Goal: Task Accomplishment & Management: Manage account settings

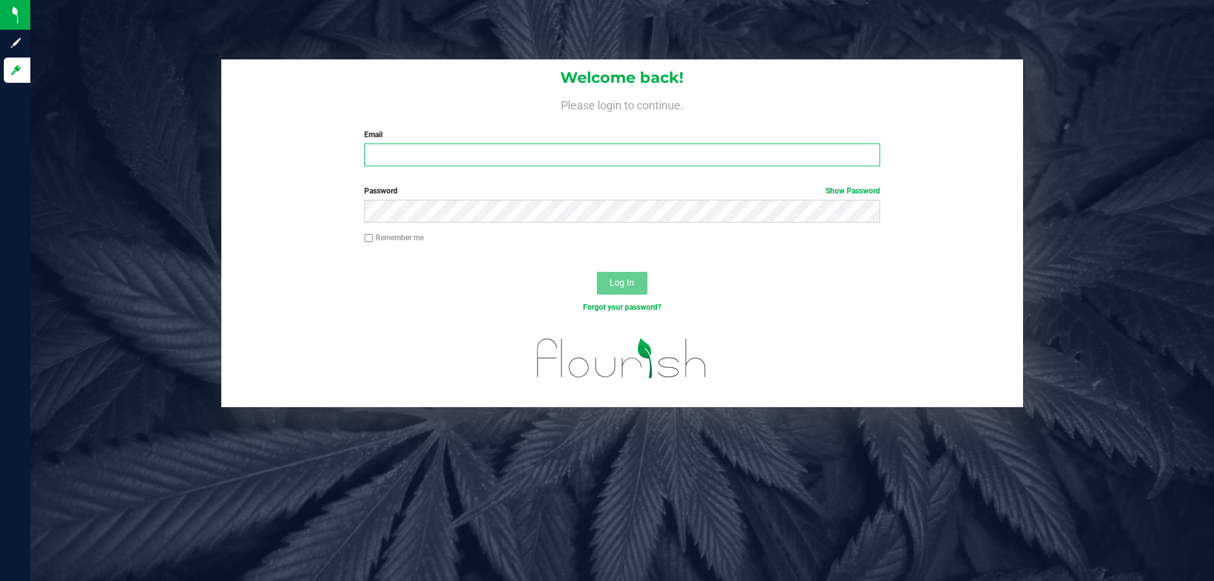
click at [388, 156] on input "Email" at bounding box center [621, 154] width 515 height 23
type input "[EMAIL_ADDRESS][DOMAIN_NAME]"
click at [597, 272] on button "Log In" at bounding box center [622, 283] width 51 height 23
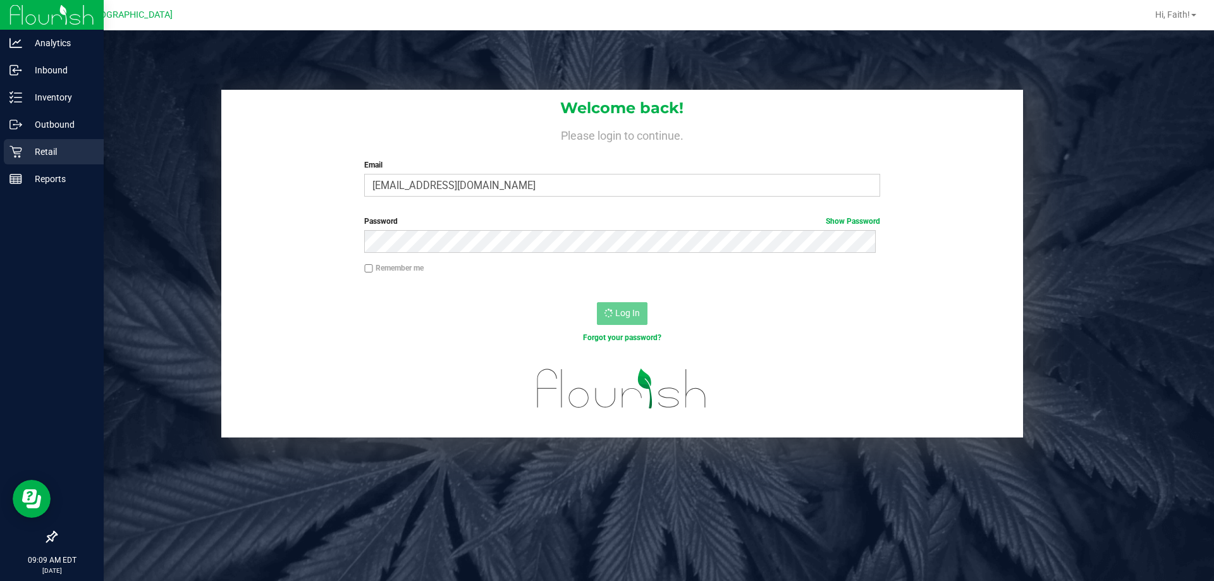
click at [33, 145] on p "Retail" at bounding box center [60, 151] width 76 height 15
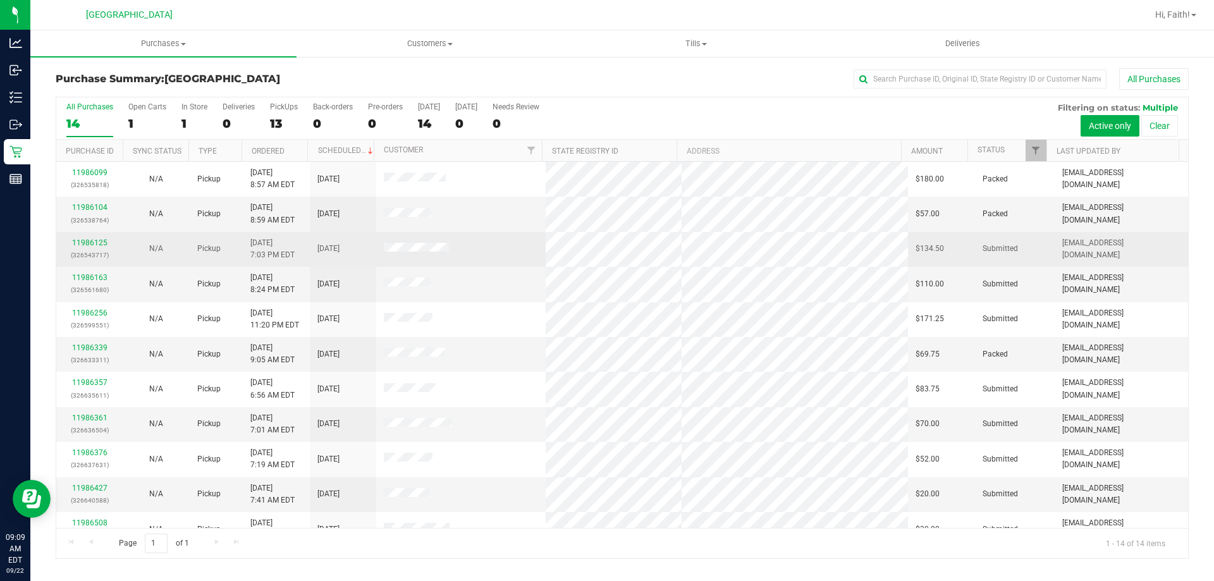
click at [90, 238] on div "11986125 (326543717)" at bounding box center [89, 249] width 51 height 24
click at [89, 242] on link "11986125" at bounding box center [89, 242] width 35 height 9
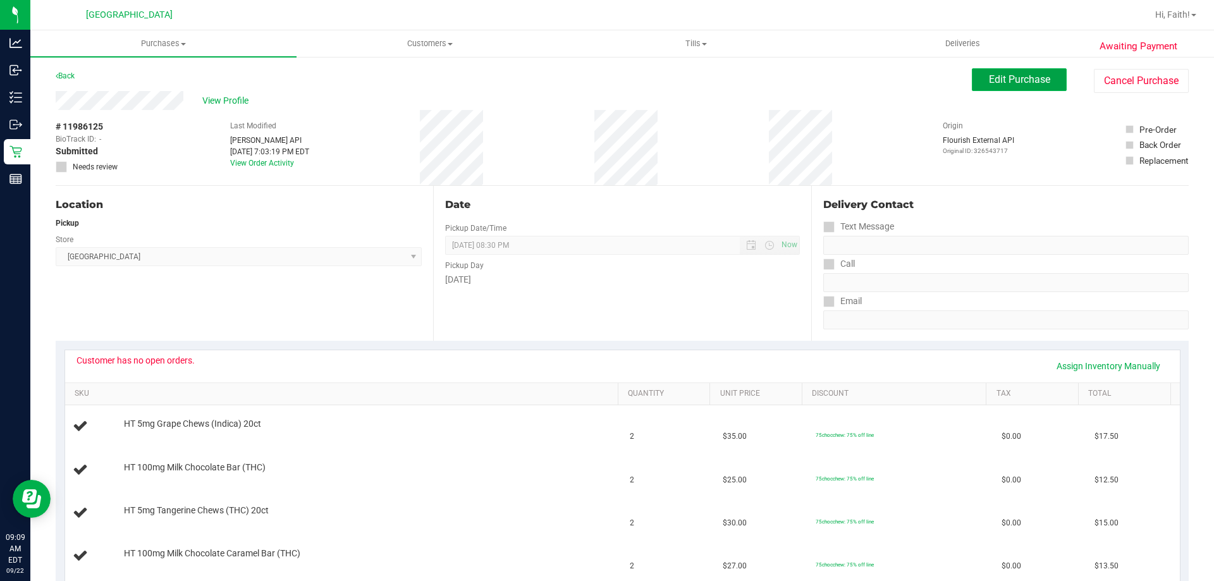
click at [993, 76] on span "Edit Purchase" at bounding box center [1019, 79] width 61 height 12
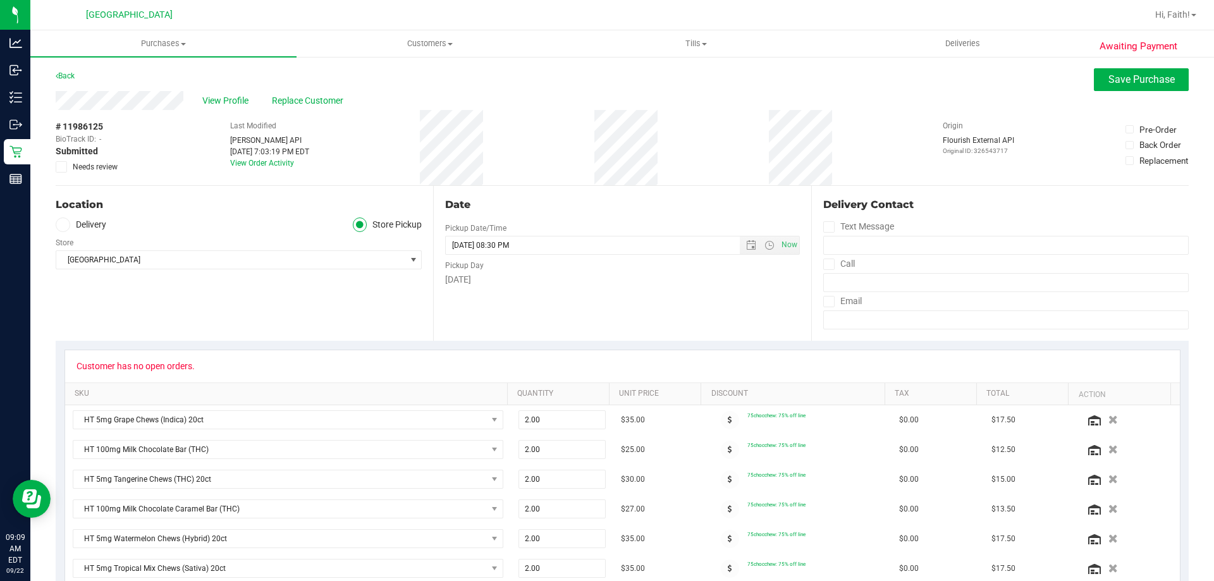
click at [87, 165] on span "Needs review" at bounding box center [95, 166] width 45 height 11
click at [0, 0] on input "Needs review" at bounding box center [0, 0] width 0 height 0
click at [1126, 83] on span "Save Purchase" at bounding box center [1141, 79] width 66 height 12
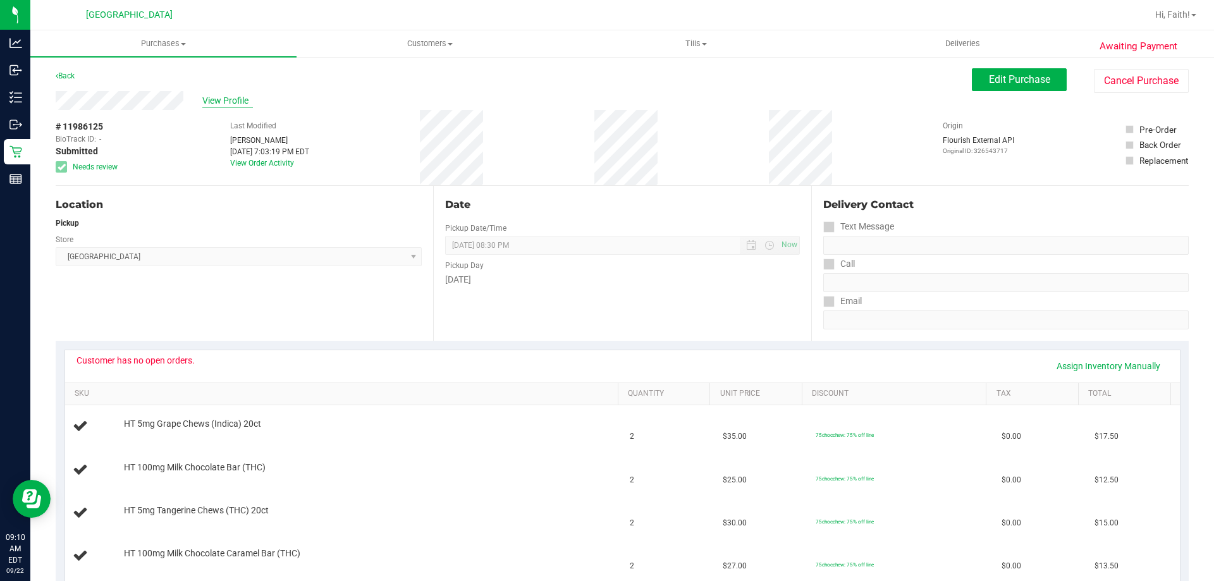
click at [233, 99] on span "View Profile" at bounding box center [227, 100] width 51 height 13
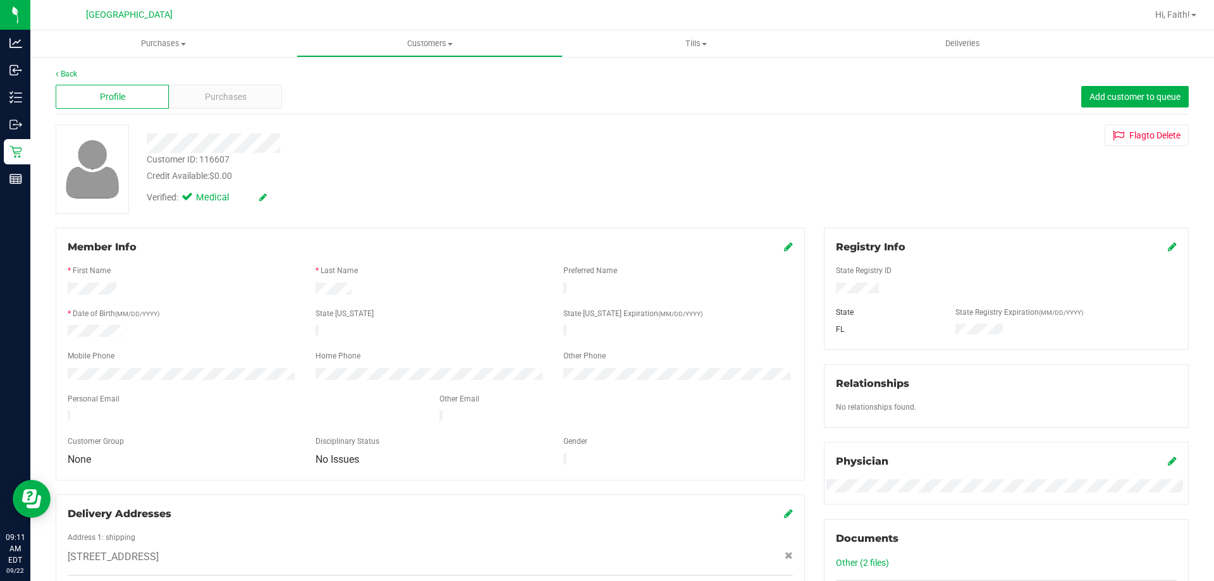
click at [214, 160] on div "Customer ID: 116607" at bounding box center [188, 159] width 83 height 13
copy div "116607"
click at [64, 76] on link "Back" at bounding box center [66, 74] width 21 height 9
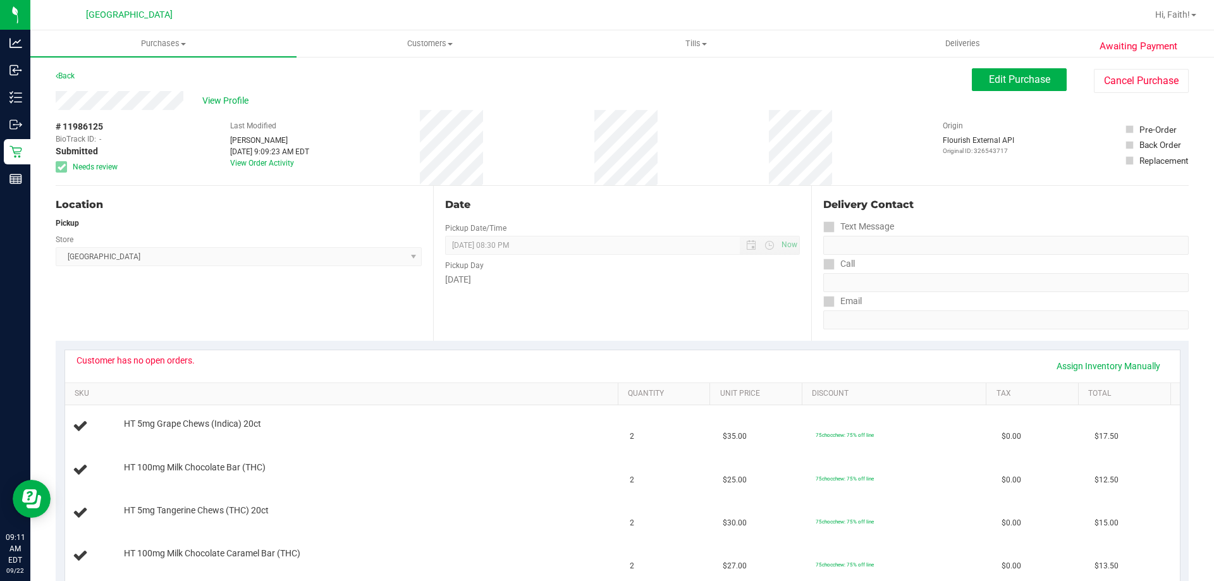
click at [961, 76] on div "Back Edit Purchase Cancel Purchase" at bounding box center [622, 79] width 1133 height 23
click at [998, 74] on span "Edit Purchase" at bounding box center [1019, 79] width 61 height 12
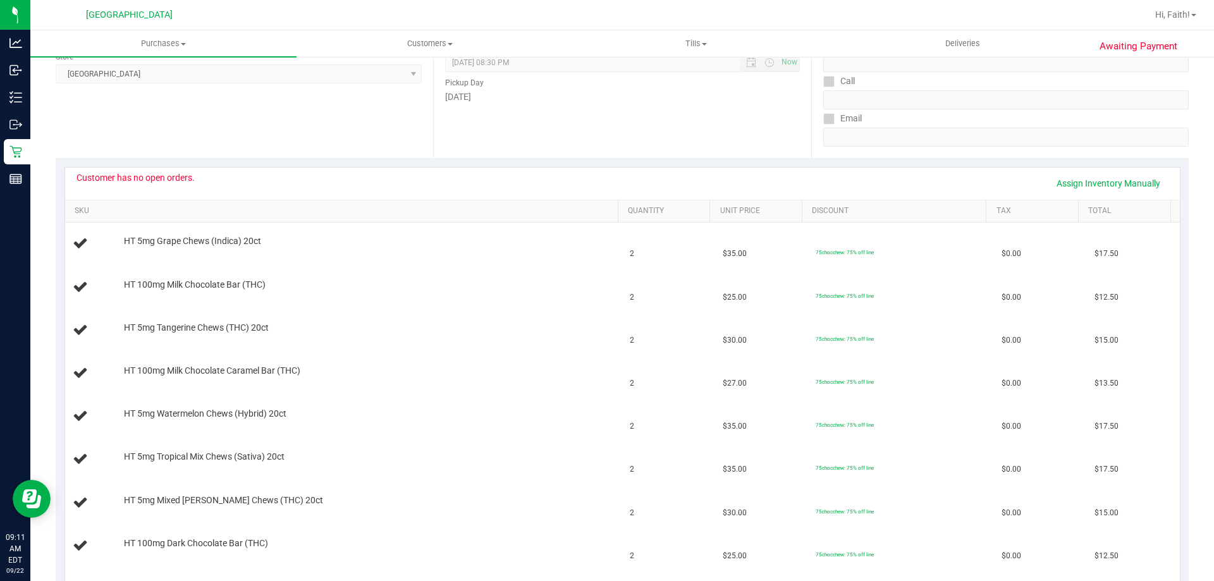
scroll to position [316, 0]
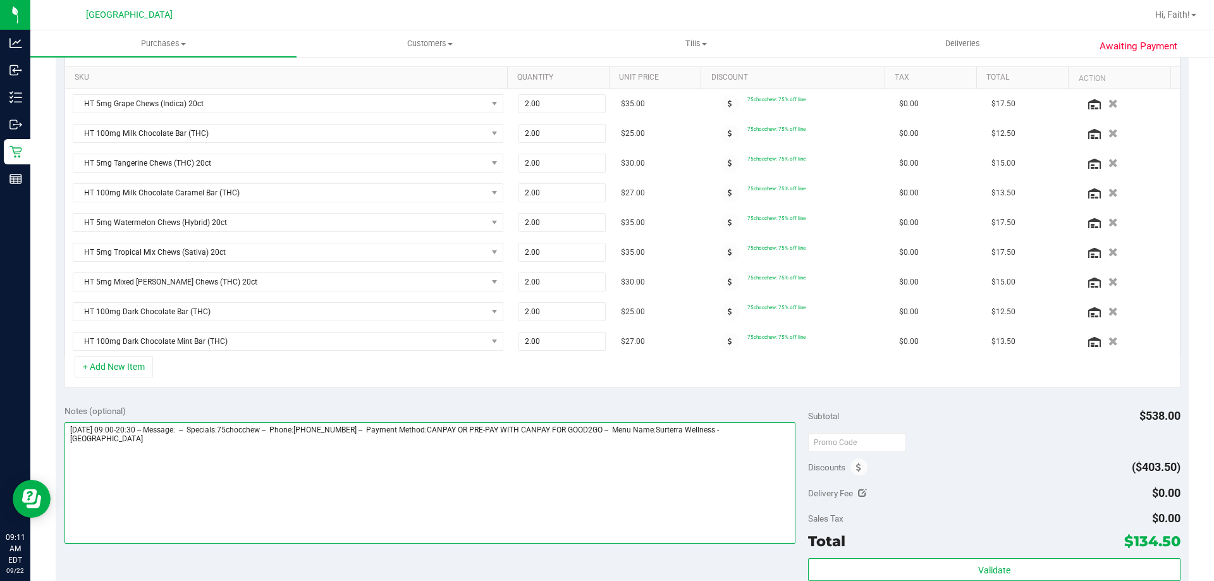
click at [124, 487] on textarea at bounding box center [429, 482] width 731 height 121
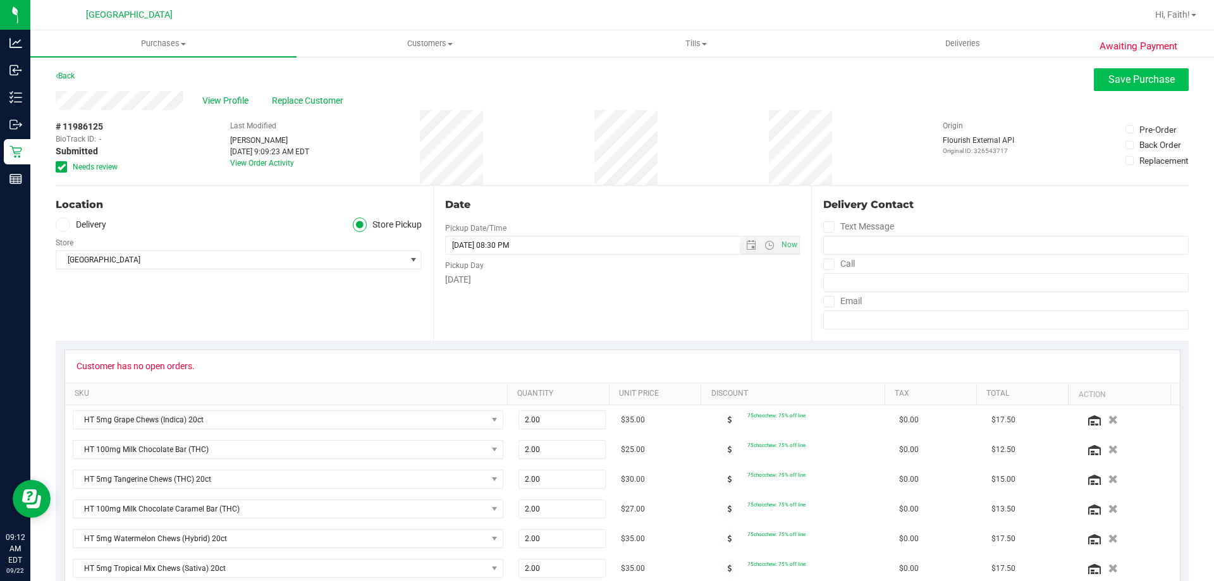
type textarea "Monday 09/22/2025 09:00-20:30 -- Message: -- Specials:75chocchew -- Phone:90461…"
click at [1108, 80] on span "Save Purchase" at bounding box center [1141, 79] width 66 height 12
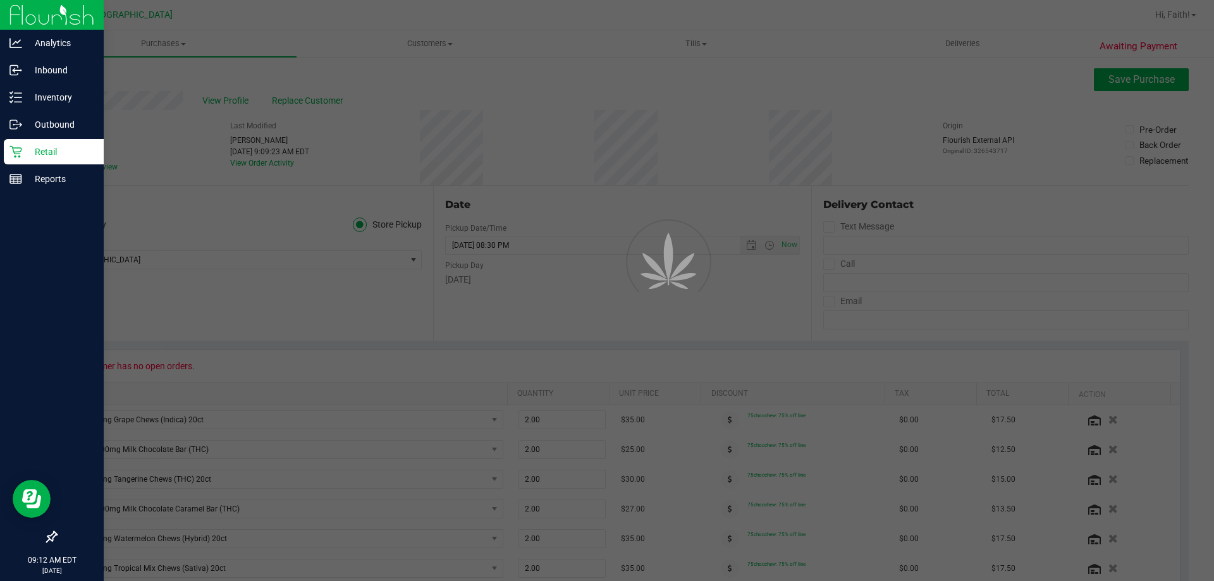
click at [39, 160] on div "Retail" at bounding box center [54, 151] width 100 height 25
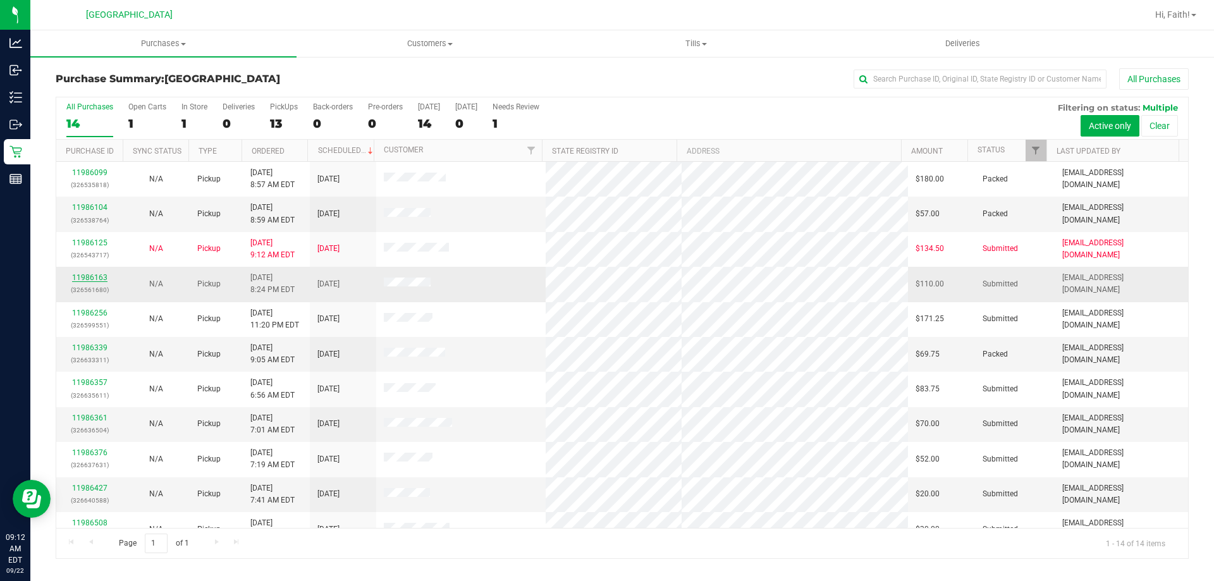
click at [92, 277] on link "11986163" at bounding box center [89, 277] width 35 height 9
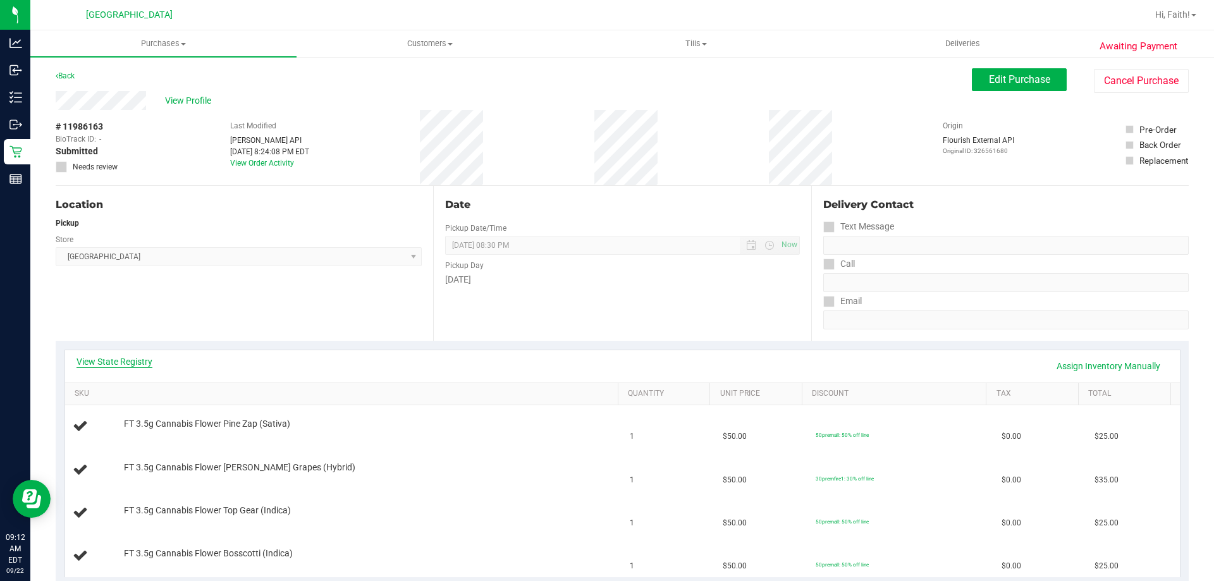
click at [134, 365] on link "View State Registry" at bounding box center [114, 361] width 76 height 13
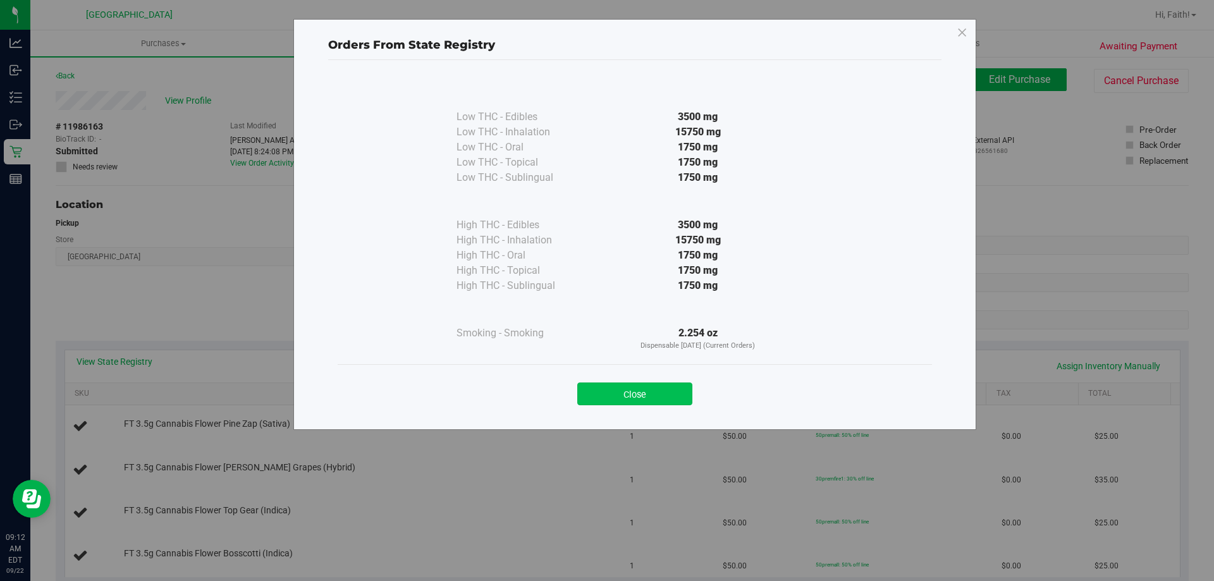
click at [636, 383] on button "Close" at bounding box center [634, 393] width 115 height 23
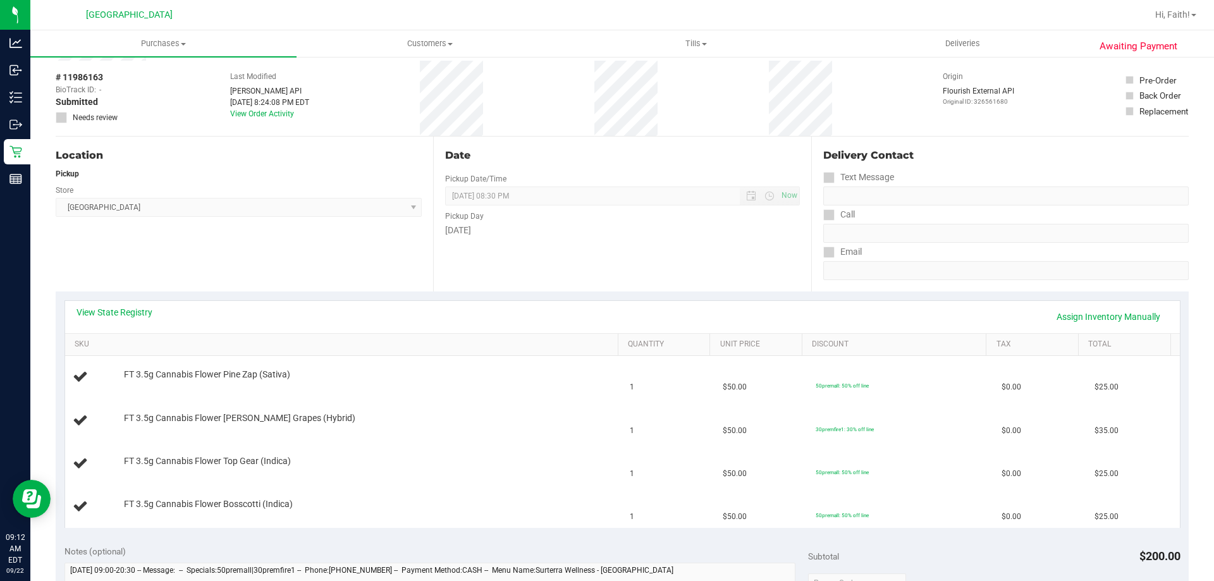
scroll to position [56, 0]
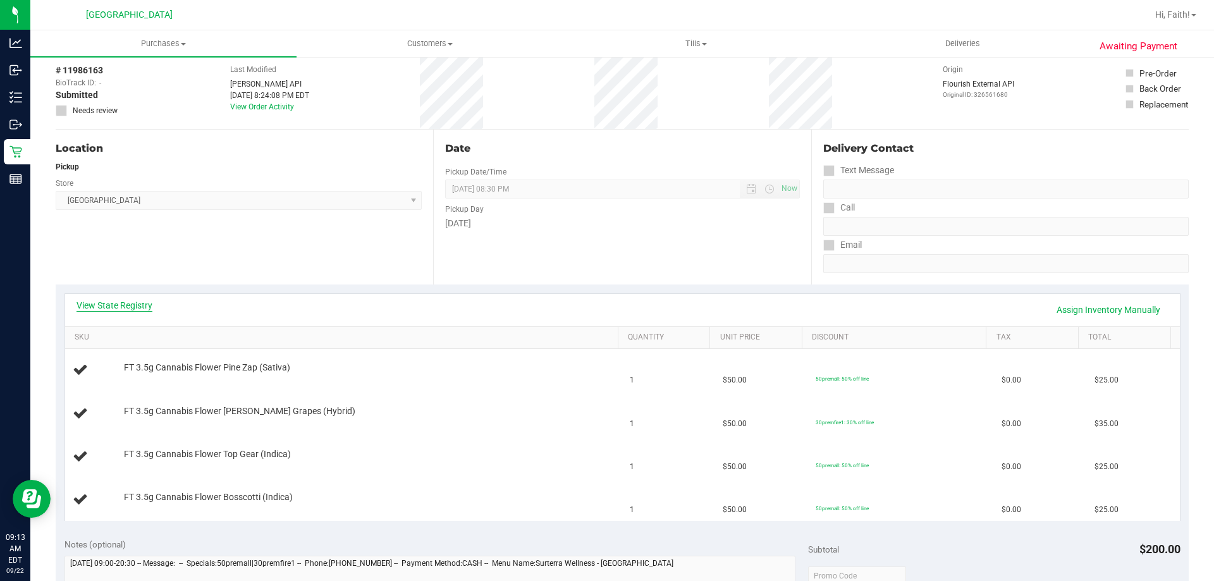
click at [130, 302] on link "View State Registry" at bounding box center [114, 305] width 76 height 13
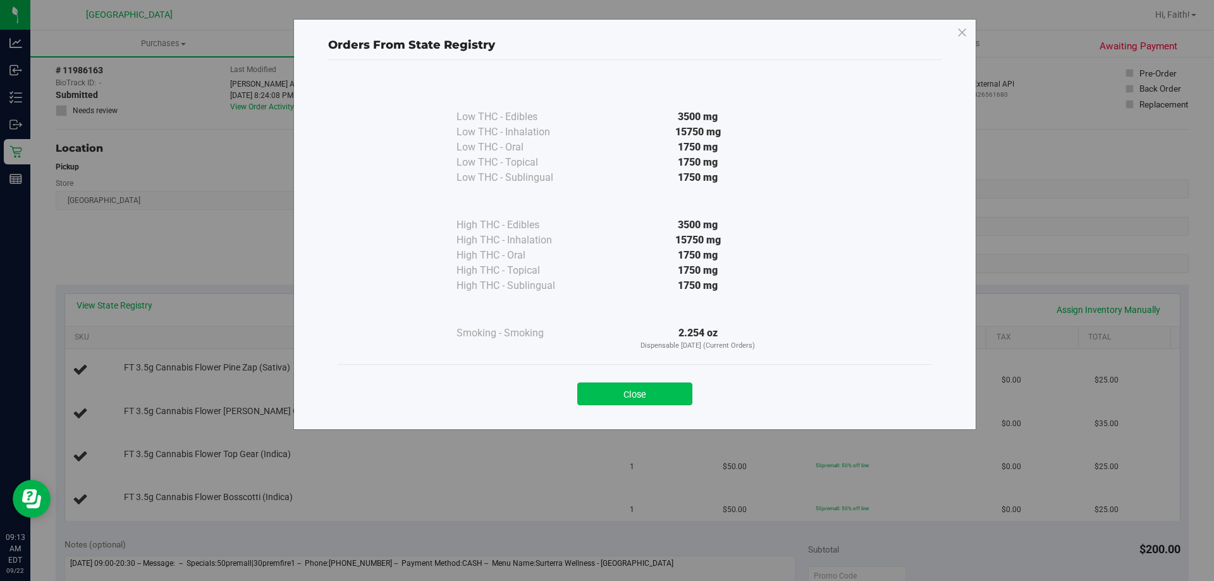
click at [630, 393] on button "Close" at bounding box center [634, 393] width 115 height 23
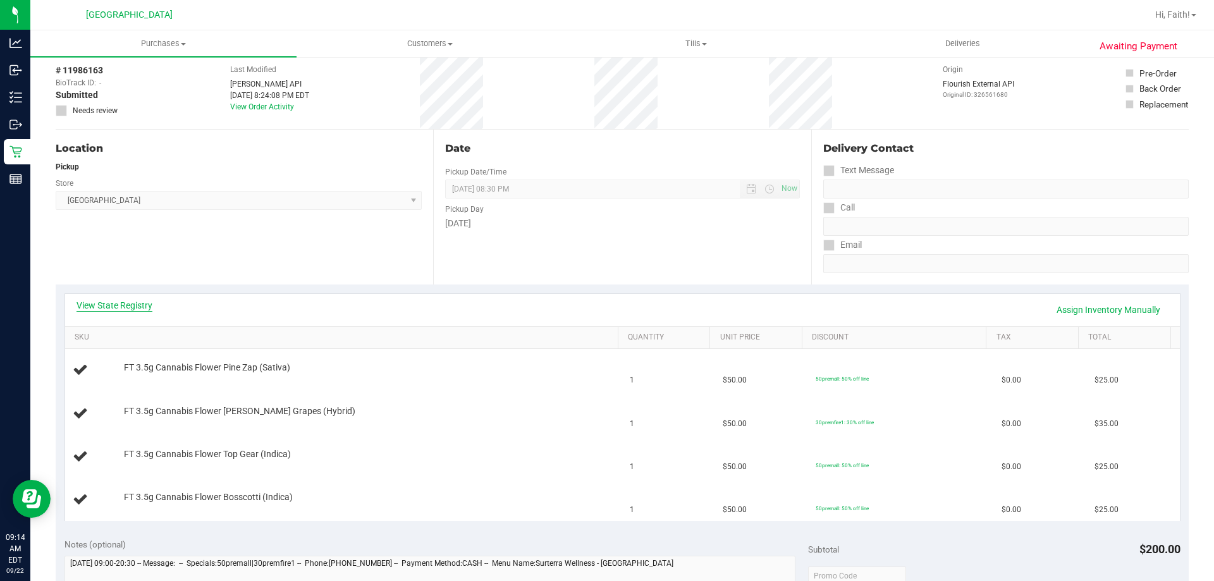
click at [114, 300] on link "View State Registry" at bounding box center [114, 305] width 76 height 13
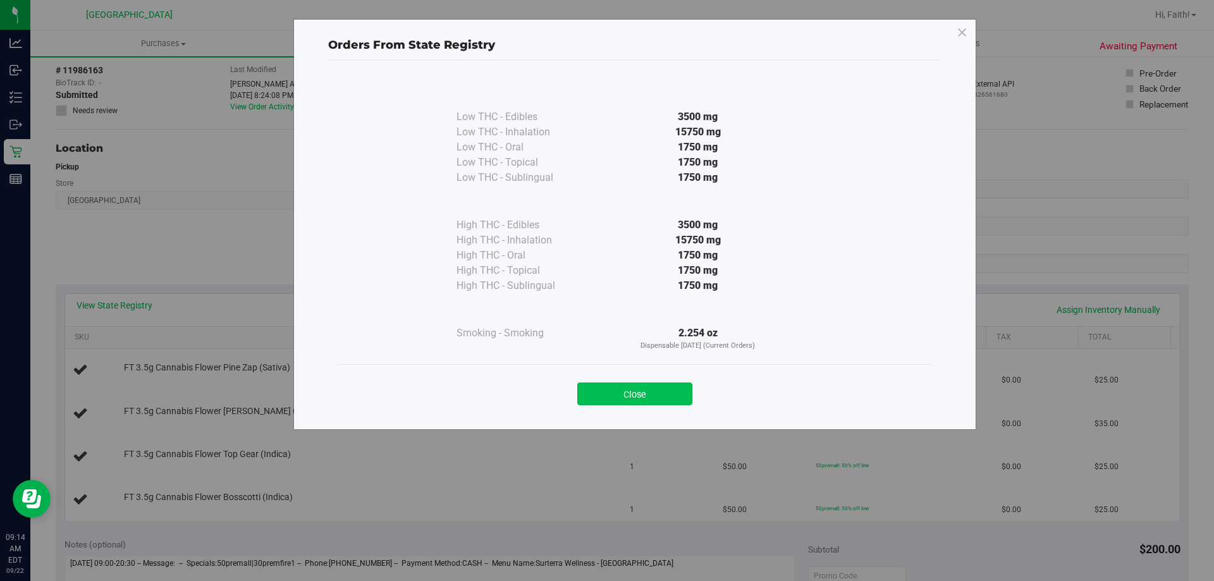
click at [618, 388] on button "Close" at bounding box center [634, 393] width 115 height 23
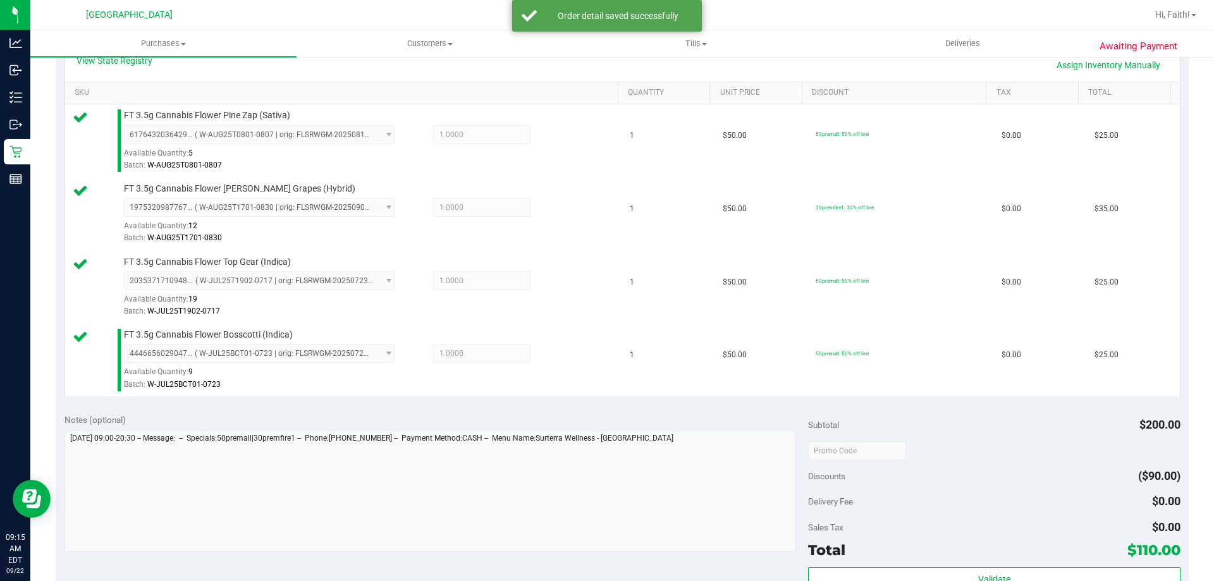
scroll to position [372, 0]
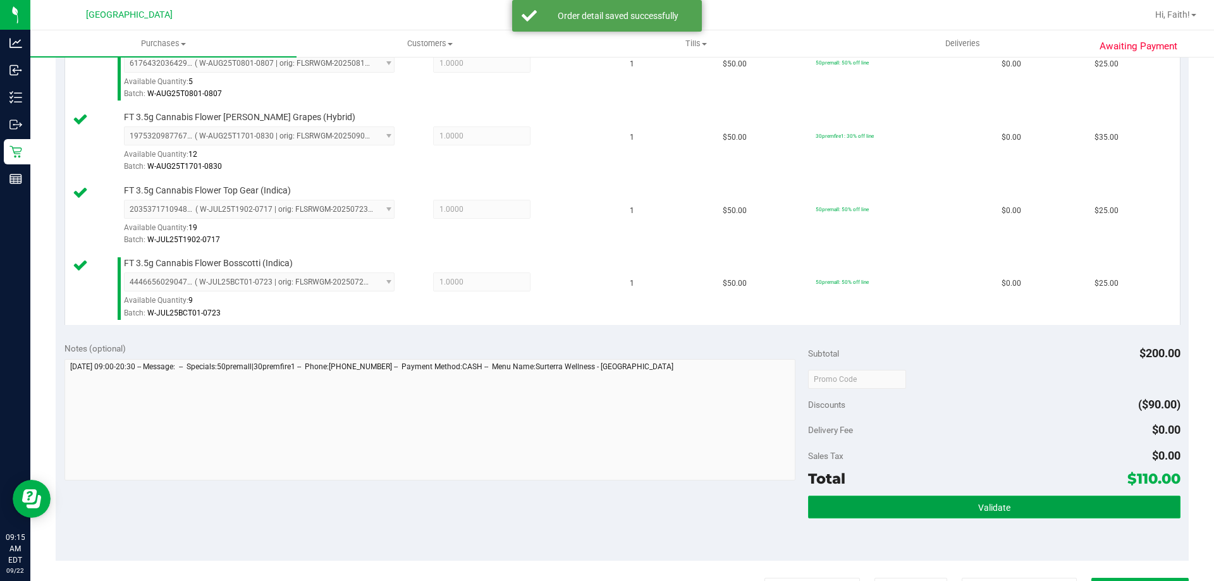
click at [955, 510] on button "Validate" at bounding box center [994, 507] width 372 height 23
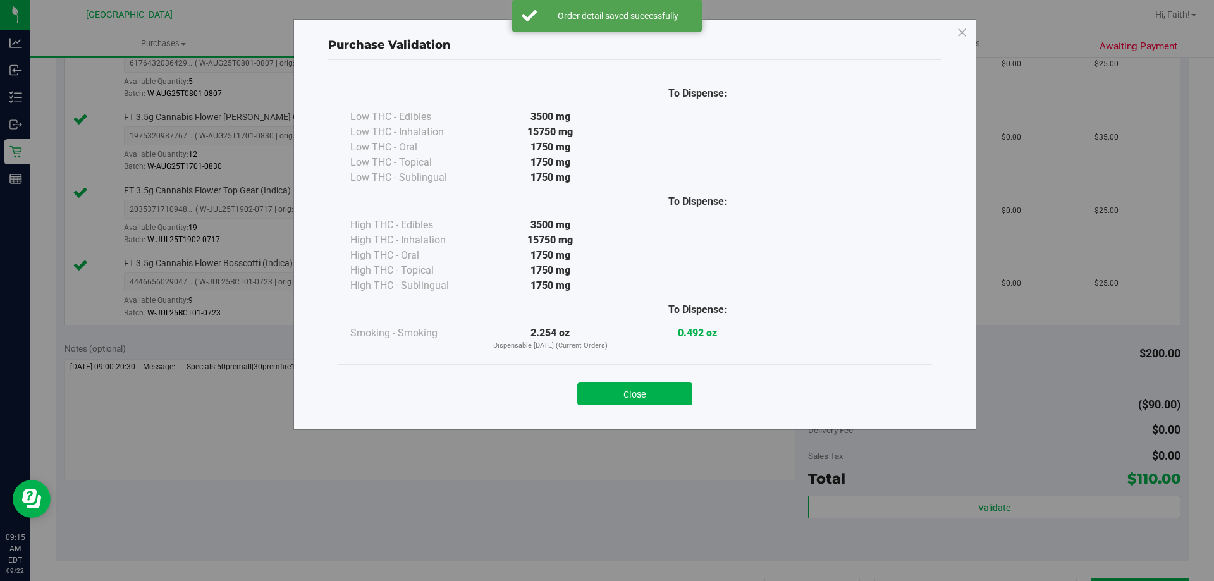
click at [653, 367] on div "Close" at bounding box center [635, 389] width 594 height 51
click at [643, 423] on div "Purchase Validation To Dispense: Low THC - Edibles 3500 mg" at bounding box center [634, 224] width 683 height 411
click at [636, 391] on button "Close" at bounding box center [634, 393] width 115 height 23
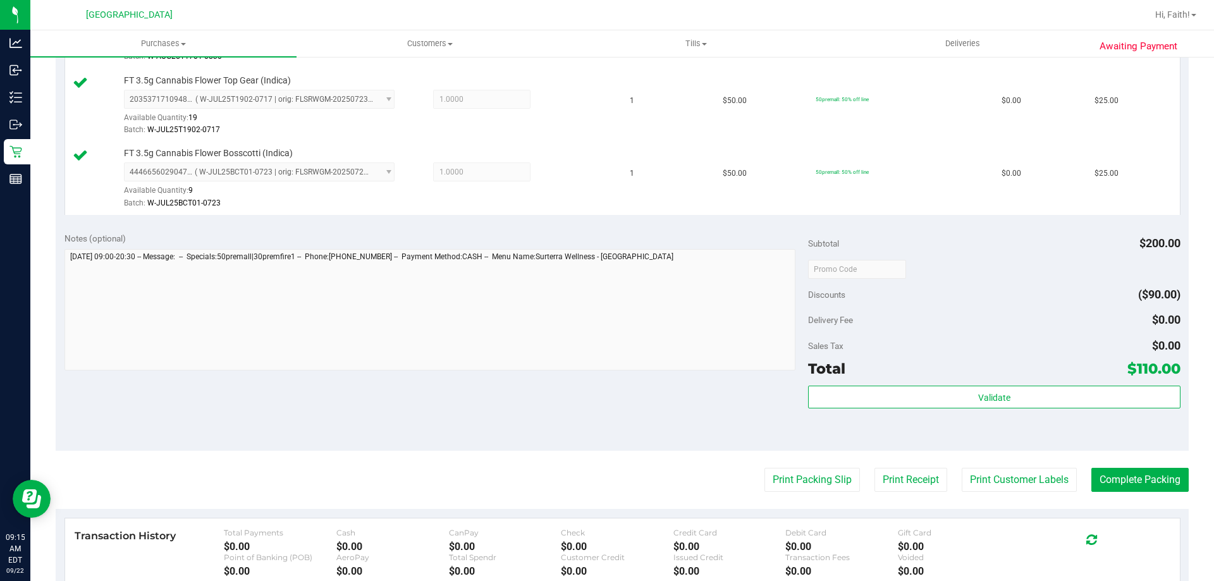
scroll to position [625, 0]
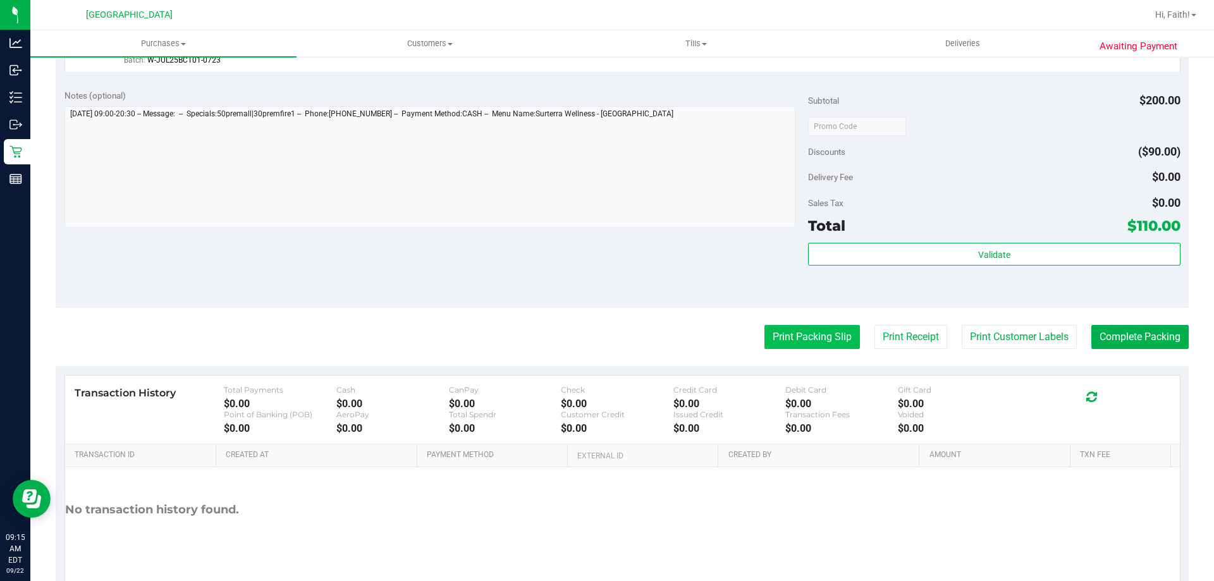
click at [768, 338] on button "Print Packing Slip" at bounding box center [811, 337] width 95 height 24
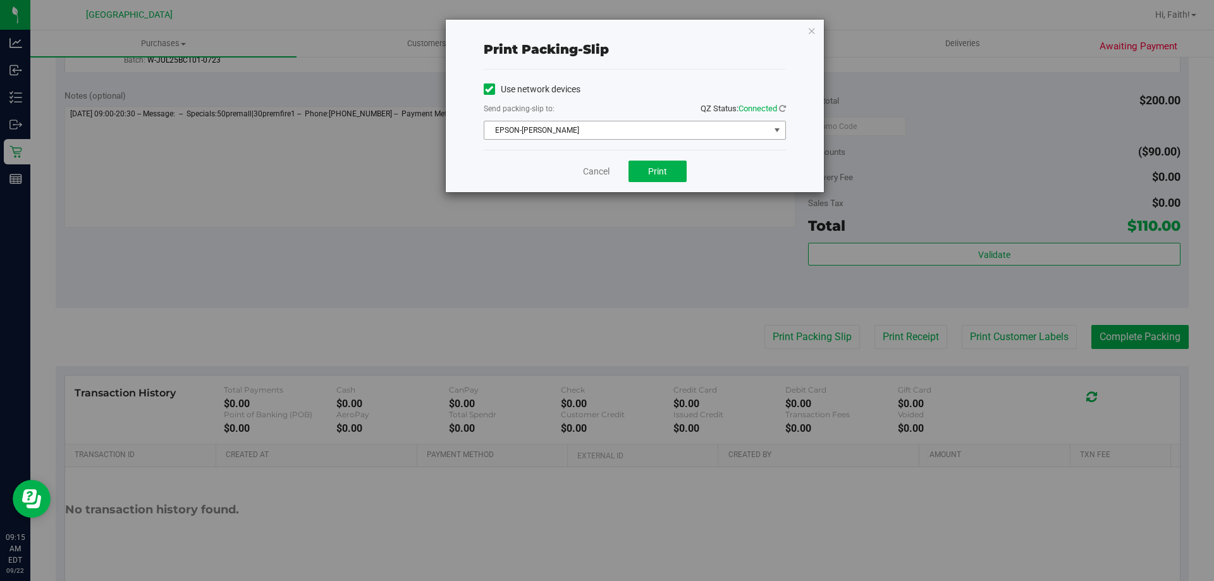
click at [619, 126] on span "EPSON-AUDREY-KITCHING" at bounding box center [626, 130] width 285 height 18
drag, startPoint x: 692, startPoint y: 485, endPoint x: 685, endPoint y: 388, distance: 97.6
click at [690, 480] on div "Print packing-slip Use network devices Send packing-slip to: QZ Status: Connect…" at bounding box center [611, 290] width 1223 height 581
click at [664, 177] on button "Print" at bounding box center [657, 171] width 58 height 21
click at [815, 23] on icon "button" at bounding box center [811, 30] width 9 height 15
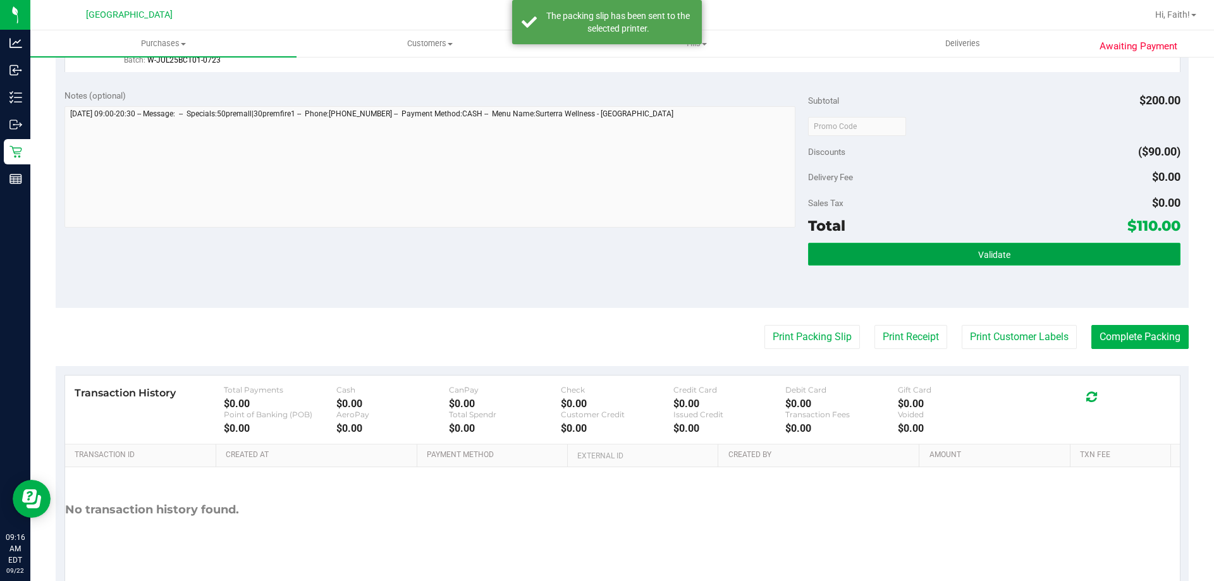
click at [1043, 260] on button "Validate" at bounding box center [994, 254] width 372 height 23
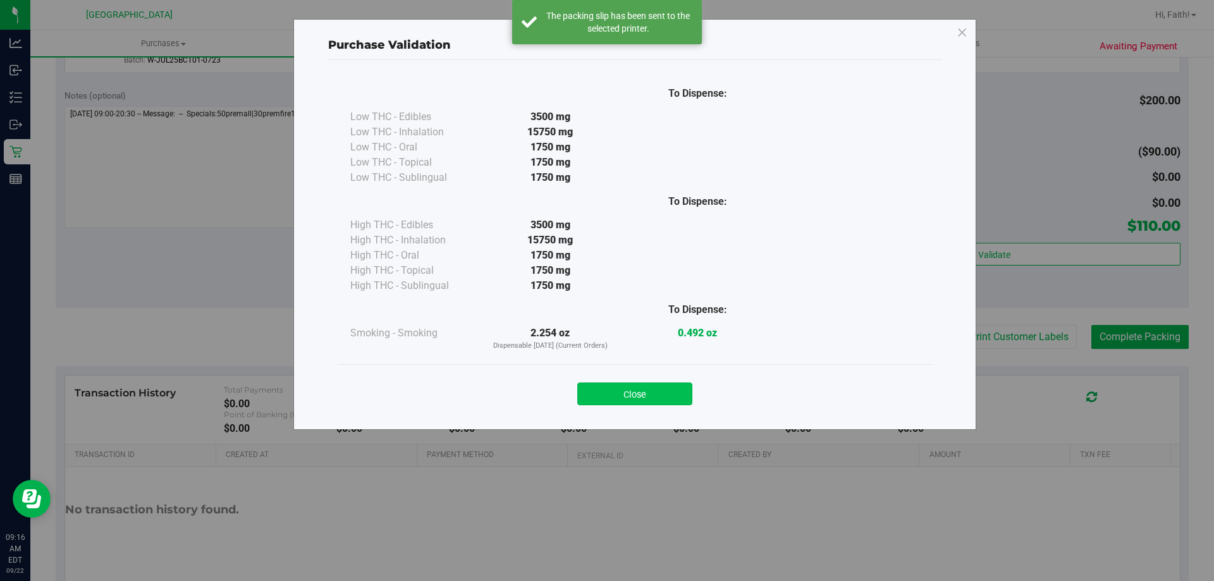
click at [630, 400] on button "Close" at bounding box center [634, 393] width 115 height 23
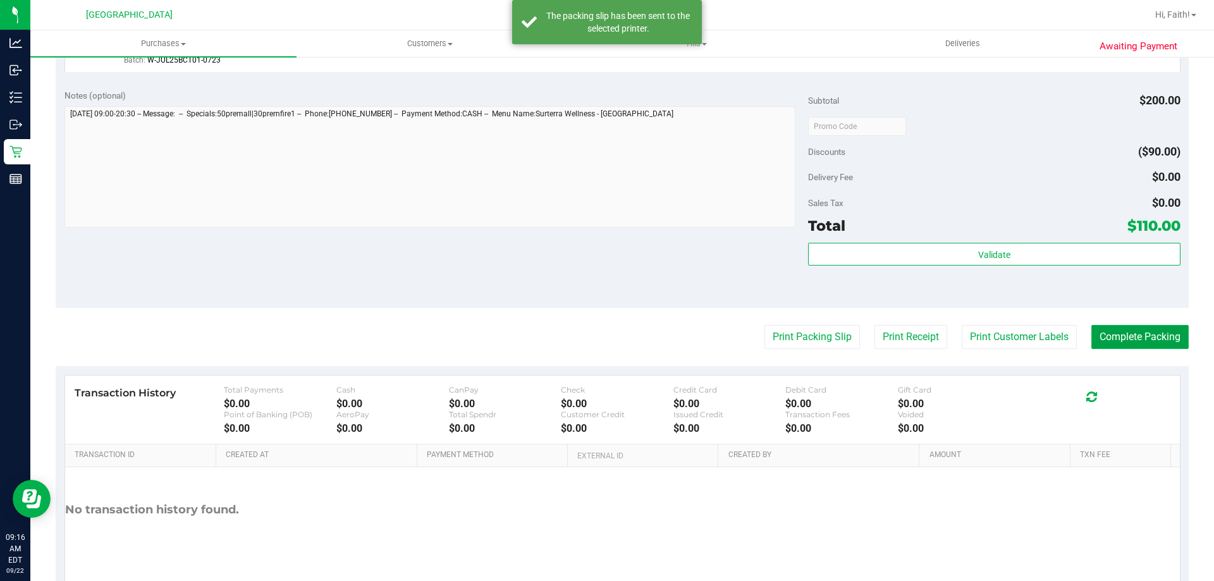
click at [1135, 344] on button "Complete Packing" at bounding box center [1139, 337] width 97 height 24
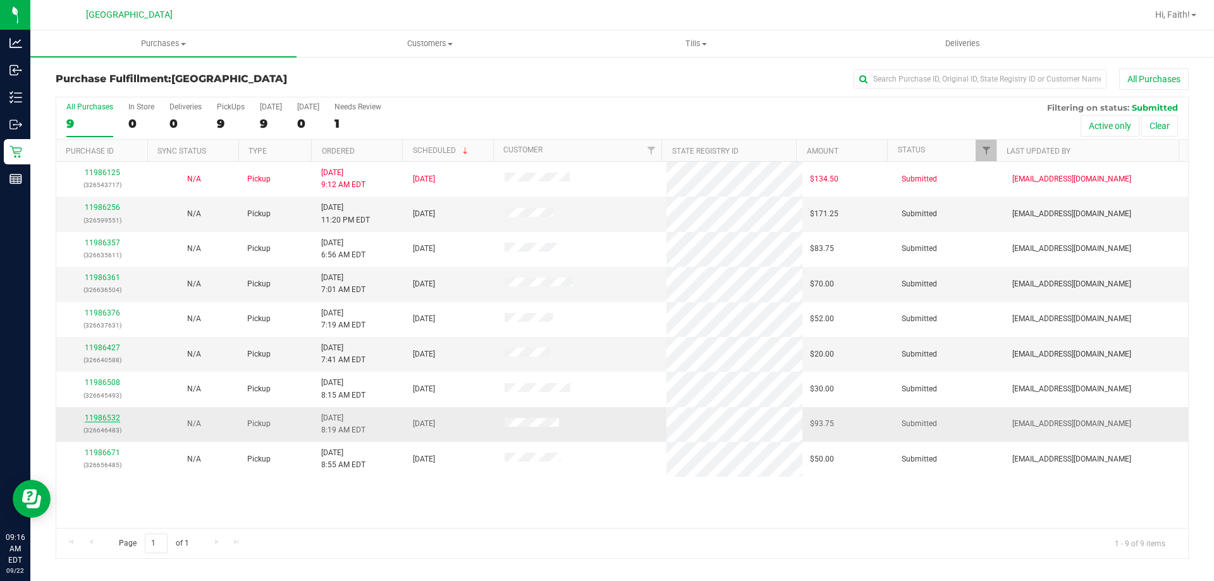
click at [87, 418] on link "11986532" at bounding box center [102, 417] width 35 height 9
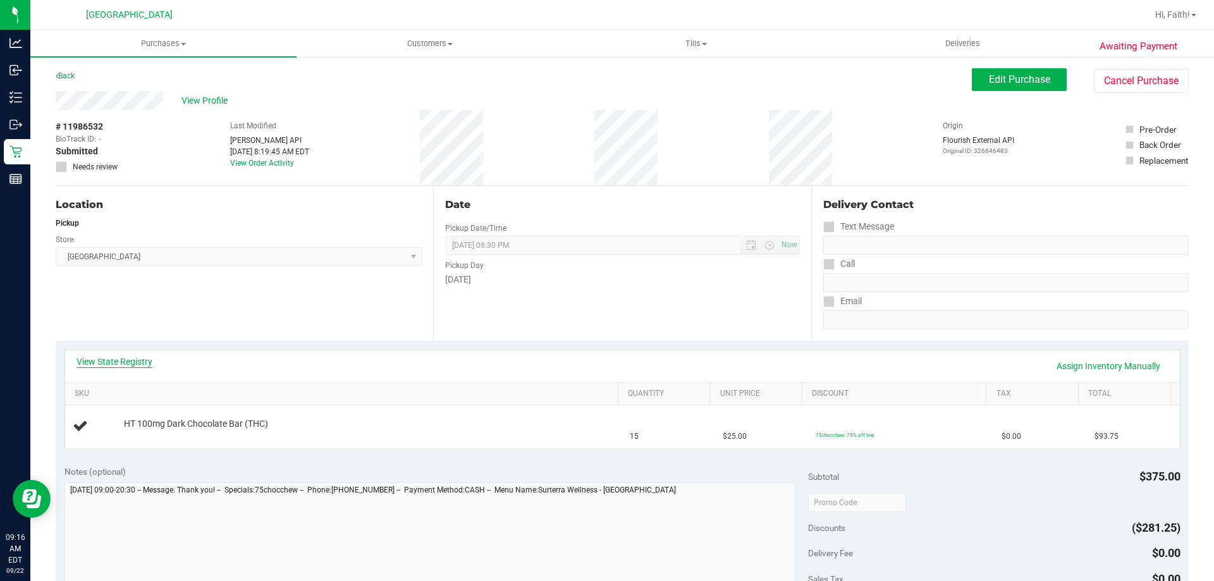
click at [125, 357] on link "View State Registry" at bounding box center [114, 361] width 76 height 13
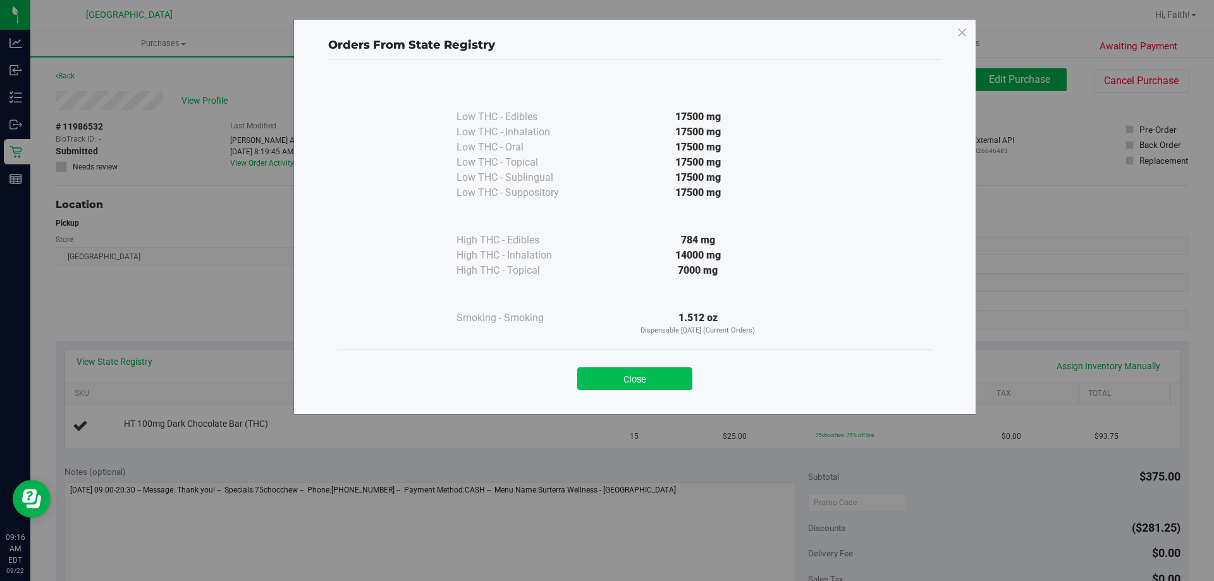
click at [652, 374] on button "Close" at bounding box center [634, 378] width 115 height 23
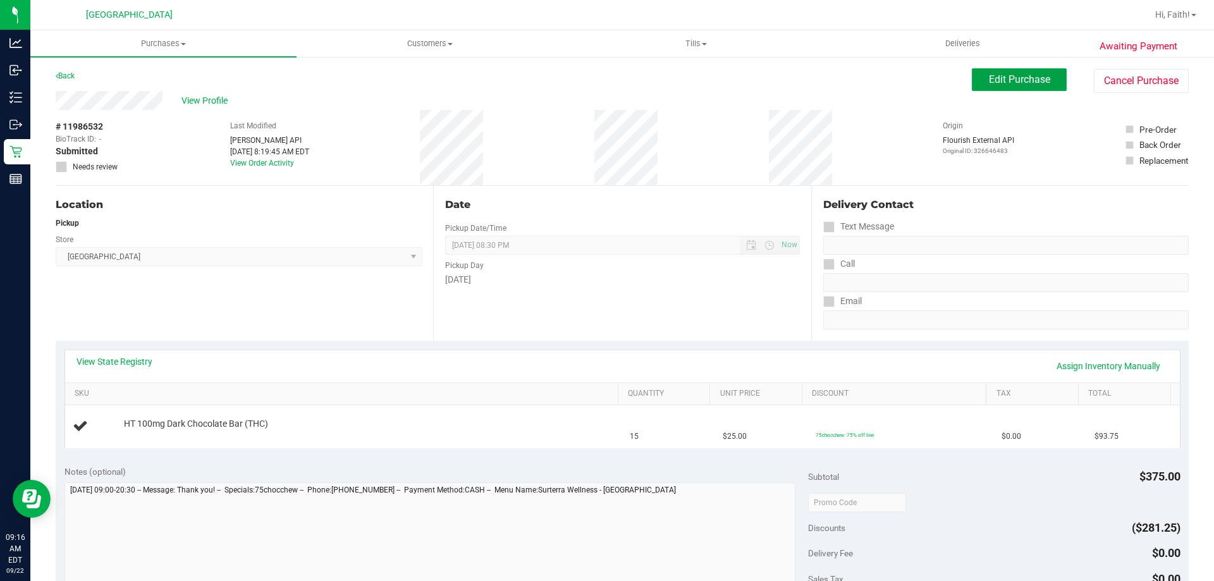
click at [1008, 78] on span "Edit Purchase" at bounding box center [1019, 79] width 61 height 12
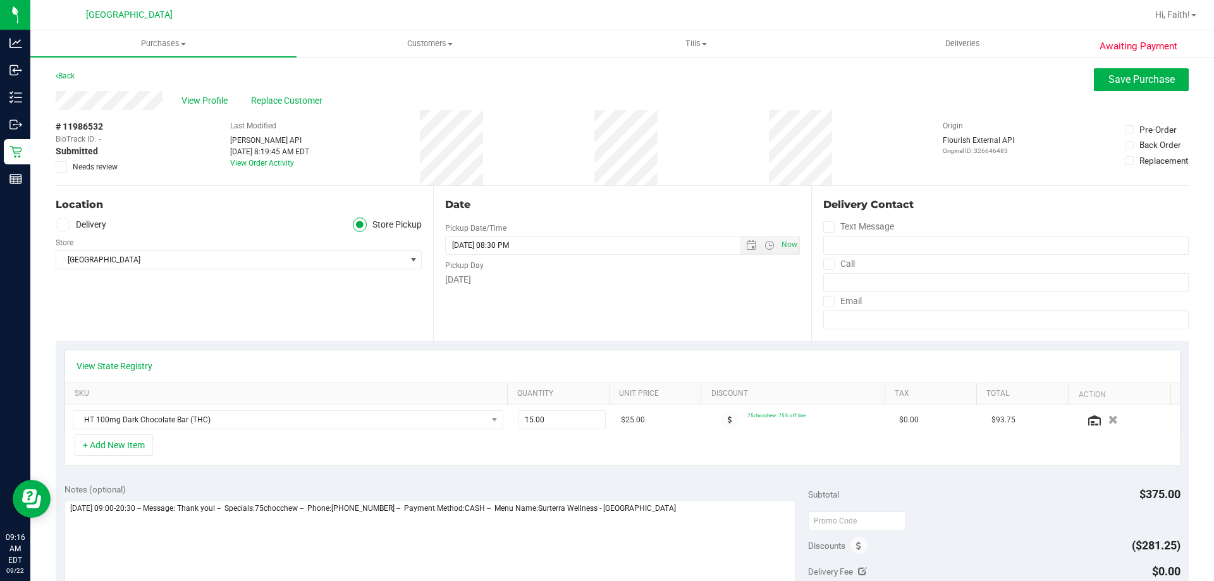
click at [97, 167] on span "Needs review" at bounding box center [95, 166] width 45 height 11
click at [0, 0] on input "Needs review" at bounding box center [0, 0] width 0 height 0
click at [709, 509] on textarea at bounding box center [429, 561] width 731 height 121
type textarea "Monday 09/22/2025 09:00-20:30 -- Message: Thank you! -- Specials:75chocchew -- …"
click at [1121, 82] on span "Save Purchase" at bounding box center [1141, 79] width 66 height 12
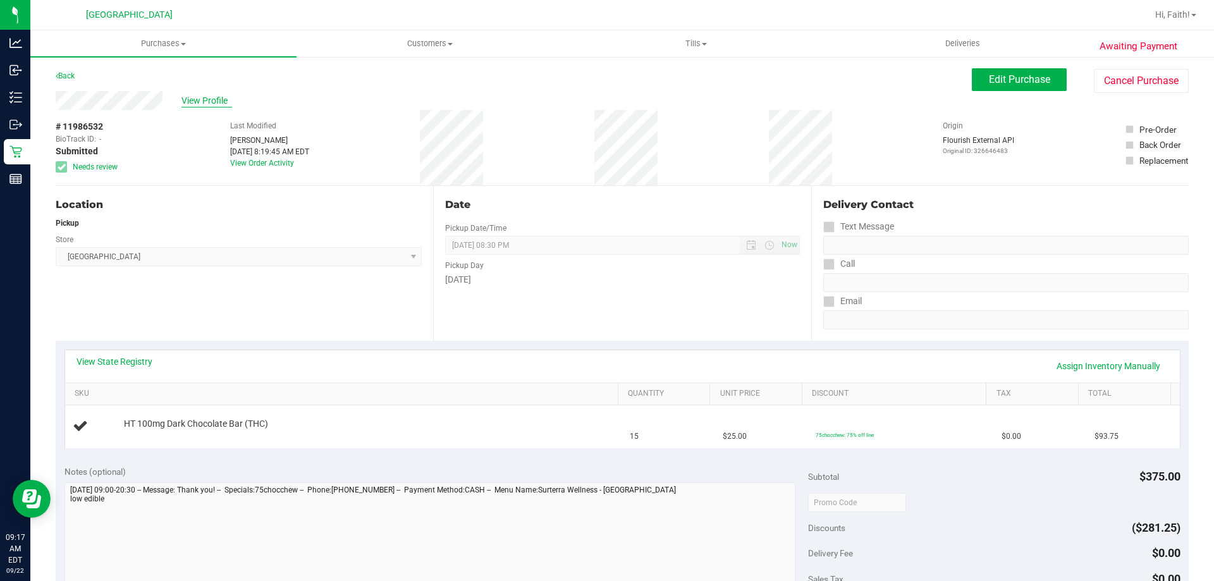
click at [205, 95] on span "View Profile" at bounding box center [206, 100] width 51 height 13
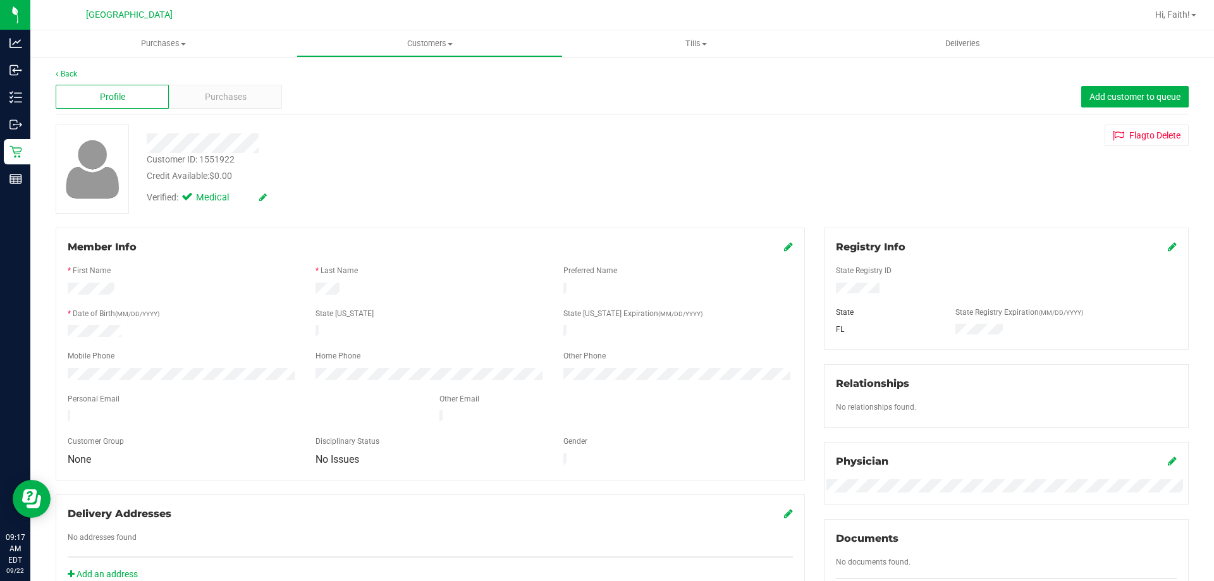
click at [223, 160] on div "Customer ID: 1551922" at bounding box center [191, 159] width 88 height 13
copy div "1551922"
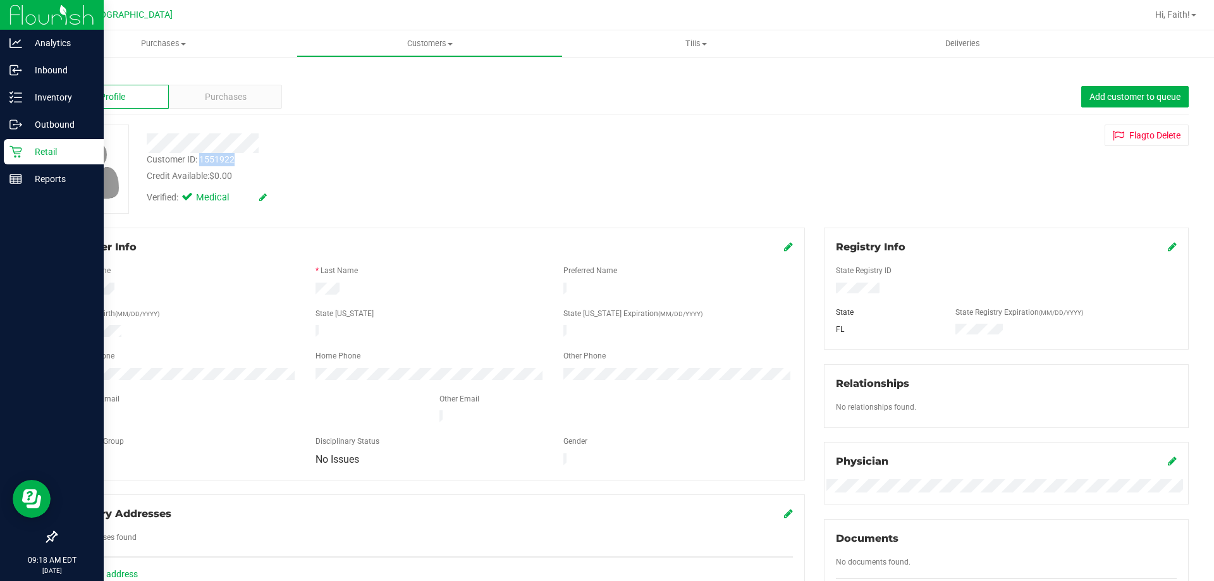
click at [21, 157] on icon at bounding box center [15, 151] width 13 height 13
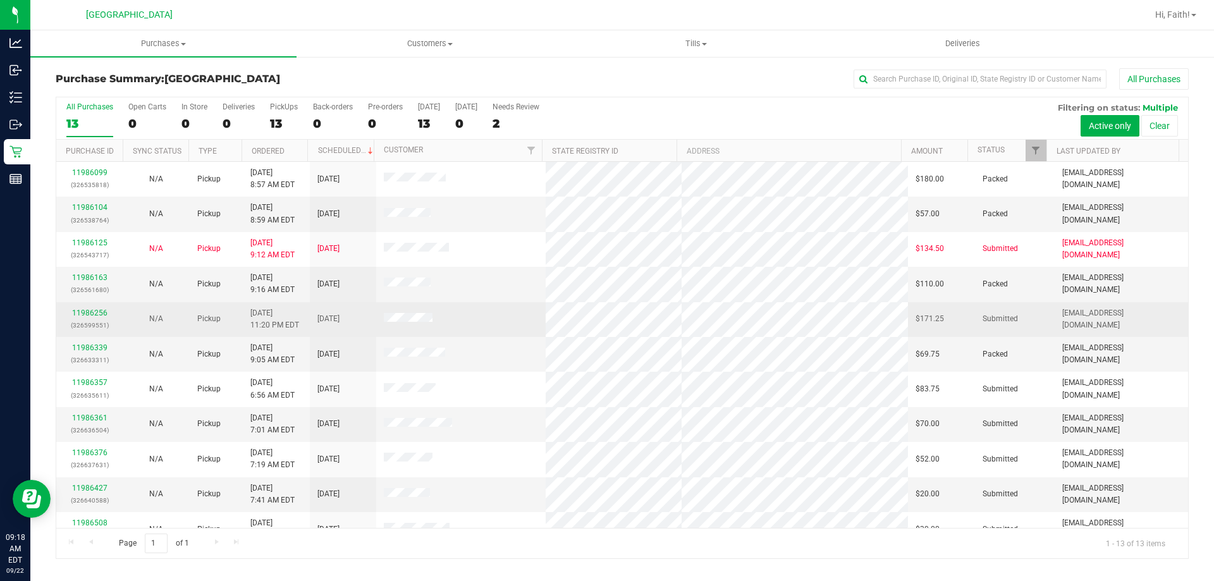
click at [85, 318] on div "11986256 (326599551)" at bounding box center [89, 319] width 51 height 24
click at [90, 311] on link "11986256" at bounding box center [89, 312] width 35 height 9
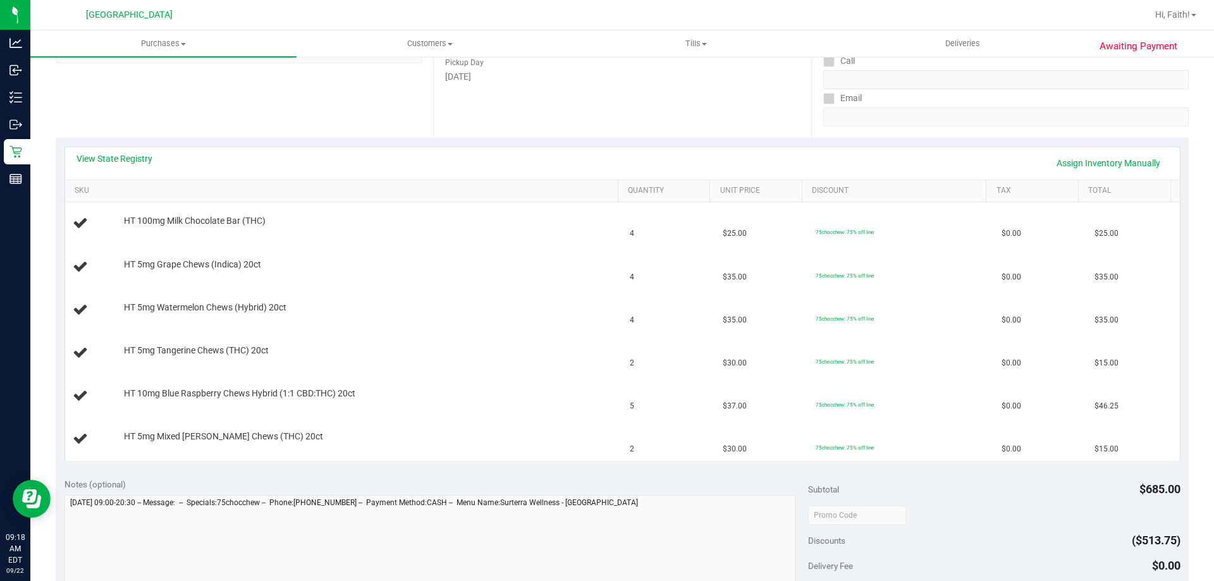
scroll to position [190, 0]
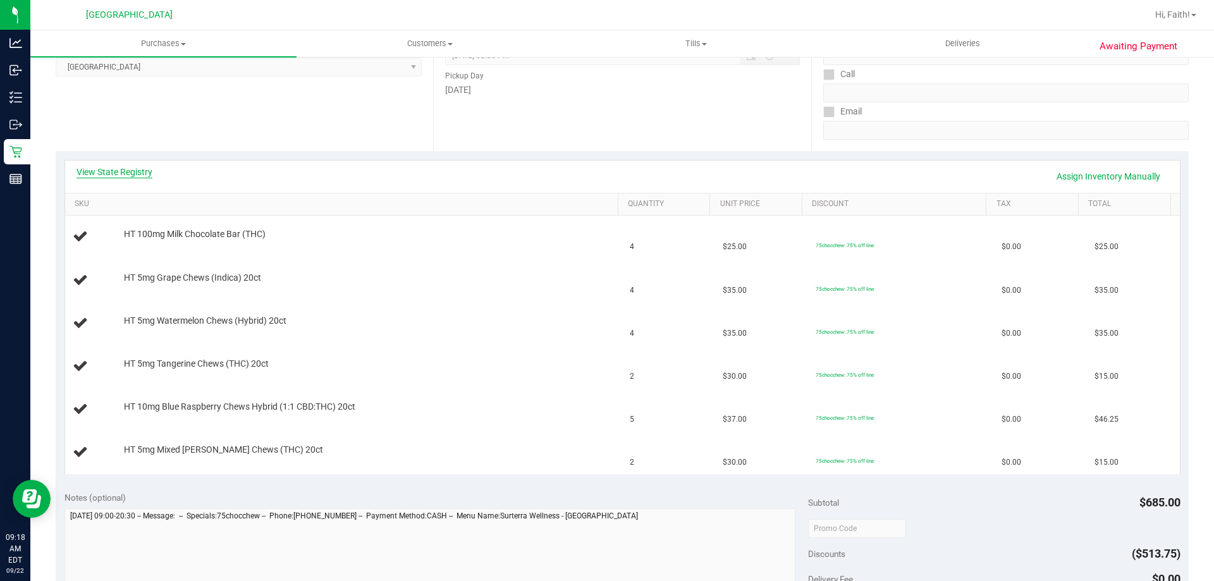
click at [135, 167] on link "View State Registry" at bounding box center [114, 172] width 76 height 13
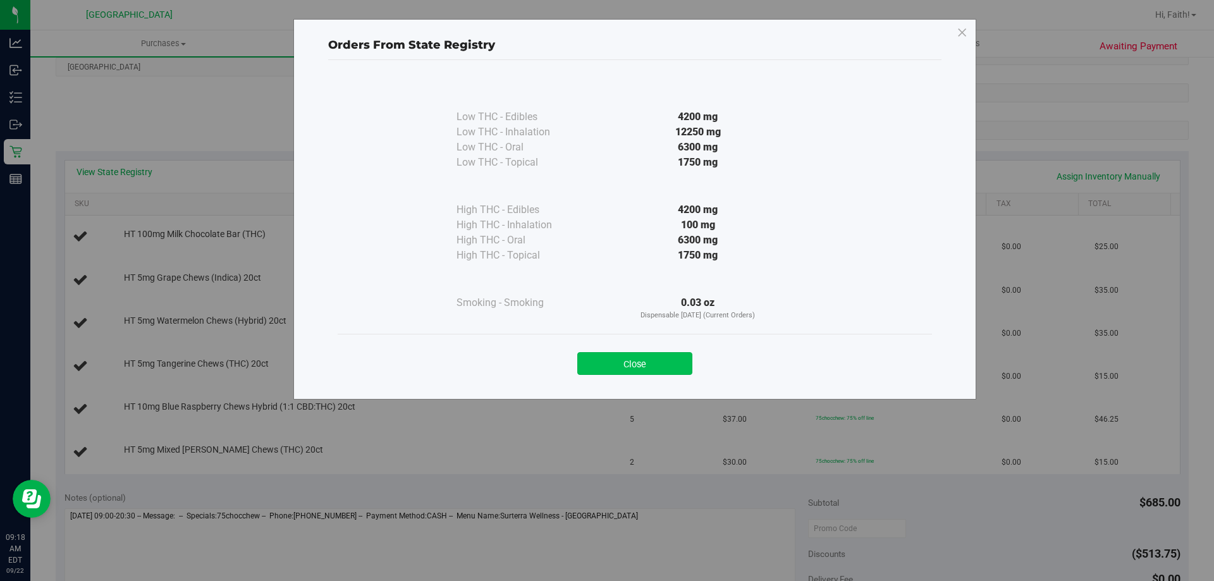
click at [669, 363] on button "Close" at bounding box center [634, 363] width 115 height 23
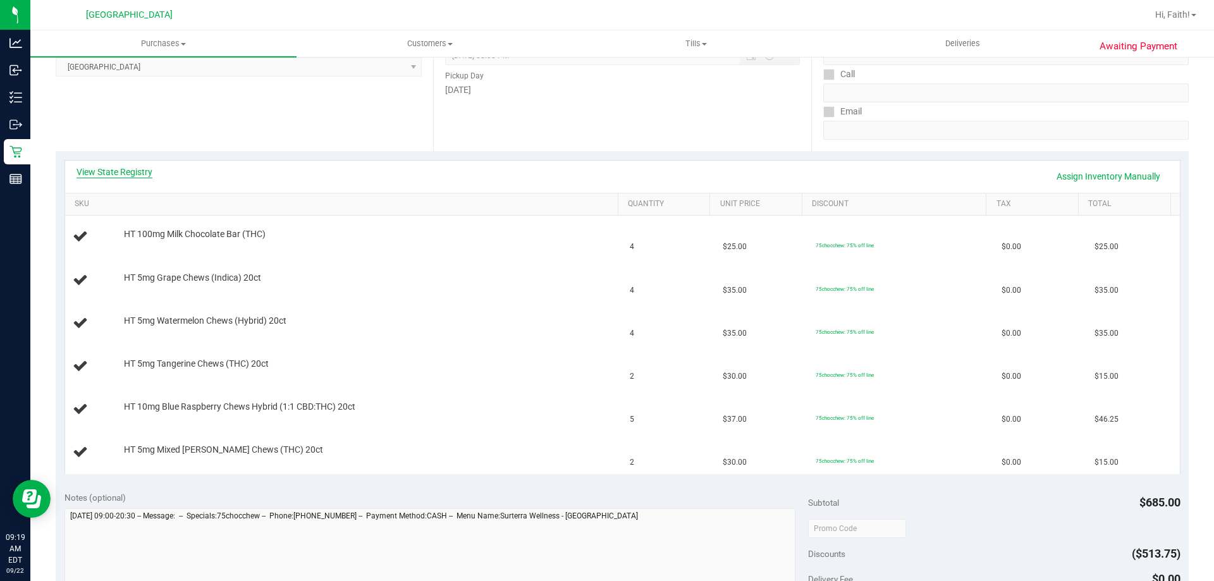
click at [142, 173] on link "View State Registry" at bounding box center [114, 172] width 76 height 13
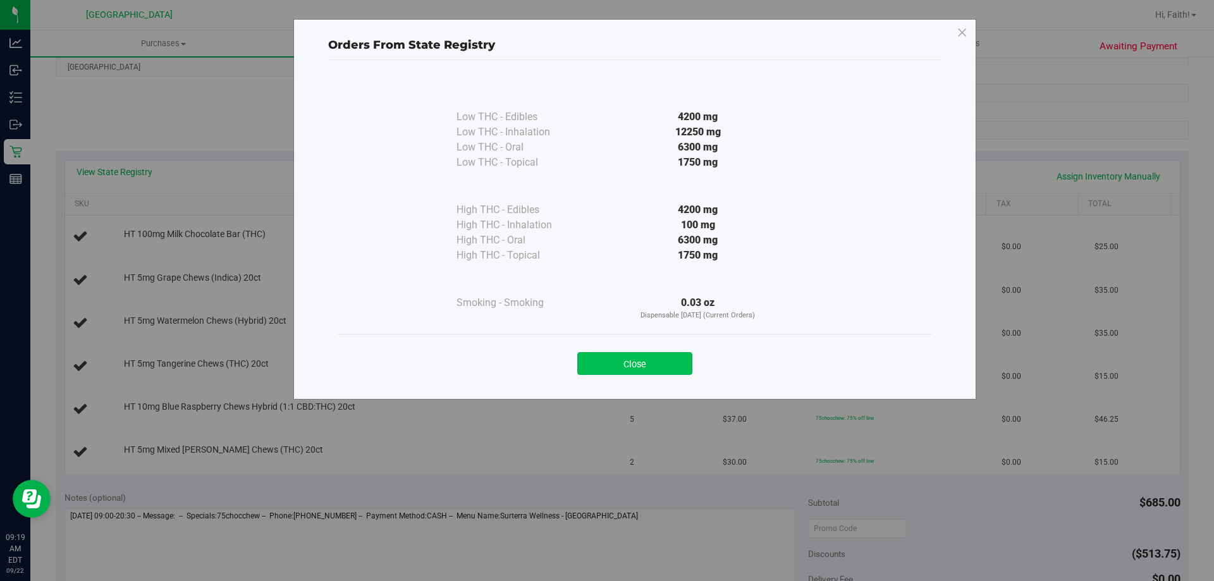
click at [656, 360] on button "Close" at bounding box center [634, 363] width 115 height 23
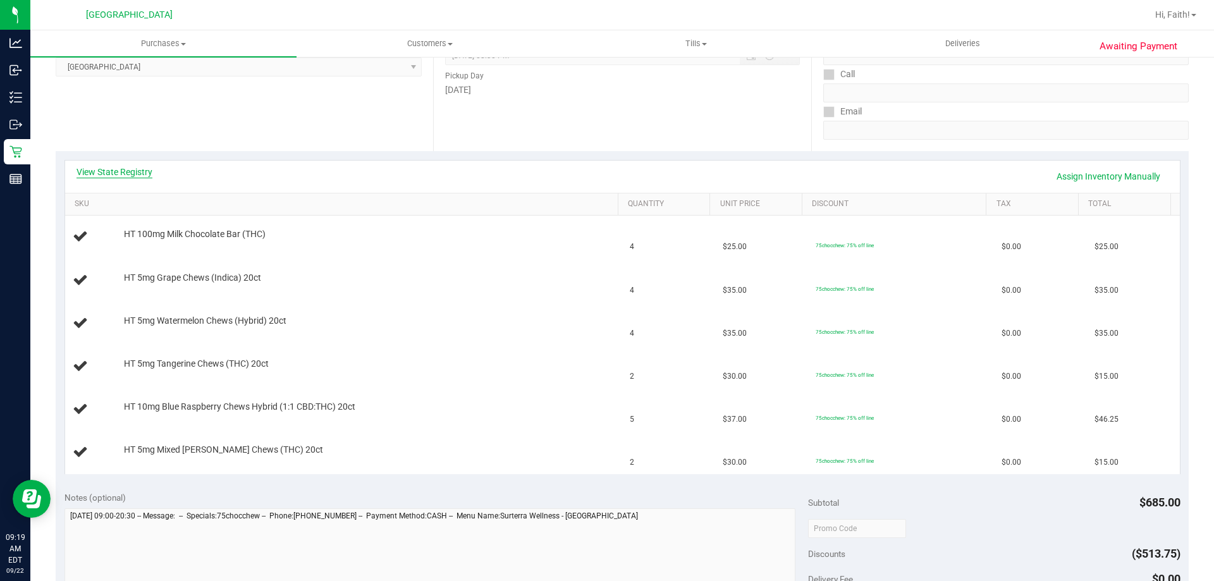
click at [128, 177] on link "View State Registry" at bounding box center [114, 172] width 76 height 13
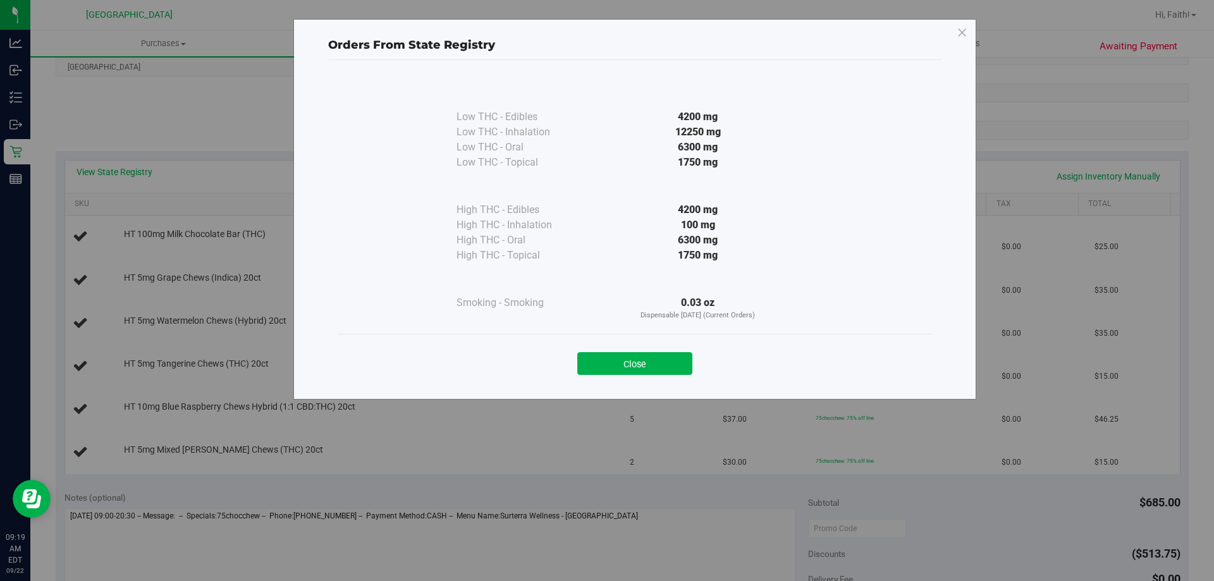
drag, startPoint x: 682, startPoint y: 228, endPoint x: 752, endPoint y: 265, distance: 79.2
click at [752, 265] on div "Low THC - Edibles 4200 mg Low THC - Inhalation" at bounding box center [634, 199] width 356 height 244
click at [743, 282] on div at bounding box center [698, 279] width 230 height 32
click at [666, 367] on button "Close" at bounding box center [634, 363] width 115 height 23
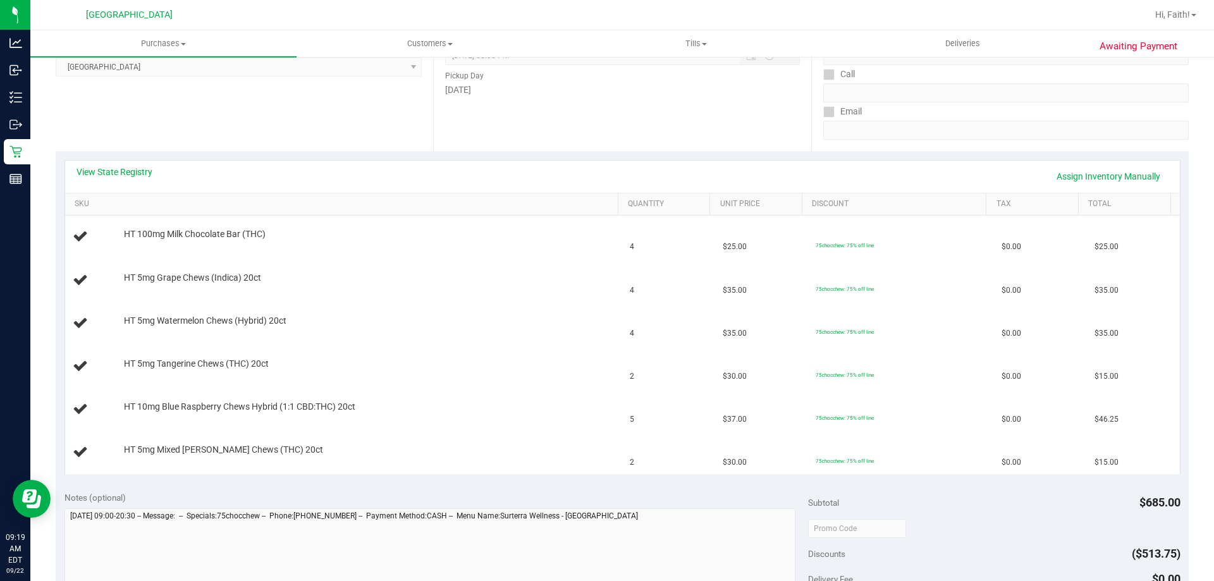
click at [133, 162] on div "View State Registry Assign Inventory Manually" at bounding box center [622, 177] width 1114 height 32
click at [139, 176] on link "View State Registry" at bounding box center [114, 172] width 76 height 13
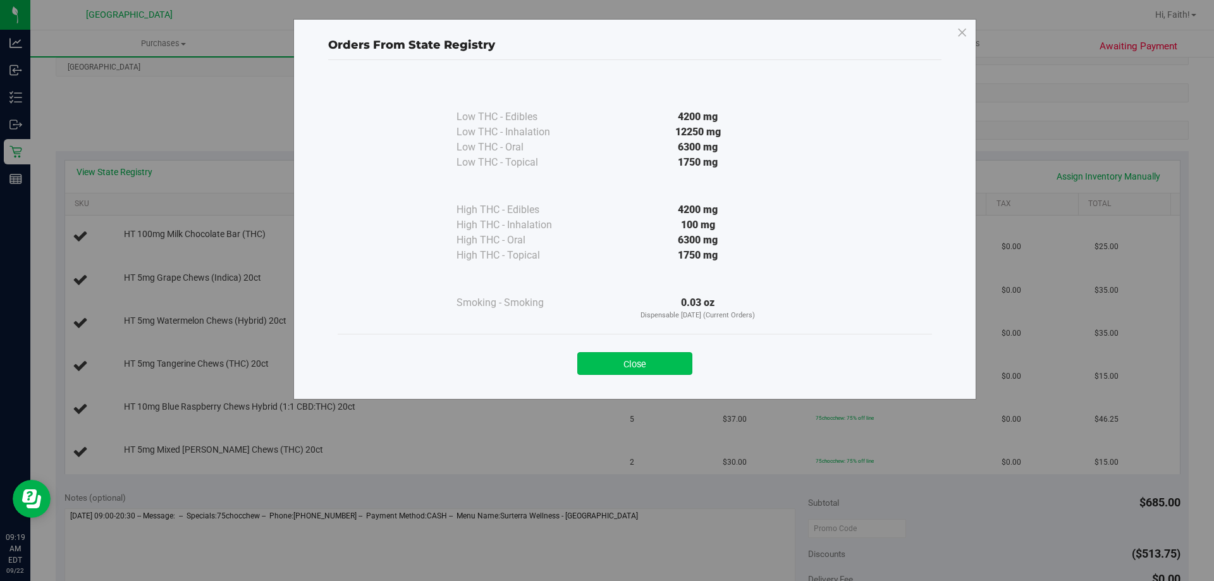
click at [686, 362] on button "Close" at bounding box center [634, 363] width 115 height 23
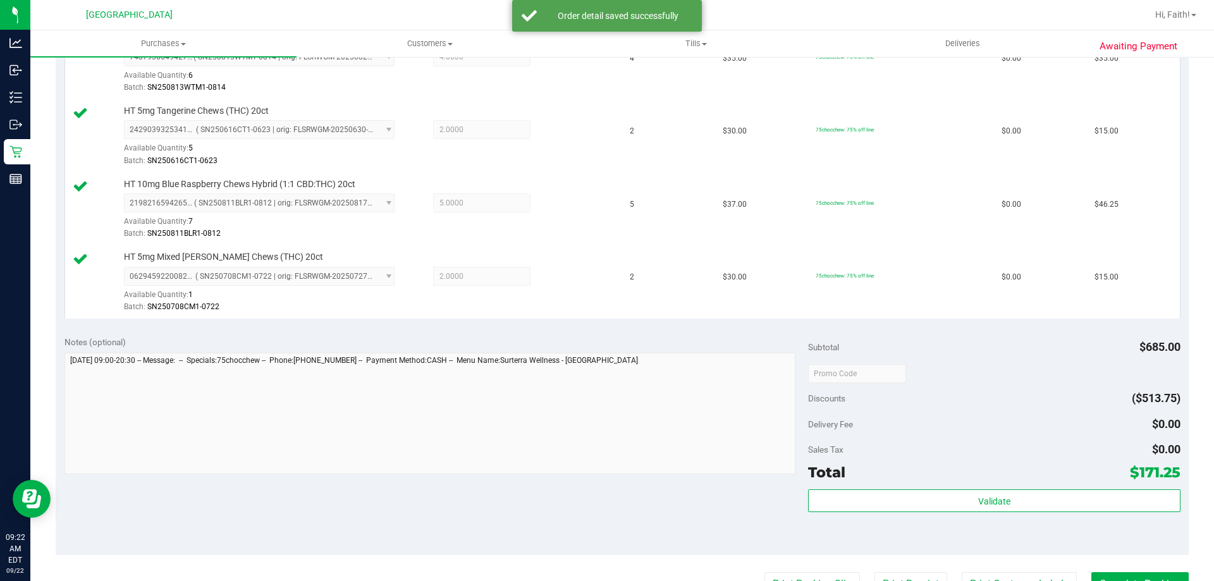
scroll to position [521, 0]
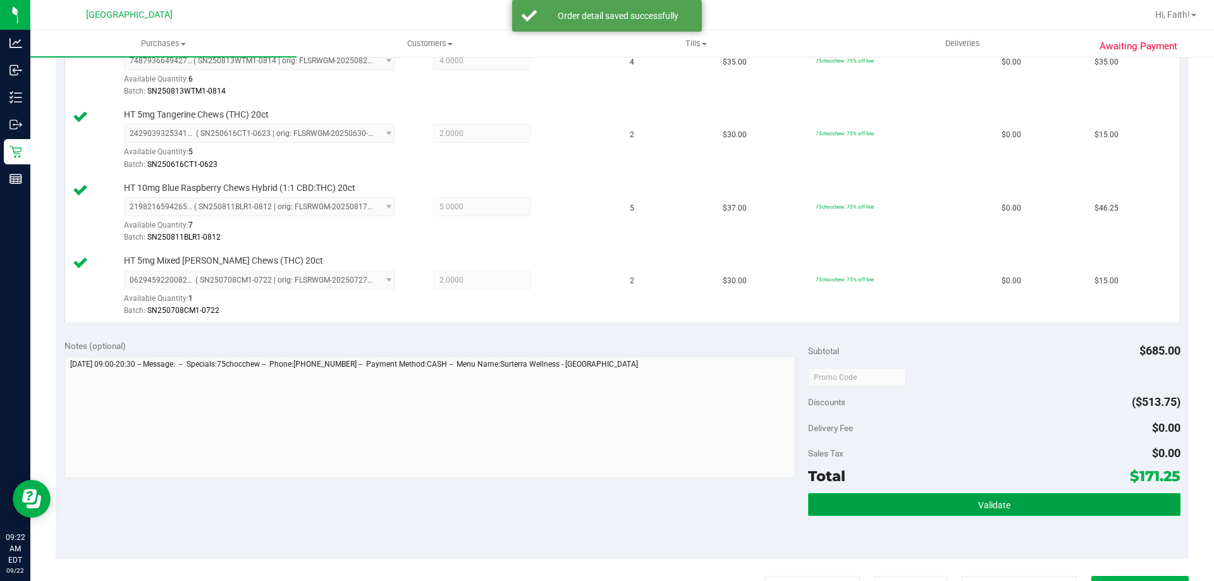
click at [947, 512] on button "Validate" at bounding box center [994, 504] width 372 height 23
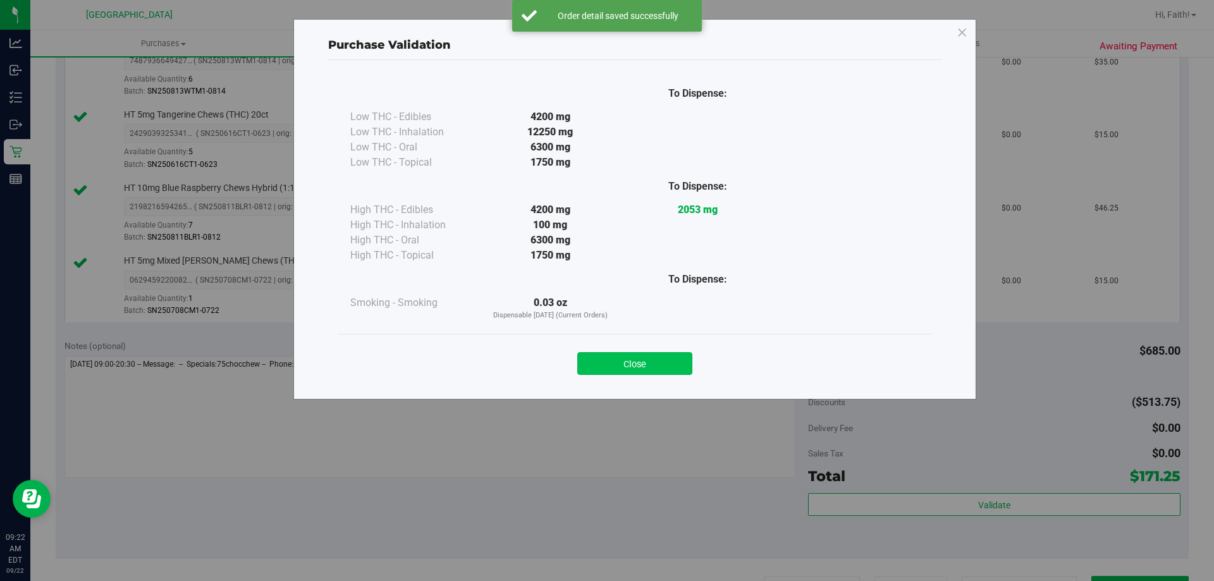
click at [654, 357] on button "Close" at bounding box center [634, 363] width 115 height 23
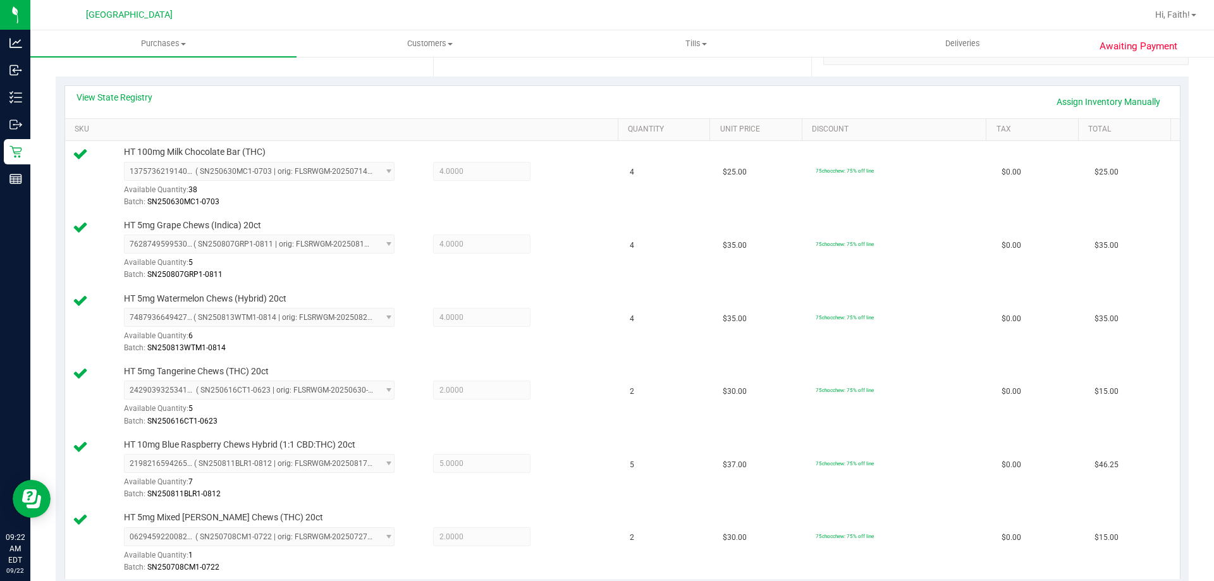
scroll to position [267, 0]
click at [1099, 97] on link "Assign Inventory Manually" at bounding box center [1108, 98] width 120 height 21
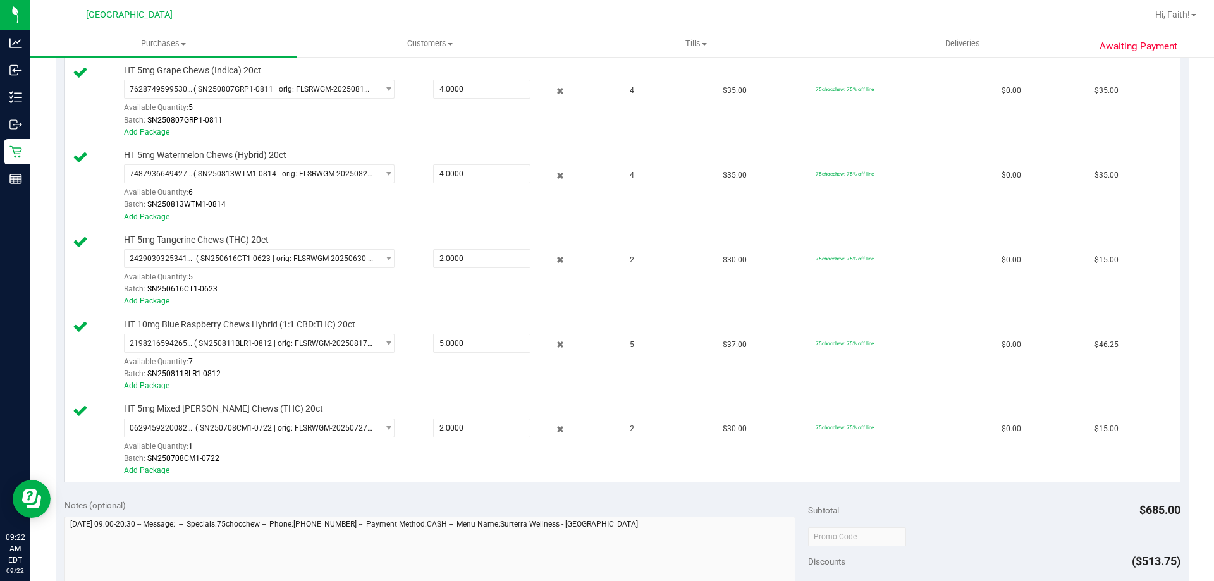
scroll to position [431, 0]
click at [276, 434] on span "0629459220082212 ( SN250708CM1-0722 | orig: FLSRWGM-20250727-637 )" at bounding box center [251, 427] width 253 height 18
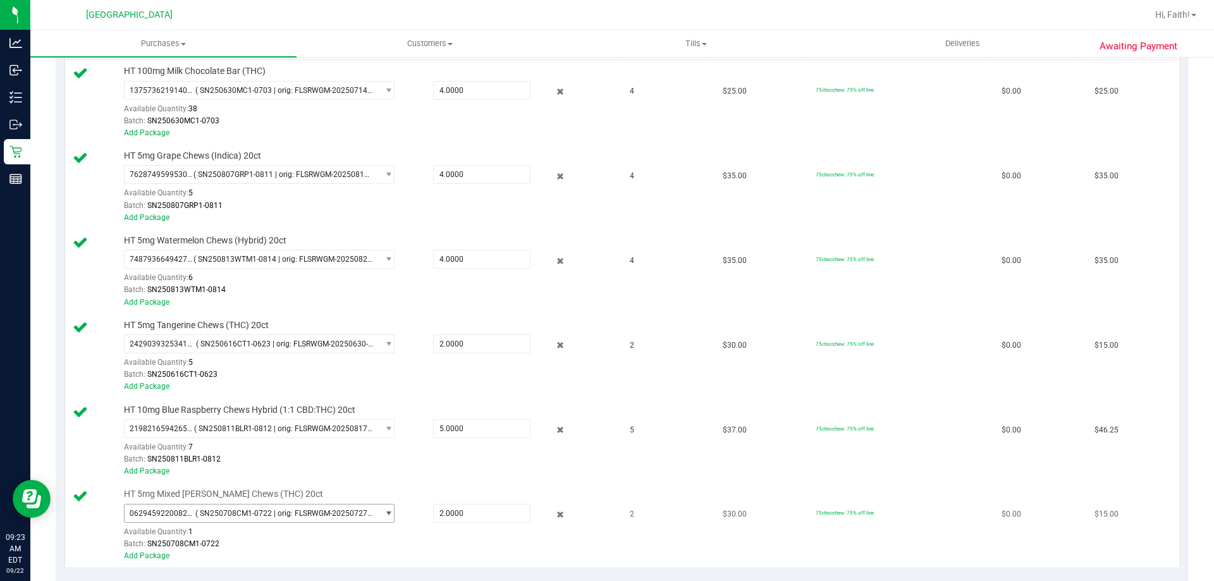
scroll to position [228, 0]
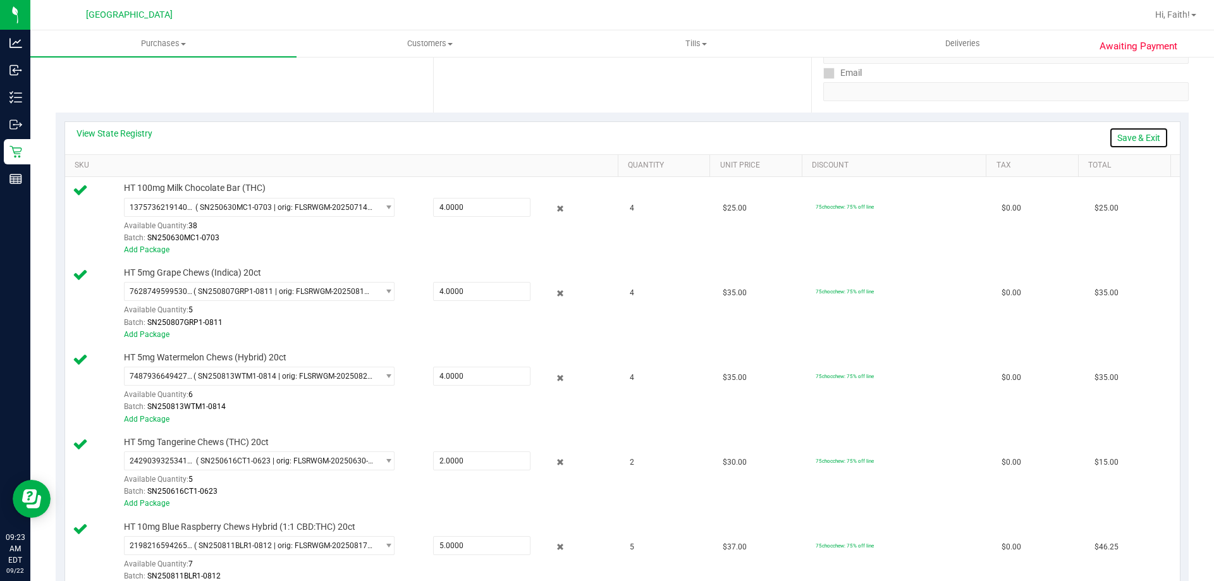
click at [1136, 135] on link "Save & Exit" at bounding box center [1138, 137] width 59 height 21
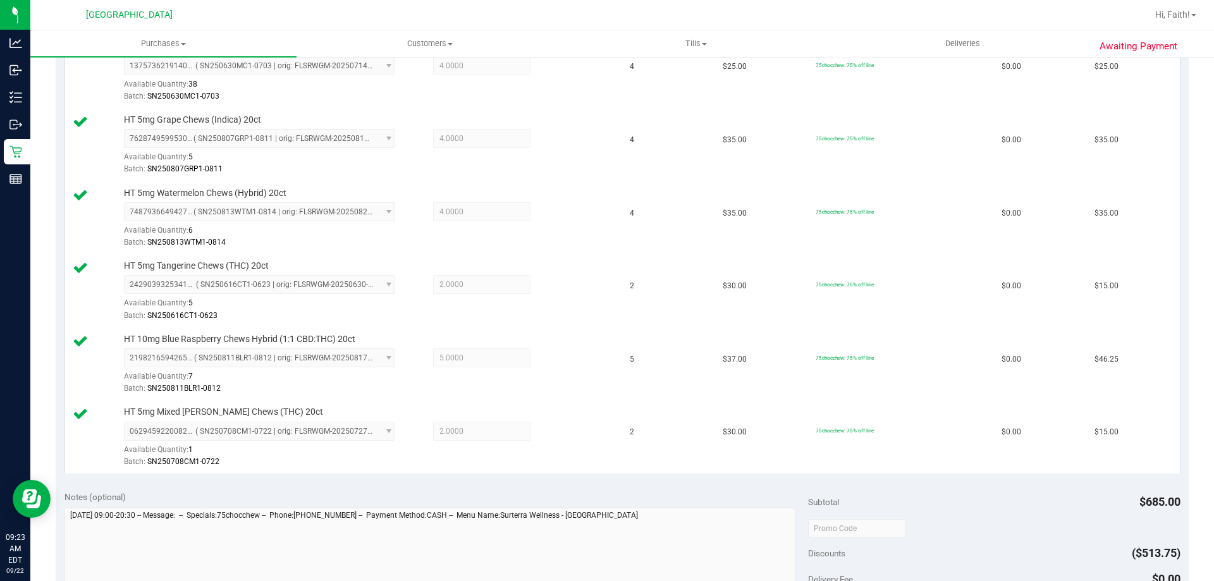
scroll to position [537, 0]
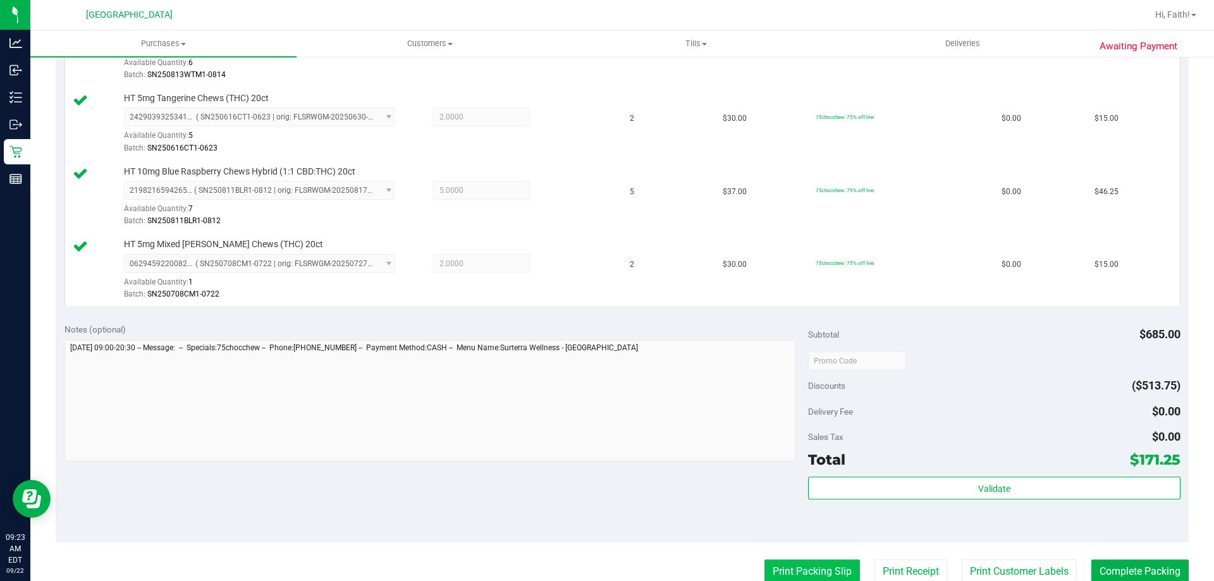
click at [793, 564] on button "Print Packing Slip" at bounding box center [811, 571] width 95 height 24
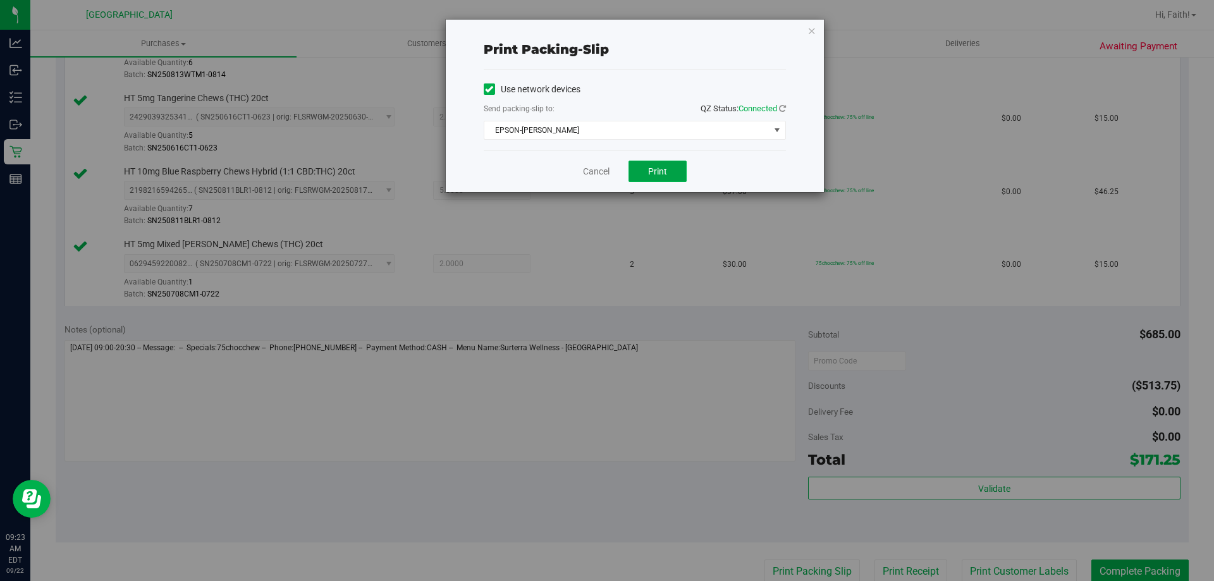
click at [647, 179] on button "Print" at bounding box center [657, 171] width 58 height 21
click at [808, 29] on icon "button" at bounding box center [811, 30] width 9 height 15
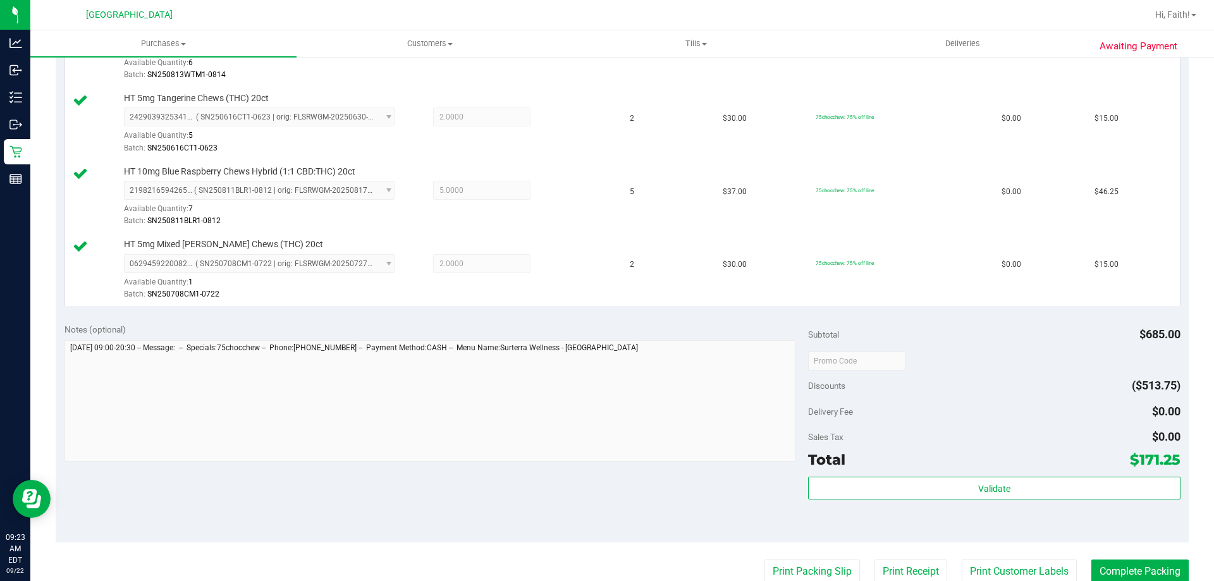
scroll to position [540, 0]
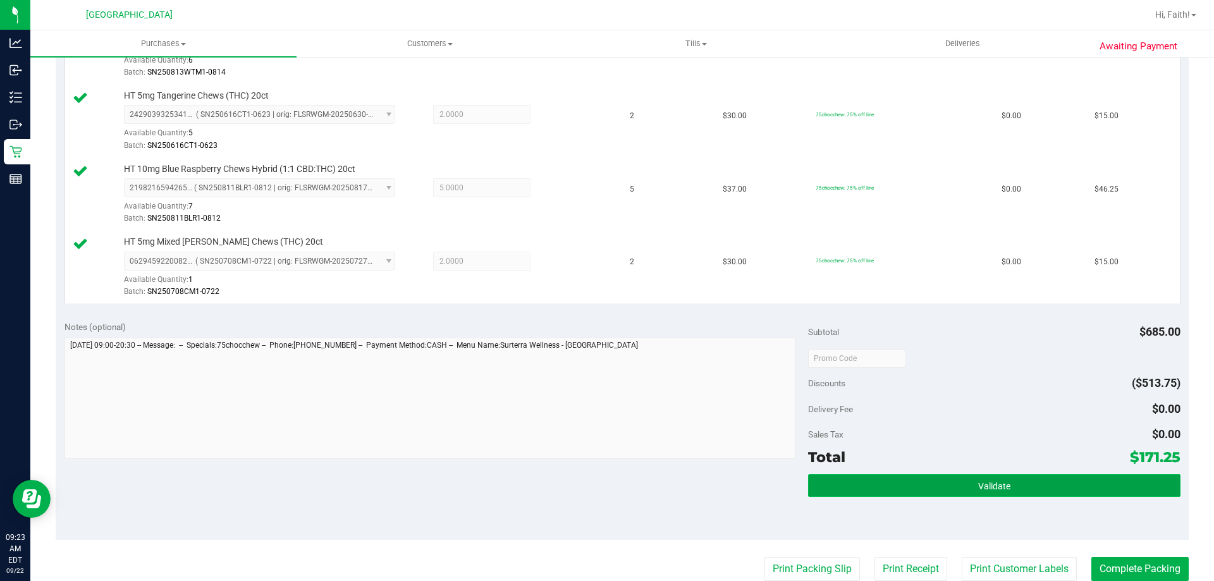
click at [1062, 489] on button "Validate" at bounding box center [994, 485] width 372 height 23
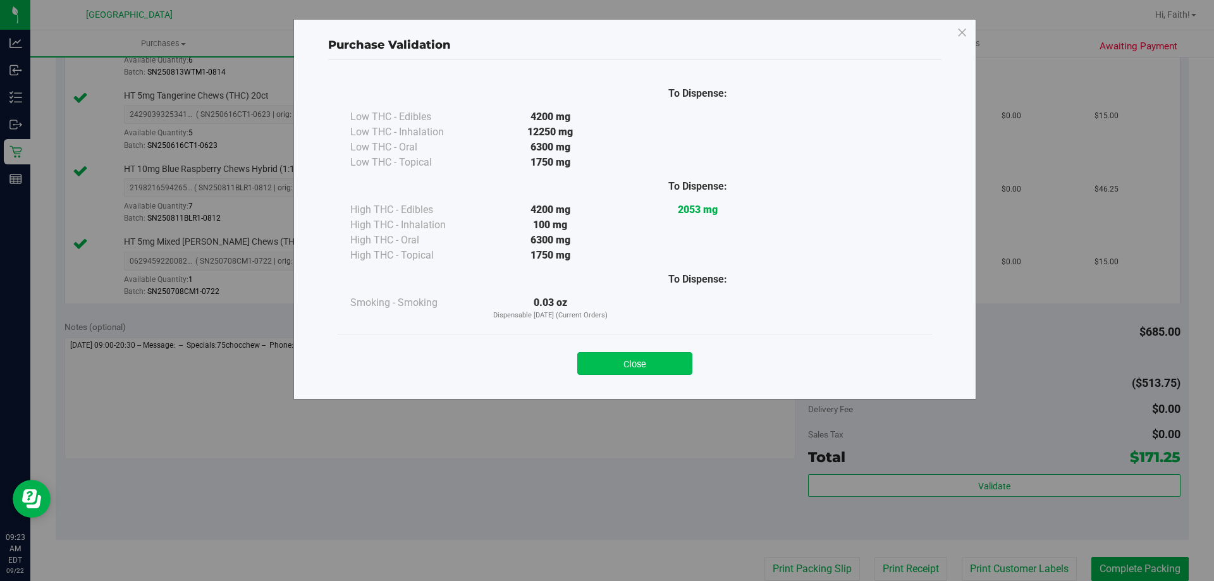
click at [638, 361] on button "Close" at bounding box center [634, 363] width 115 height 23
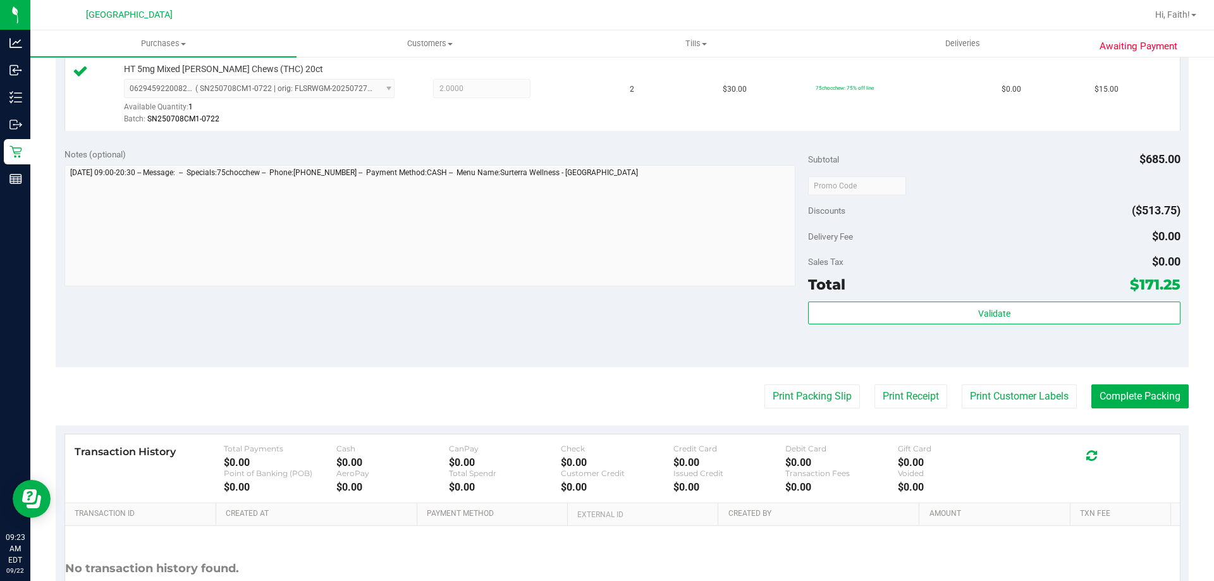
scroll to position [767, 0]
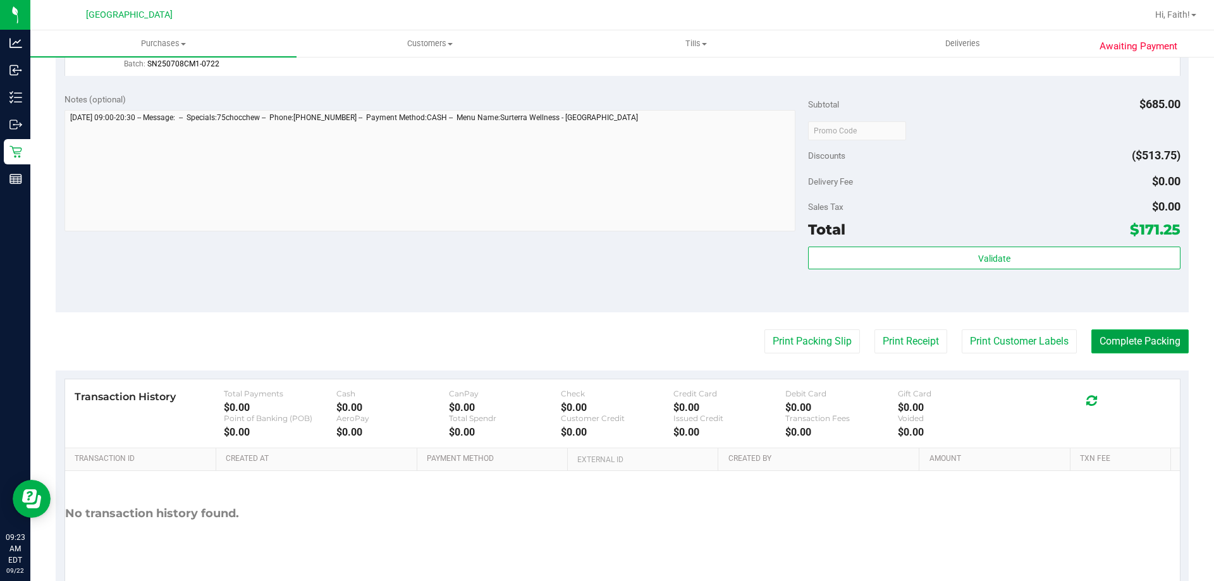
click at [1166, 341] on button "Complete Packing" at bounding box center [1139, 341] width 97 height 24
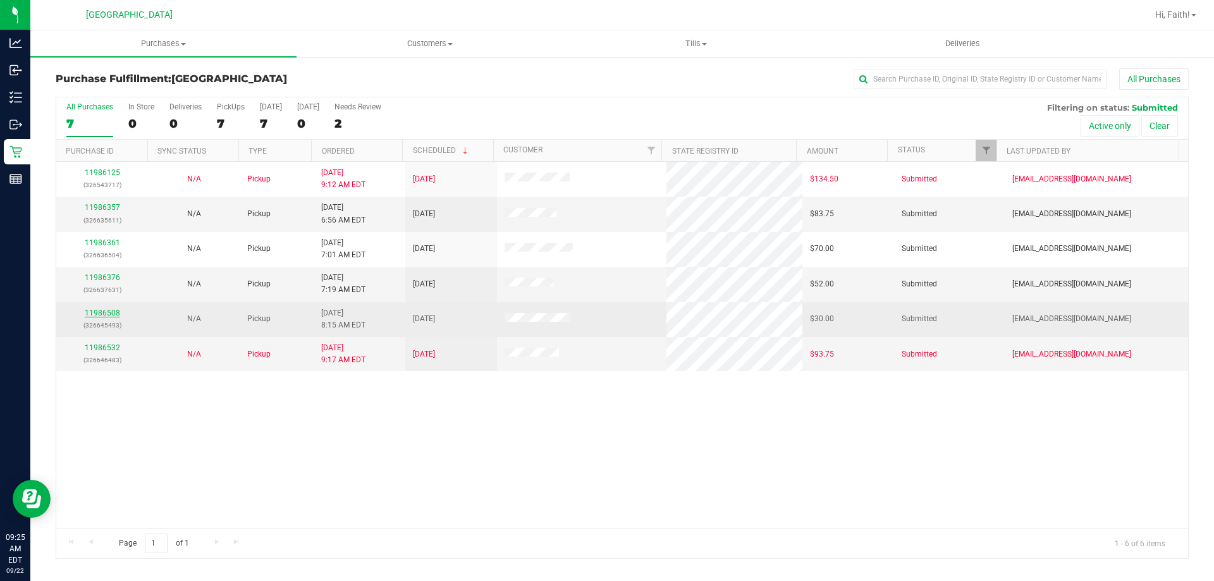
click at [97, 313] on link "11986508" at bounding box center [102, 312] width 35 height 9
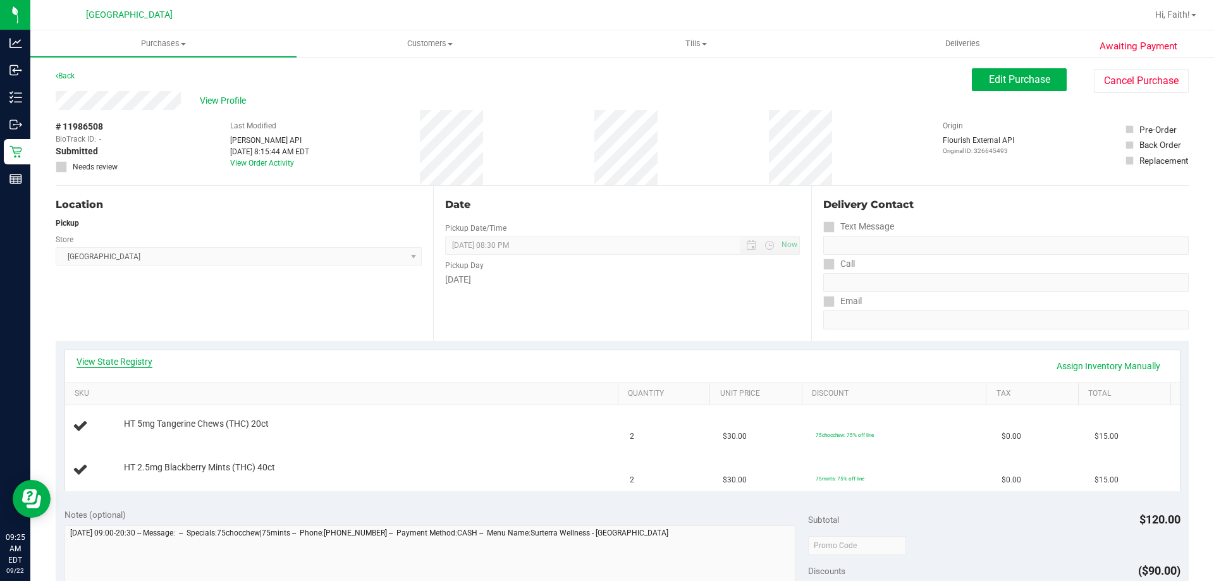
click at [142, 364] on link "View State Registry" at bounding box center [114, 361] width 76 height 13
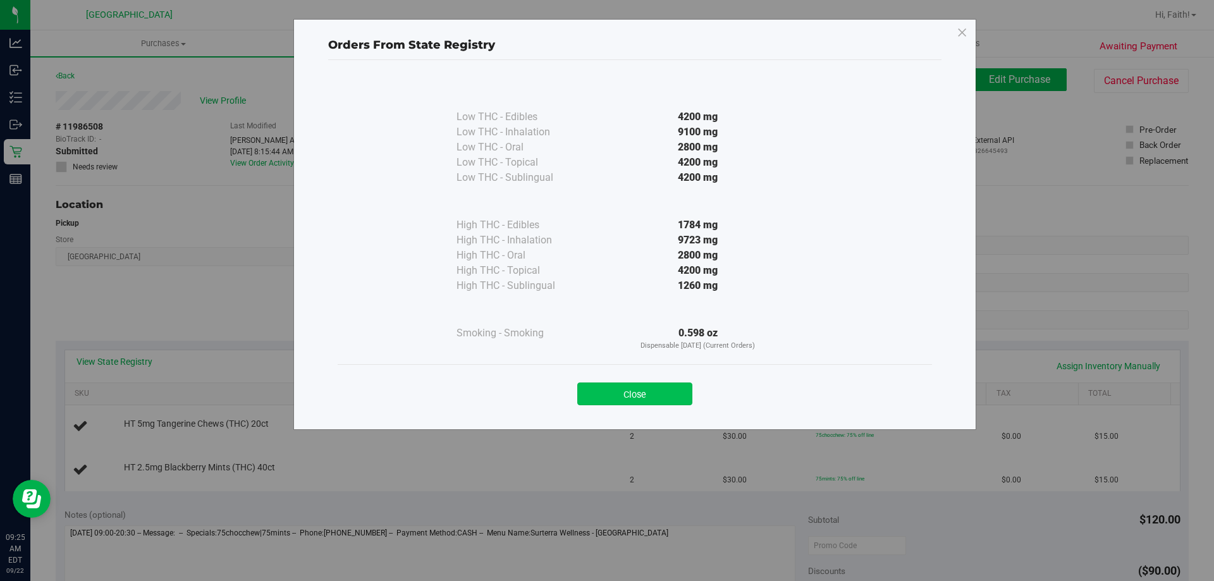
click at [623, 391] on button "Close" at bounding box center [634, 393] width 115 height 23
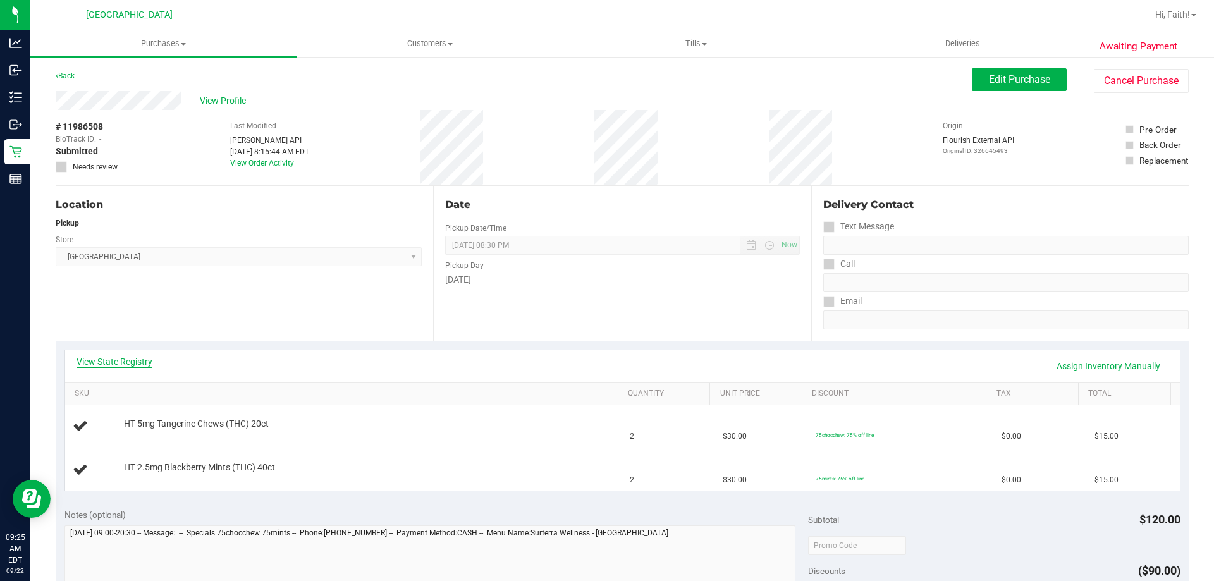
click at [138, 360] on link "View State Registry" at bounding box center [114, 361] width 76 height 13
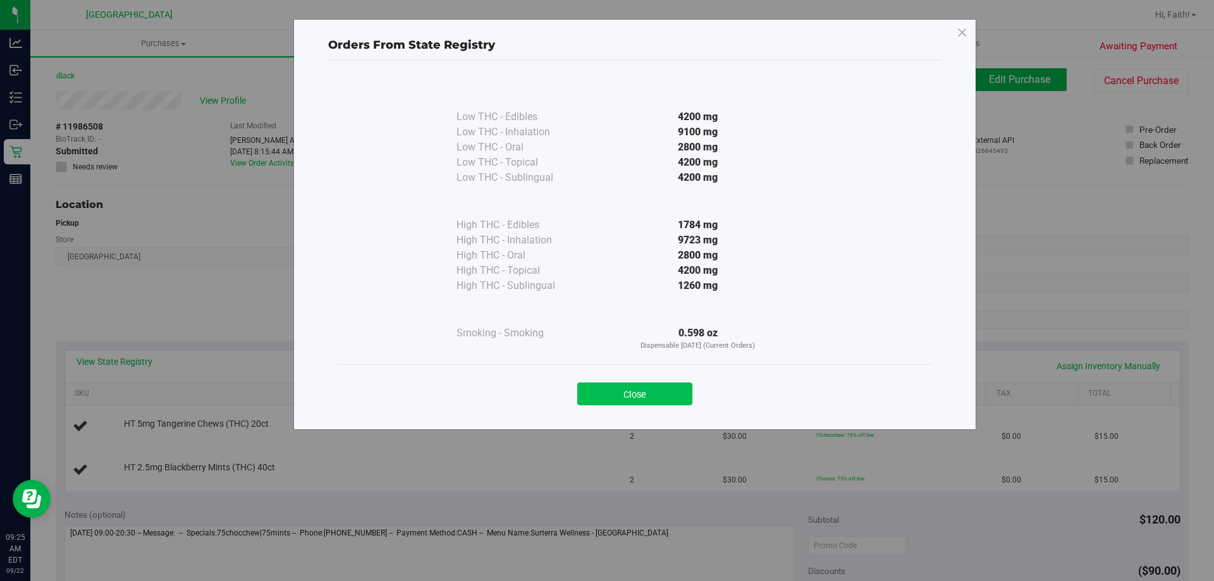
click at [656, 395] on button "Close" at bounding box center [634, 393] width 115 height 23
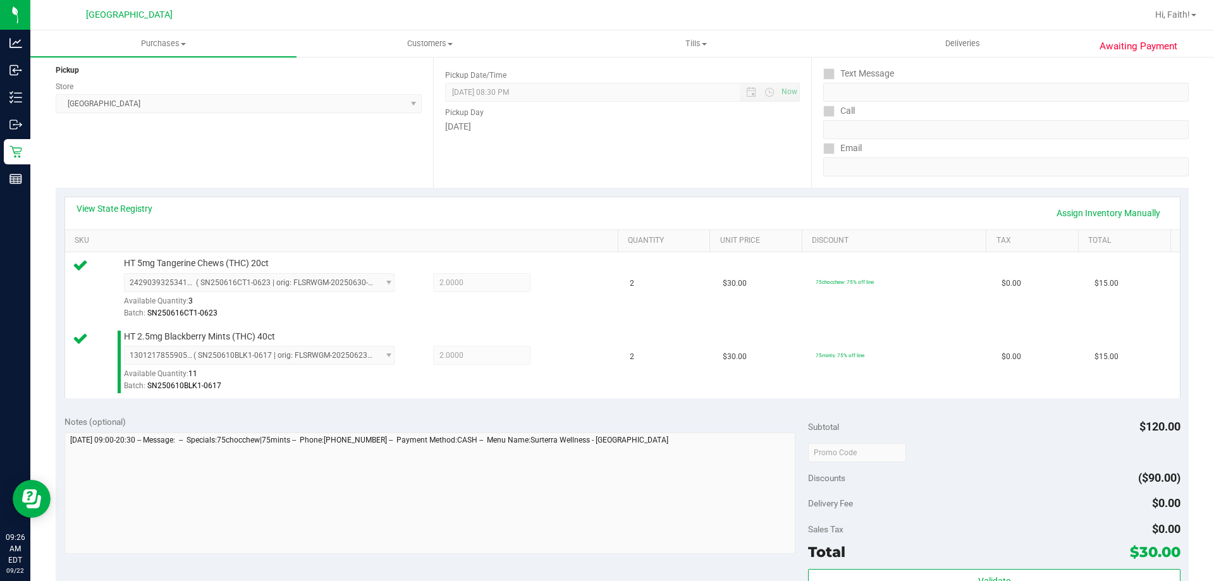
scroll to position [346, 0]
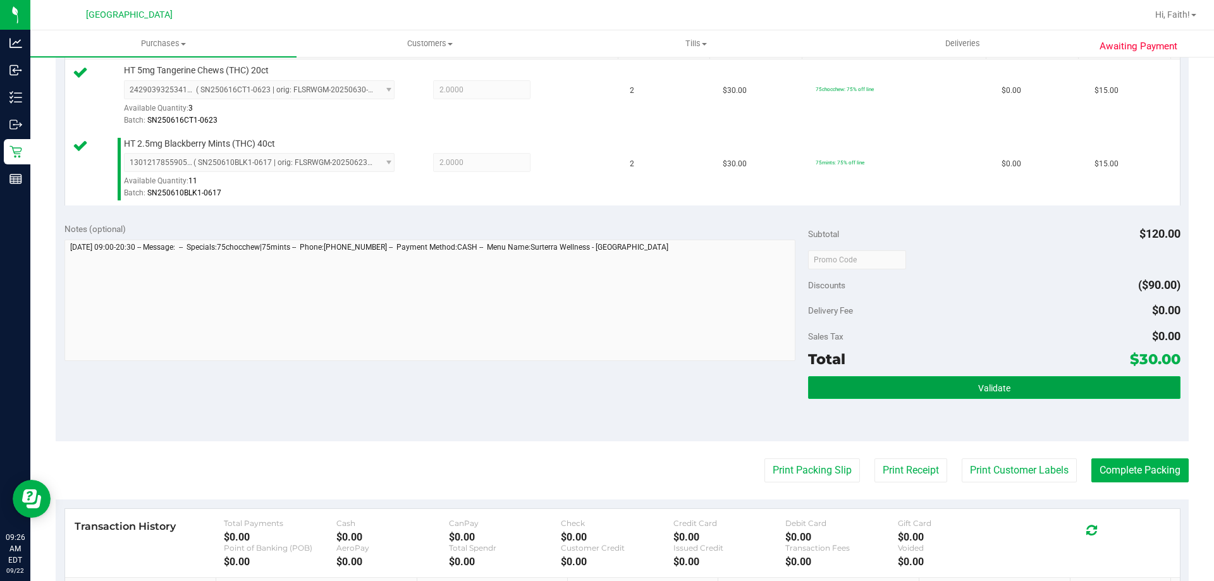
click at [1006, 379] on button "Validate" at bounding box center [994, 387] width 372 height 23
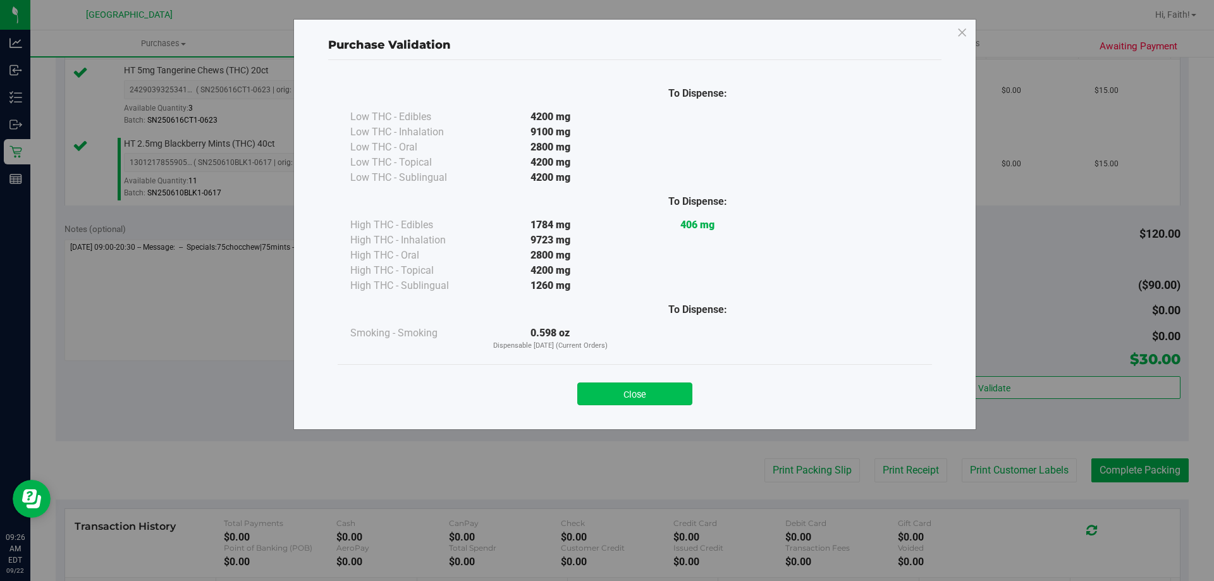
click at [634, 384] on button "Close" at bounding box center [634, 393] width 115 height 23
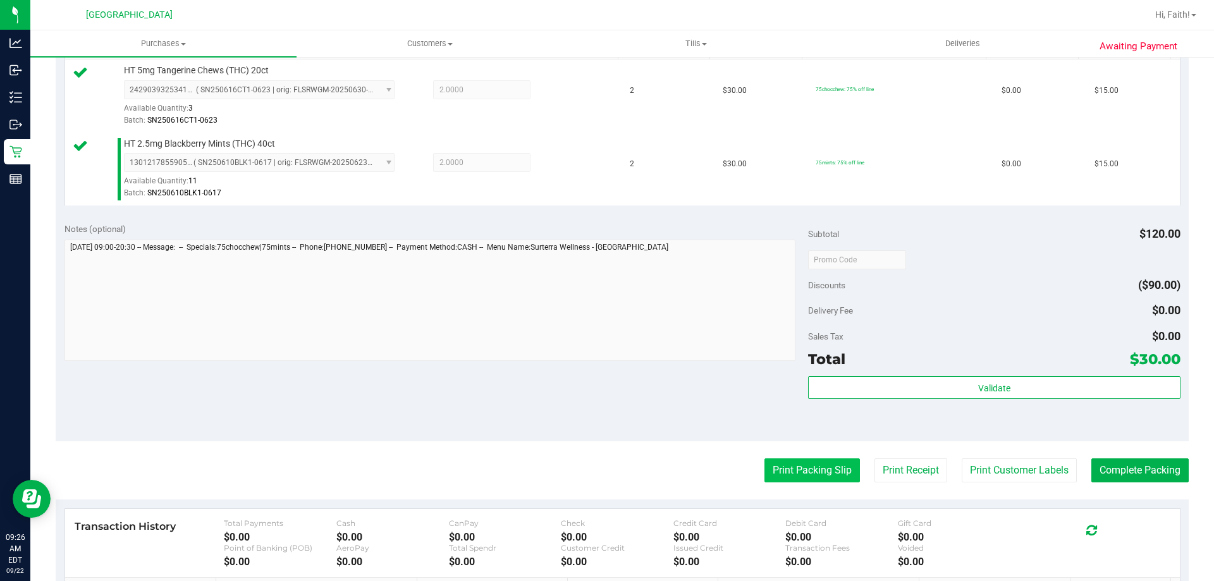
click at [798, 474] on button "Print Packing Slip" at bounding box center [811, 470] width 95 height 24
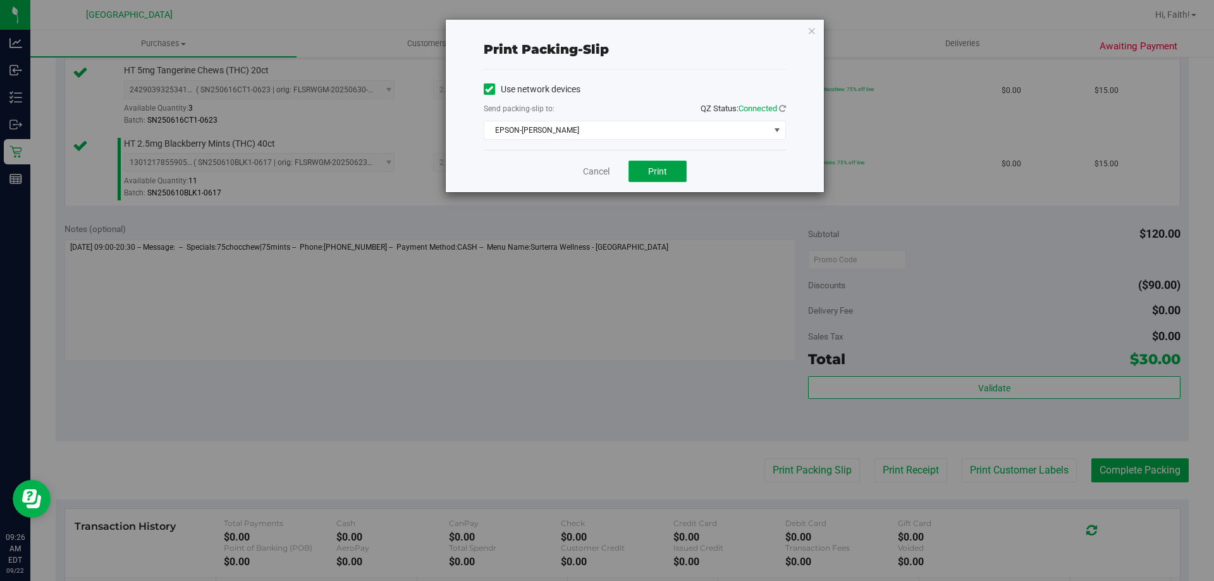
click at [667, 163] on button "Print" at bounding box center [657, 171] width 58 height 21
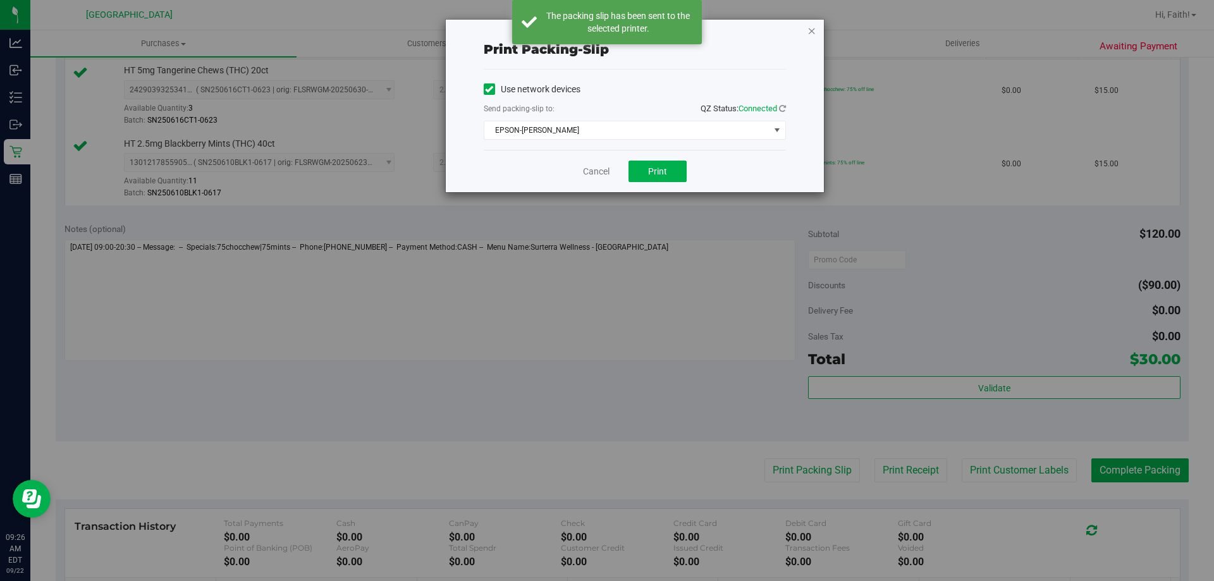
click at [810, 33] on icon "button" at bounding box center [811, 30] width 9 height 15
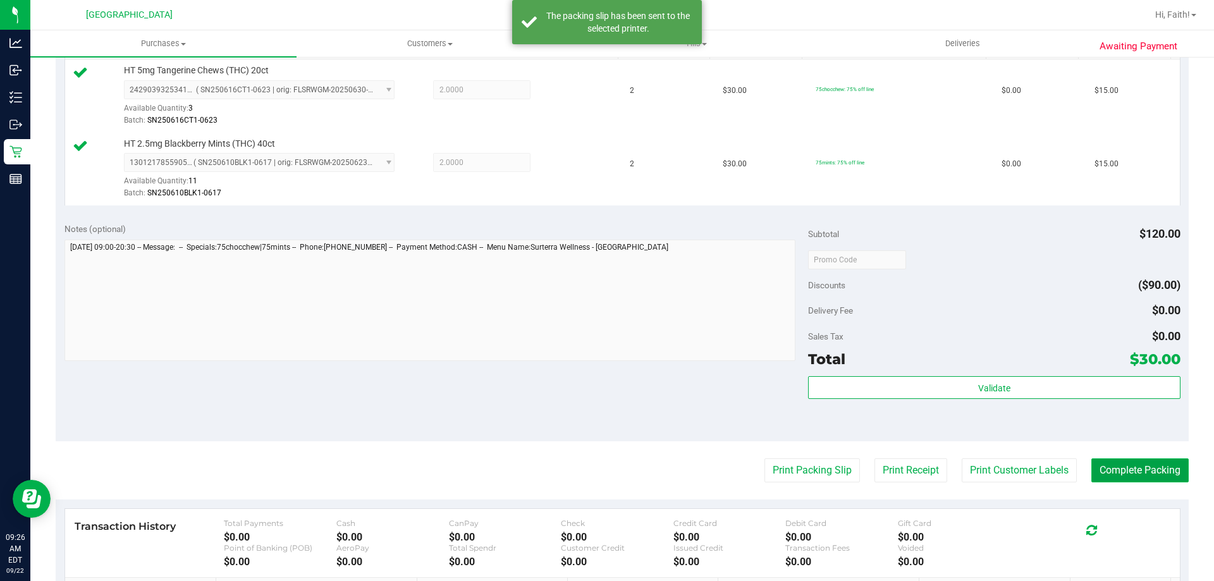
click at [1154, 480] on button "Complete Packing" at bounding box center [1139, 470] width 97 height 24
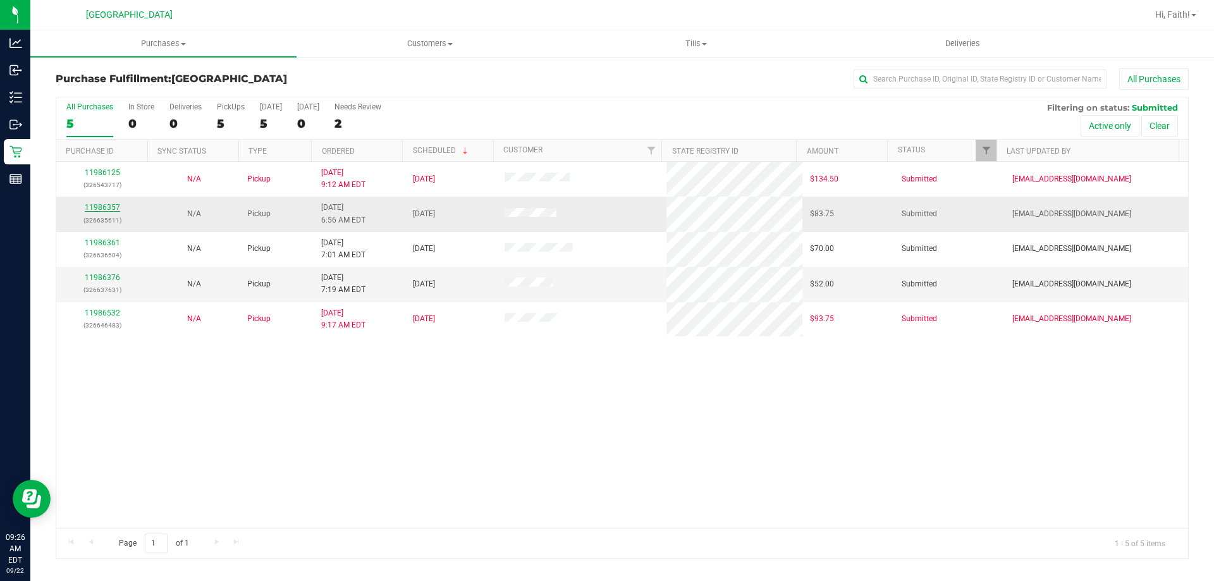
click at [113, 208] on link "11986357" at bounding box center [102, 207] width 35 height 9
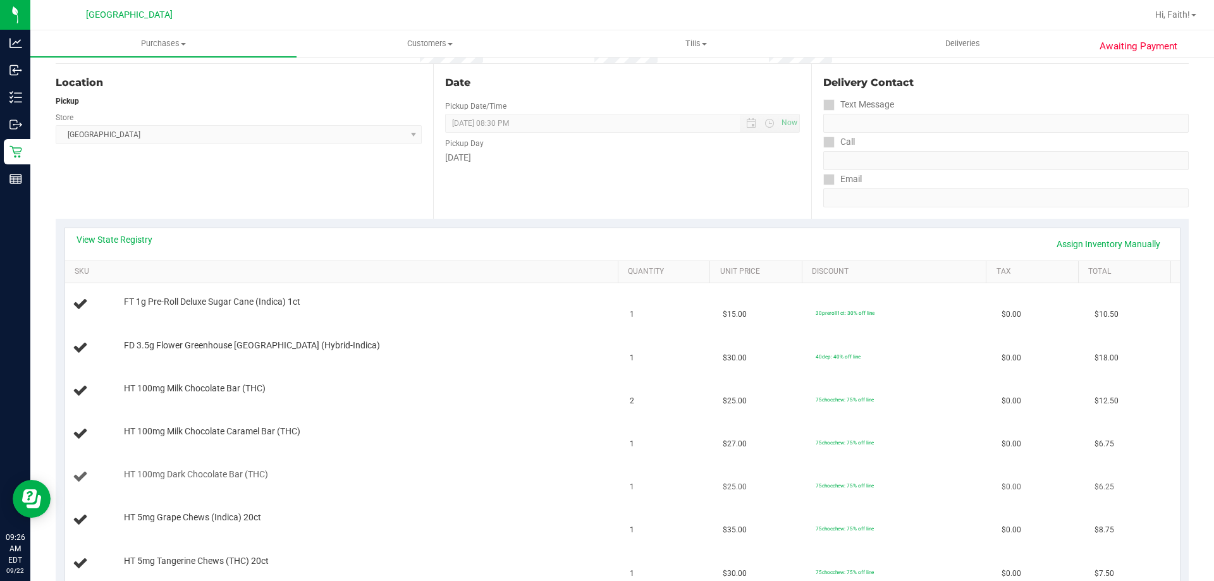
scroll to position [190, 0]
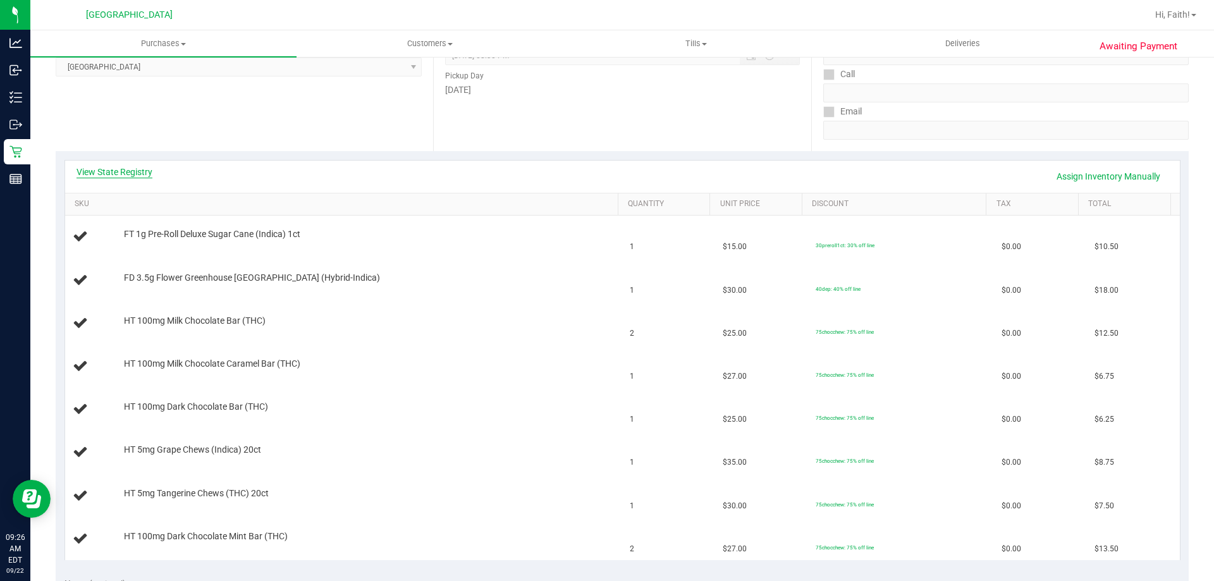
click at [99, 169] on link "View State Registry" at bounding box center [114, 172] width 76 height 13
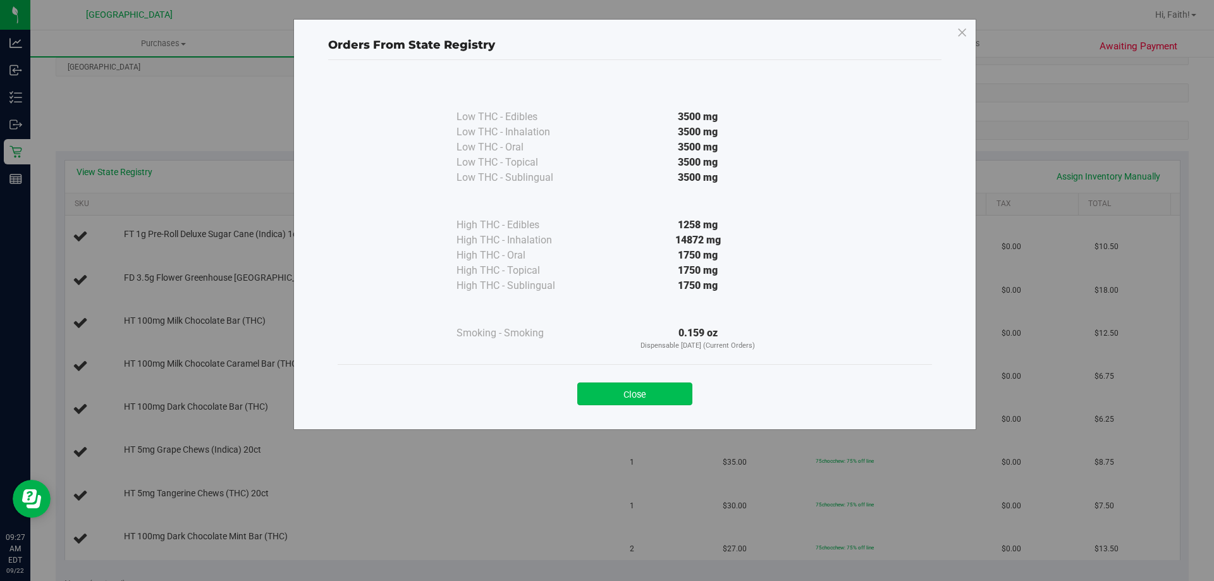
click at [597, 404] on button "Close" at bounding box center [634, 393] width 115 height 23
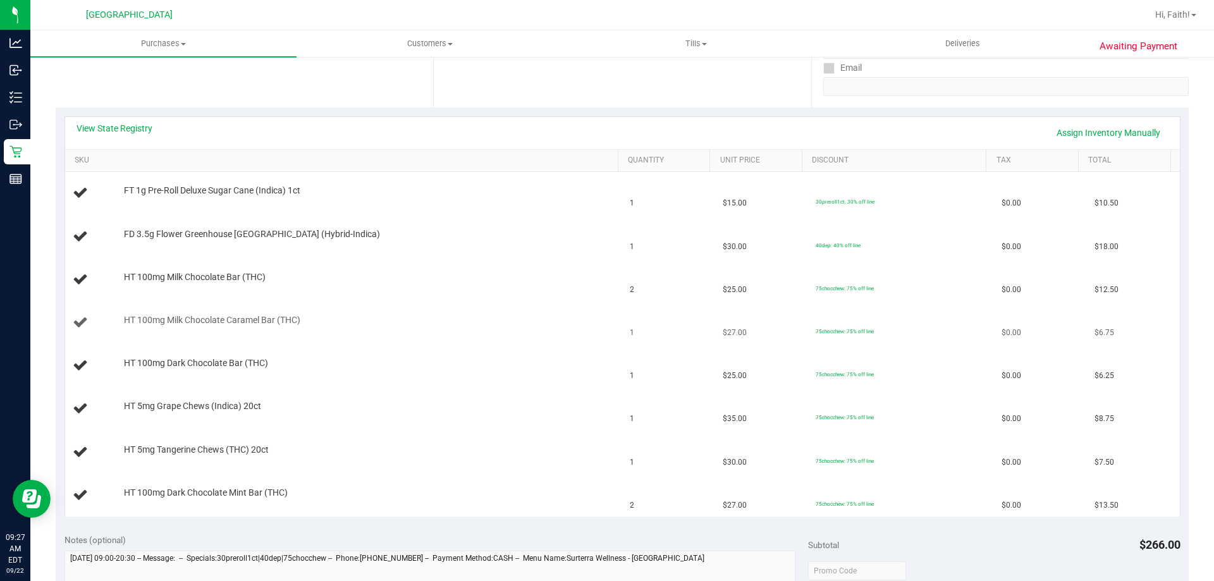
scroll to position [253, 0]
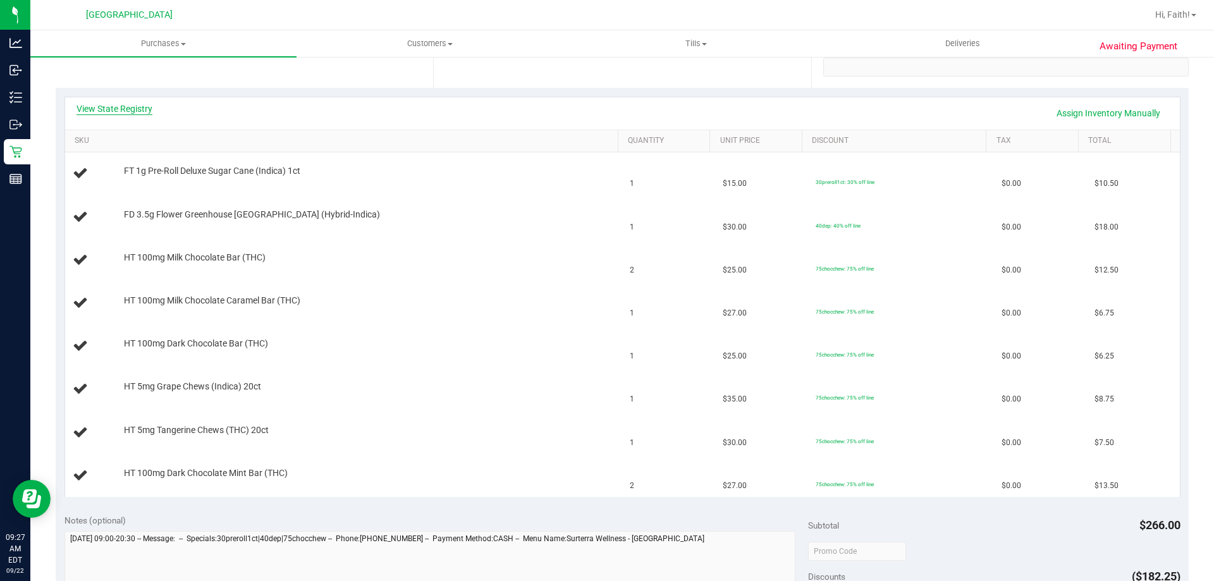
click at [121, 109] on link "View State Registry" at bounding box center [114, 108] width 76 height 13
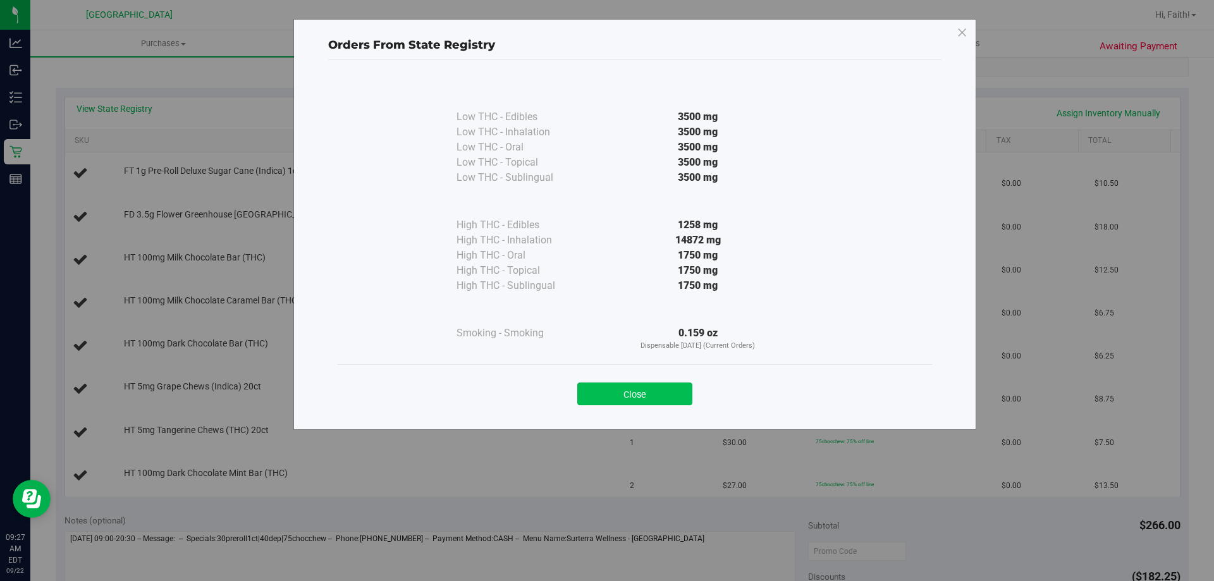
click at [654, 401] on button "Close" at bounding box center [634, 393] width 115 height 23
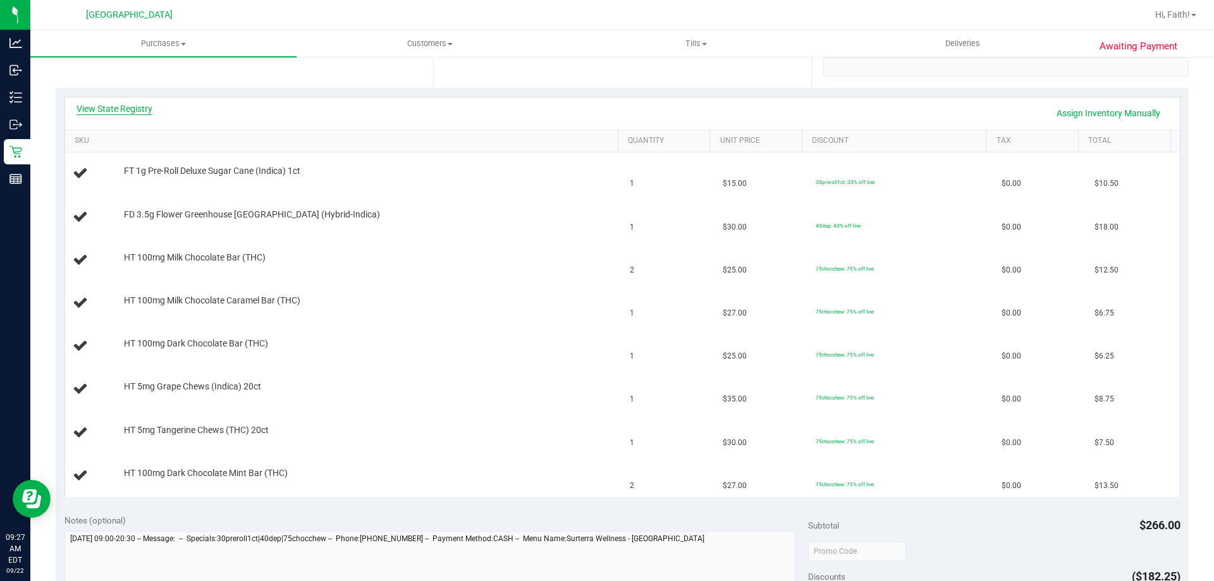
click at [143, 111] on link "View State Registry" at bounding box center [114, 108] width 76 height 13
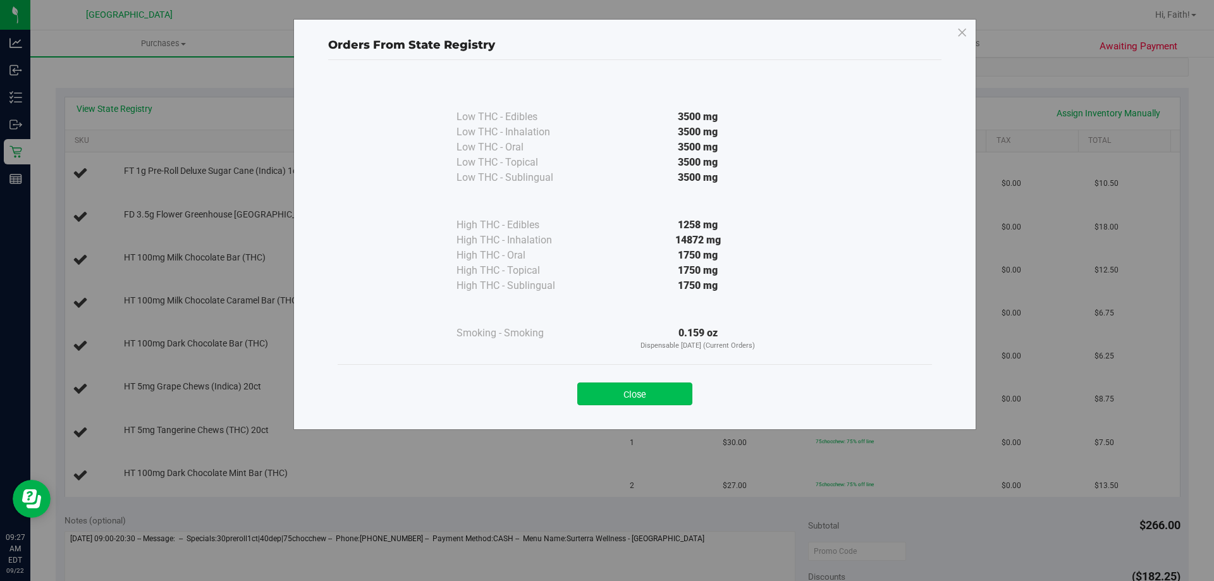
click at [623, 403] on button "Close" at bounding box center [634, 393] width 115 height 23
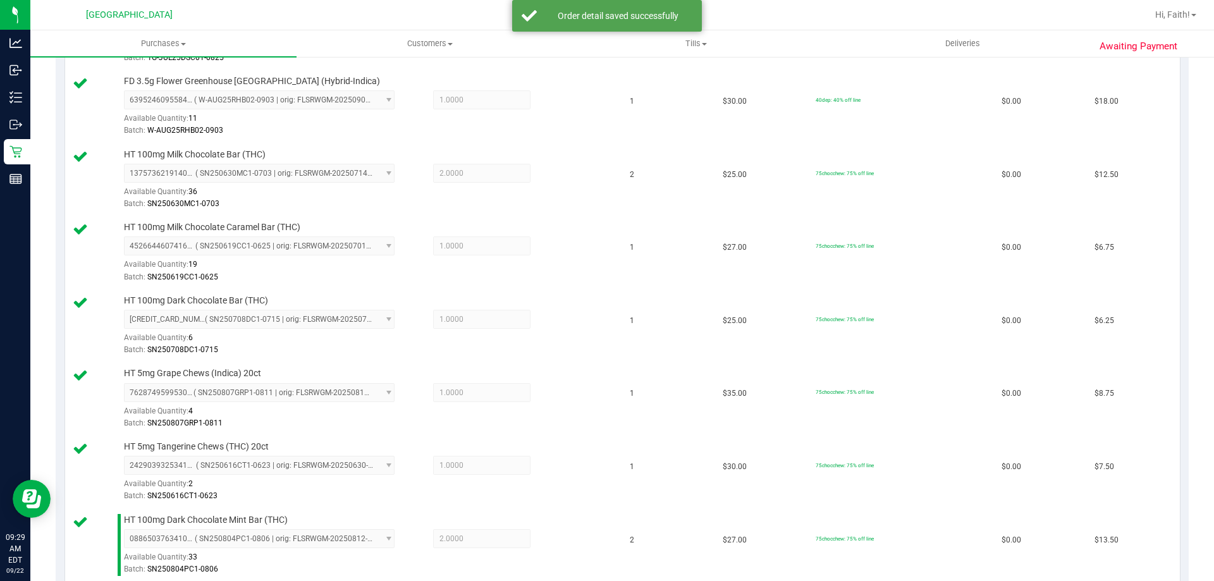
scroll to position [703, 0]
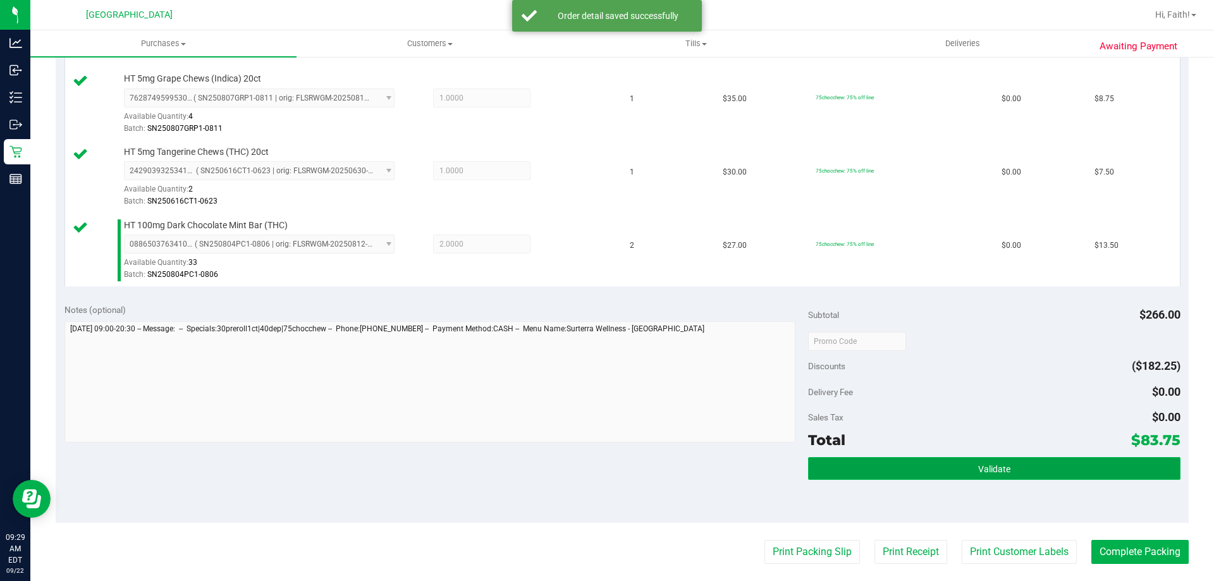
click at [1046, 469] on button "Validate" at bounding box center [994, 468] width 372 height 23
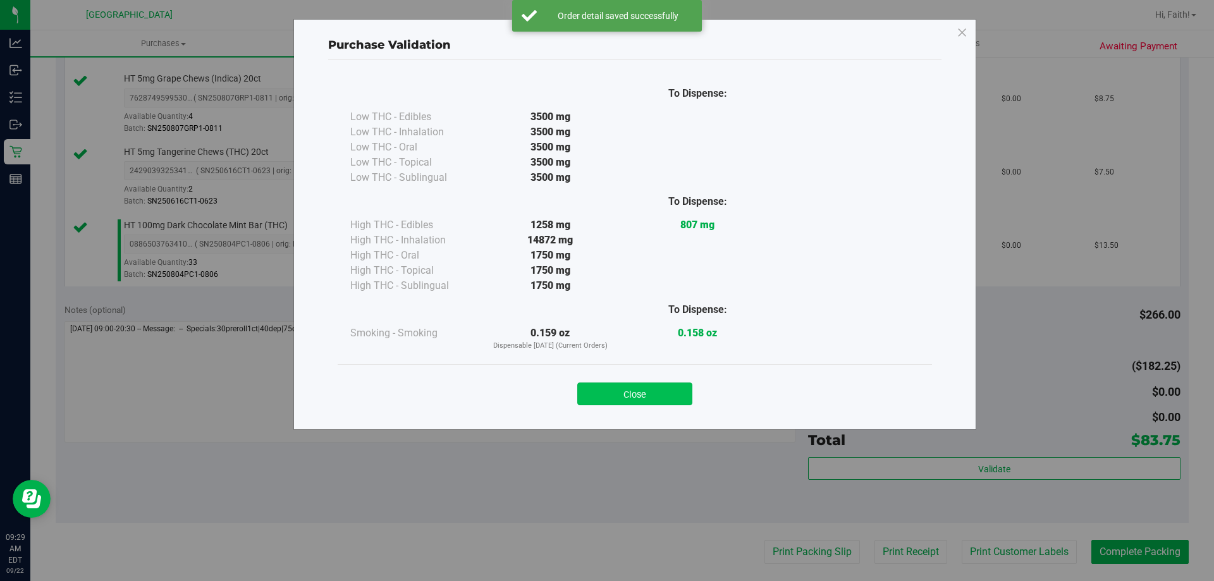
click at [640, 386] on button "Close" at bounding box center [634, 393] width 115 height 23
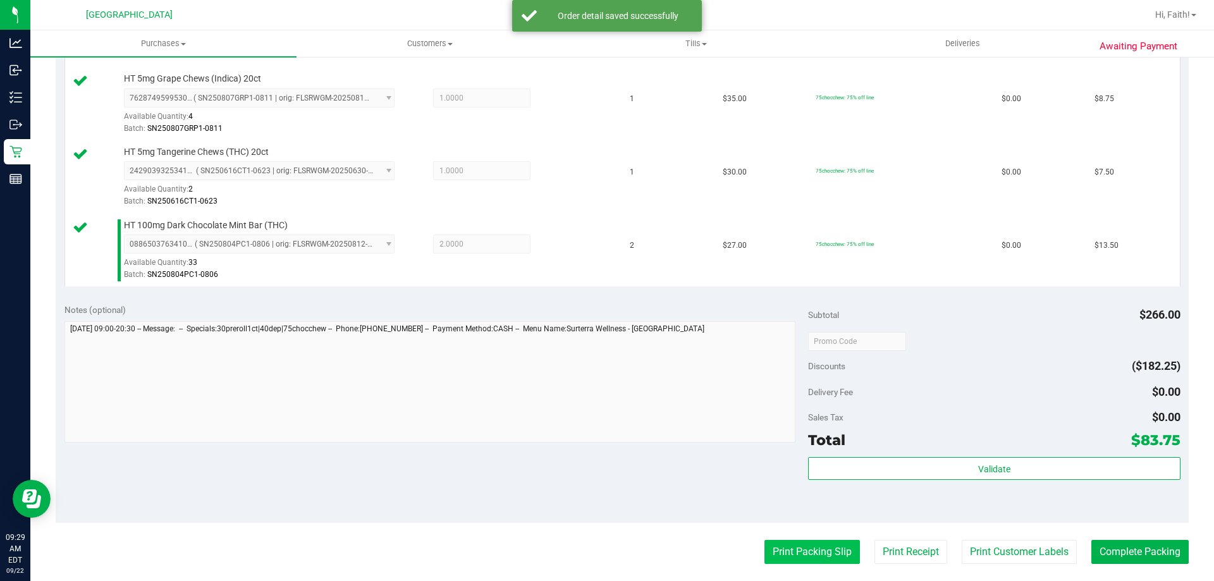
click at [782, 544] on button "Print Packing Slip" at bounding box center [811, 552] width 95 height 24
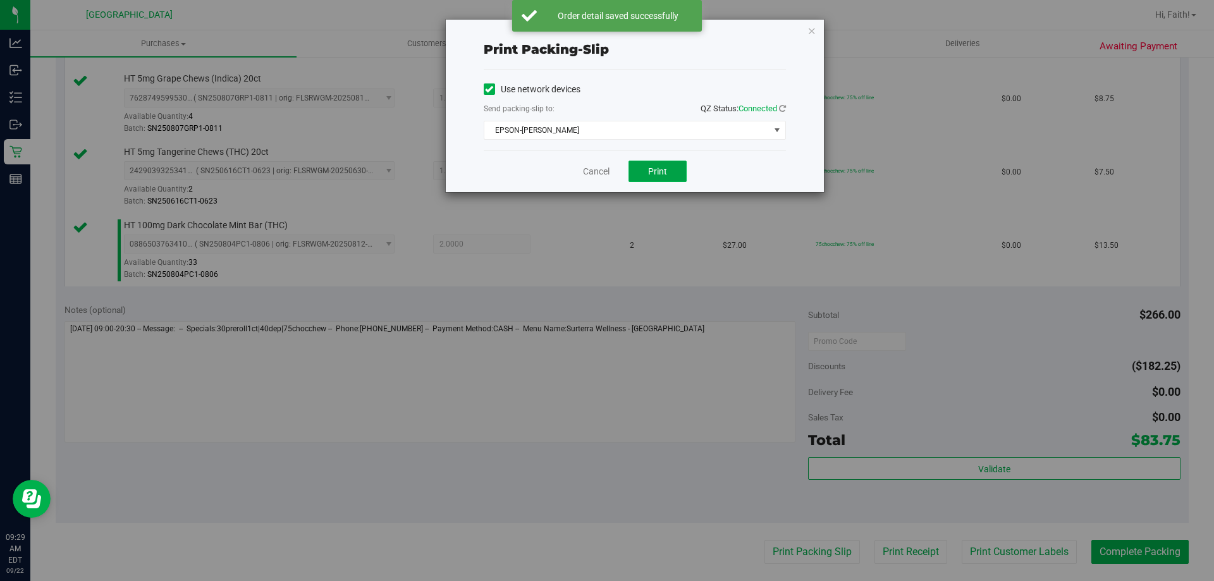
click at [666, 162] on button "Print" at bounding box center [657, 171] width 58 height 21
click at [807, 31] on icon "button" at bounding box center [811, 30] width 9 height 15
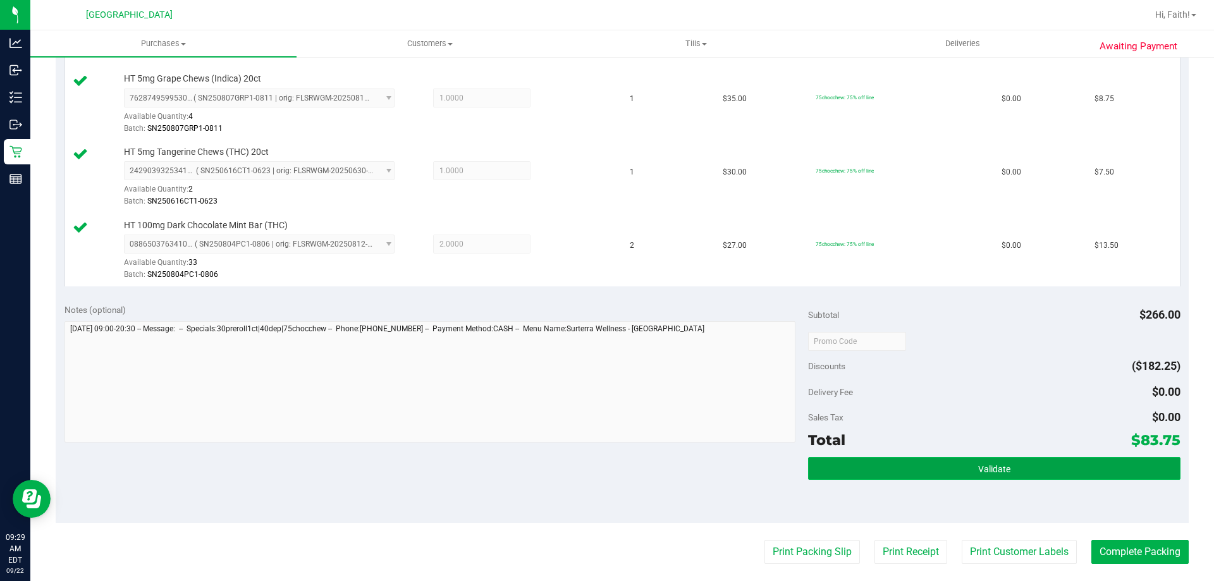
click at [1005, 466] on button "Validate" at bounding box center [994, 468] width 372 height 23
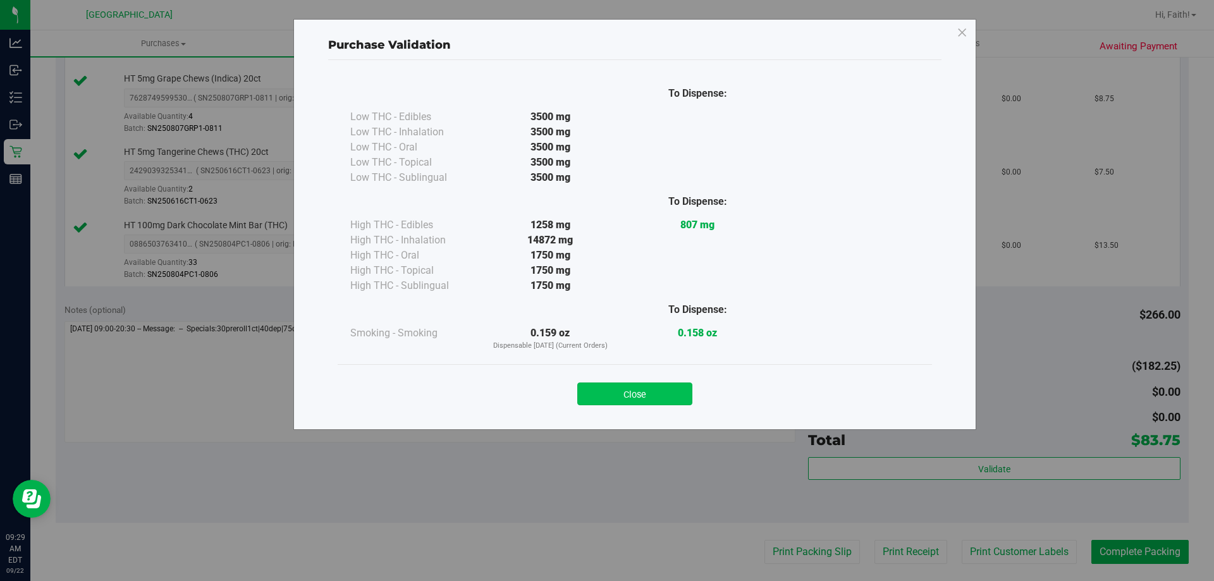
click at [634, 391] on button "Close" at bounding box center [634, 393] width 115 height 23
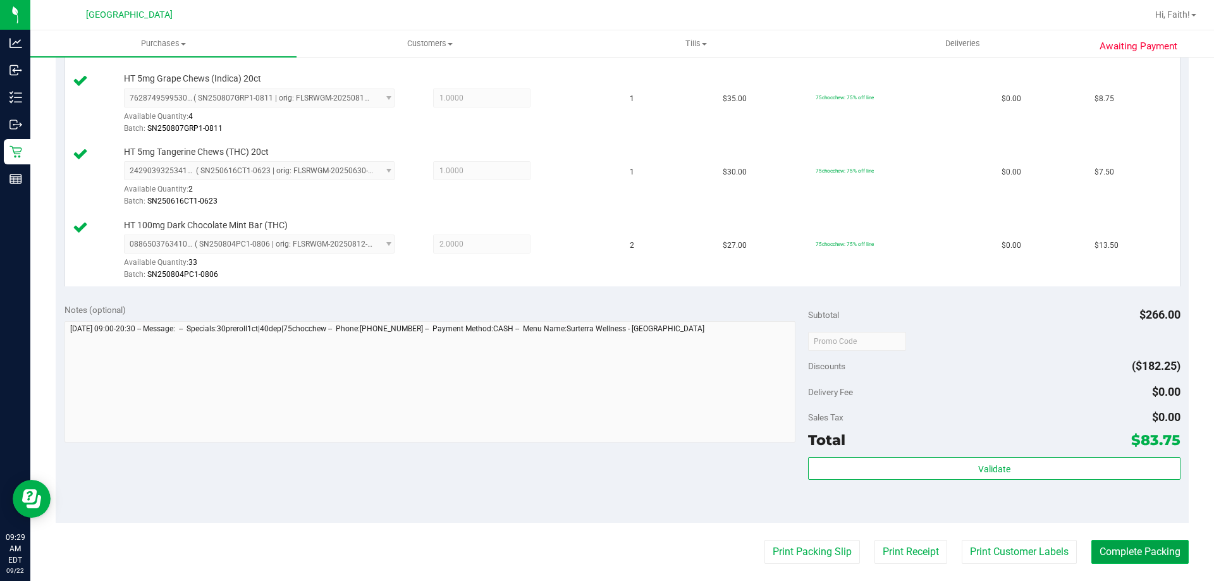
click at [1138, 541] on button "Complete Packing" at bounding box center [1139, 552] width 97 height 24
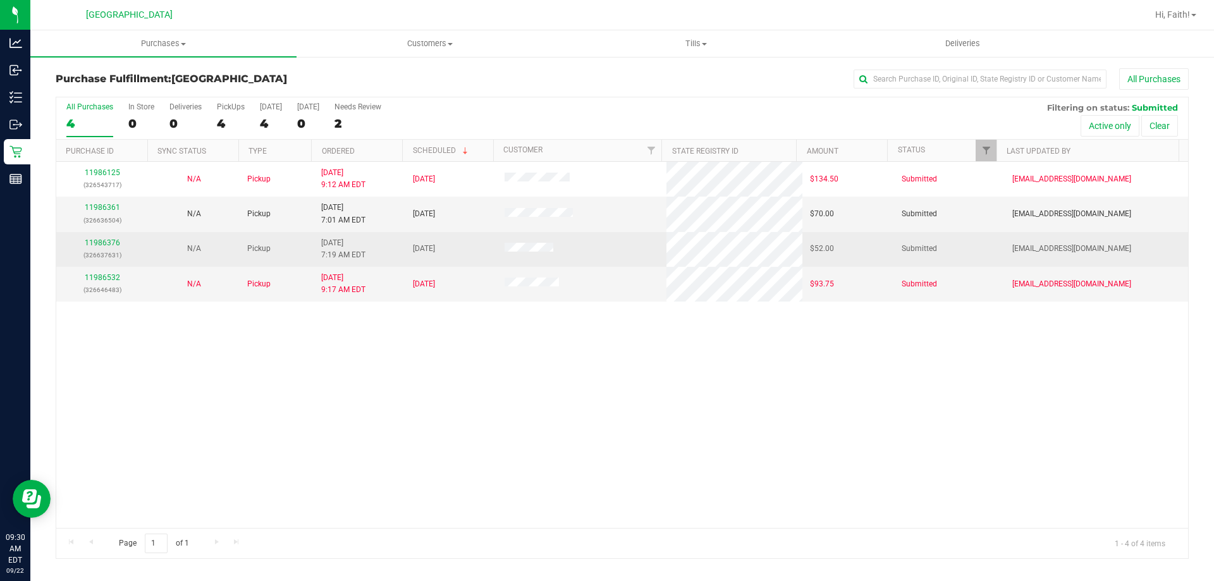
click at [114, 238] on div "11986376 (326637631)" at bounding box center [102, 249] width 76 height 24
click at [94, 241] on link "11986376" at bounding box center [102, 242] width 35 height 9
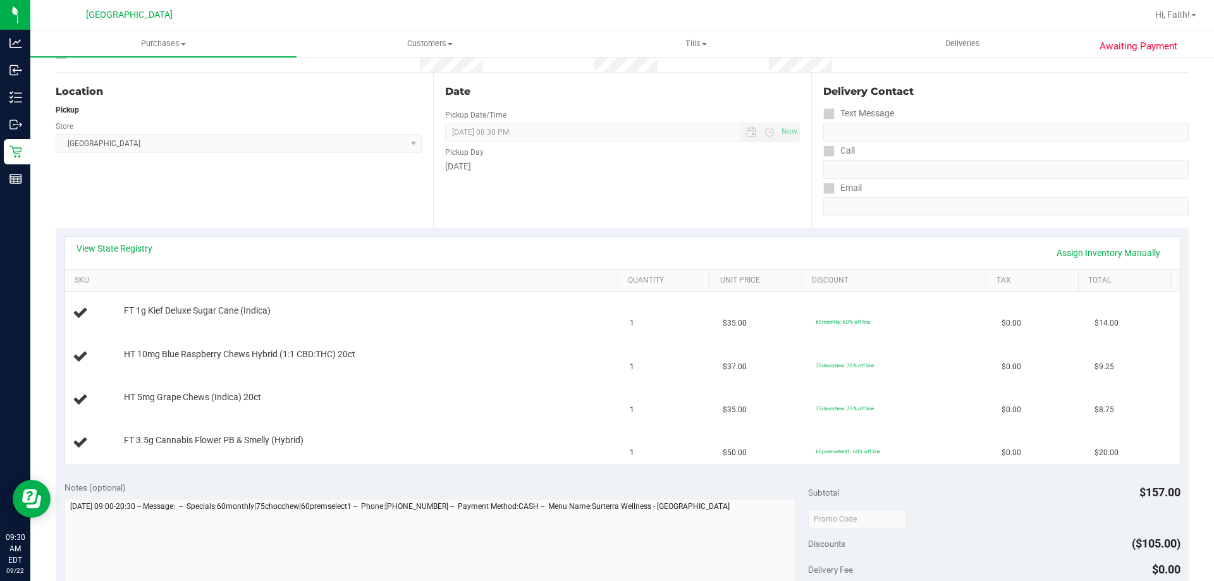
scroll to position [238, 0]
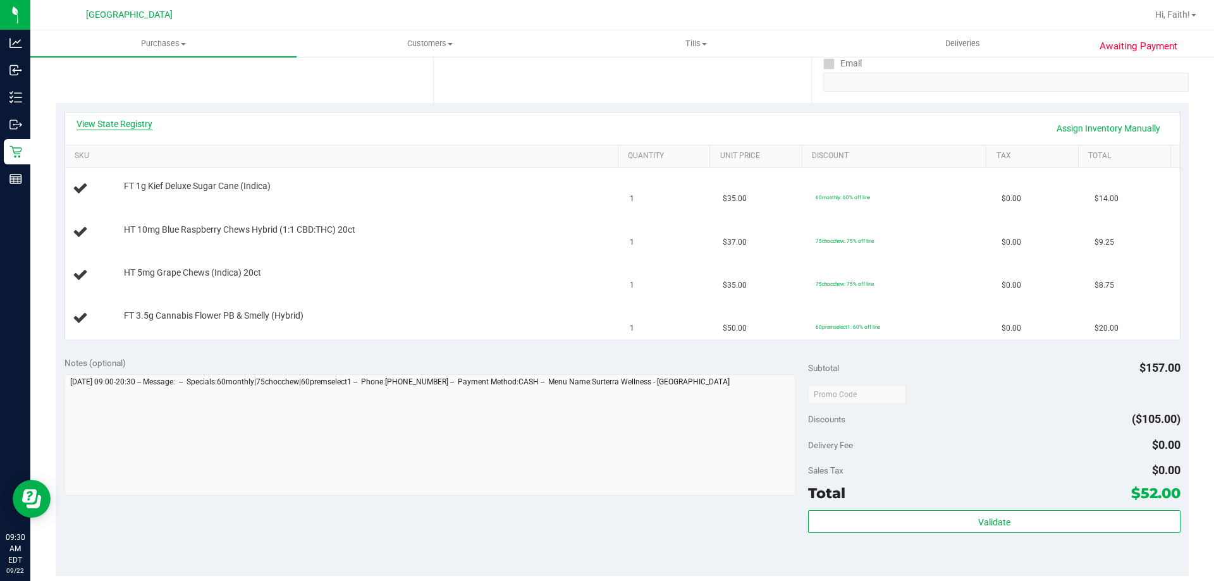
click at [128, 128] on link "View State Registry" at bounding box center [114, 124] width 76 height 13
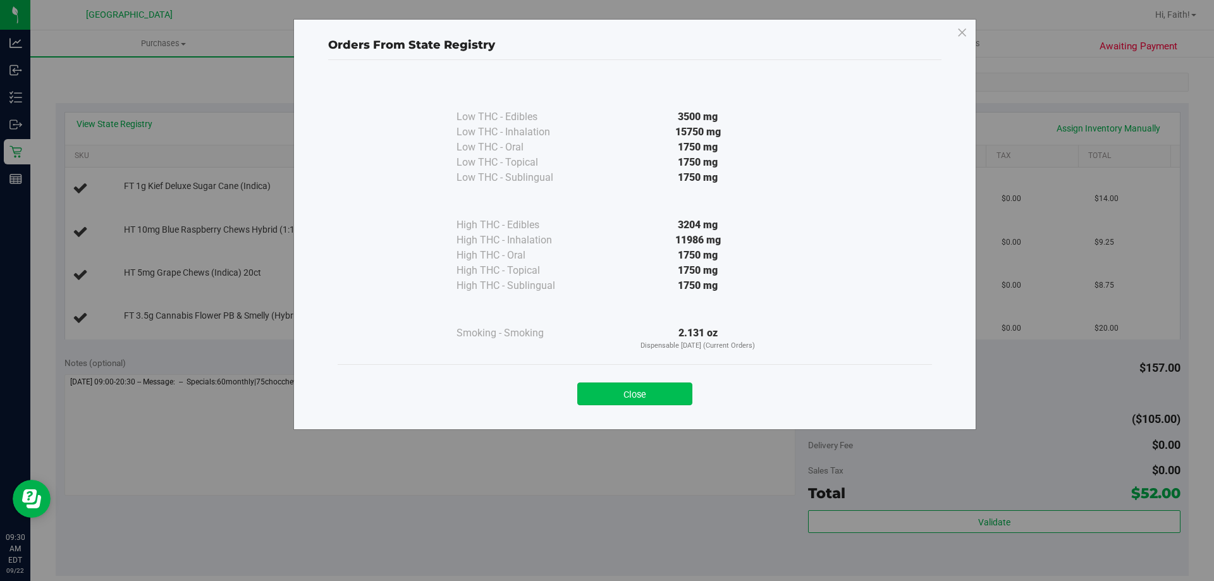
click at [632, 403] on button "Close" at bounding box center [634, 393] width 115 height 23
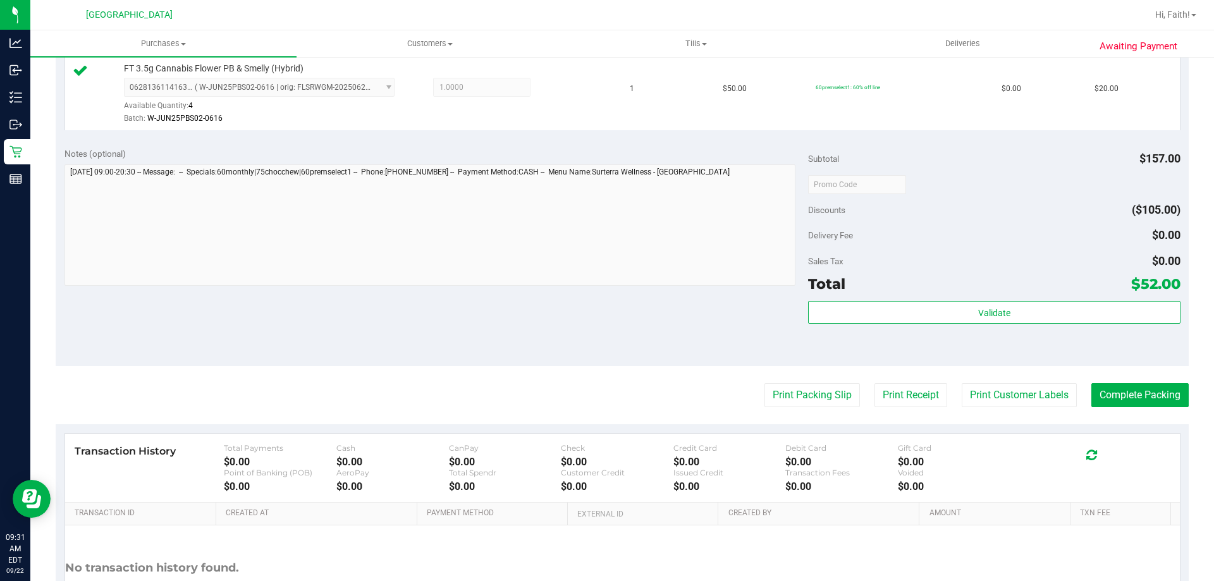
scroll to position [576, 0]
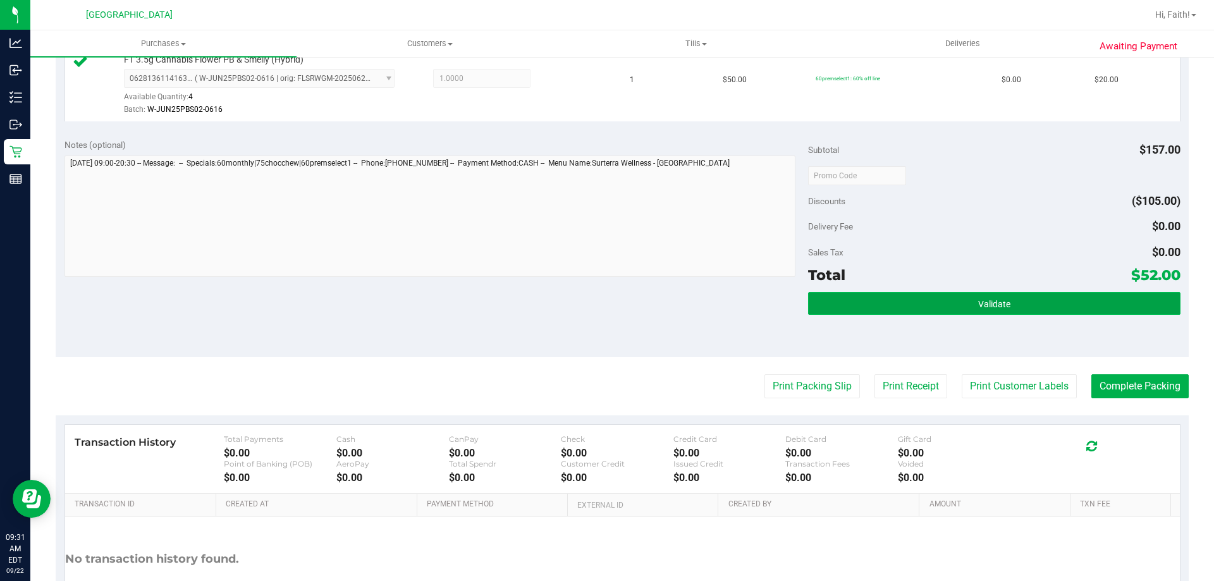
click at [1028, 307] on button "Validate" at bounding box center [994, 303] width 372 height 23
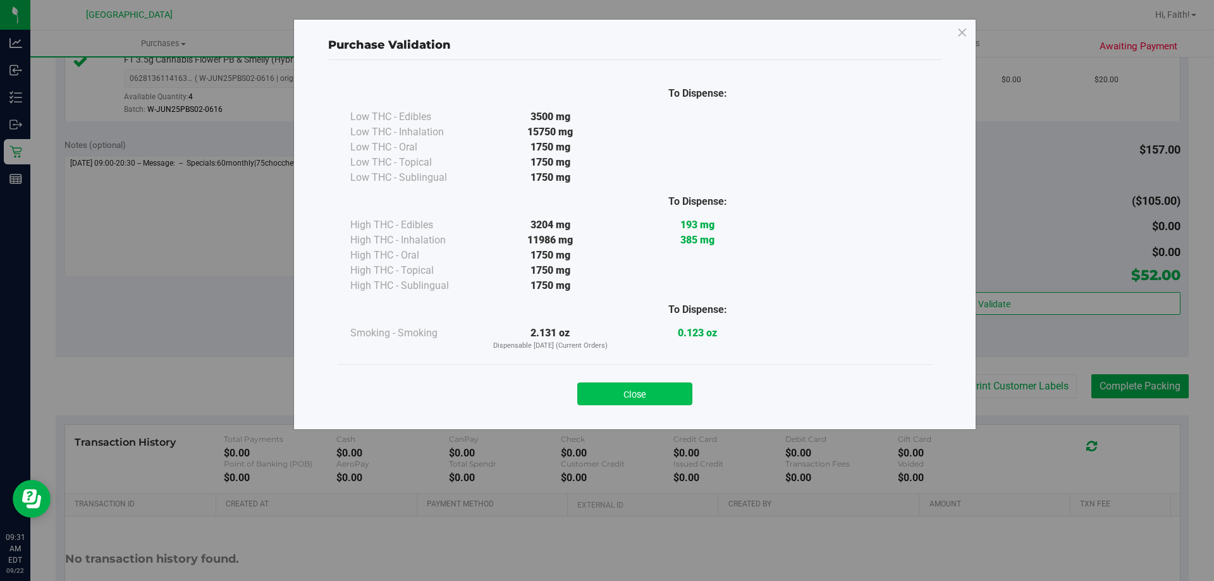
click at [642, 399] on button "Close" at bounding box center [634, 393] width 115 height 23
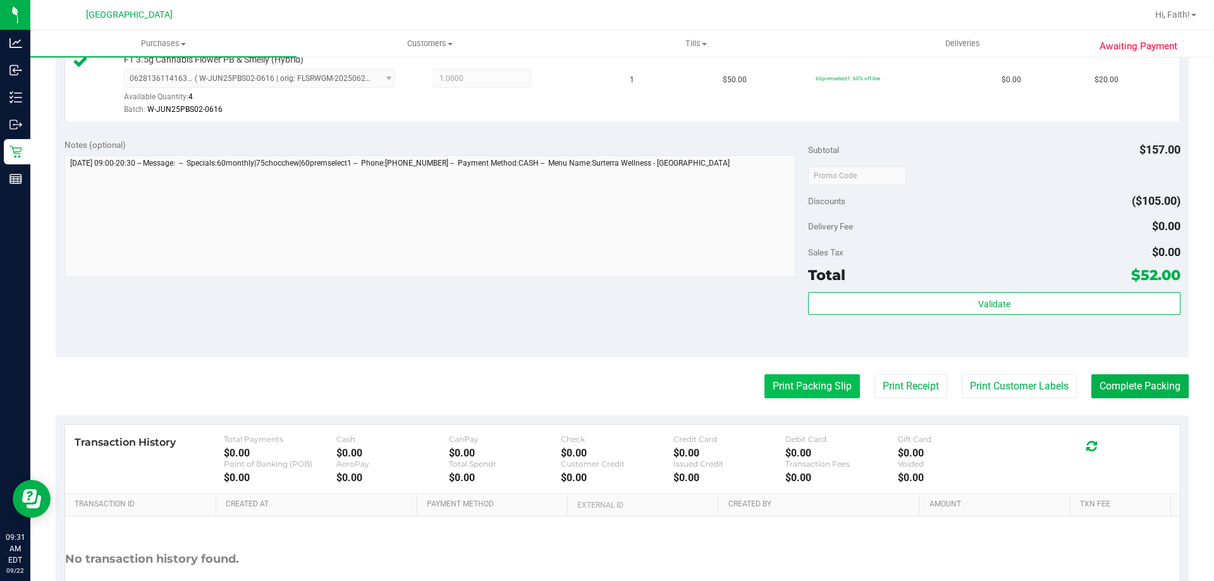
click at [816, 379] on button "Print Packing Slip" at bounding box center [811, 386] width 95 height 24
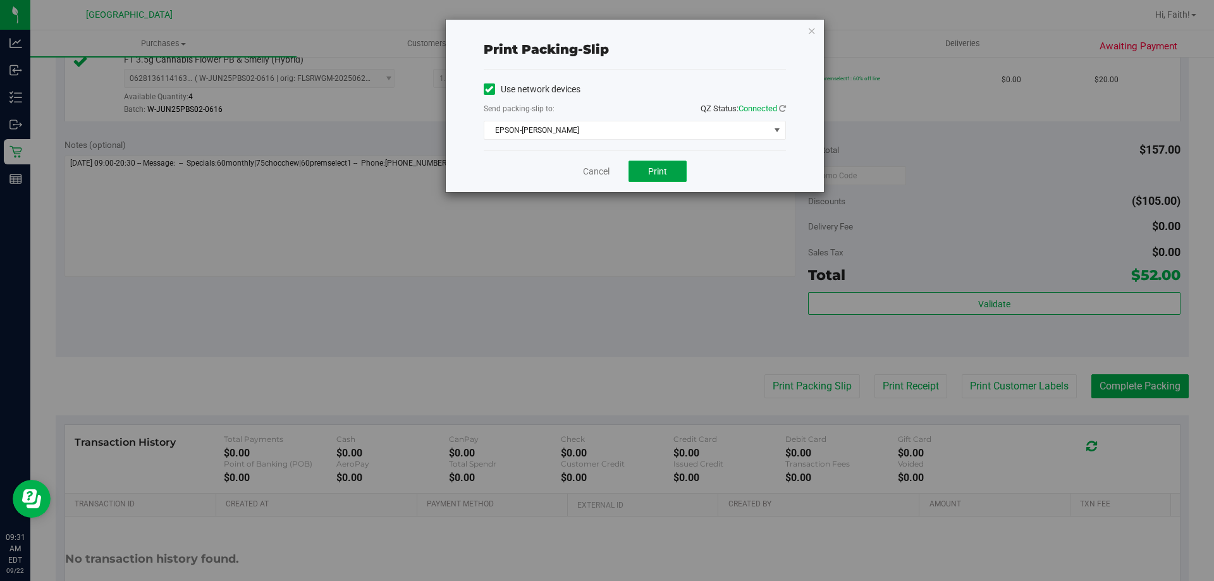
click at [663, 181] on button "Print" at bounding box center [657, 171] width 58 height 21
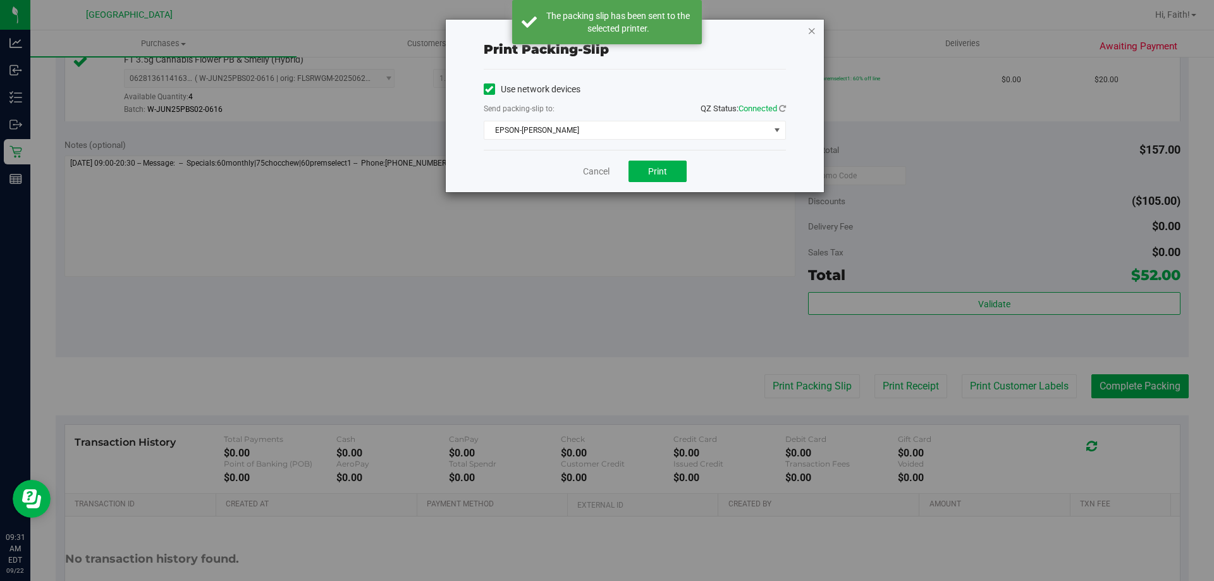
click at [812, 30] on icon "button" at bounding box center [811, 30] width 9 height 15
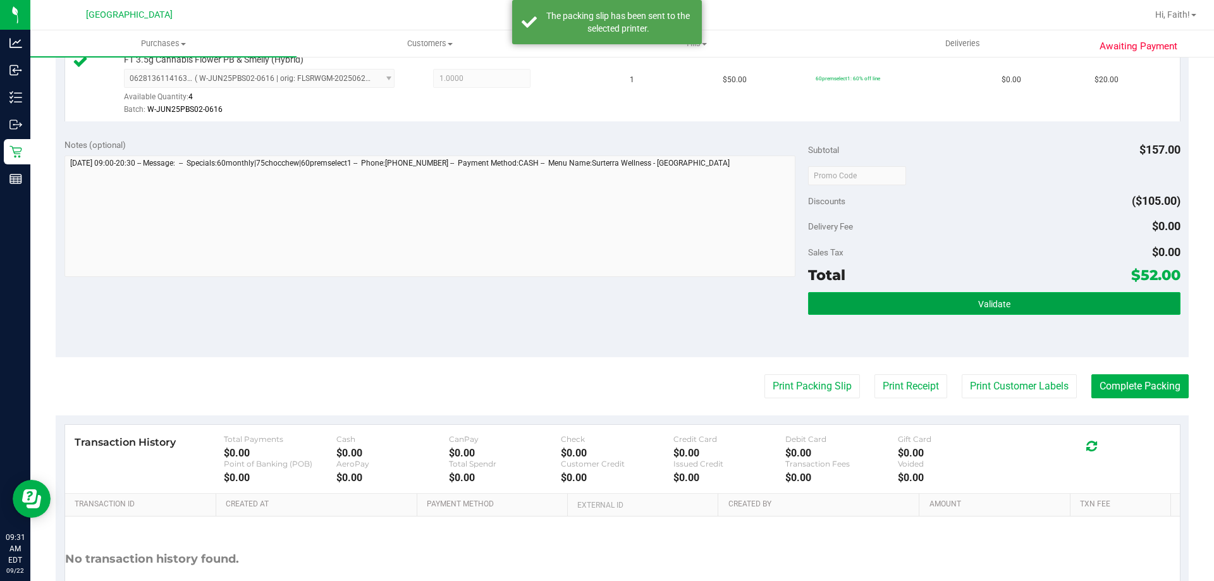
click at [951, 302] on button "Validate" at bounding box center [994, 303] width 372 height 23
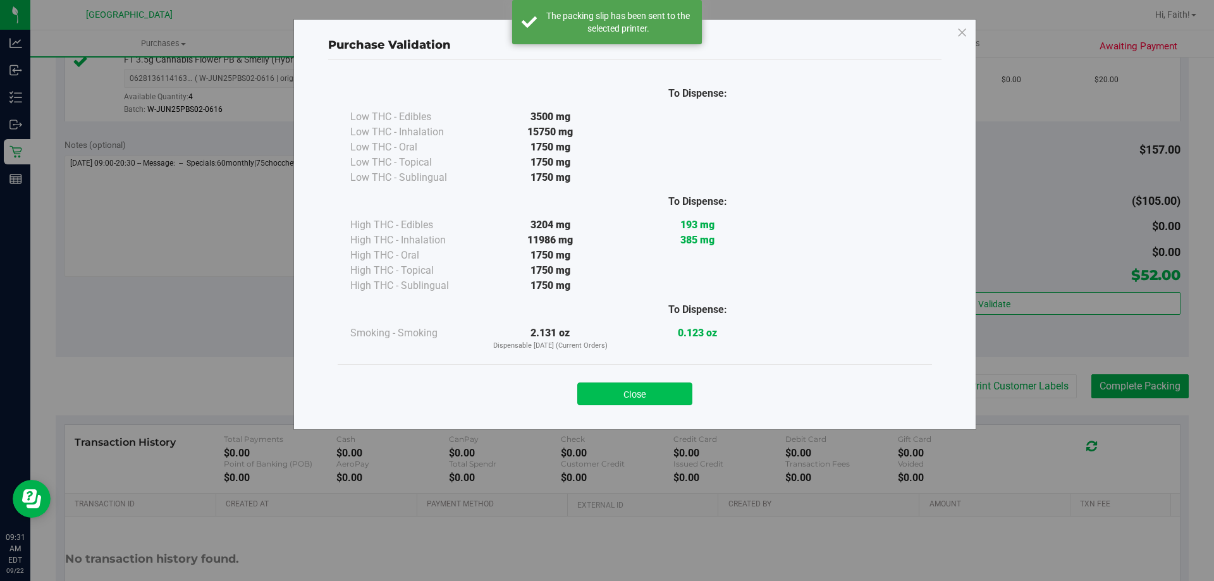
click at [604, 402] on button "Close" at bounding box center [634, 393] width 115 height 23
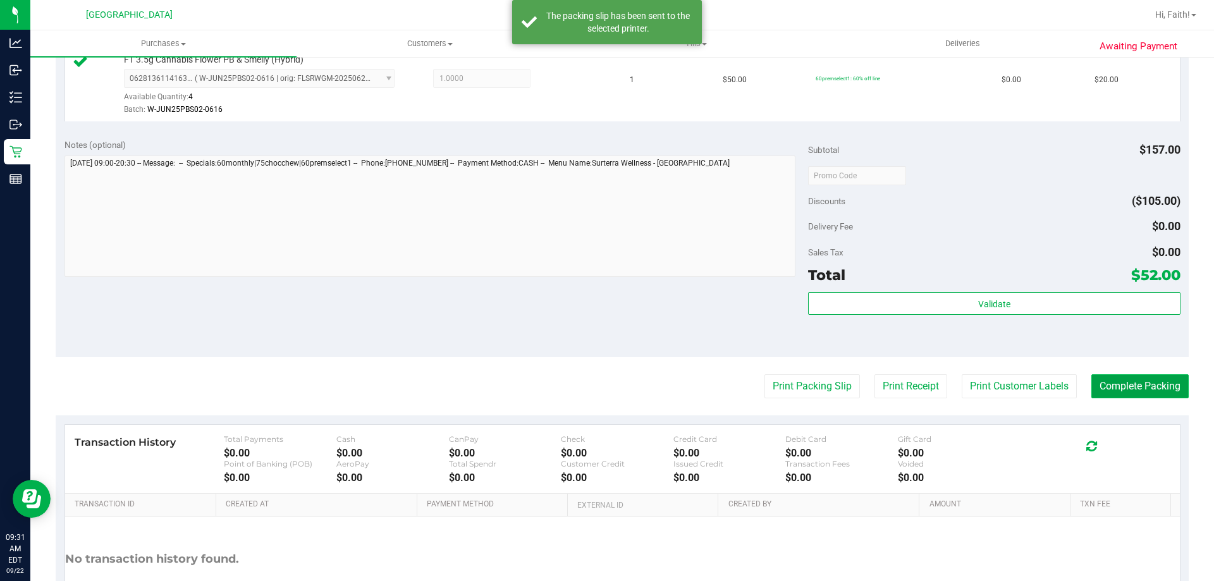
click at [1146, 396] on button "Complete Packing" at bounding box center [1139, 386] width 97 height 24
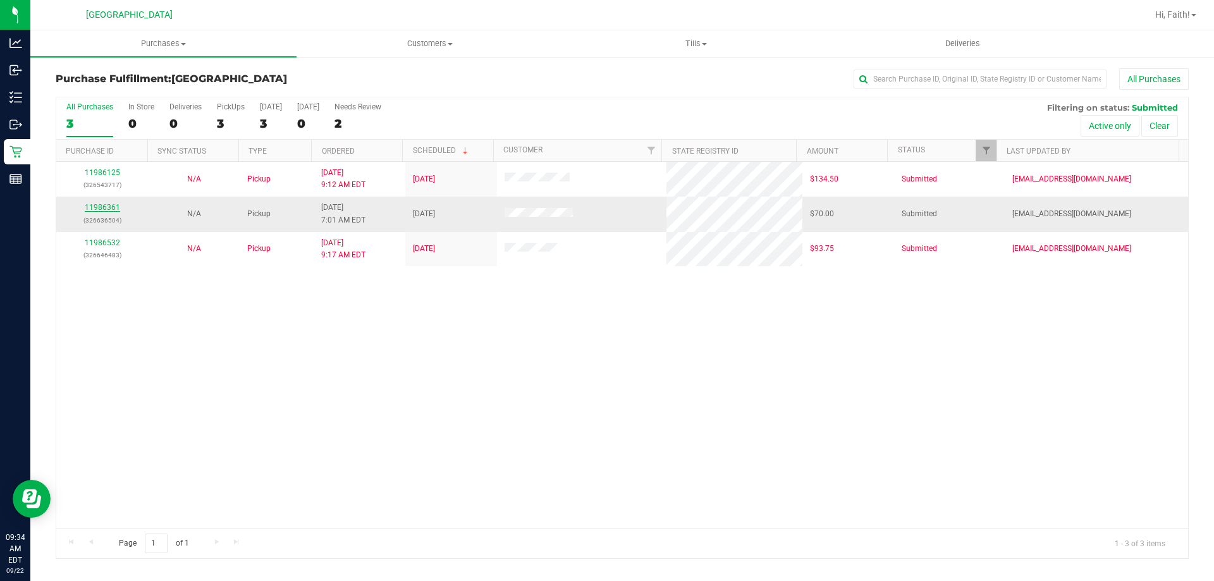
click at [92, 210] on link "11986361" at bounding box center [102, 207] width 35 height 9
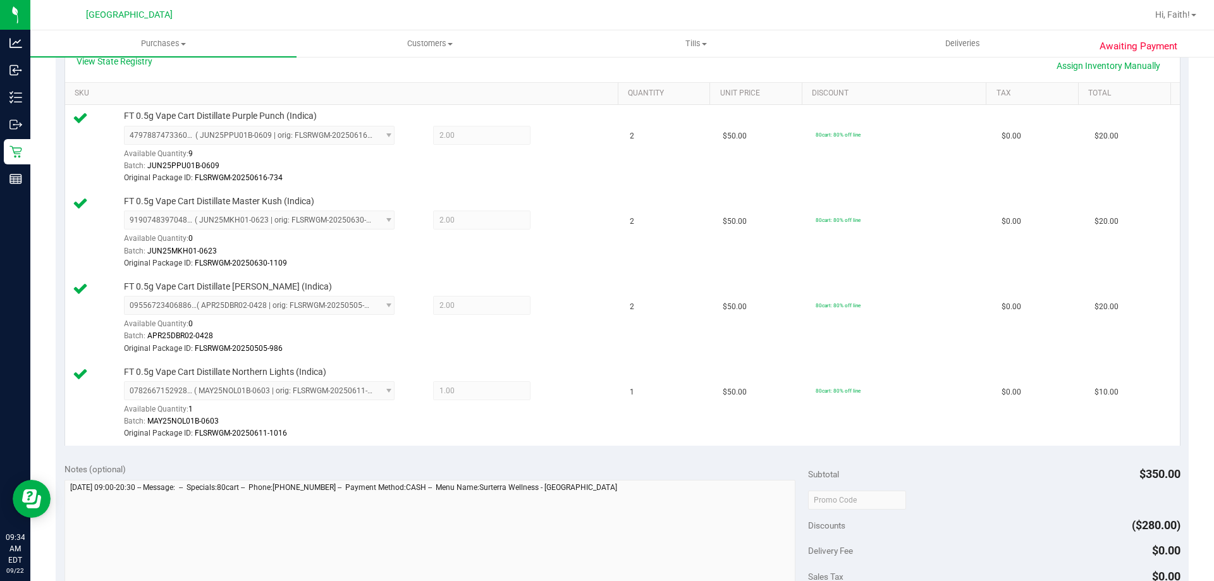
scroll to position [299, 0]
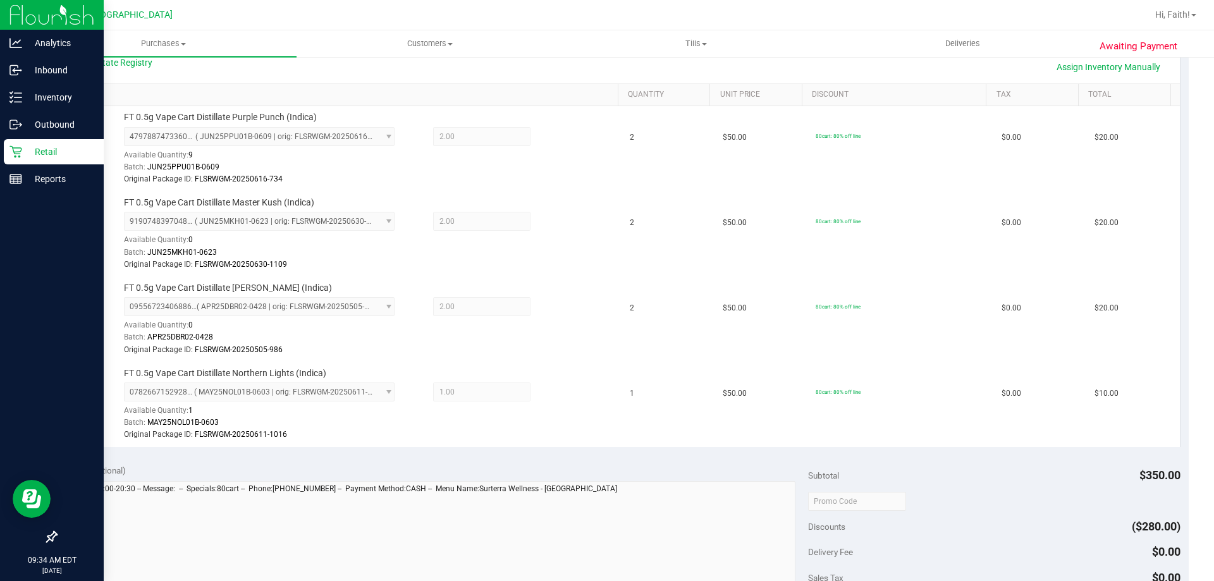
click at [25, 150] on p "Retail" at bounding box center [60, 151] width 76 height 15
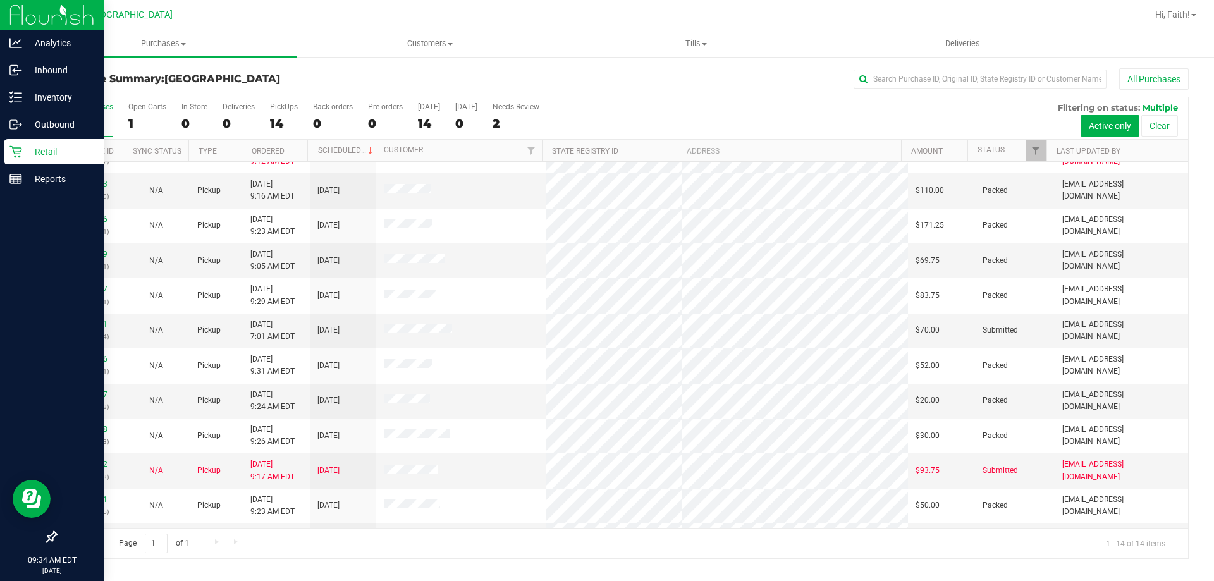
scroll to position [124, 0]
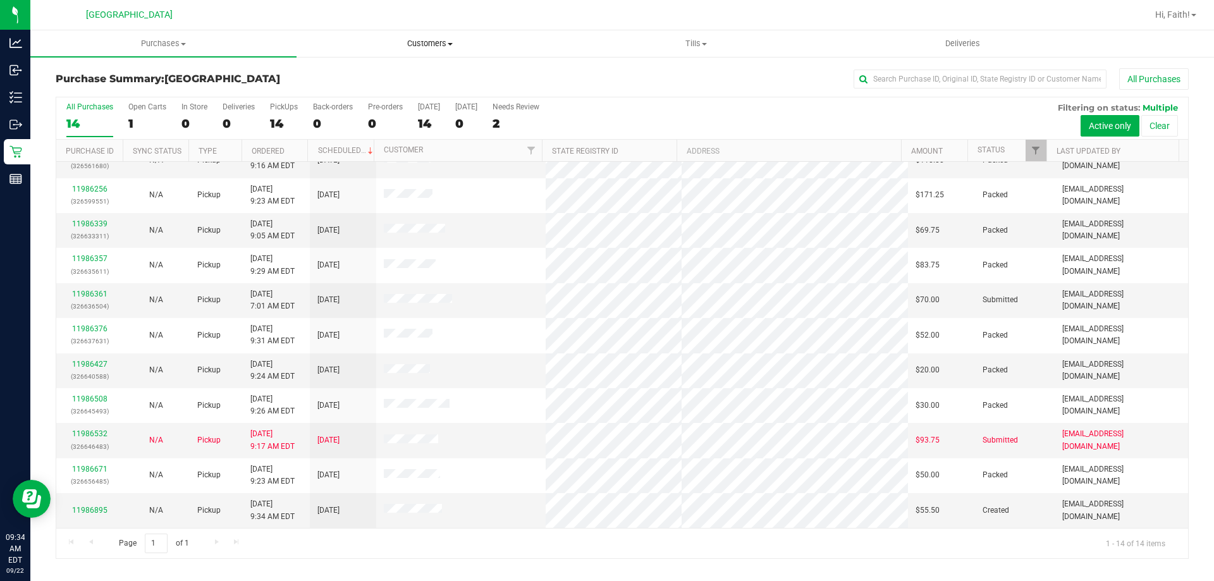
click at [506, 55] on uib-tab-heading "Customers All customers Add a new customer All physicians" at bounding box center [429, 43] width 265 height 25
click at [89, 511] on link "11986895" at bounding box center [89, 510] width 35 height 9
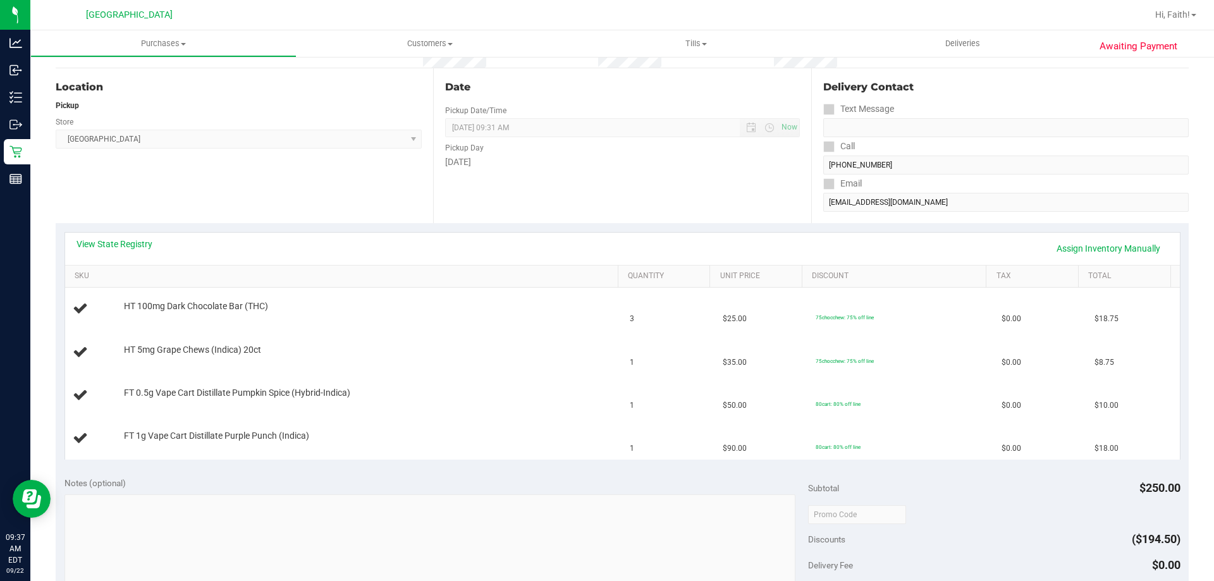
scroll to position [129, 0]
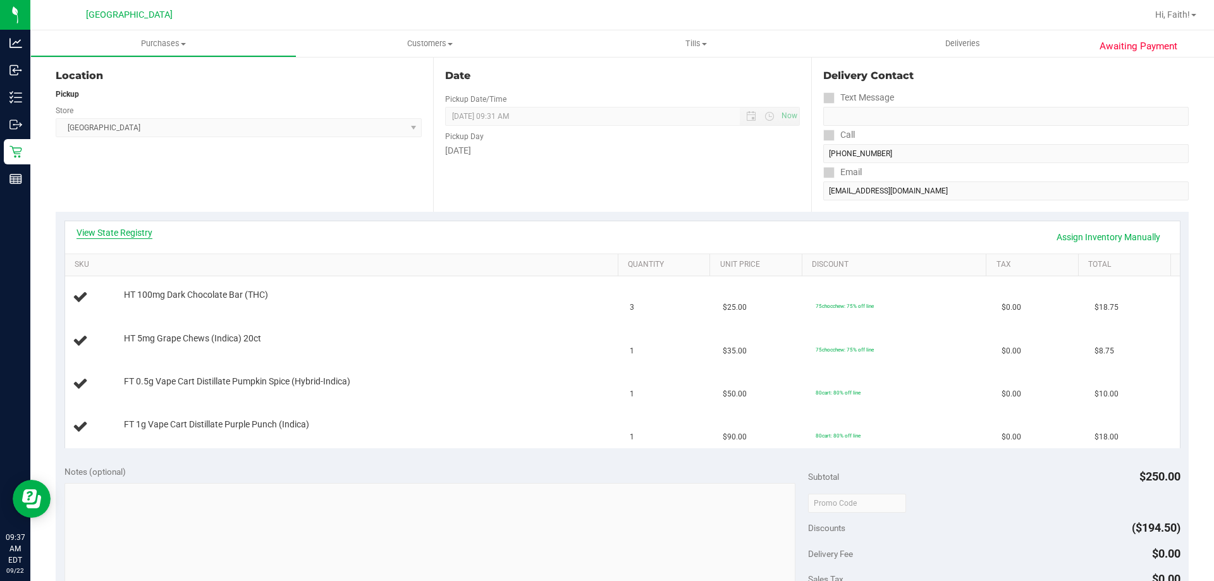
click at [135, 227] on link "View State Registry" at bounding box center [114, 232] width 76 height 13
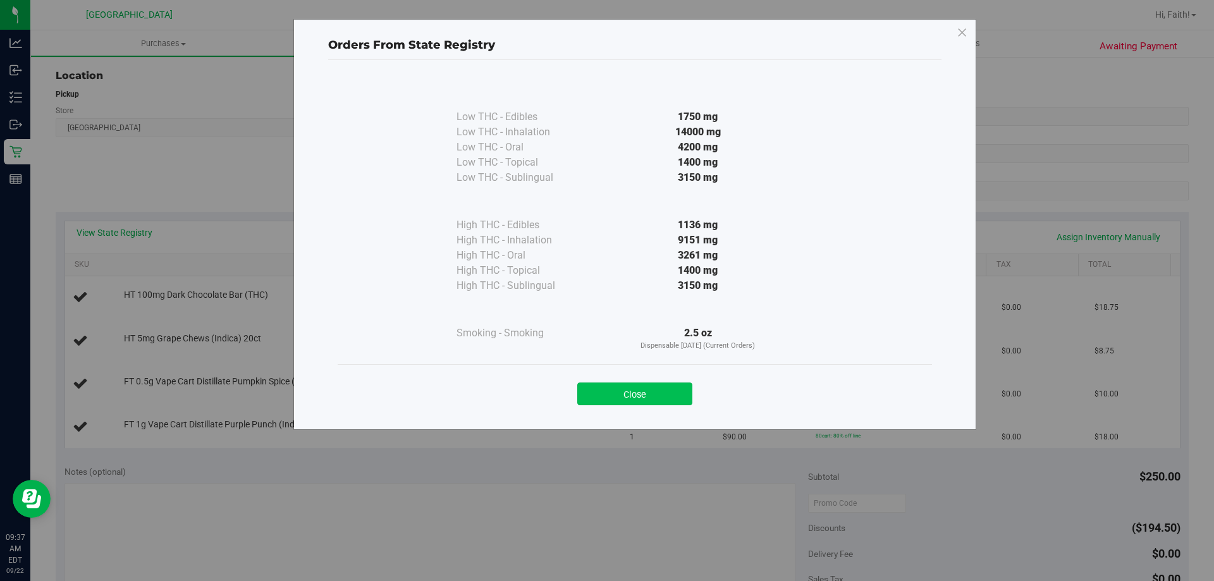
click at [661, 392] on button "Close" at bounding box center [634, 393] width 115 height 23
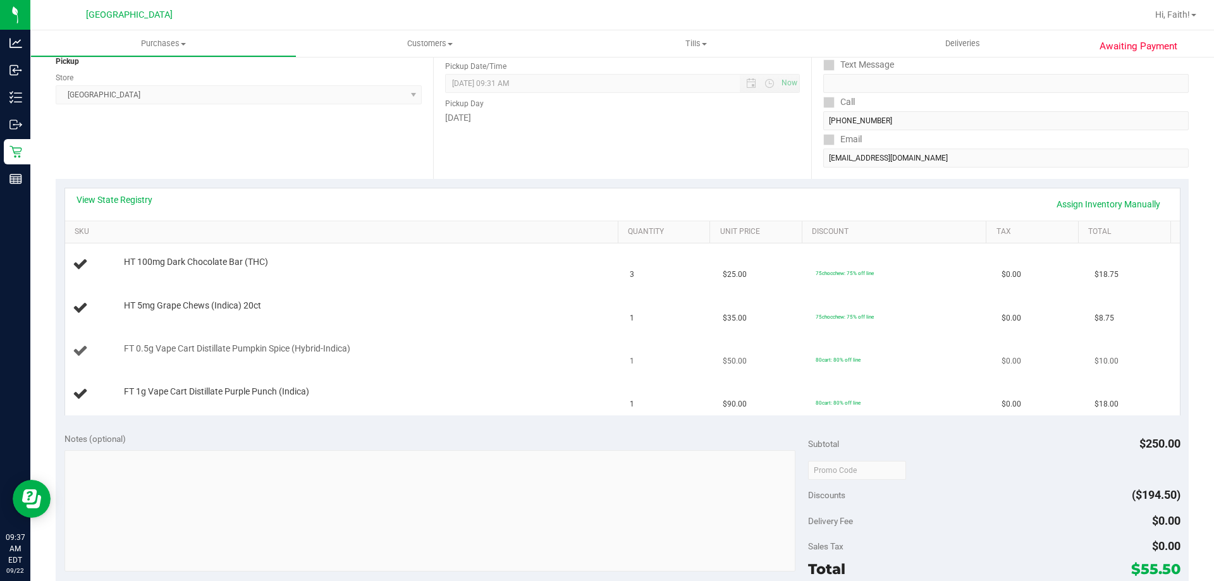
scroll to position [192, 0]
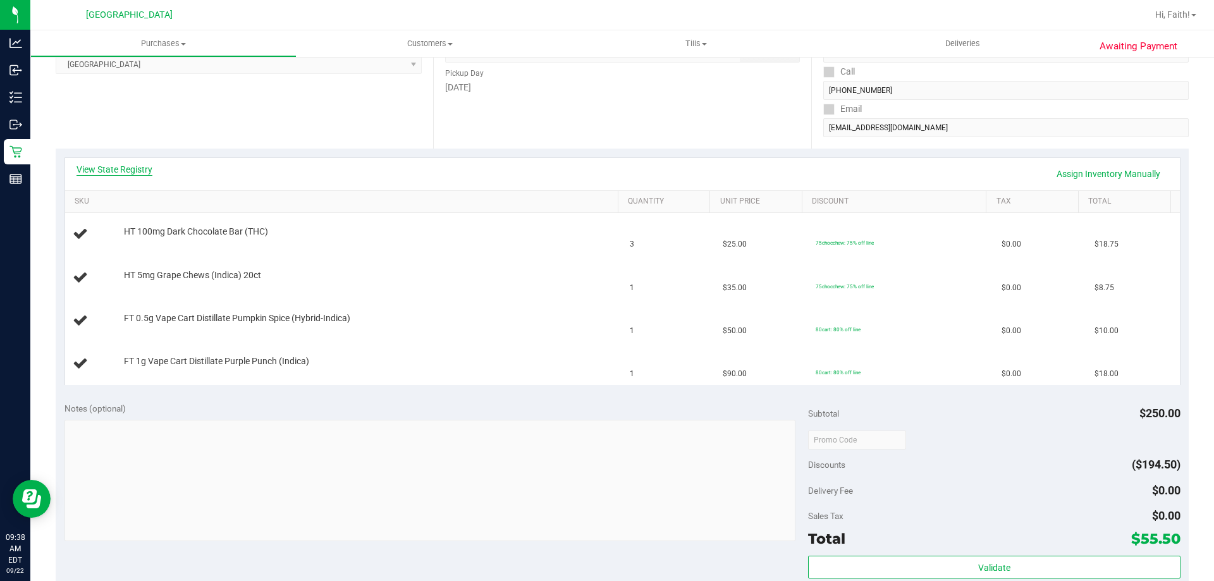
click at [140, 171] on link "View State Registry" at bounding box center [114, 169] width 76 height 13
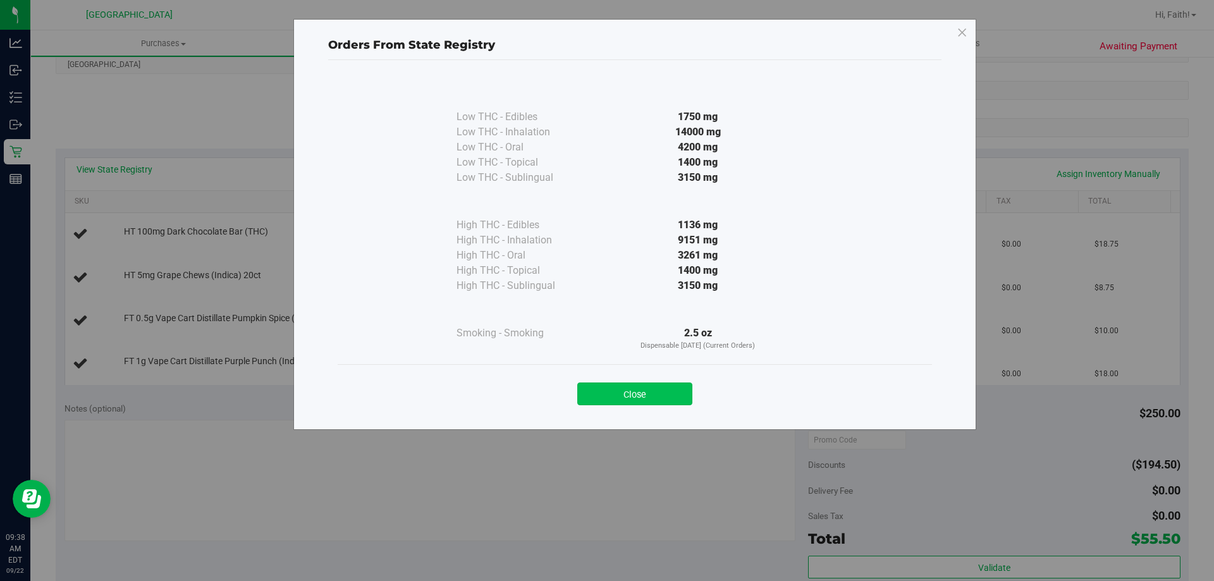
click at [635, 403] on button "Close" at bounding box center [634, 393] width 115 height 23
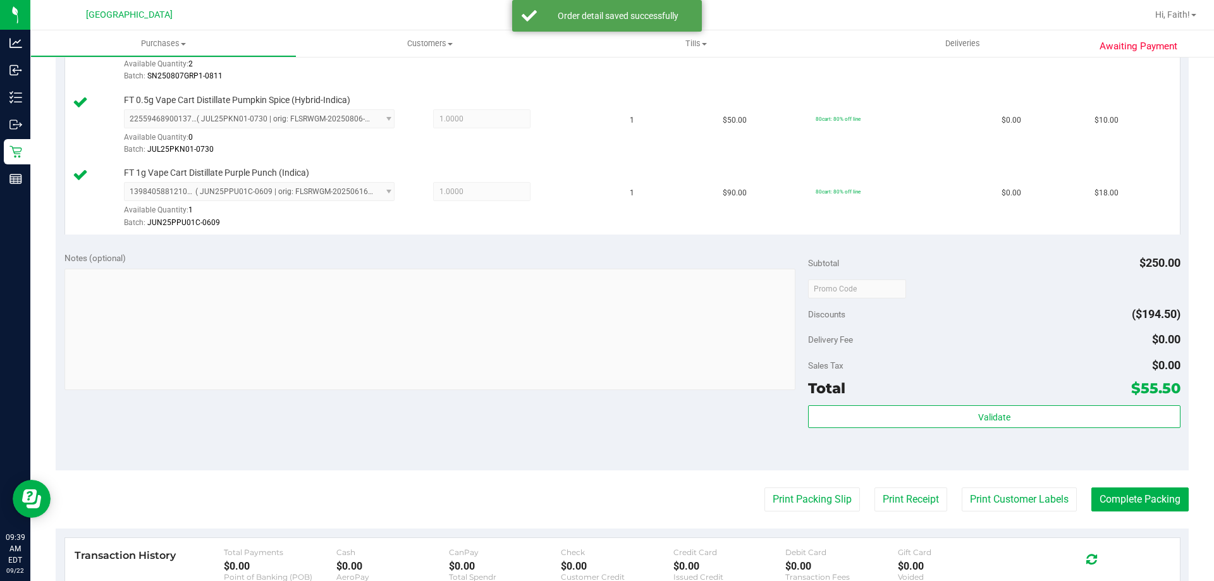
scroll to position [460, 0]
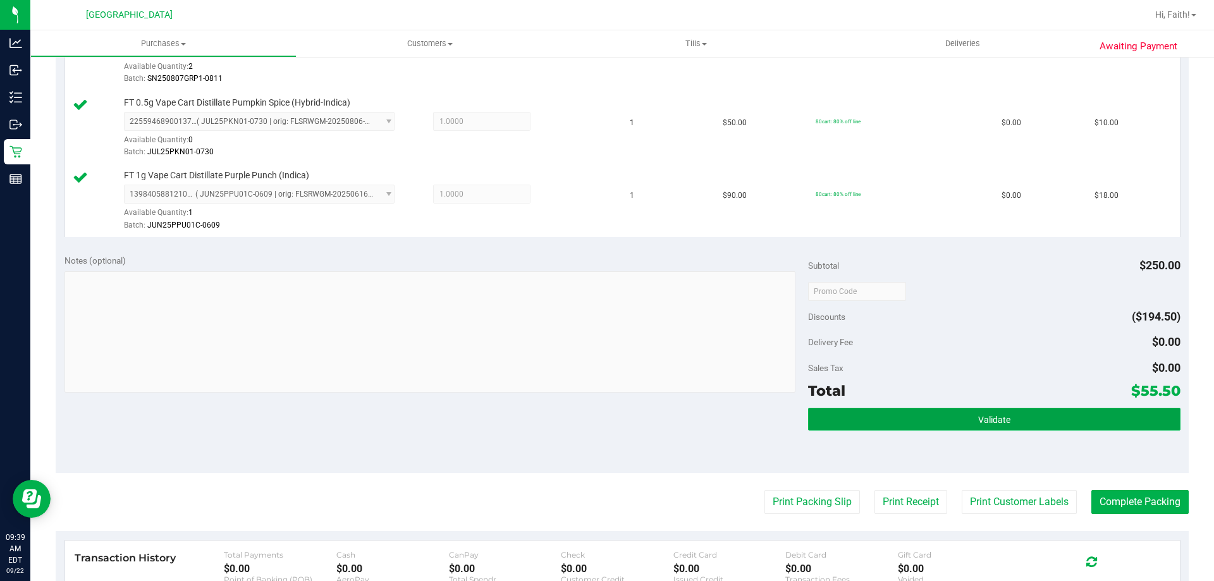
click at [1032, 422] on button "Validate" at bounding box center [994, 419] width 372 height 23
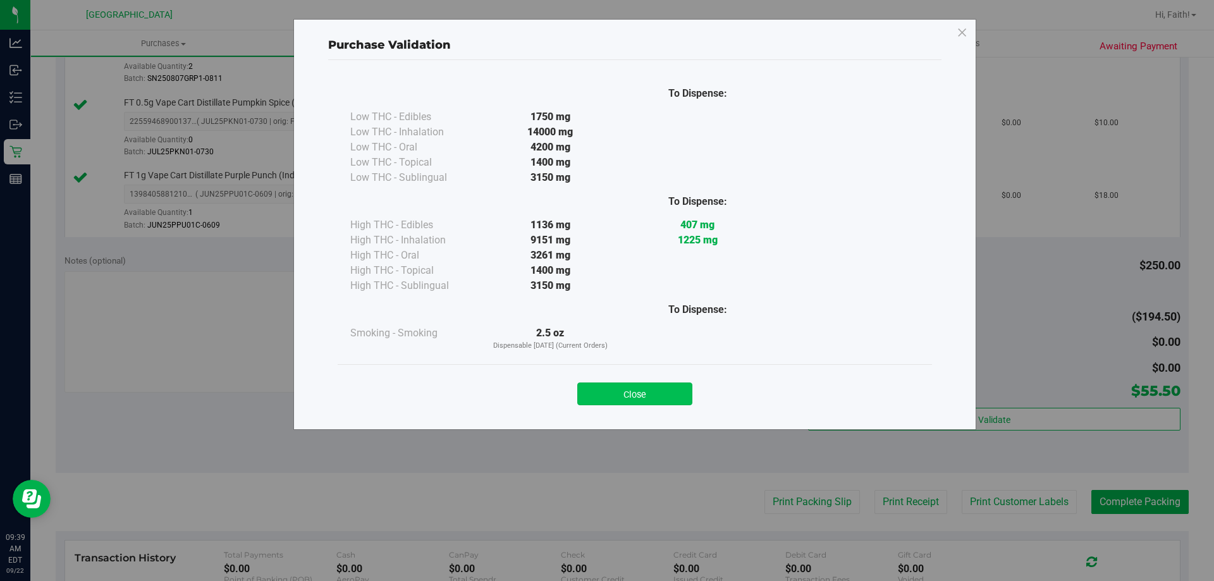
click at [669, 386] on button "Close" at bounding box center [634, 393] width 115 height 23
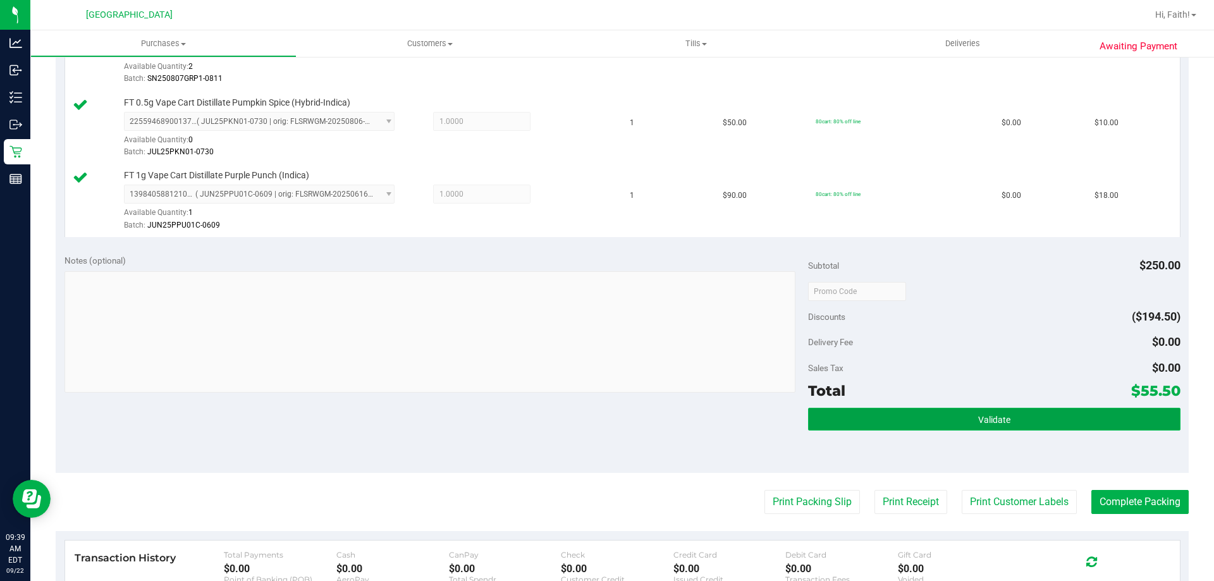
click at [947, 422] on button "Validate" at bounding box center [994, 419] width 372 height 23
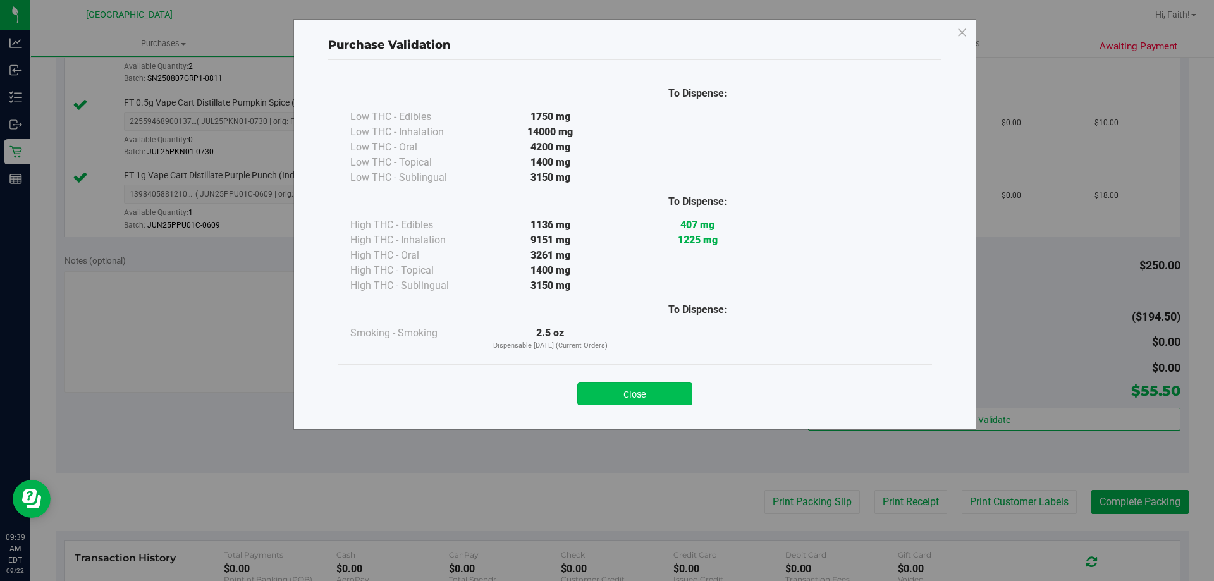
click at [655, 405] on button "Close" at bounding box center [634, 393] width 115 height 23
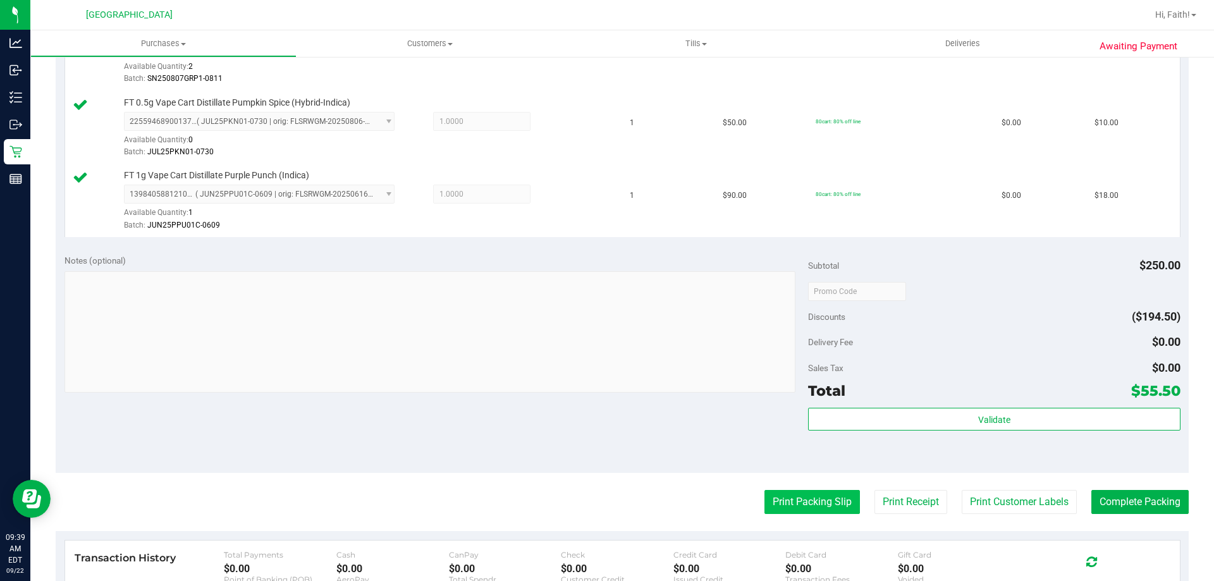
click at [791, 509] on button "Print Packing Slip" at bounding box center [811, 502] width 95 height 24
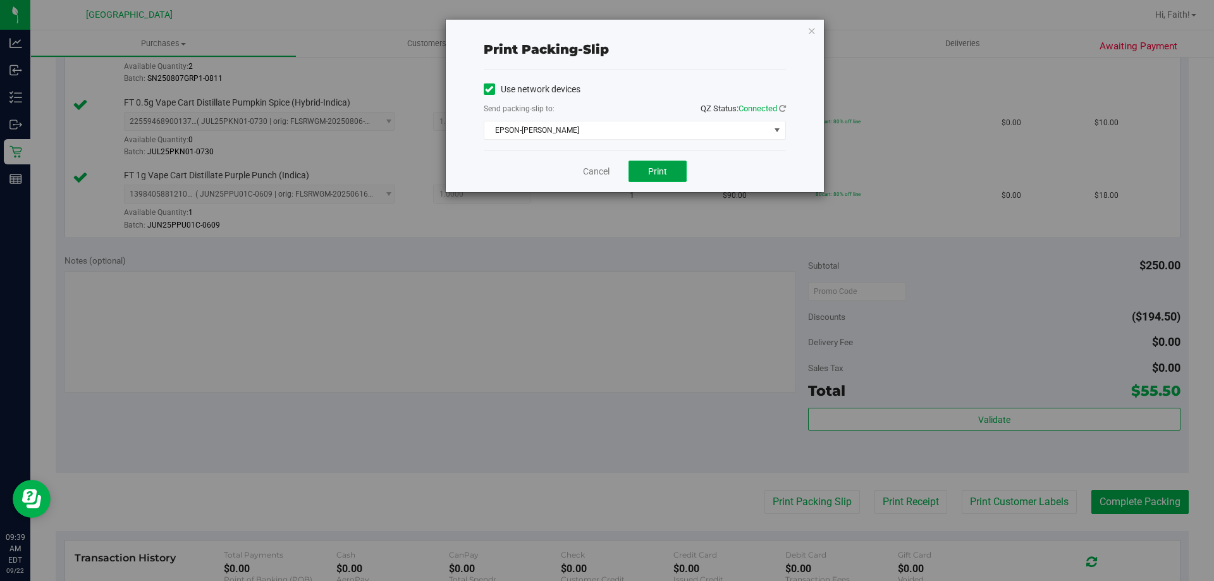
click at [654, 181] on button "Print" at bounding box center [657, 171] width 58 height 21
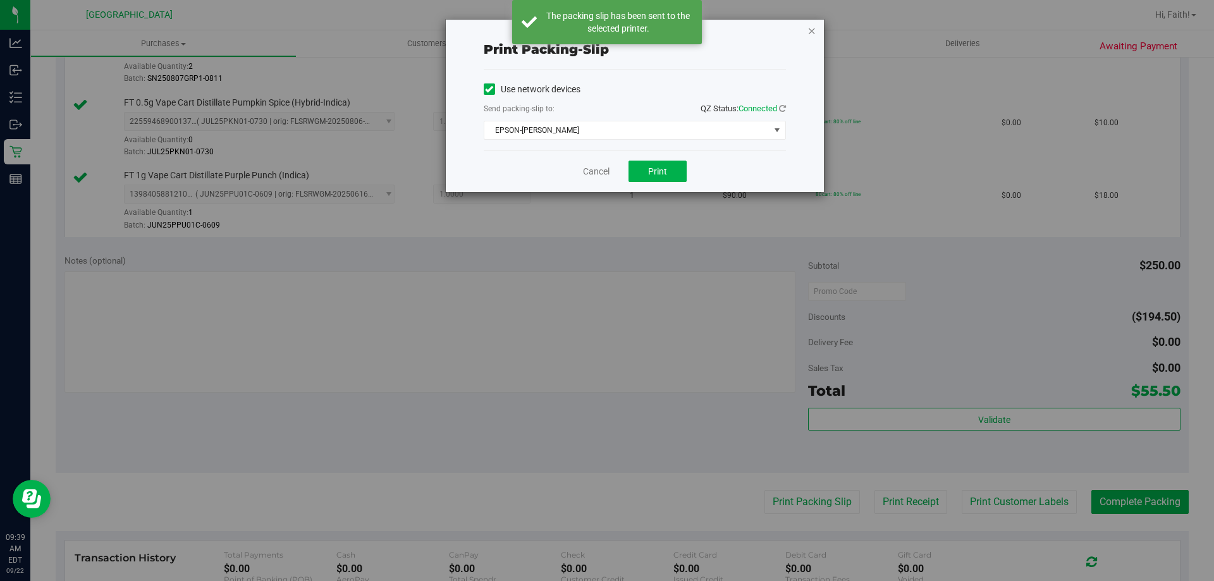
click at [815, 27] on icon "button" at bounding box center [811, 30] width 9 height 15
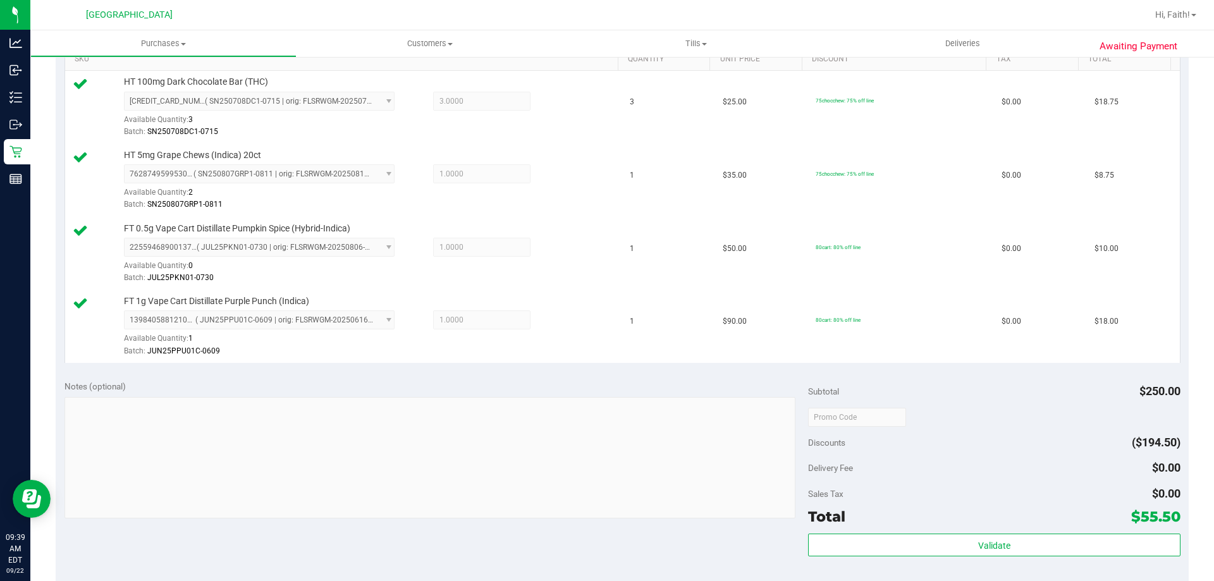
scroll to position [258, 0]
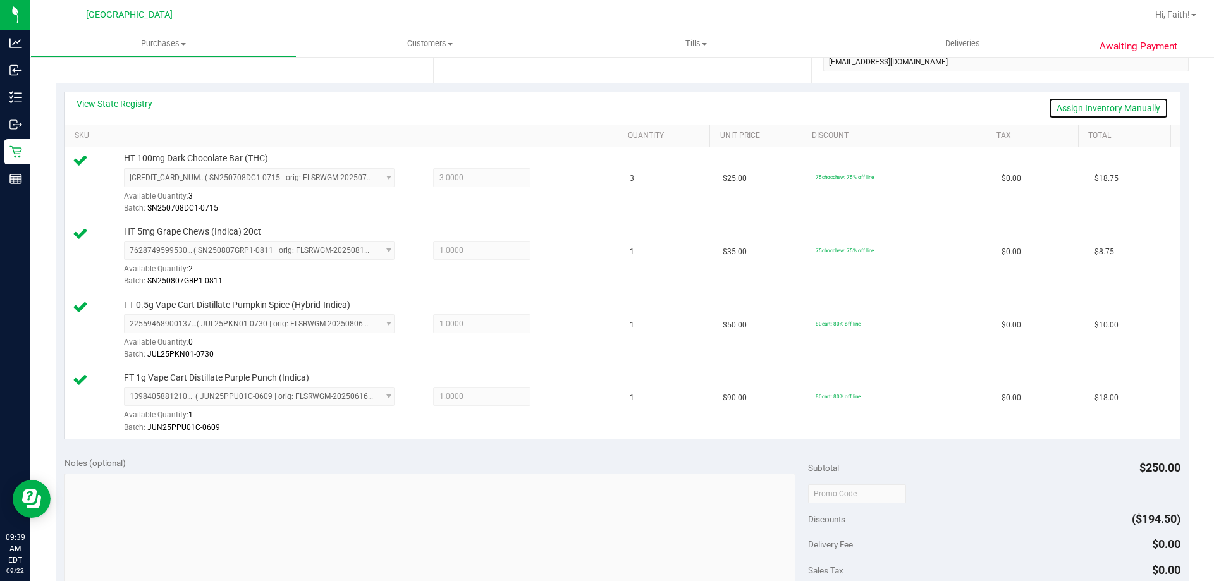
click at [1101, 108] on link "Assign Inventory Manually" at bounding box center [1108, 107] width 120 height 21
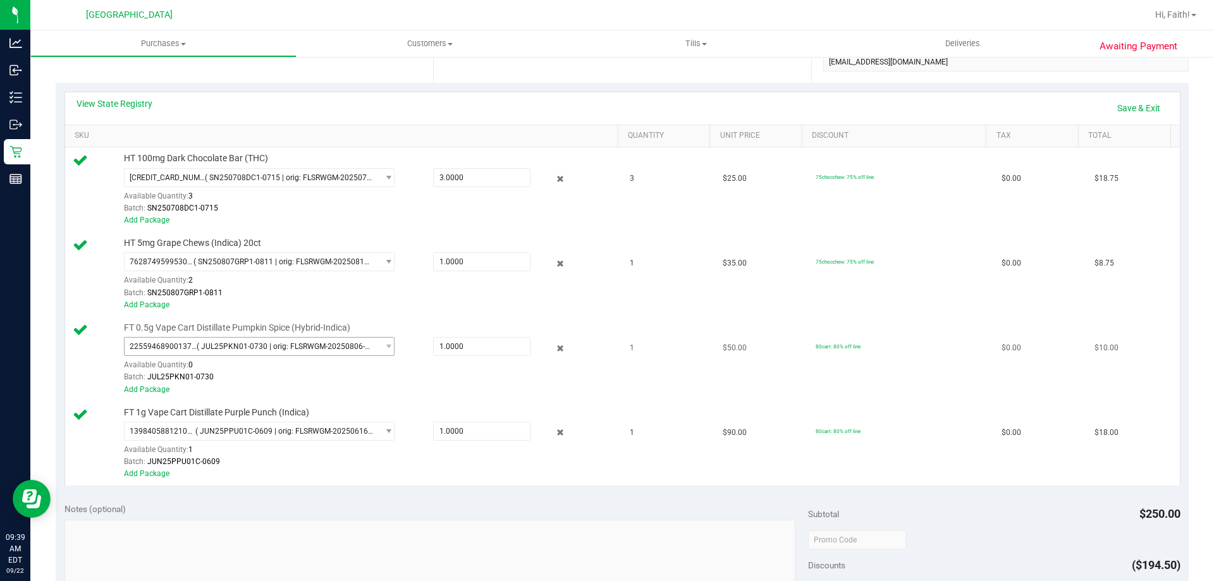
click at [362, 347] on span "( JUL25PKN01-0730 | orig: FLSRWGM-20250806-866 )" at bounding box center [285, 346] width 176 height 9
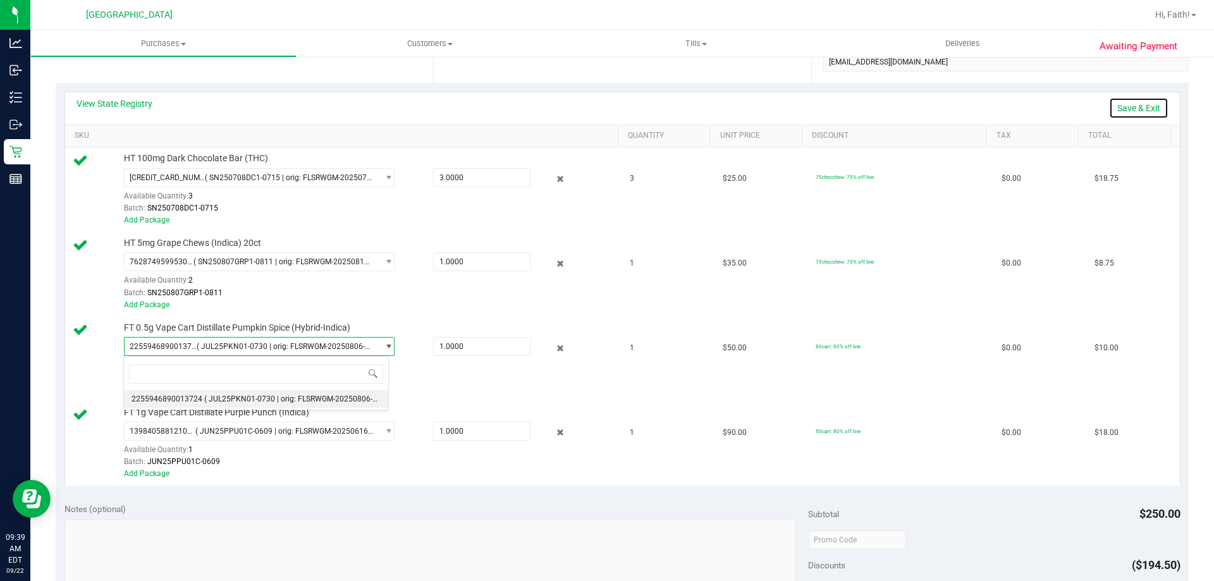
click at [1141, 105] on link "Save & Exit" at bounding box center [1138, 107] width 59 height 21
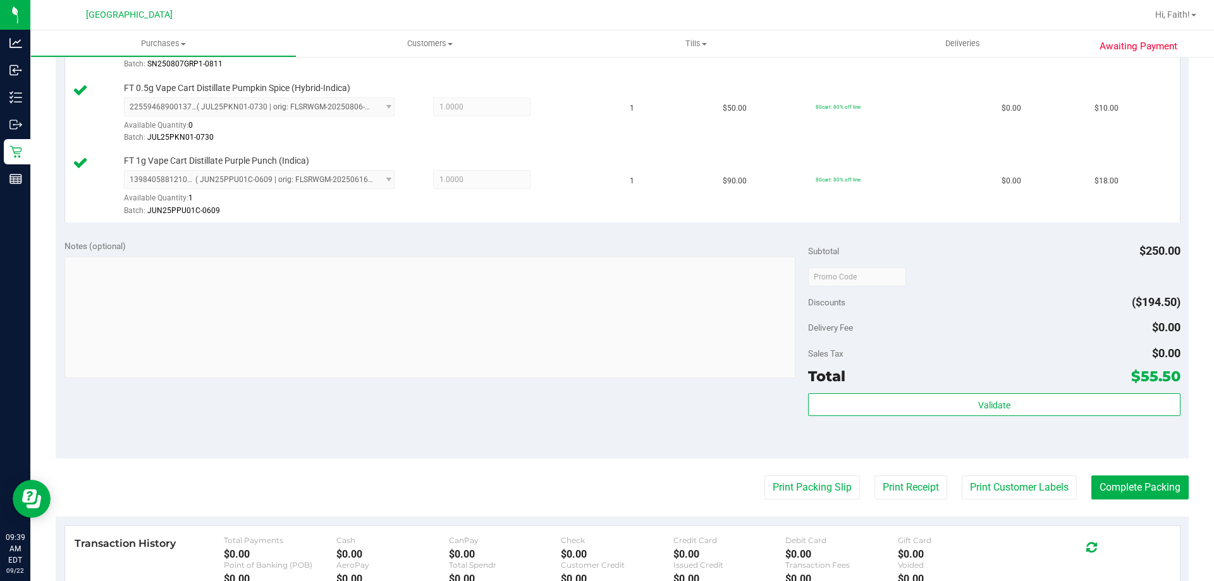
scroll to position [476, 0]
click at [1029, 425] on div "Validate" at bounding box center [994, 420] width 372 height 57
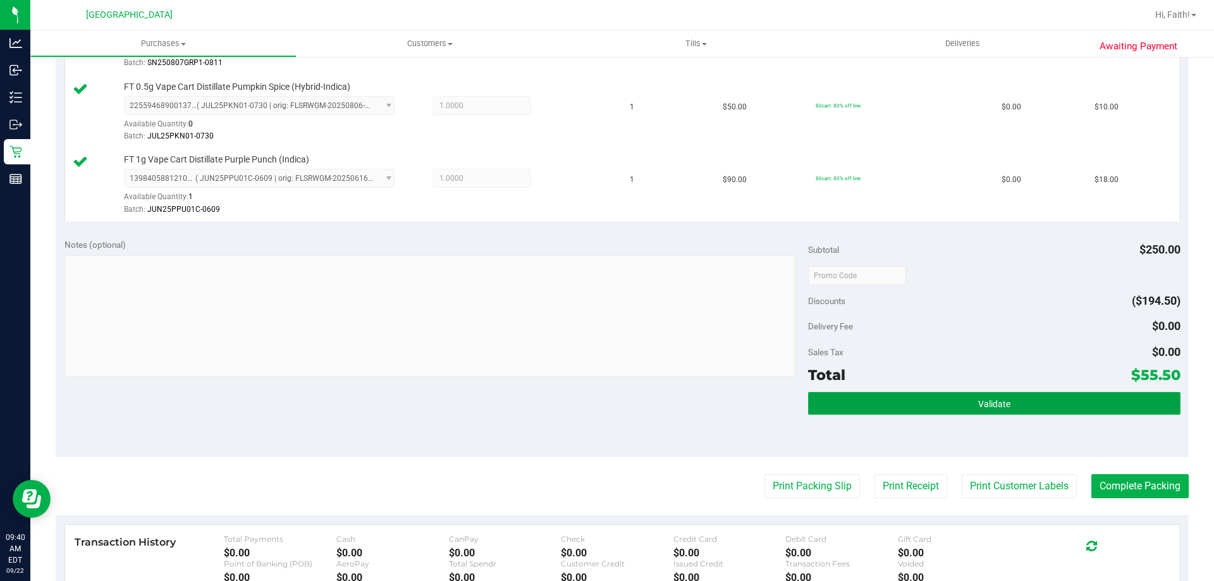
click at [1047, 406] on button "Validate" at bounding box center [994, 403] width 372 height 23
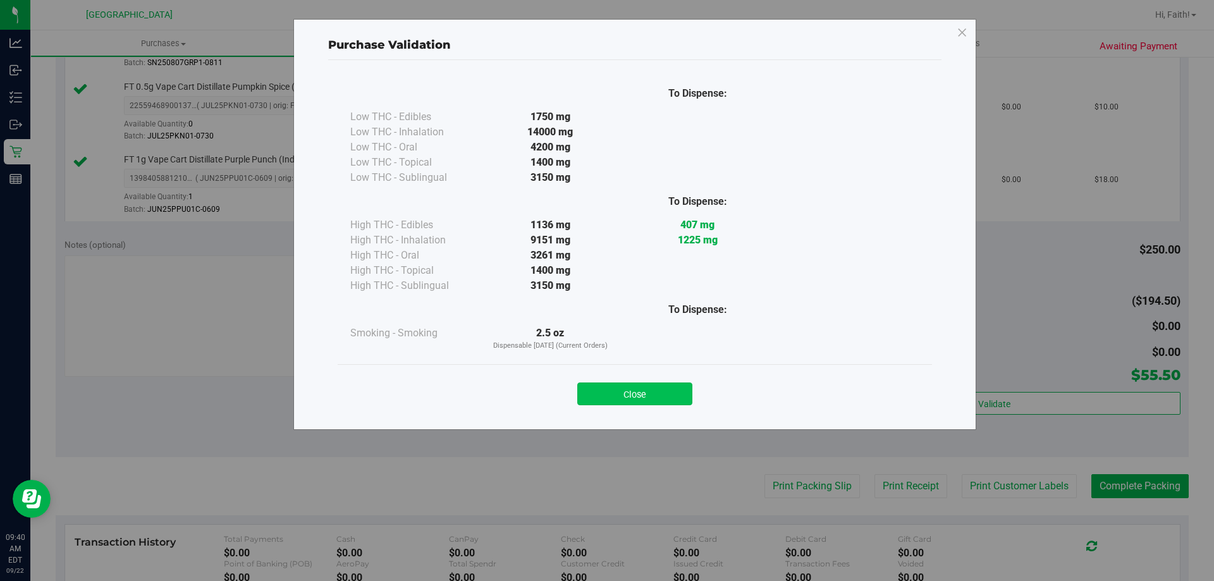
click at [664, 404] on button "Close" at bounding box center [634, 393] width 115 height 23
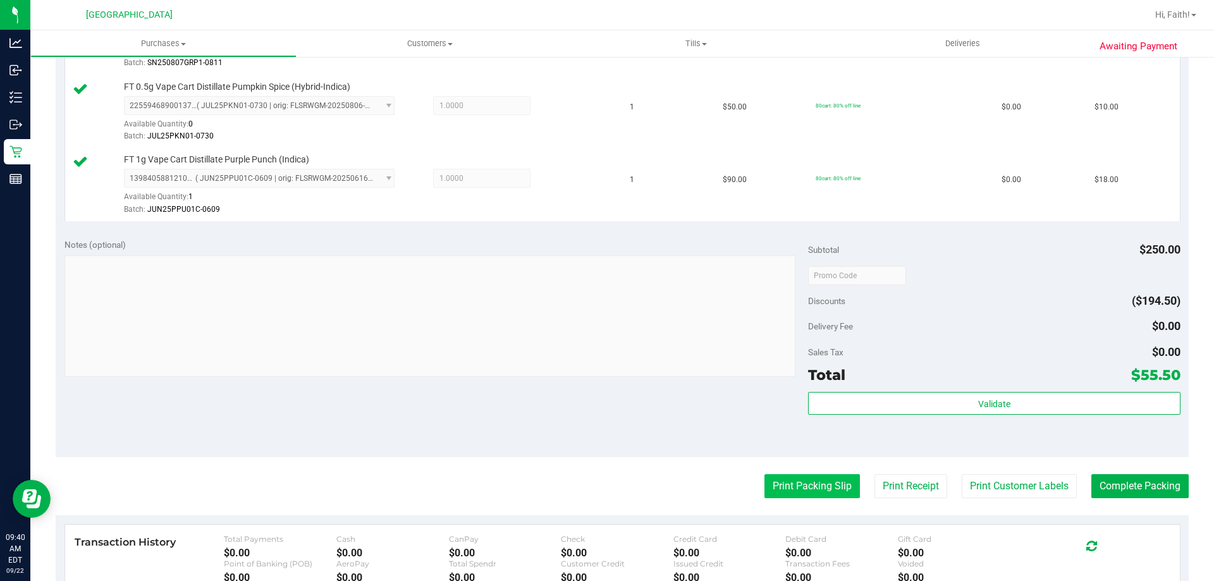
click at [820, 478] on button "Print Packing Slip" at bounding box center [811, 486] width 95 height 24
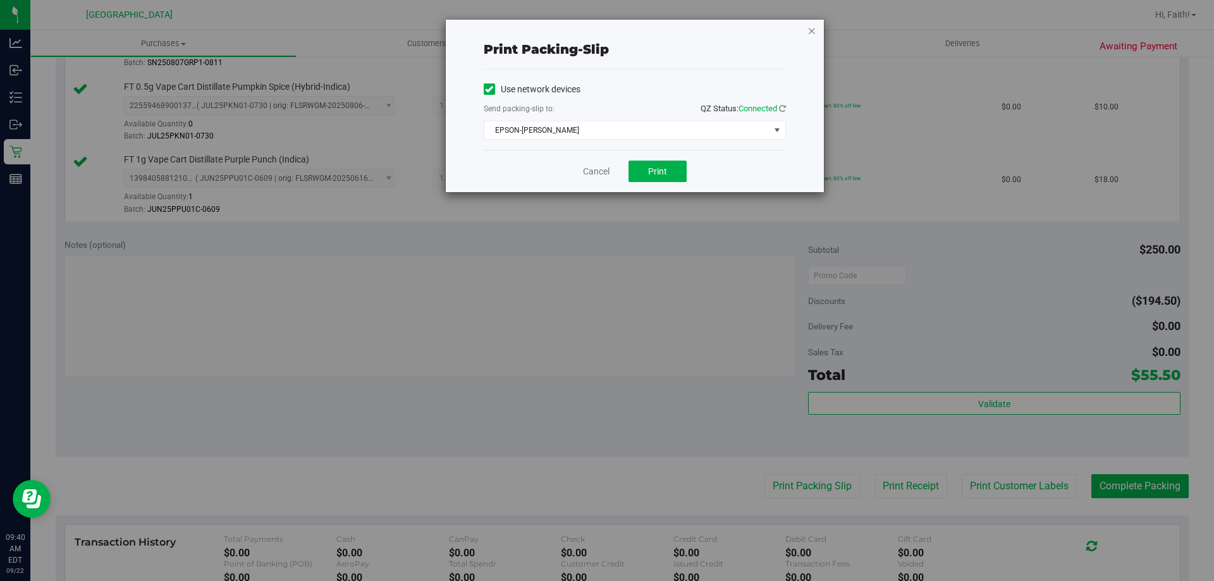
click at [812, 30] on icon "button" at bounding box center [811, 30] width 9 height 15
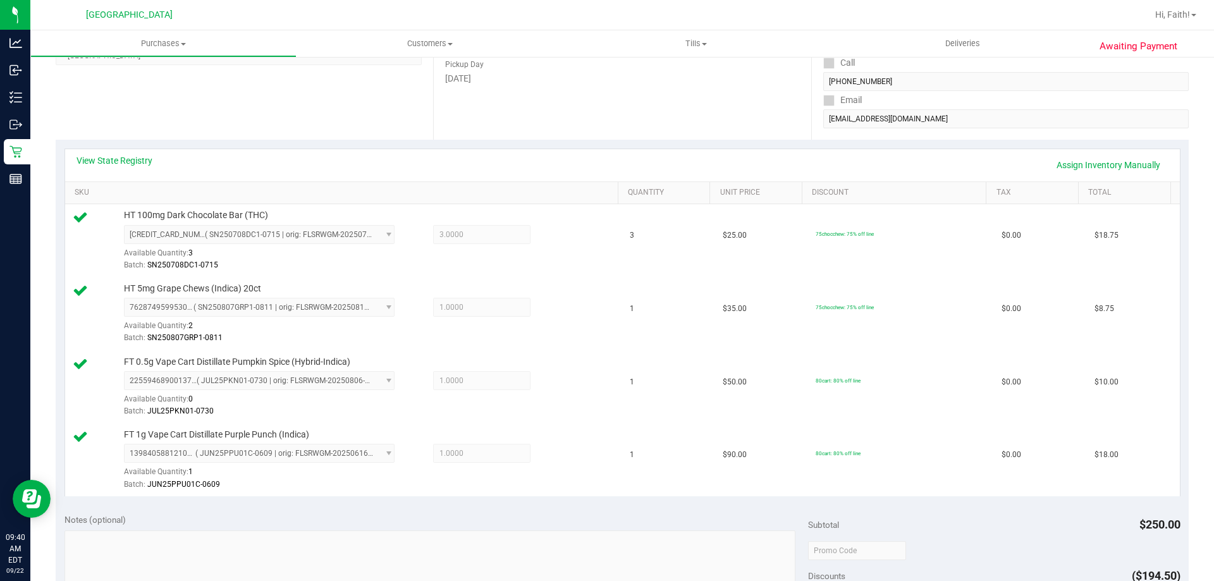
scroll to position [200, 0]
click at [1094, 166] on link "Assign Inventory Manually" at bounding box center [1108, 165] width 120 height 21
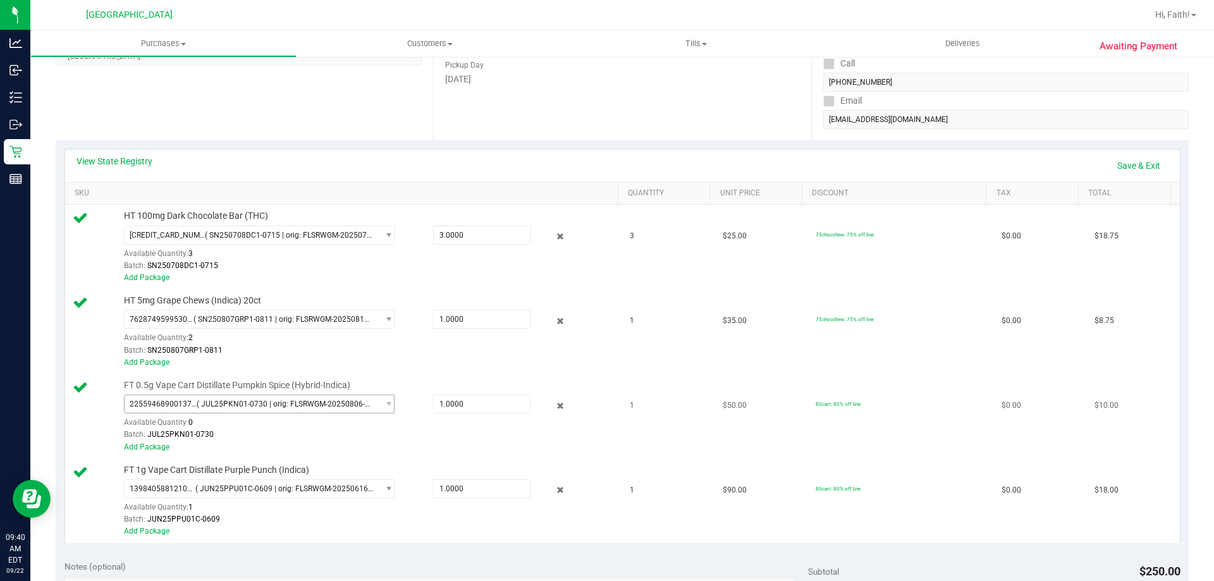
click at [324, 413] on span "2255946890013724 ( JUL25PKN01-0730 | orig: FLSRWGM-20250806-866 )" at bounding box center [251, 404] width 253 height 18
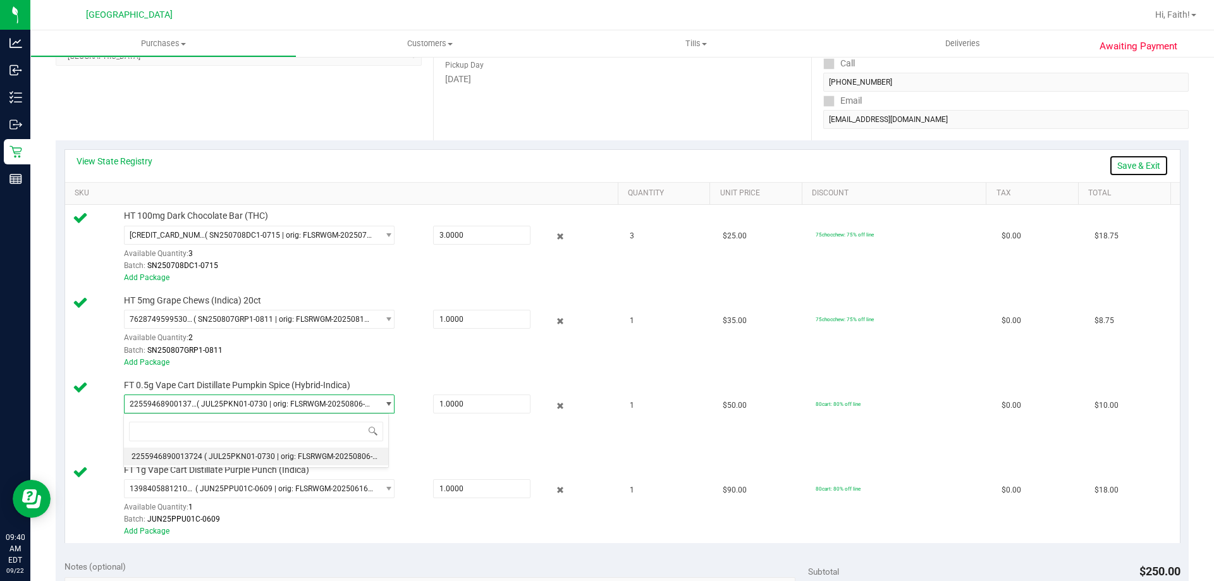
click at [1135, 159] on link "Save & Exit" at bounding box center [1138, 165] width 59 height 21
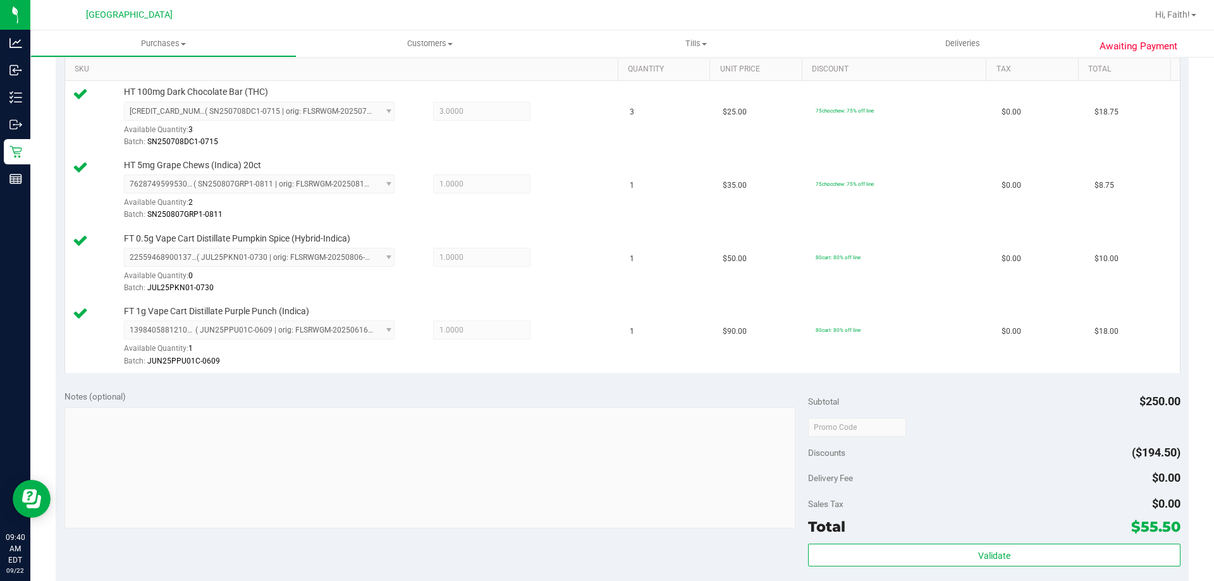
scroll to position [413, 0]
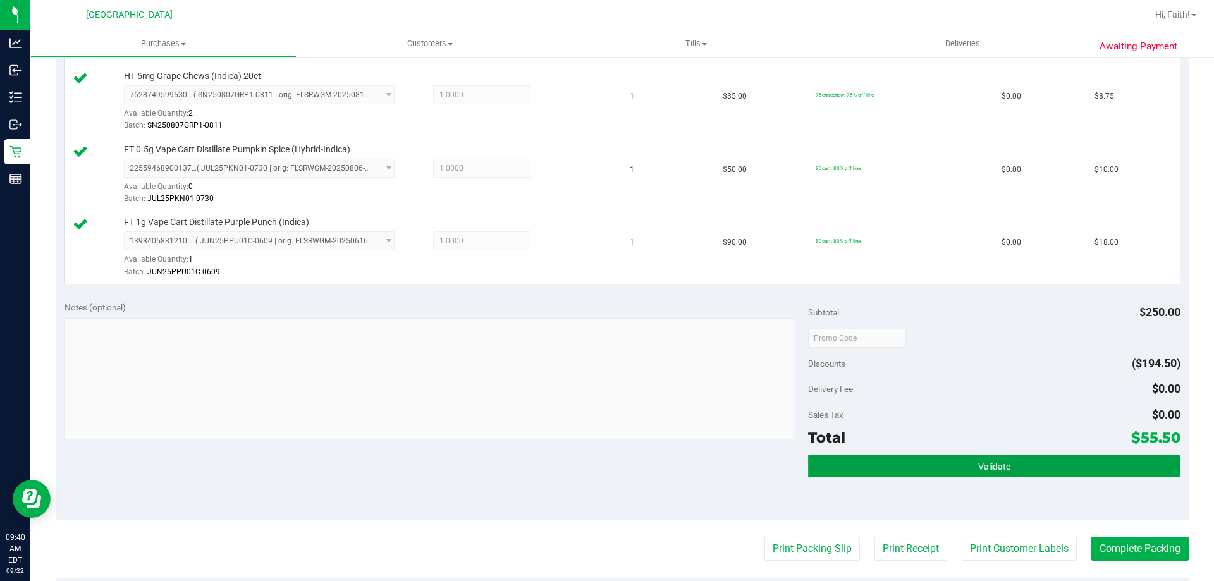
click at [975, 473] on button "Validate" at bounding box center [994, 465] width 372 height 23
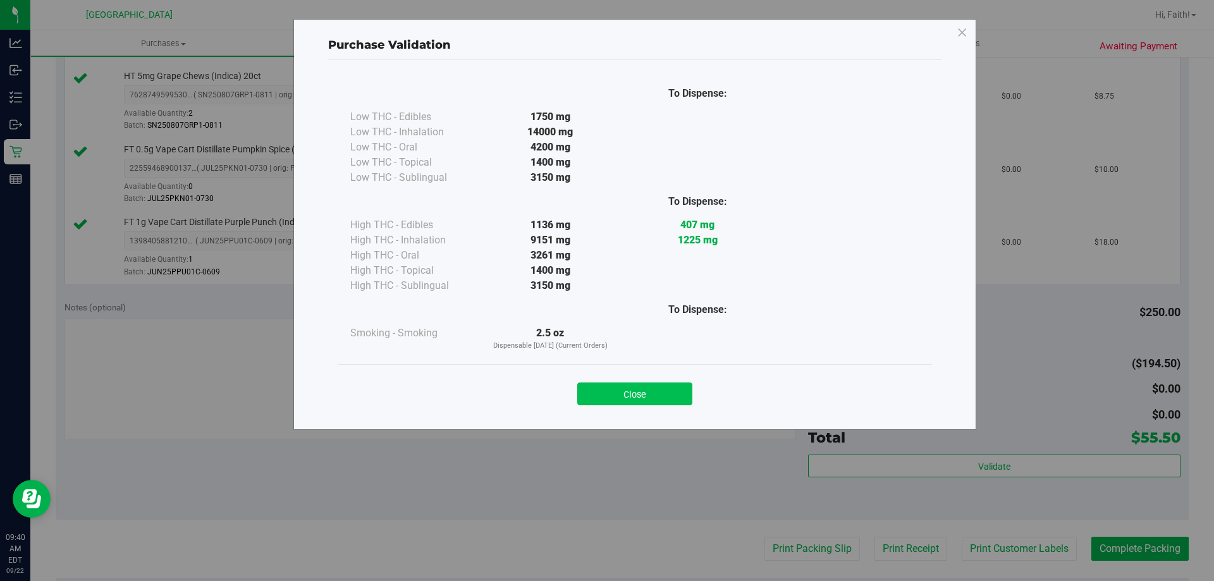
click at [628, 396] on button "Close" at bounding box center [634, 393] width 115 height 23
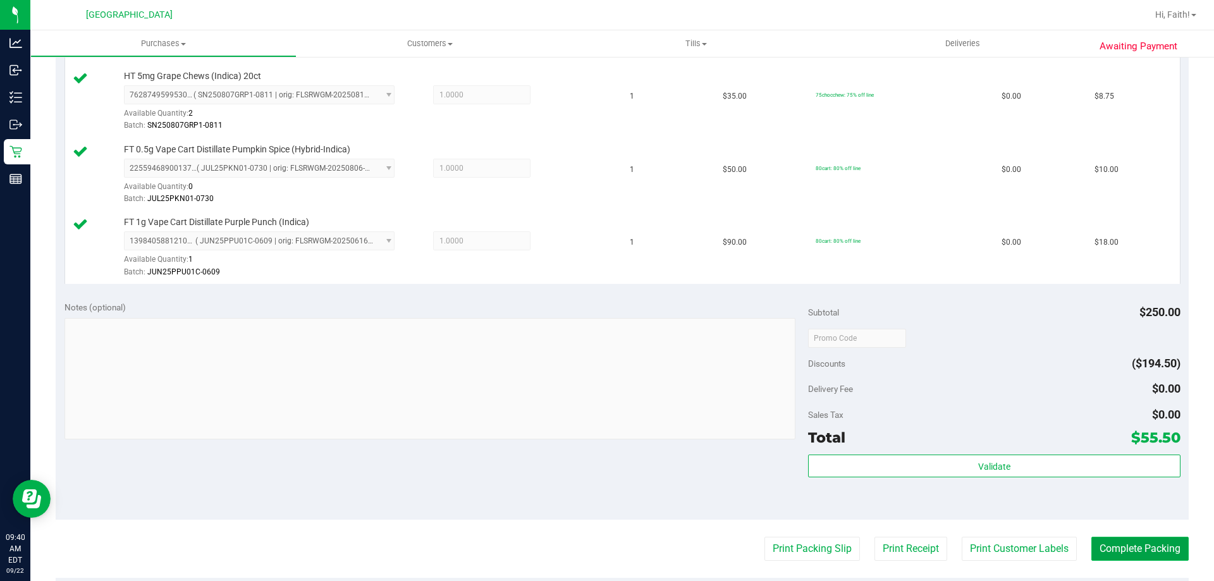
click at [1136, 545] on button "Complete Packing" at bounding box center [1139, 549] width 97 height 24
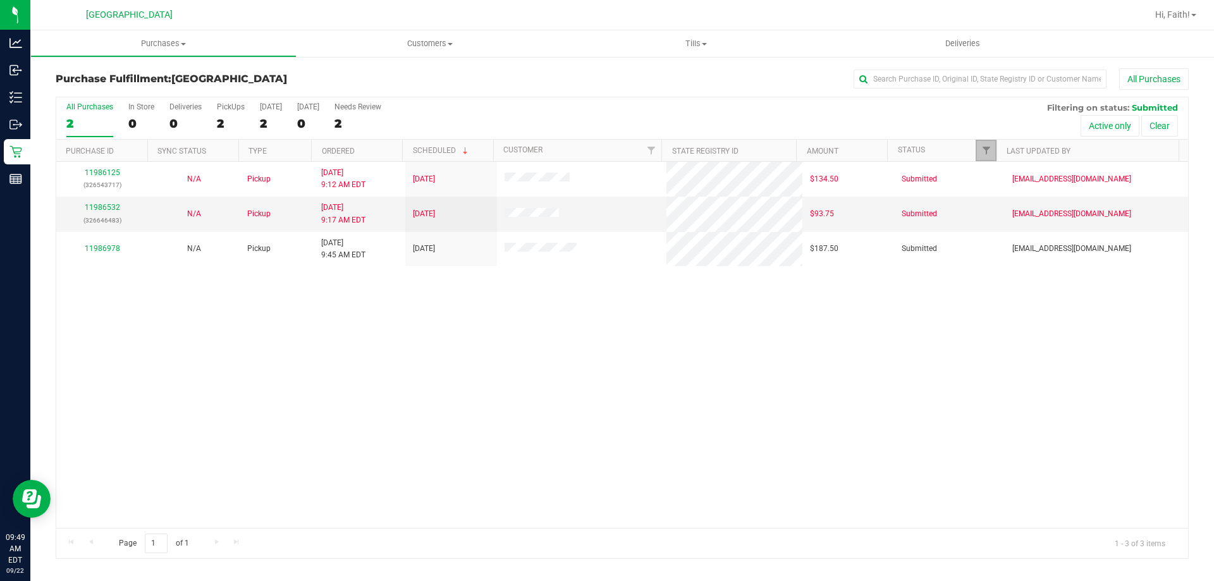
click at [991, 148] on link "Filter" at bounding box center [985, 150] width 21 height 21
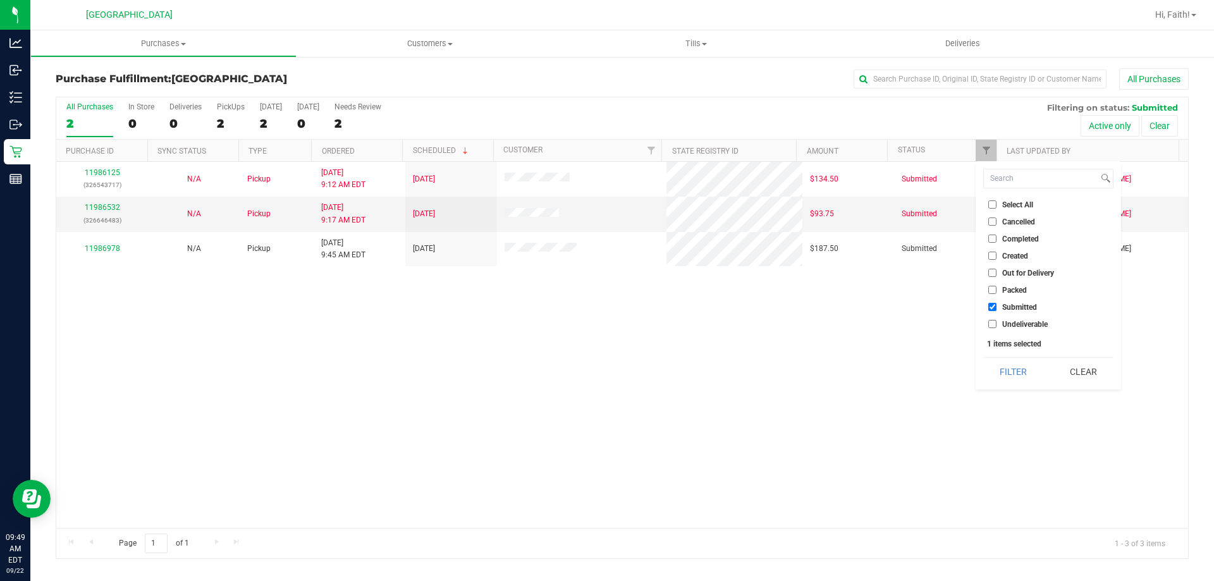
click at [989, 295] on li "Packed" at bounding box center [1048, 289] width 130 height 13
click at [994, 289] on input "Packed" at bounding box center [992, 290] width 8 height 8
checkbox input "true"
click at [1006, 370] on button "Filter" at bounding box center [1013, 372] width 61 height 28
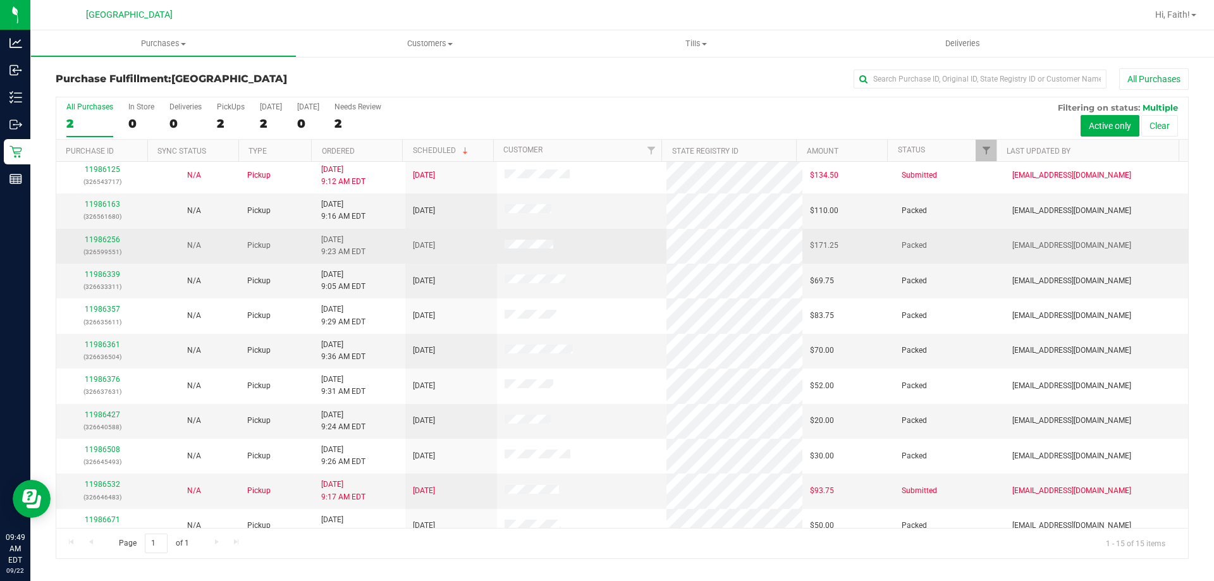
scroll to position [159, 0]
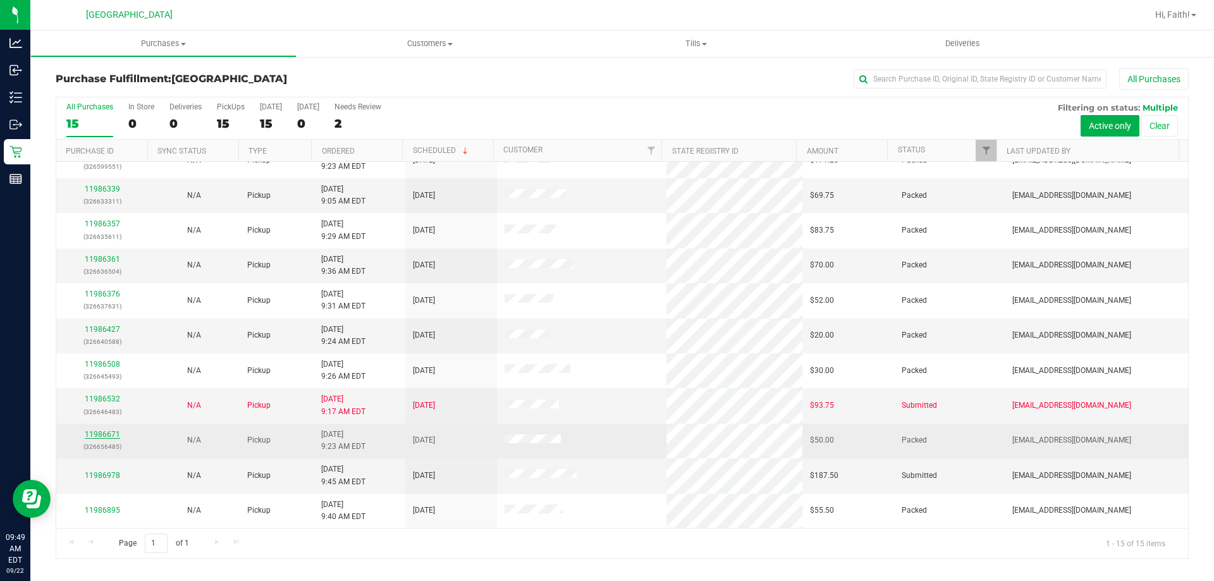
click at [106, 431] on link "11986671" at bounding box center [102, 434] width 35 height 9
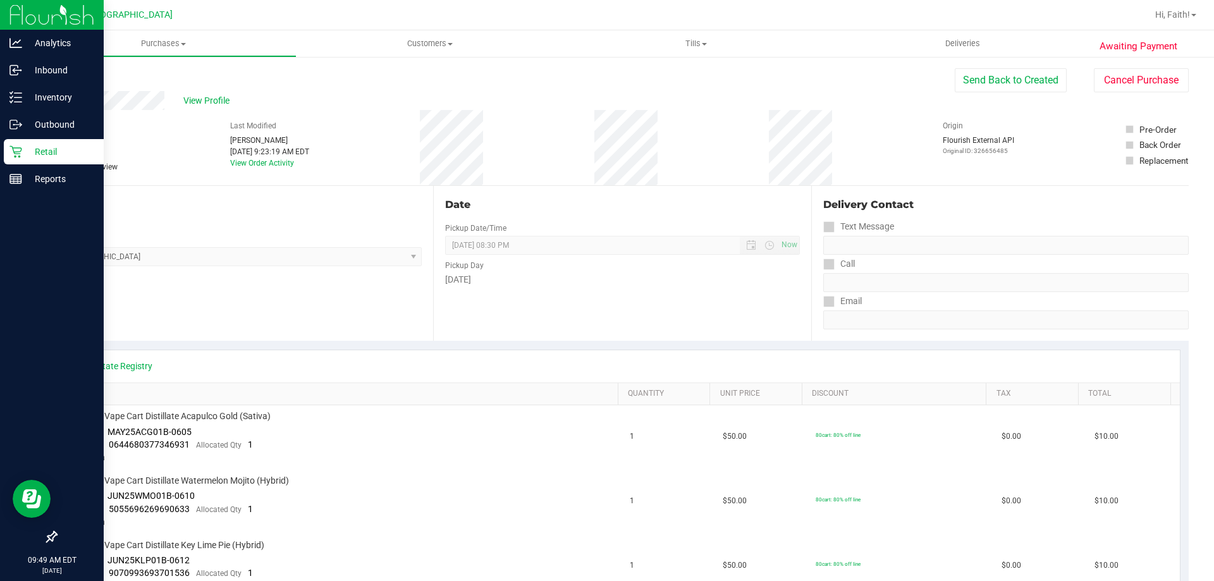
click at [21, 145] on div "Retail" at bounding box center [54, 151] width 100 height 25
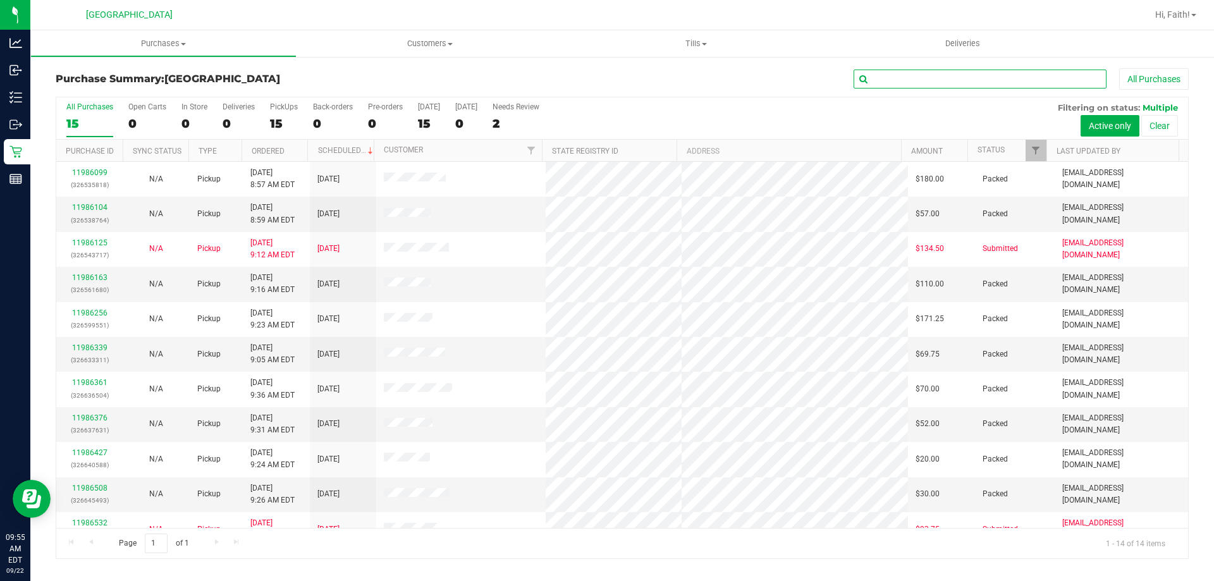
click at [1004, 76] on input "text" at bounding box center [979, 79] width 253 height 19
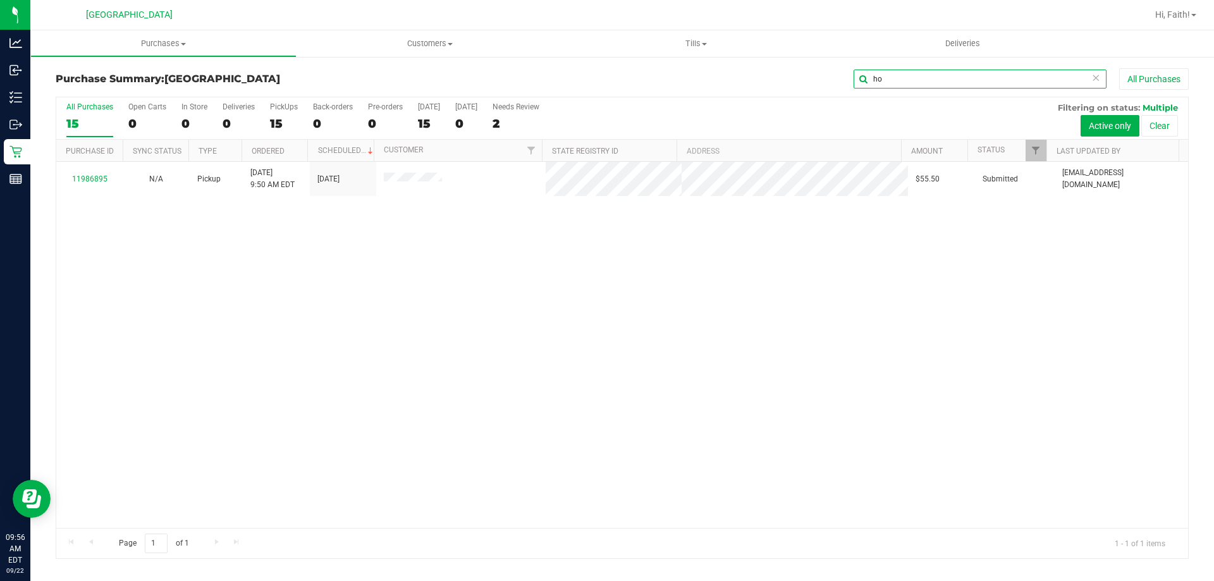
type input "h"
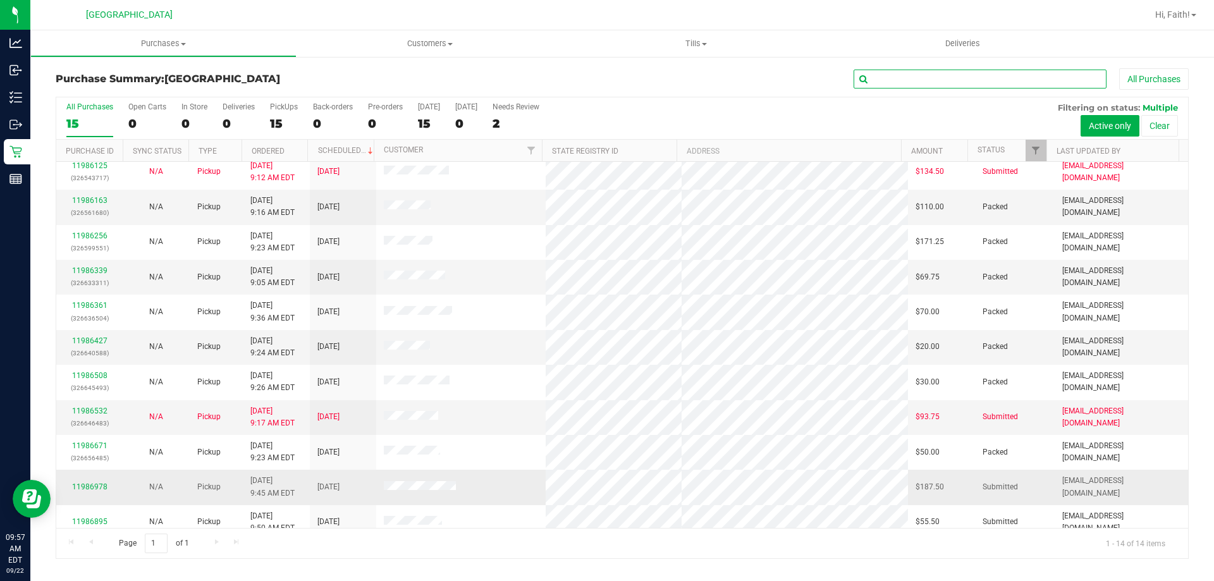
scroll to position [124, 0]
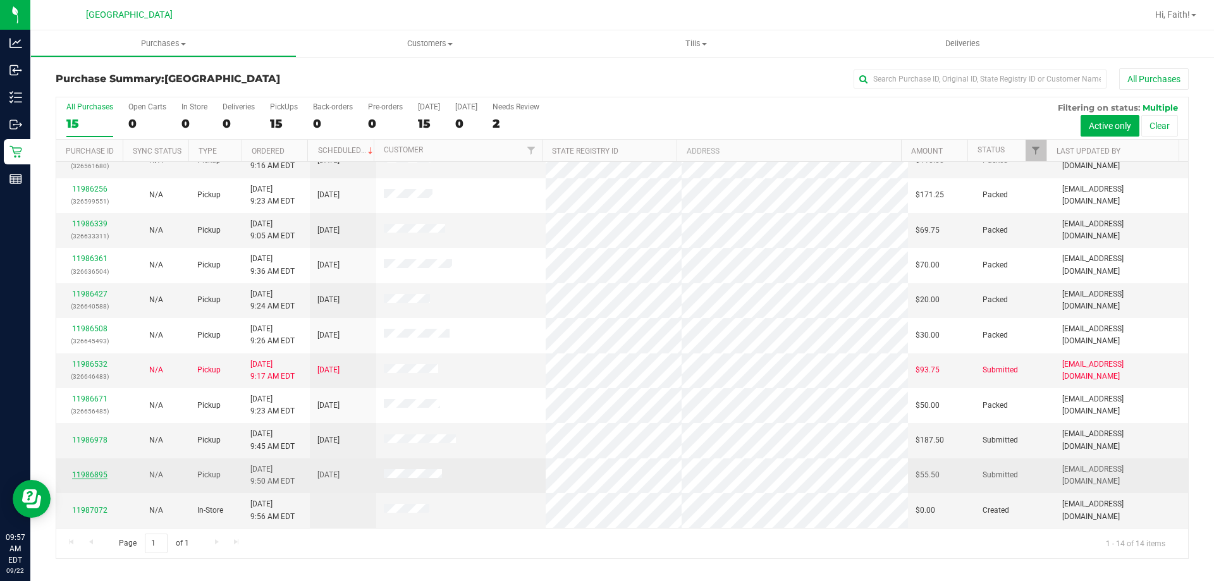
click at [90, 477] on link "11986895" at bounding box center [89, 474] width 35 height 9
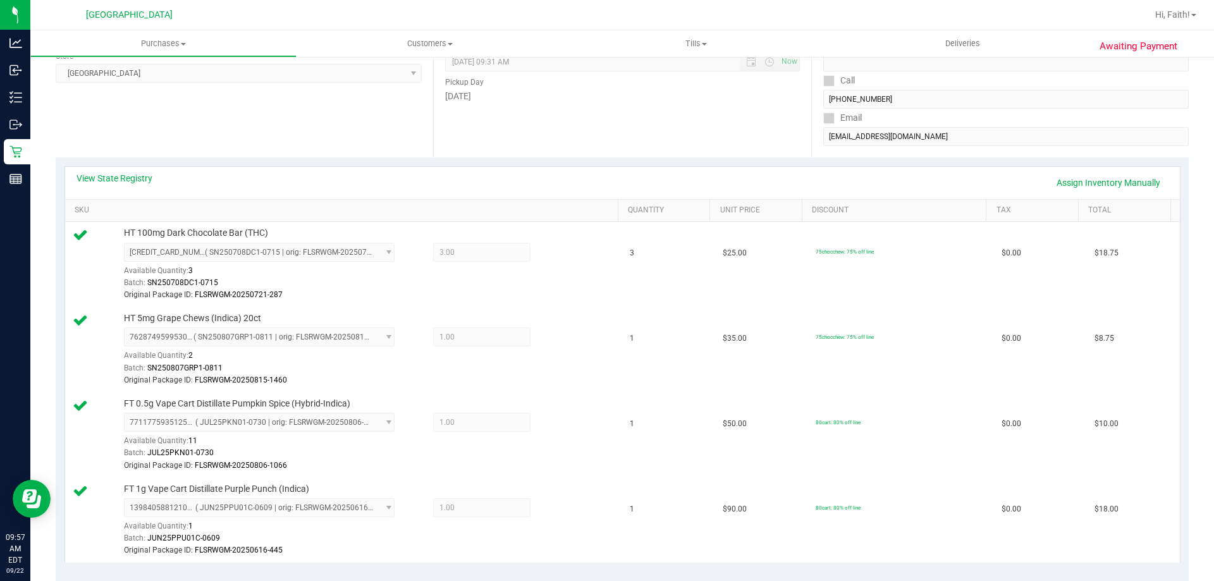
scroll to position [190, 0]
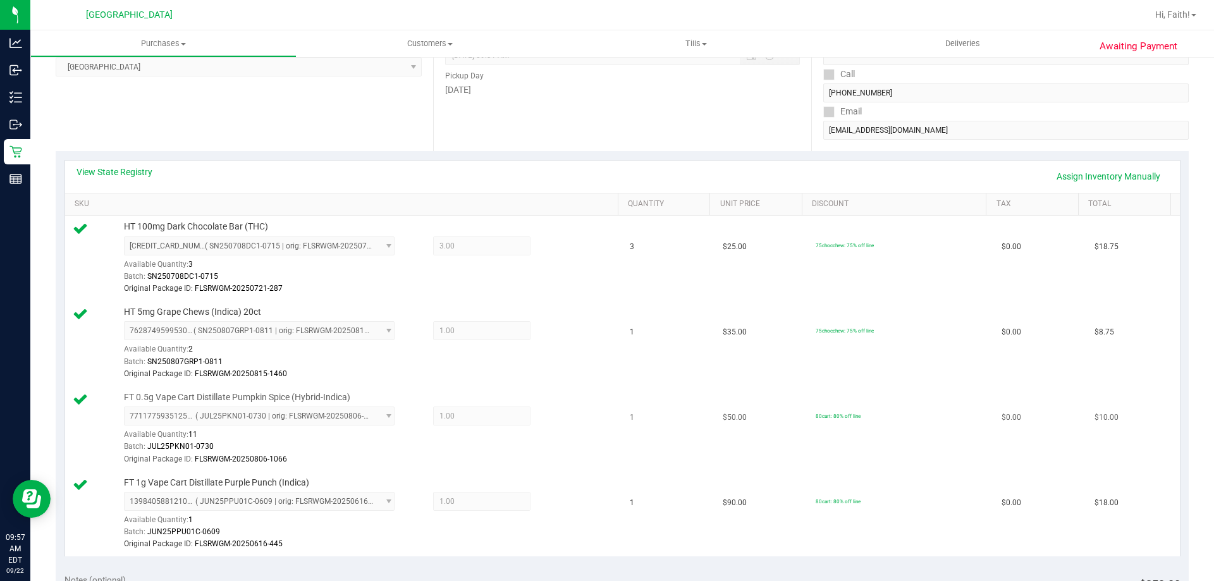
click at [317, 419] on span "7711775935125821 ( JUL25PKN01-0730 | orig: FLSRWGM-20250806-1066 ) 225594689001…" at bounding box center [259, 415] width 271 height 19
click at [1066, 169] on link "Assign Inventory Manually" at bounding box center [1108, 176] width 120 height 21
click at [339, 417] on span "( JUL25PKN01-0730 | orig: FLSRWGM-20250806-1066 )" at bounding box center [283, 415] width 177 height 9
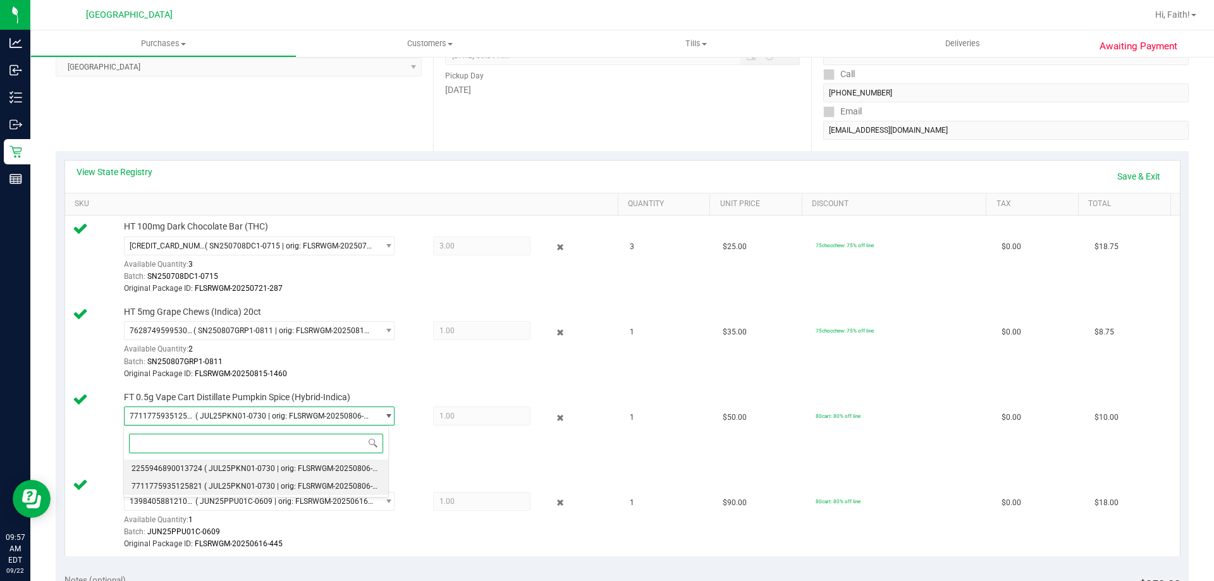
click at [217, 473] on li "2255946890013724 ( JUL25PKN01-0730 | orig: FLSRWGM-20250806-866 )" at bounding box center [256, 469] width 264 height 18
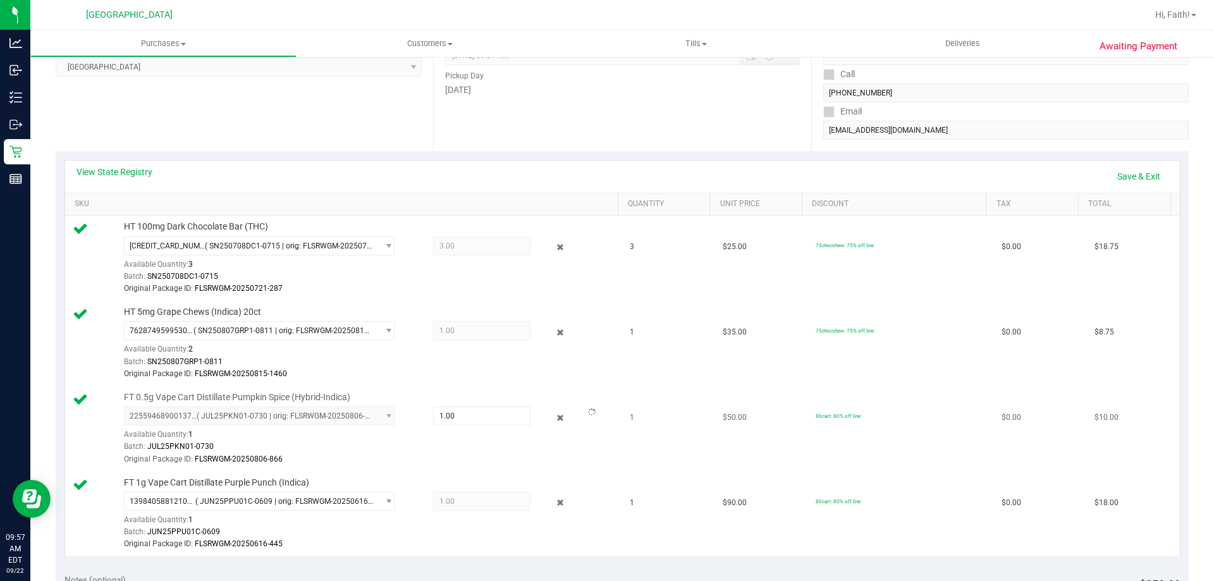
click at [238, 437] on div "Available Quantity: 1" at bounding box center [266, 437] width 284 height 25
click at [1131, 174] on link "Save & Exit" at bounding box center [1138, 176] width 59 height 21
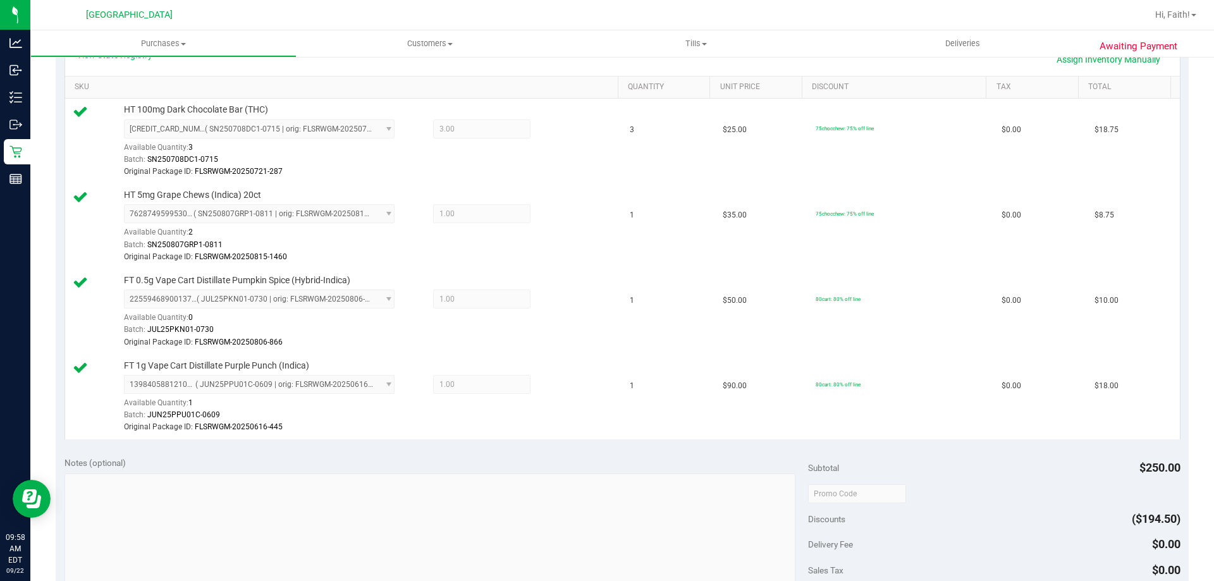
scroll to position [379, 0]
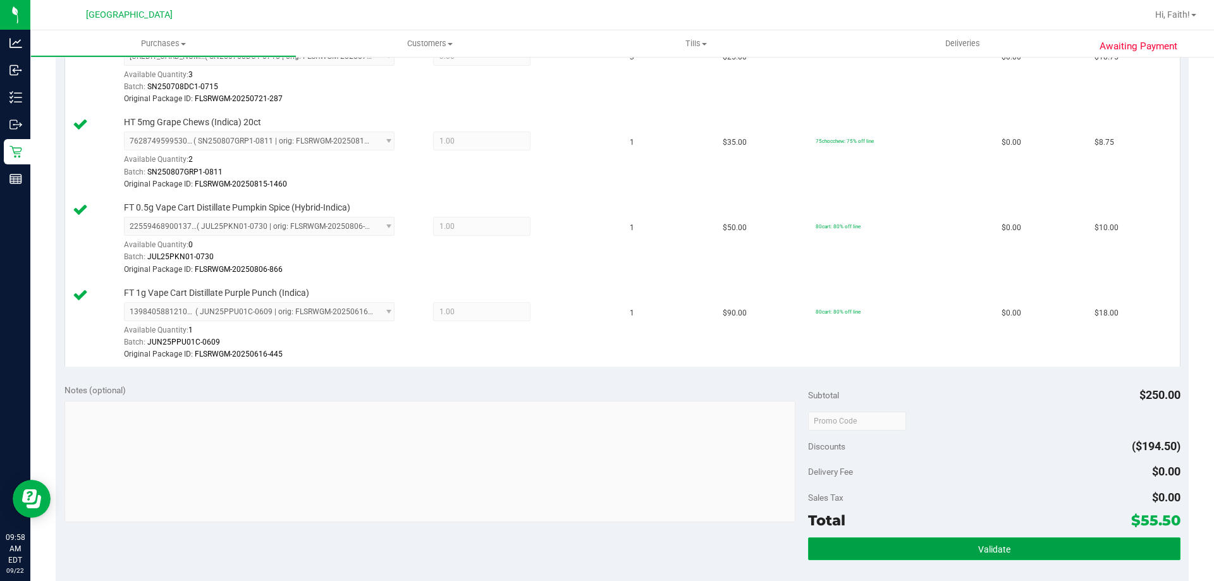
click at [1033, 552] on button "Validate" at bounding box center [994, 548] width 372 height 23
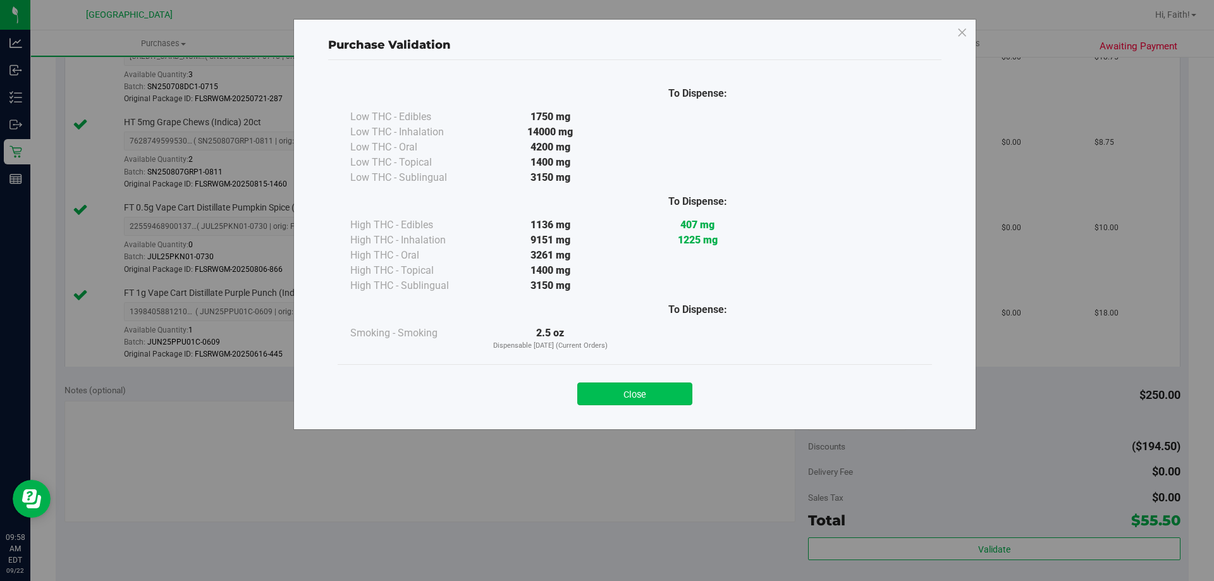
click at [665, 396] on button "Close" at bounding box center [634, 393] width 115 height 23
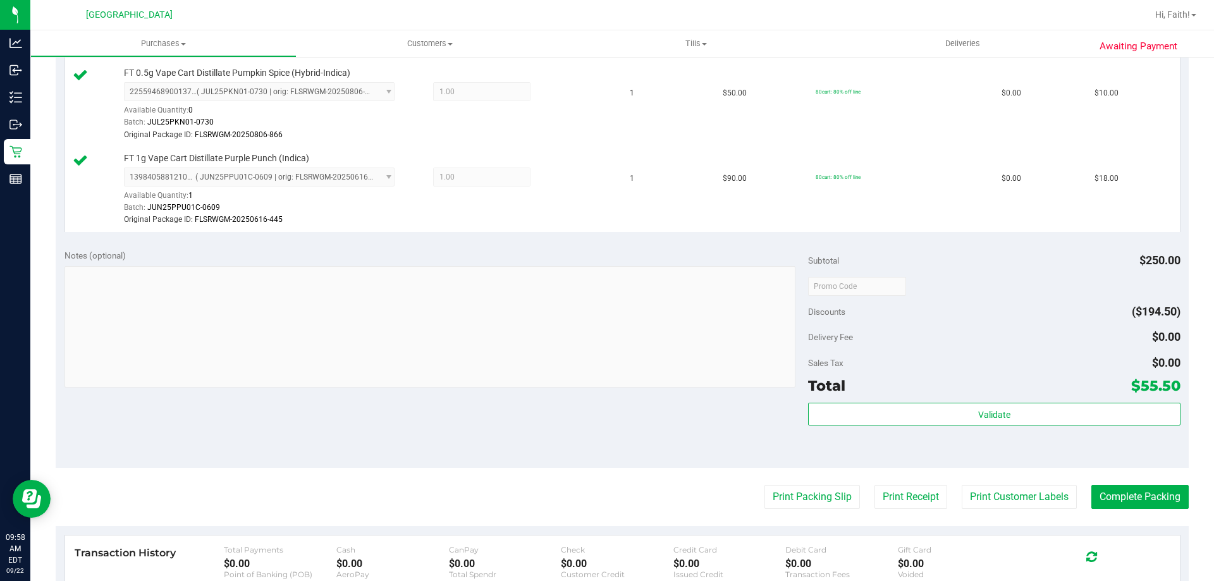
scroll to position [695, 0]
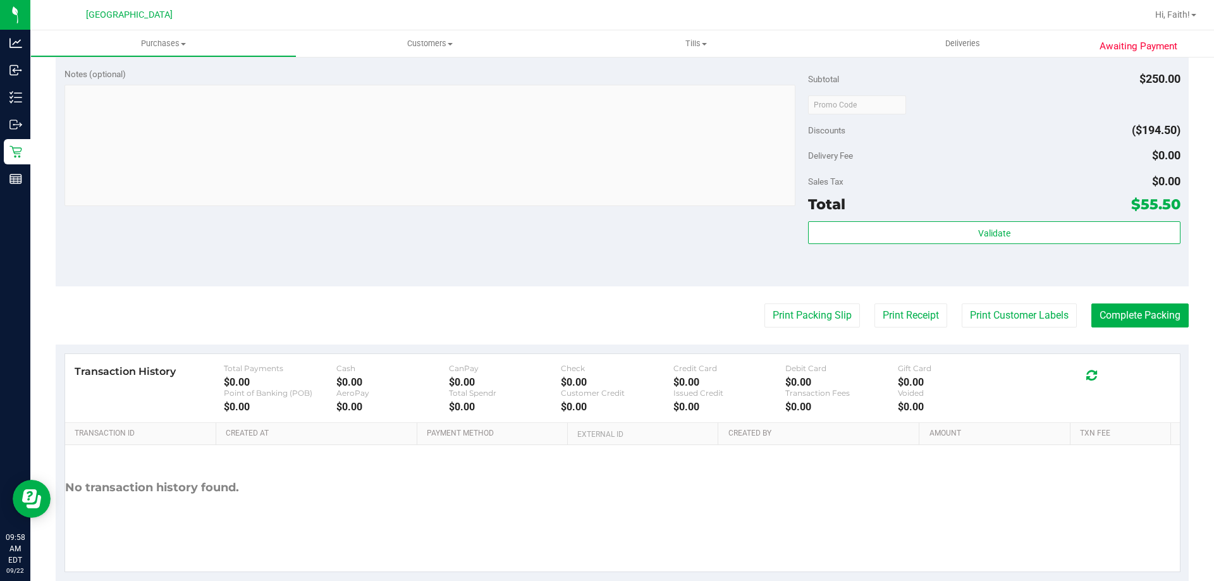
click at [1109, 327] on button "Complete Packing" at bounding box center [1139, 315] width 97 height 24
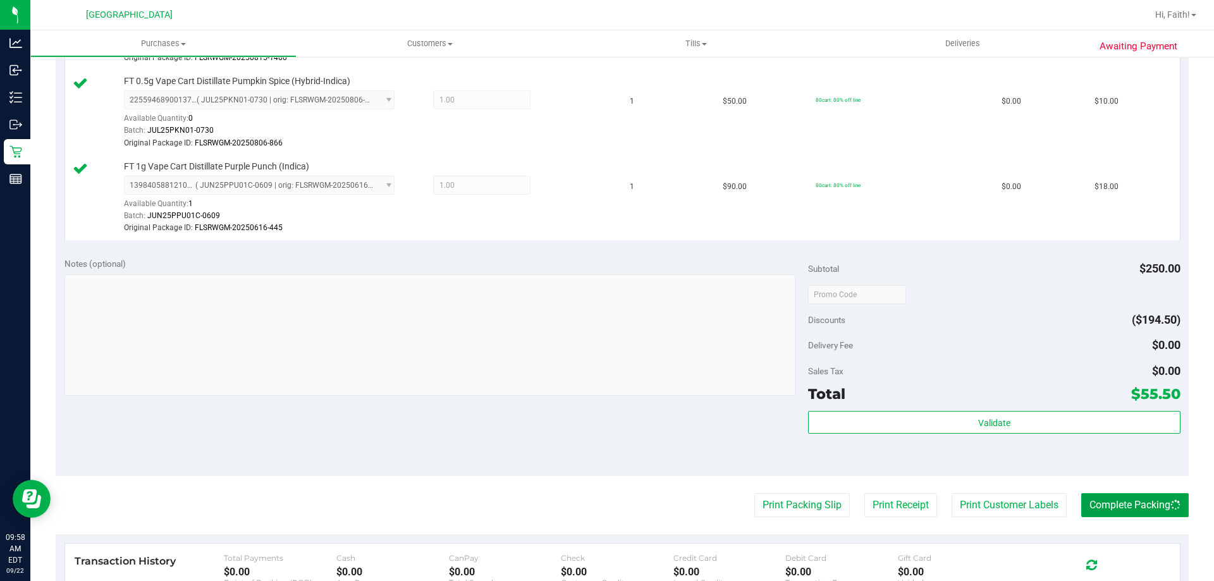
scroll to position [190, 0]
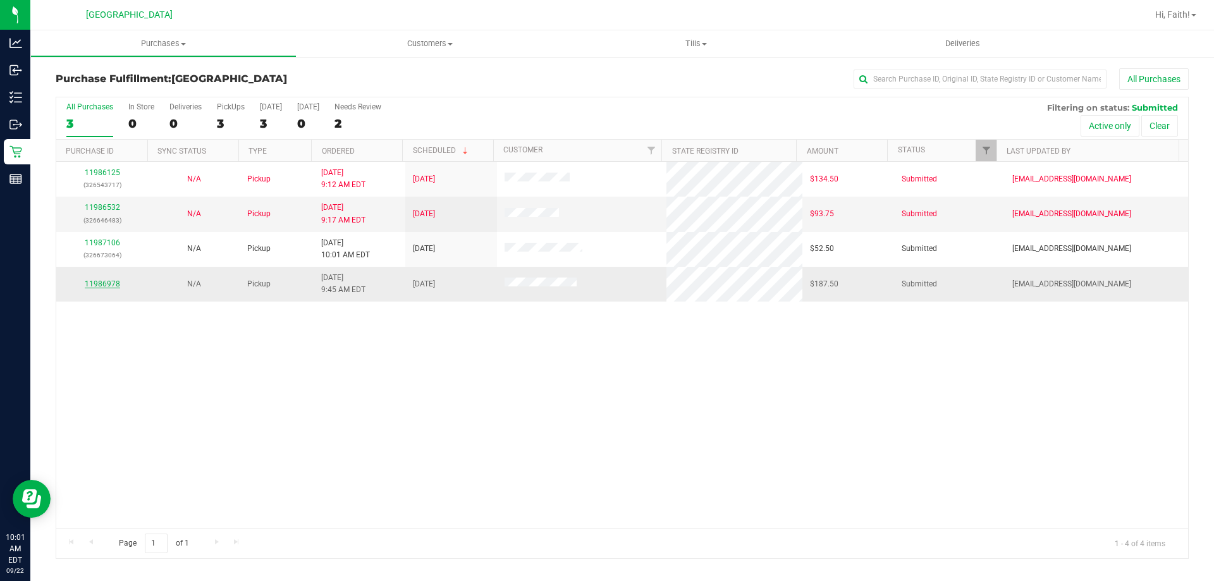
click at [109, 281] on link "11986978" at bounding box center [102, 283] width 35 height 9
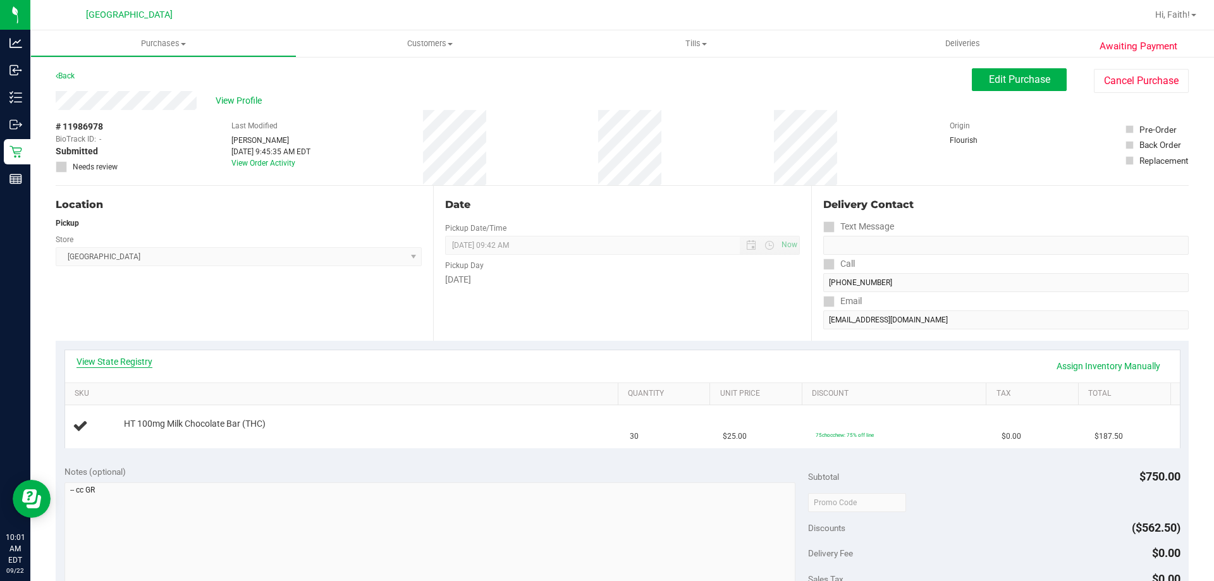
click at [137, 356] on link "View State Registry" at bounding box center [114, 361] width 76 height 13
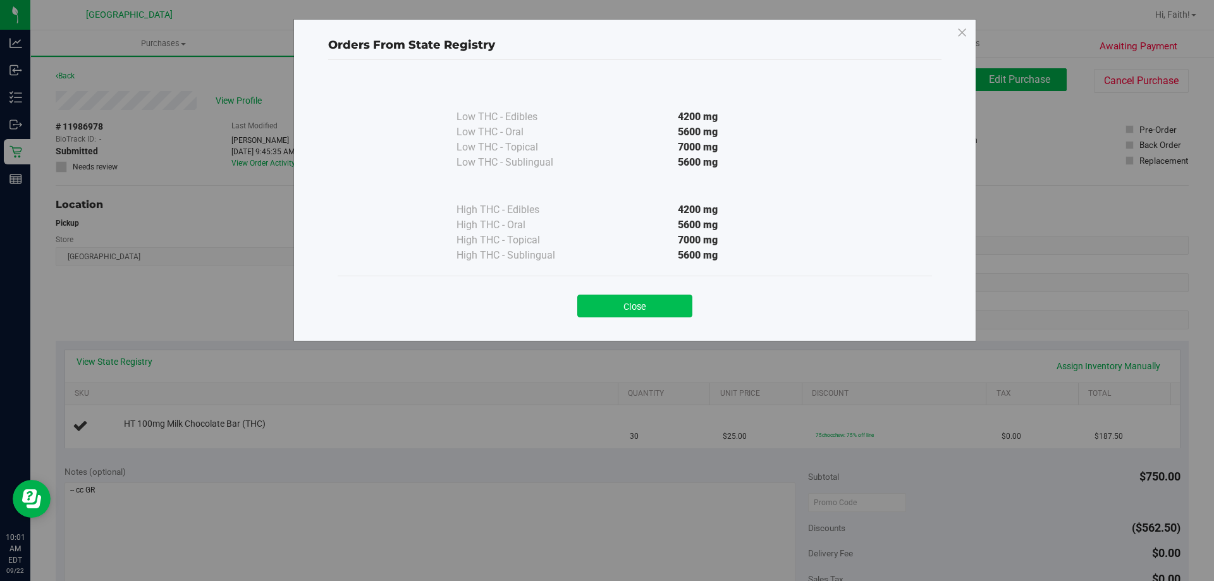
click at [639, 300] on button "Close" at bounding box center [634, 306] width 115 height 23
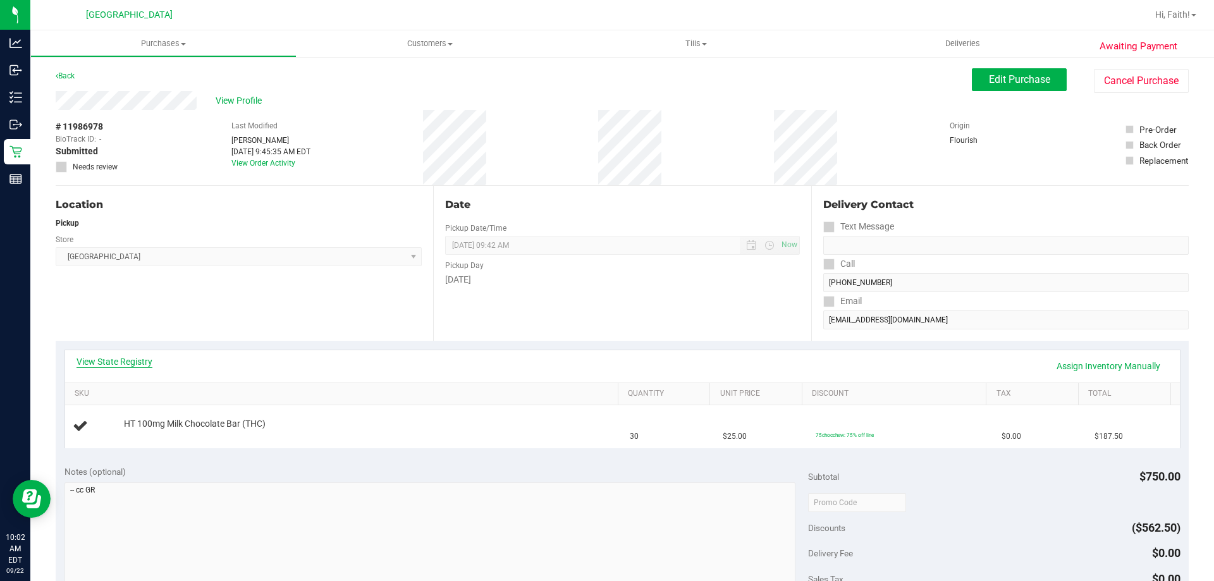
click at [136, 355] on link "View State Registry" at bounding box center [114, 361] width 76 height 13
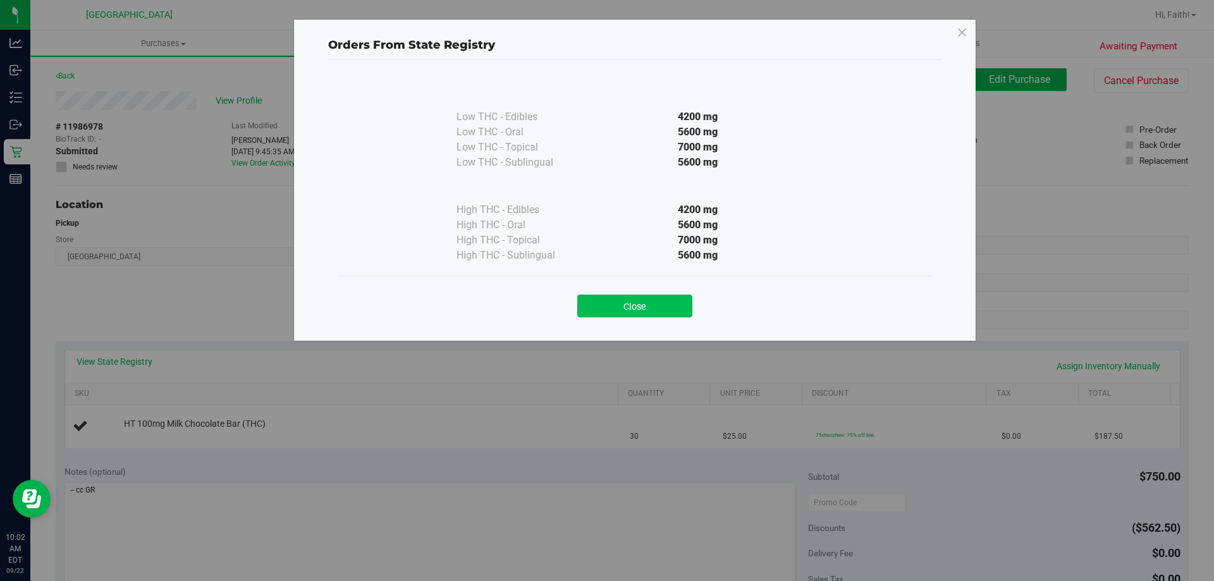
click at [611, 314] on button "Close" at bounding box center [634, 306] width 115 height 23
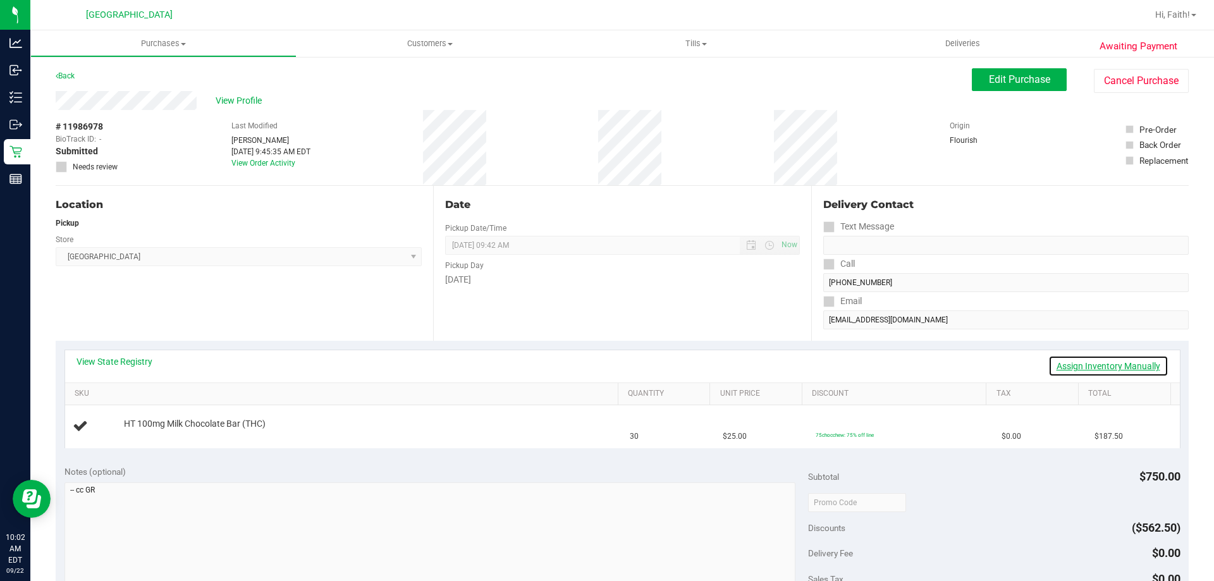
drag, startPoint x: 1111, startPoint y: 359, endPoint x: 152, endPoint y: 358, distance: 958.8
click at [1109, 359] on link "Assign Inventory Manually" at bounding box center [1108, 365] width 120 height 21
click at [161, 435] on link "Add Package" at bounding box center [147, 432] width 46 height 9
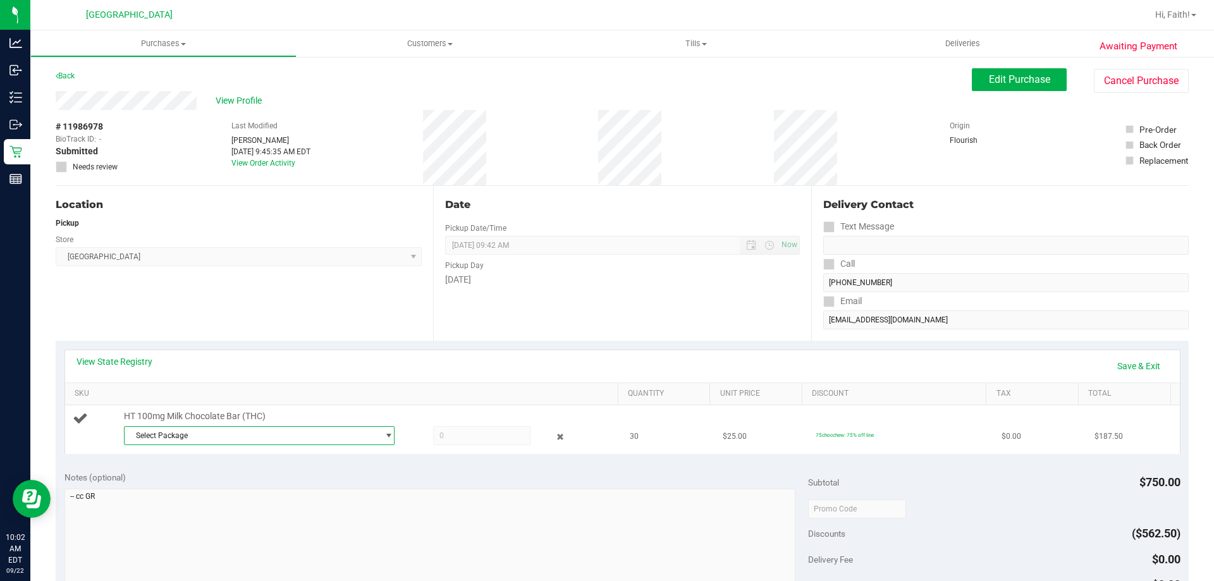
click at [184, 442] on span "Select Package" at bounding box center [251, 436] width 253 height 18
click at [190, 494] on li "1375736219140166 ( SN250630MC1-0703 | orig: FLSRWGM-20250714-152 )" at bounding box center [256, 487] width 264 height 18
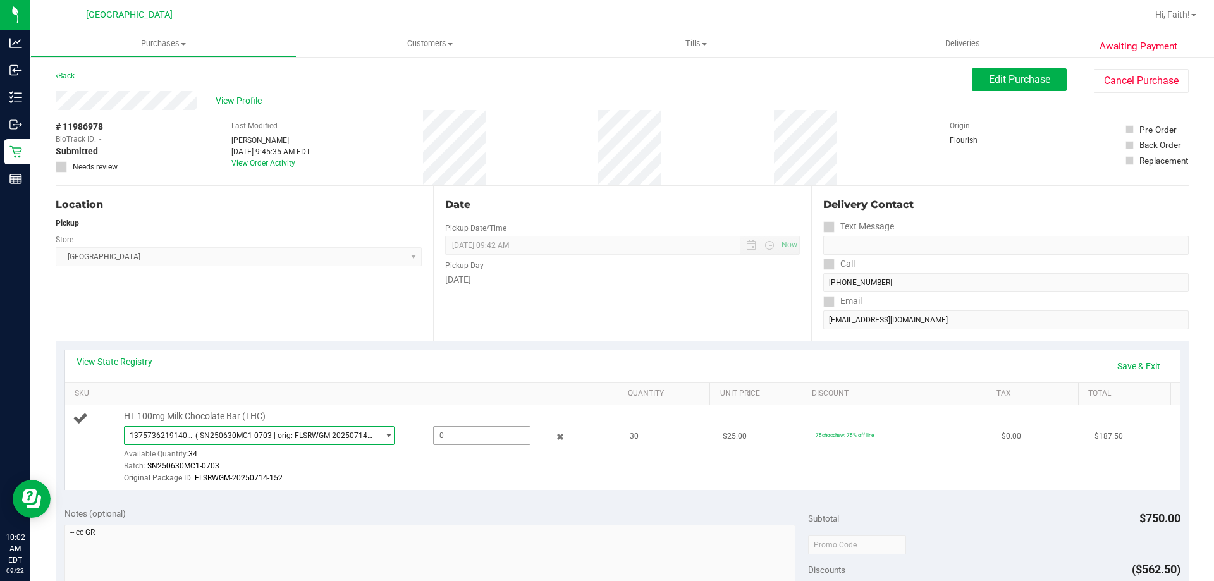
click at [456, 429] on span at bounding box center [481, 435] width 97 height 19
type input "30"
type input "30.0000"
click at [426, 334] on div "Location Pickup Store Orange Park WC Select Store Bonita Springs WC Boynton Bea…" at bounding box center [244, 263] width 377 height 155
click at [1138, 368] on link "Save & Exit" at bounding box center [1138, 365] width 59 height 21
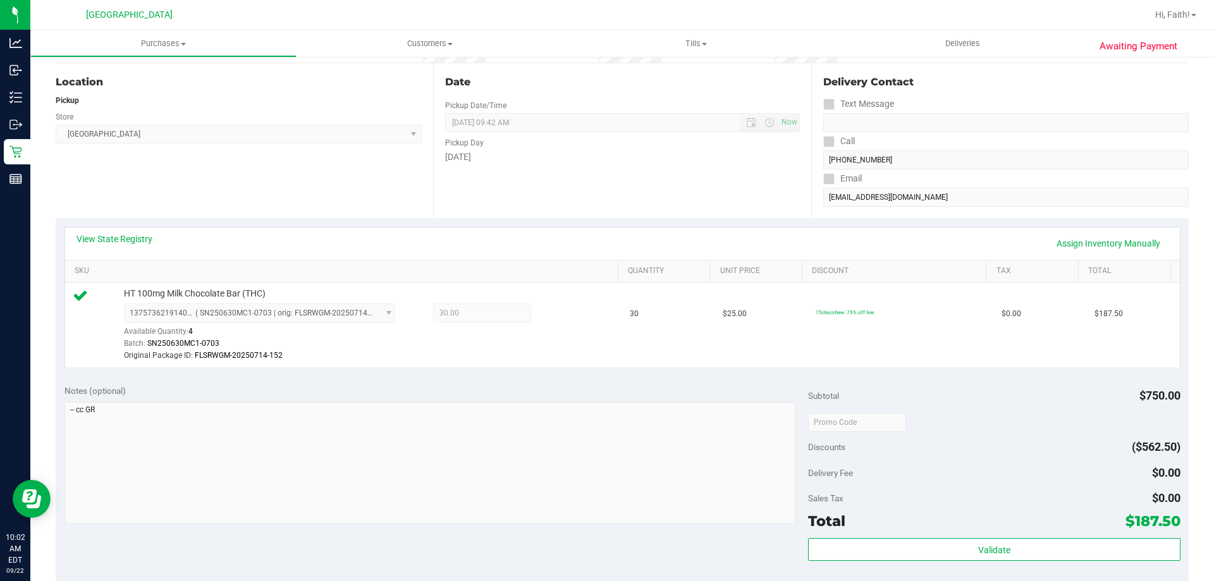
scroll to position [126, 0]
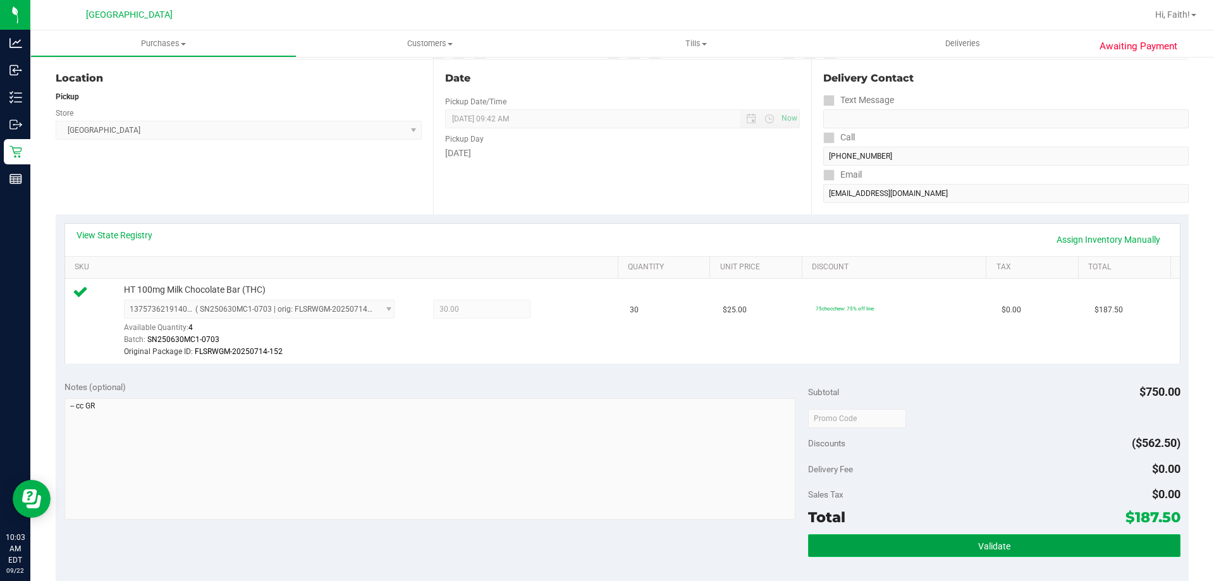
click at [980, 537] on button "Validate" at bounding box center [994, 545] width 372 height 23
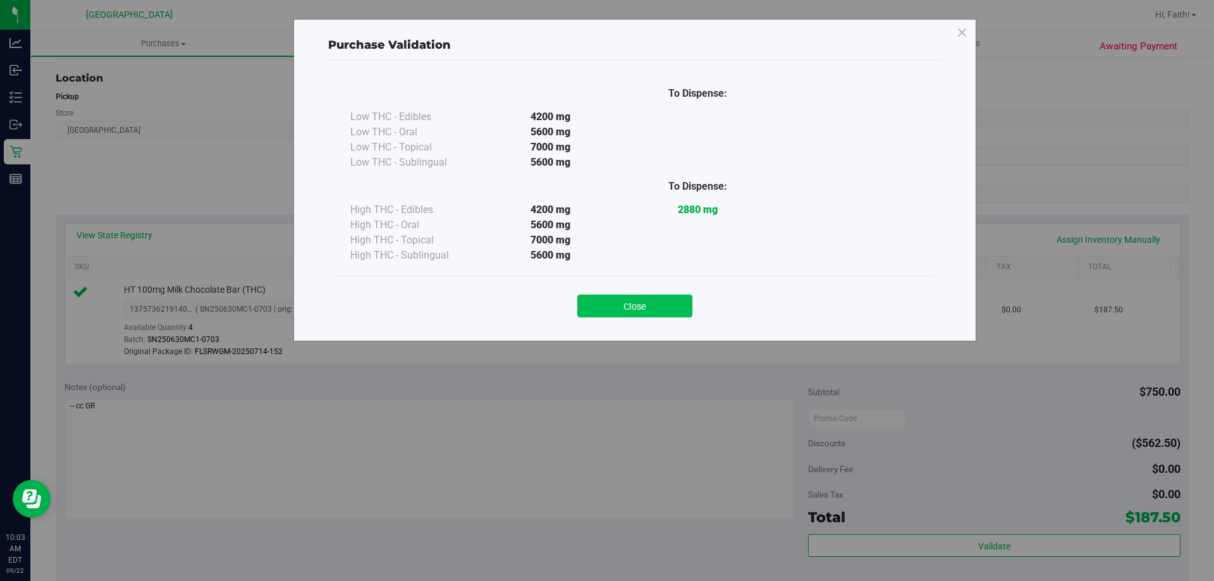
click at [683, 303] on button "Close" at bounding box center [634, 306] width 115 height 23
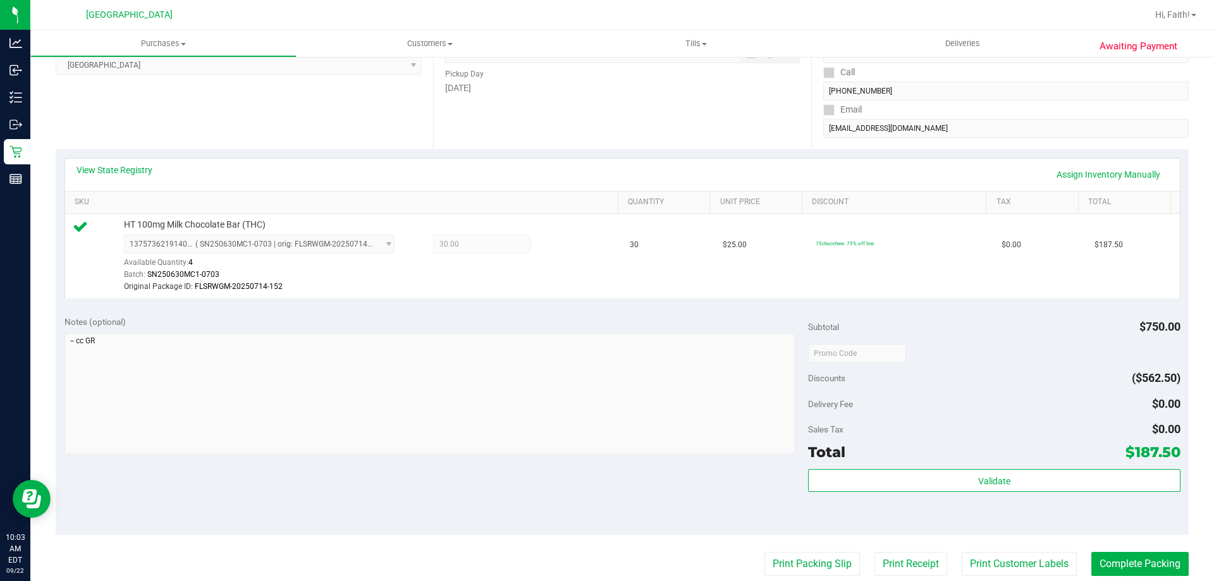
scroll to position [253, 0]
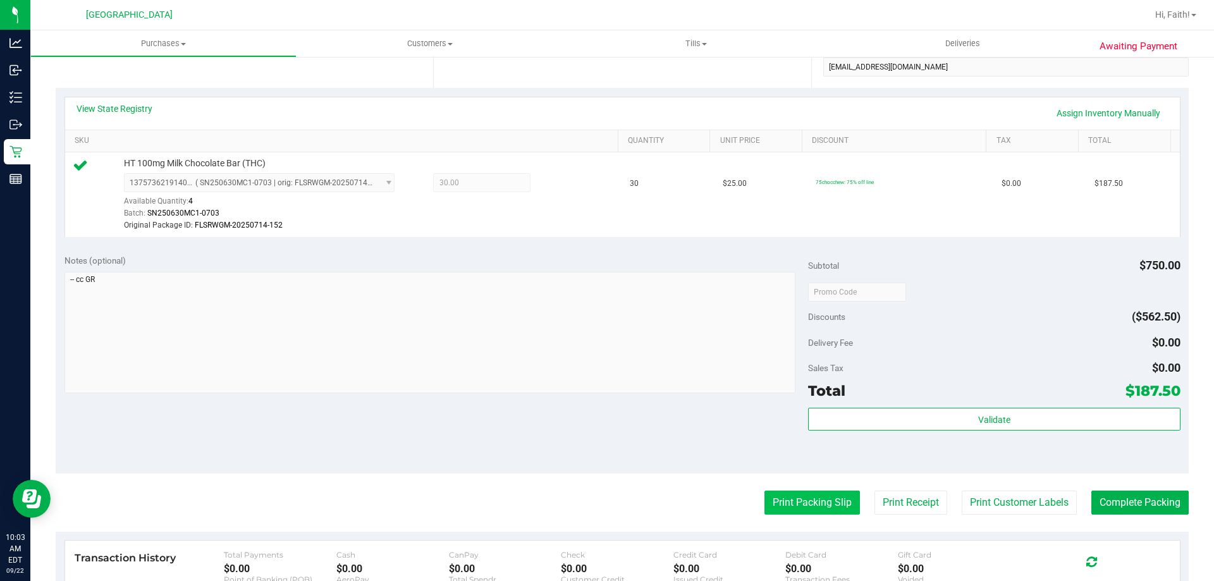
click at [795, 494] on button "Print Packing Slip" at bounding box center [811, 502] width 95 height 24
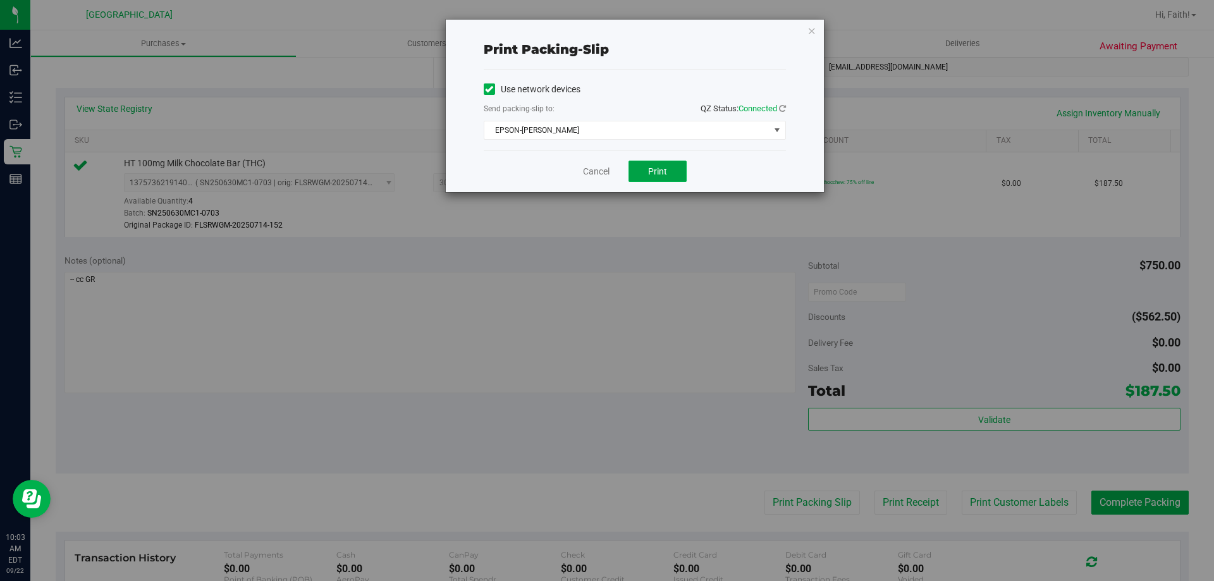
click at [661, 163] on button "Print" at bounding box center [657, 171] width 58 height 21
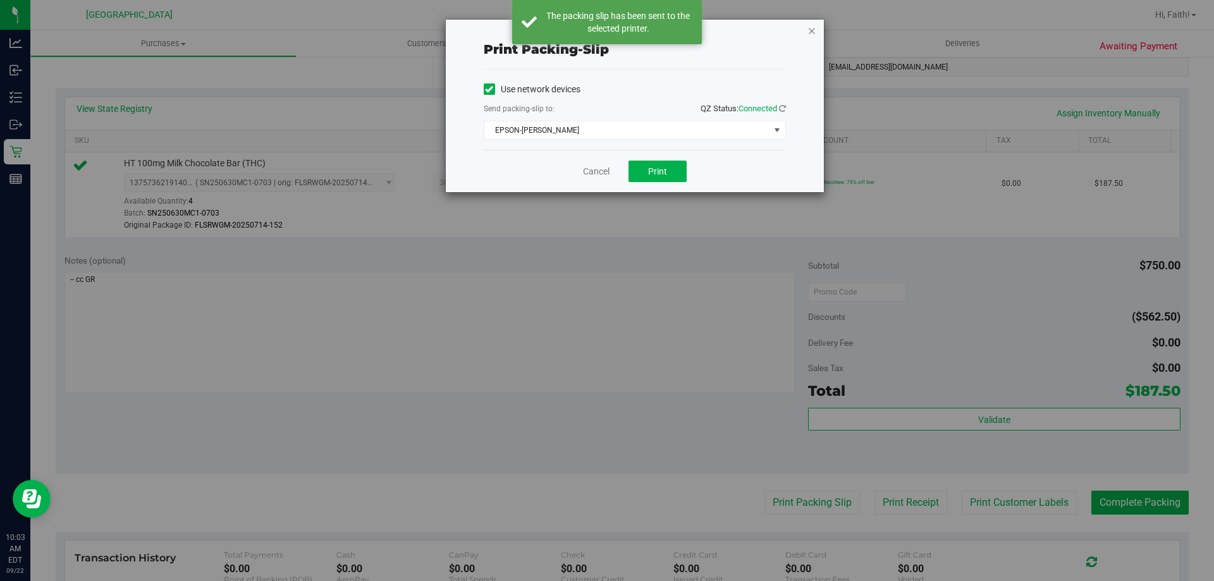
click at [814, 30] on icon "button" at bounding box center [811, 30] width 9 height 15
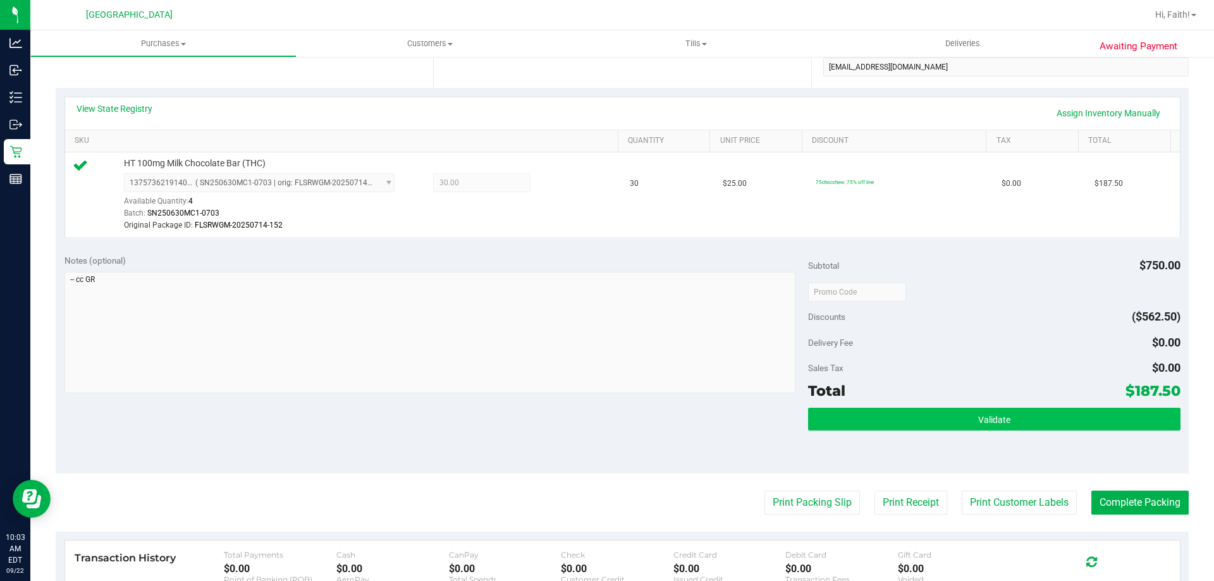
drag, startPoint x: 863, startPoint y: 406, endPoint x: 863, endPoint y: 423, distance: 16.4
click at [863, 420] on div "Subtotal $750.00 Discounts ($562.50) Delivery Fee $0.00 Sales Tax $0.00 Total $…" at bounding box center [994, 359] width 372 height 210
click at [863, 423] on button "Validate" at bounding box center [994, 419] width 372 height 23
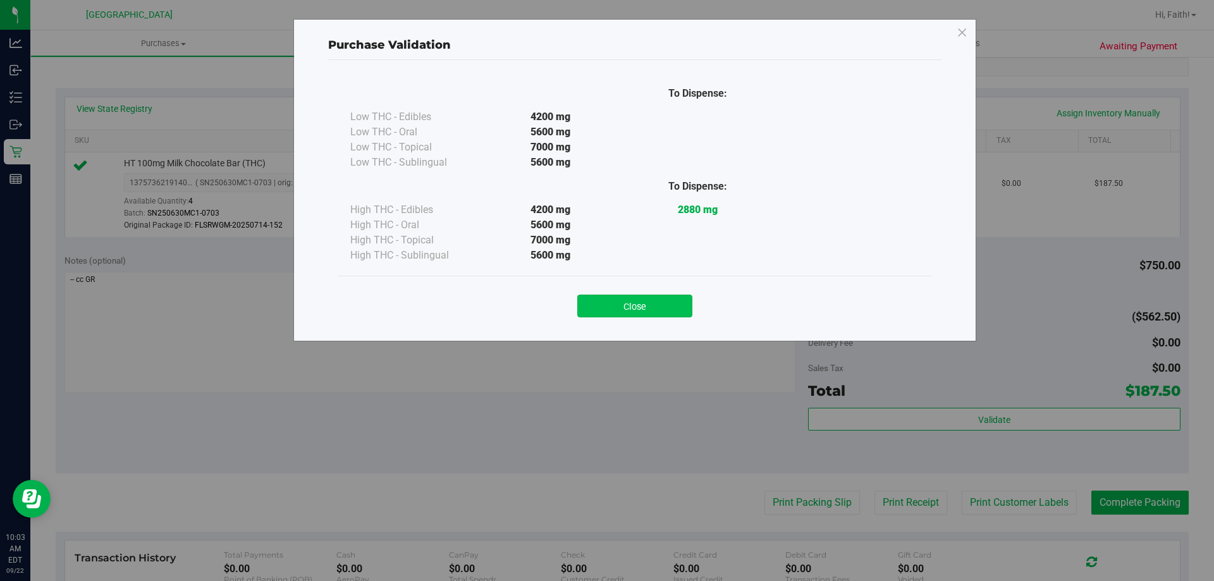
click at [628, 303] on button "Close" at bounding box center [634, 306] width 115 height 23
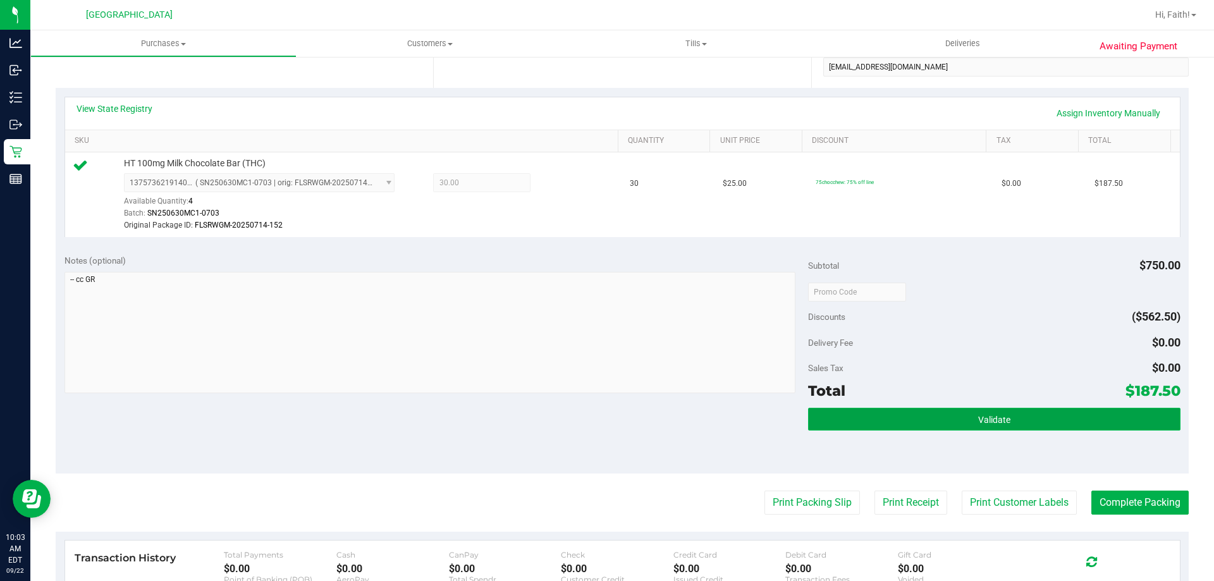
click at [941, 418] on button "Validate" at bounding box center [994, 419] width 372 height 23
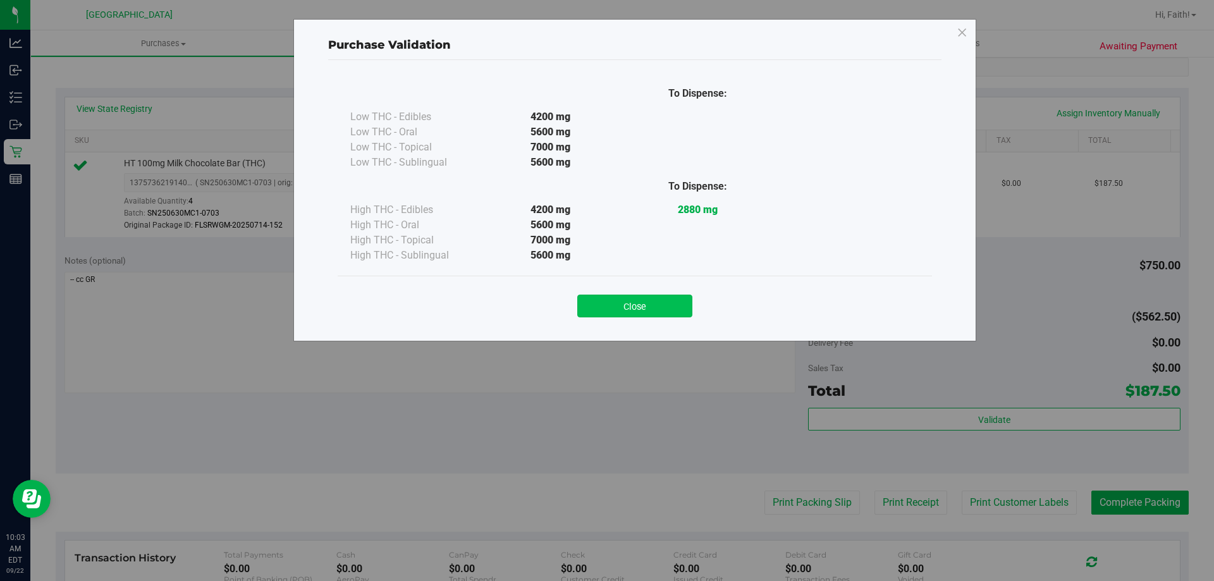
click at [653, 310] on button "Close" at bounding box center [634, 306] width 115 height 23
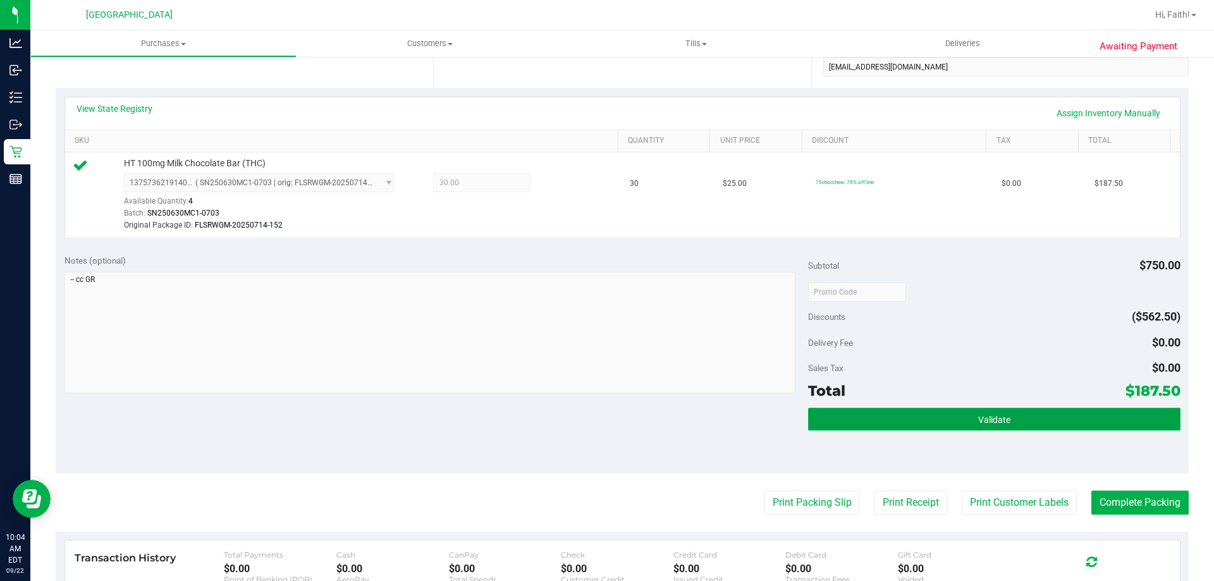
click at [1013, 427] on button "Validate" at bounding box center [994, 419] width 372 height 23
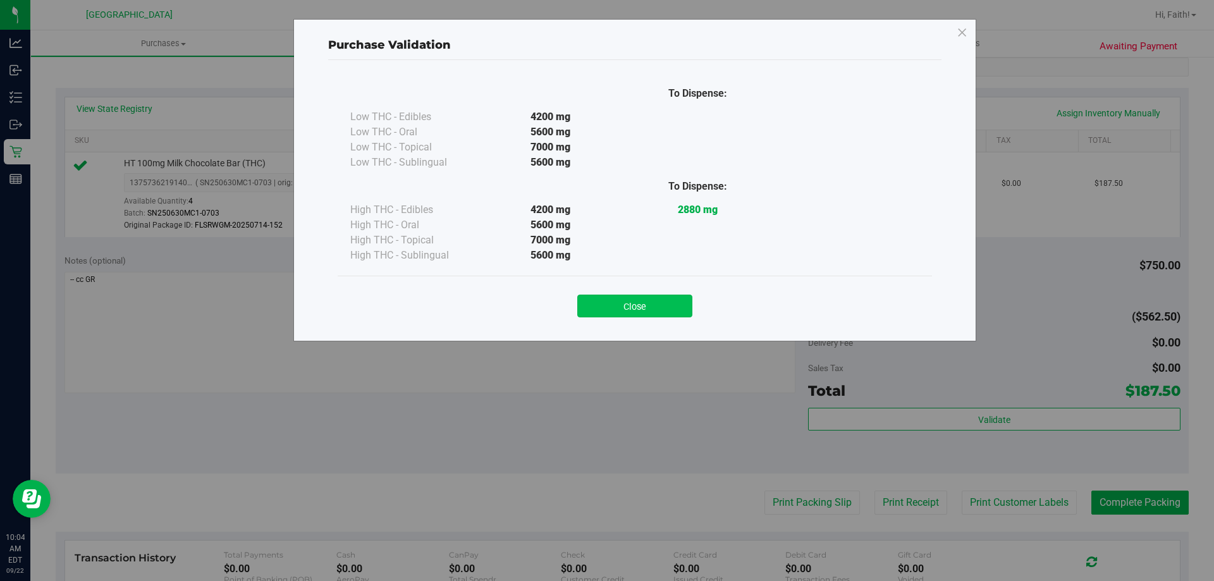
click at [657, 307] on button "Close" at bounding box center [634, 306] width 115 height 23
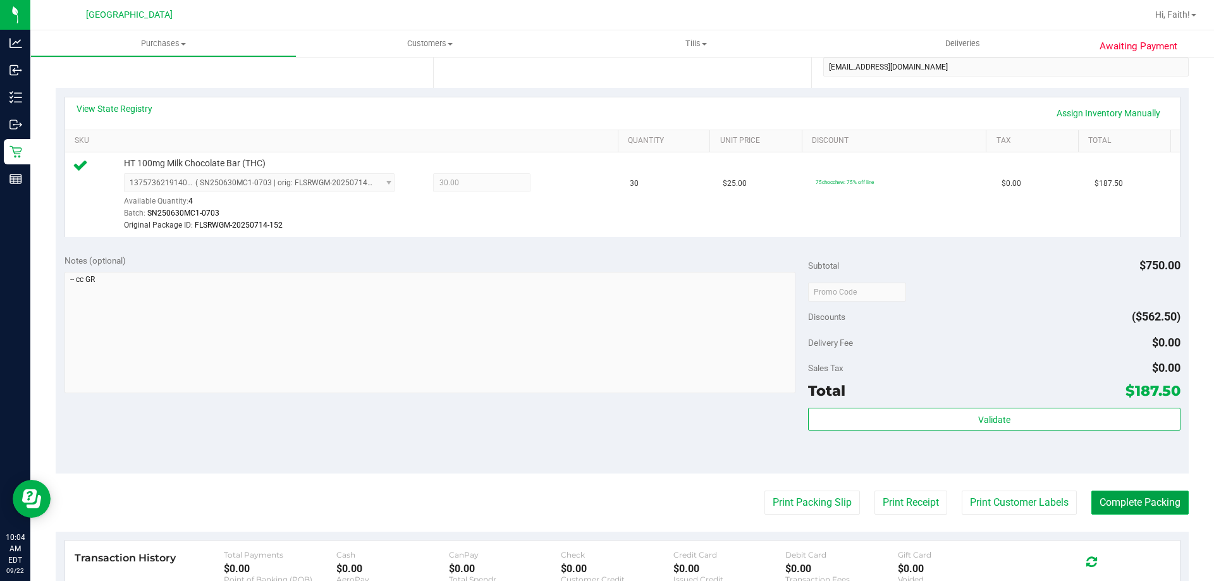
click at [1140, 505] on button "Complete Packing" at bounding box center [1139, 502] width 97 height 24
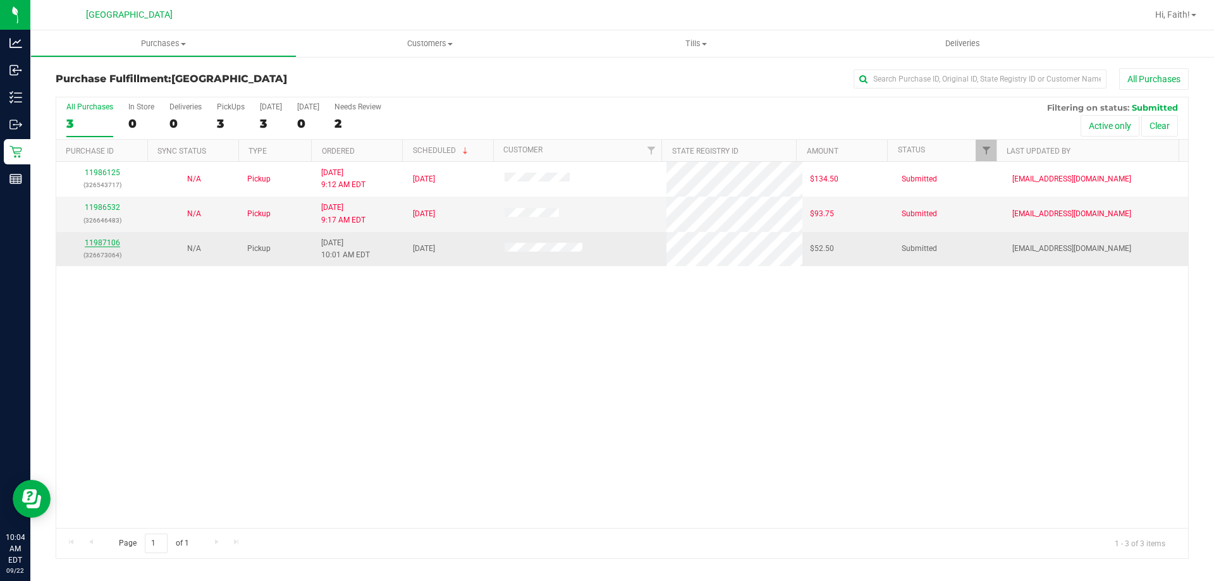
click at [96, 242] on link "11987106" at bounding box center [102, 242] width 35 height 9
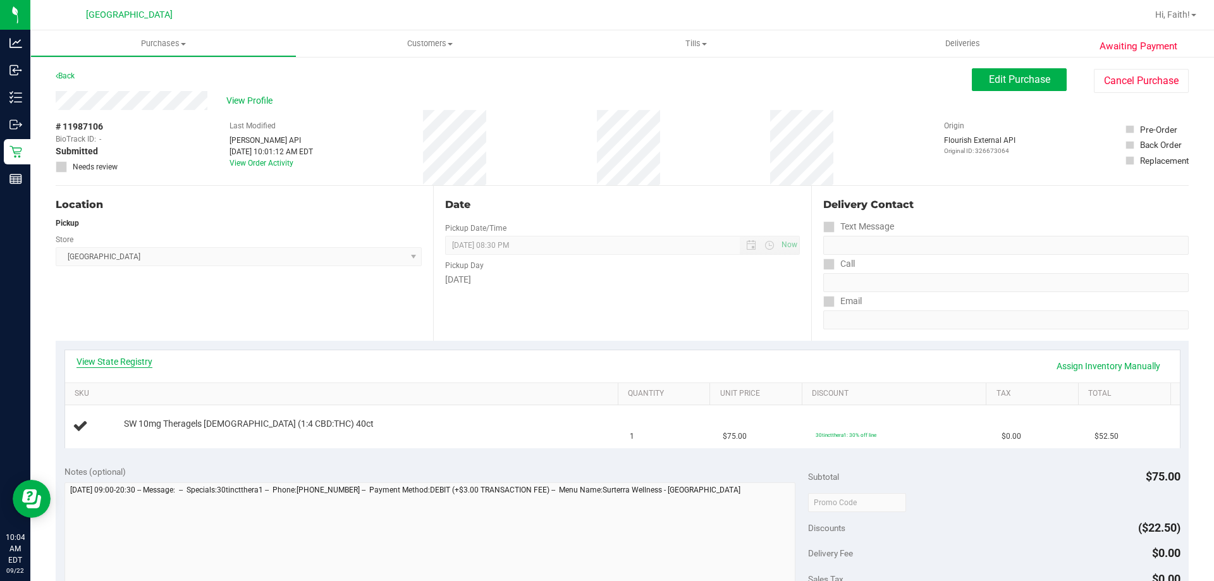
click at [119, 360] on link "View State Registry" at bounding box center [114, 361] width 76 height 13
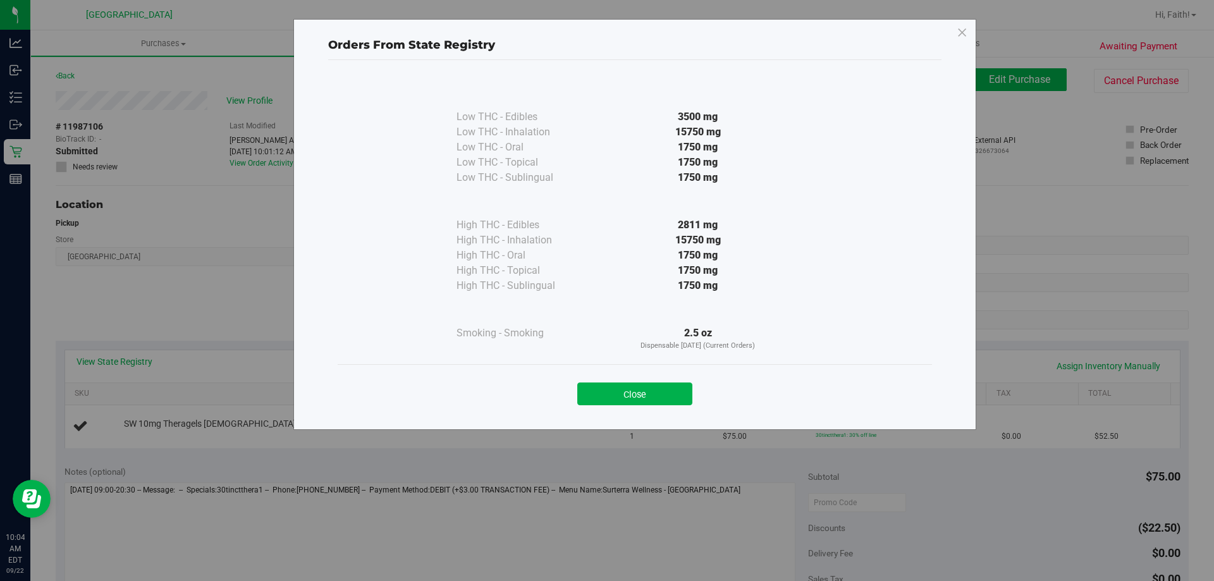
click at [643, 417] on div "Low THC - Edibles 3500 mg Low THC - Inhalation" at bounding box center [634, 239] width 613 height 358
click at [645, 389] on button "Close" at bounding box center [634, 393] width 115 height 23
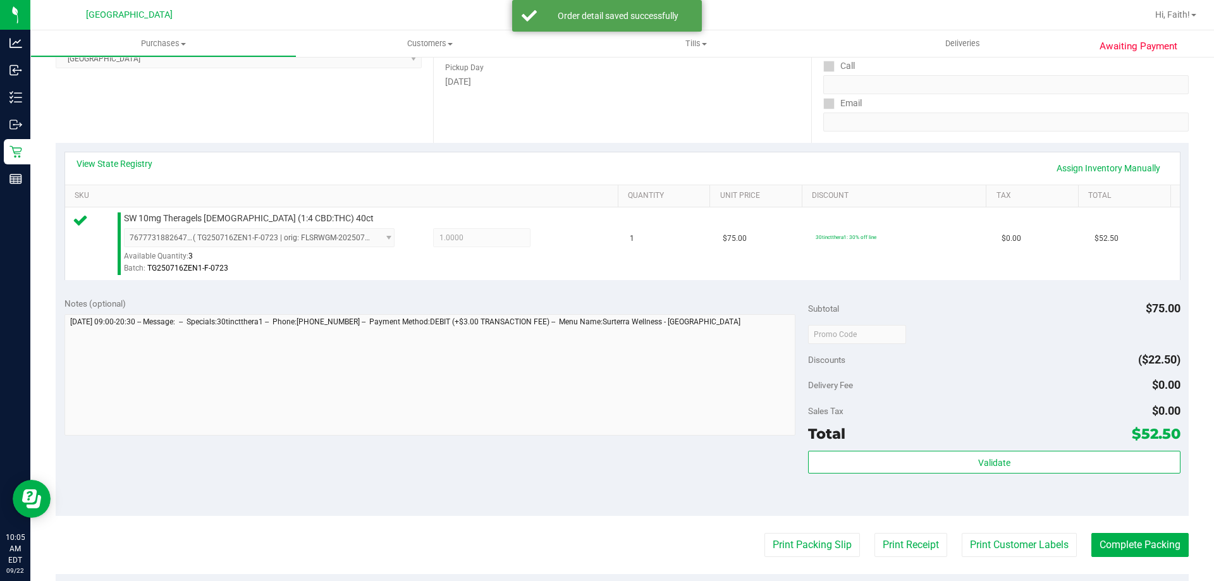
scroll to position [281, 0]
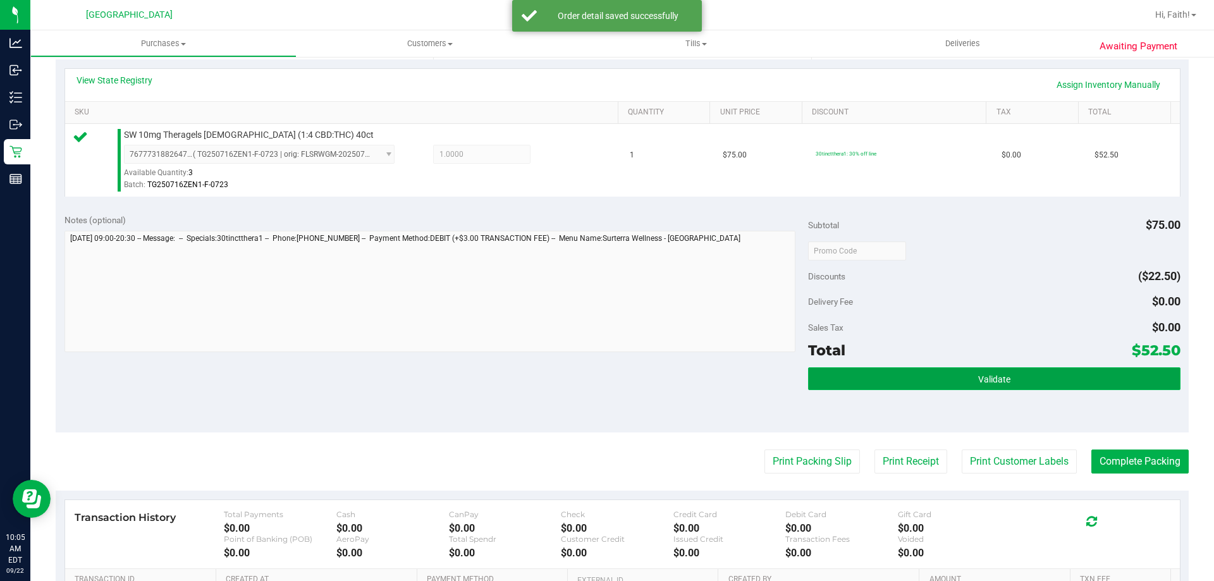
click at [1059, 367] on button "Validate" at bounding box center [994, 378] width 372 height 23
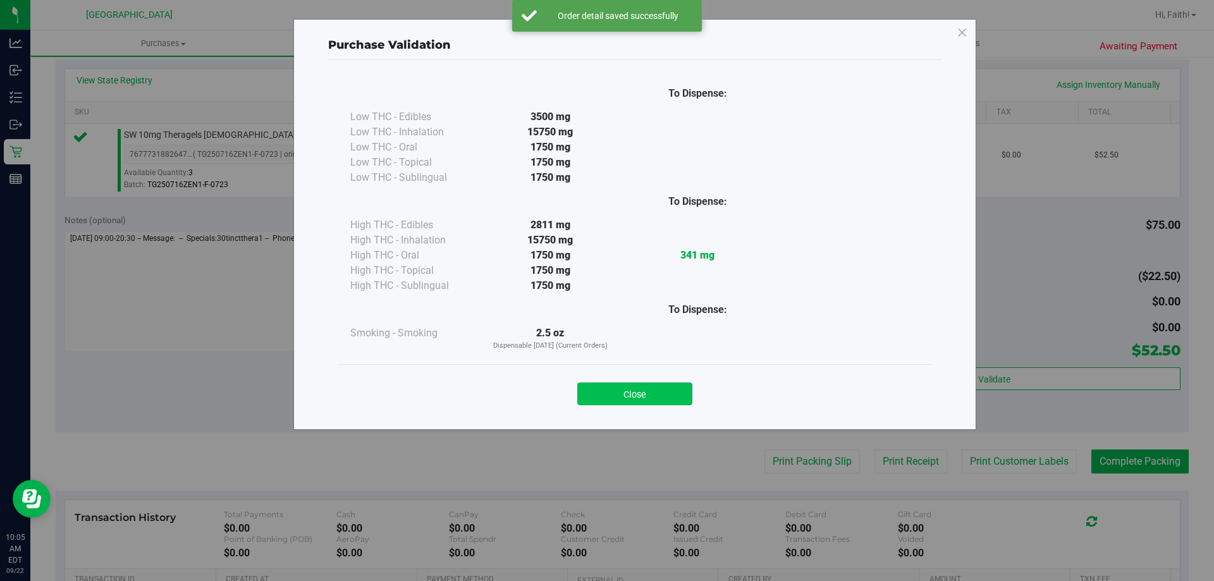
click at [620, 386] on button "Close" at bounding box center [634, 393] width 115 height 23
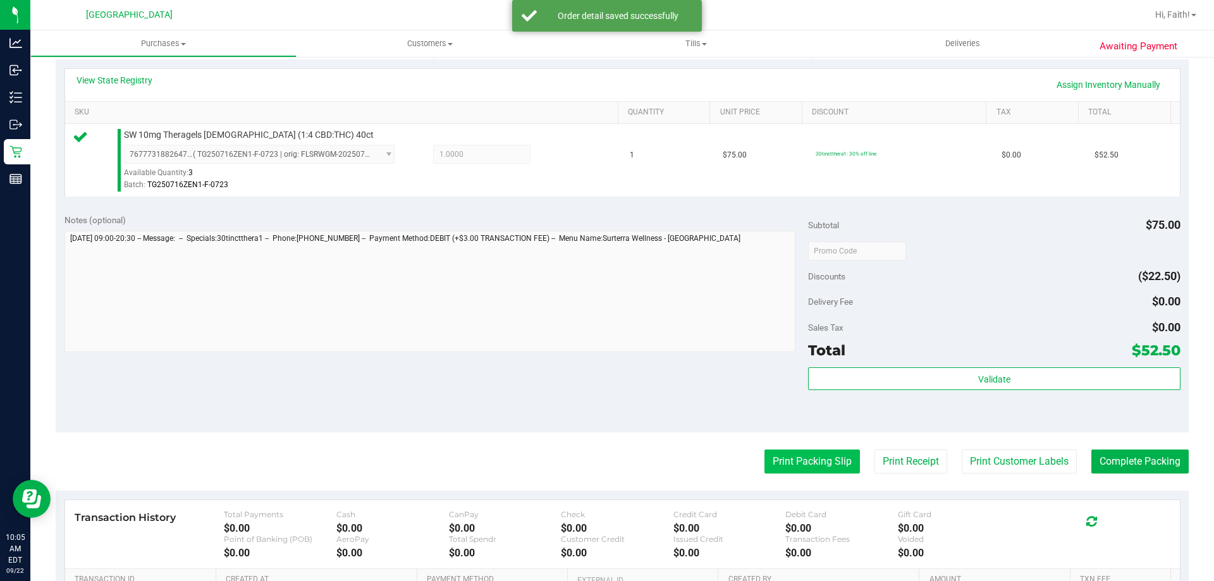
click at [795, 455] on button "Print Packing Slip" at bounding box center [811, 461] width 95 height 24
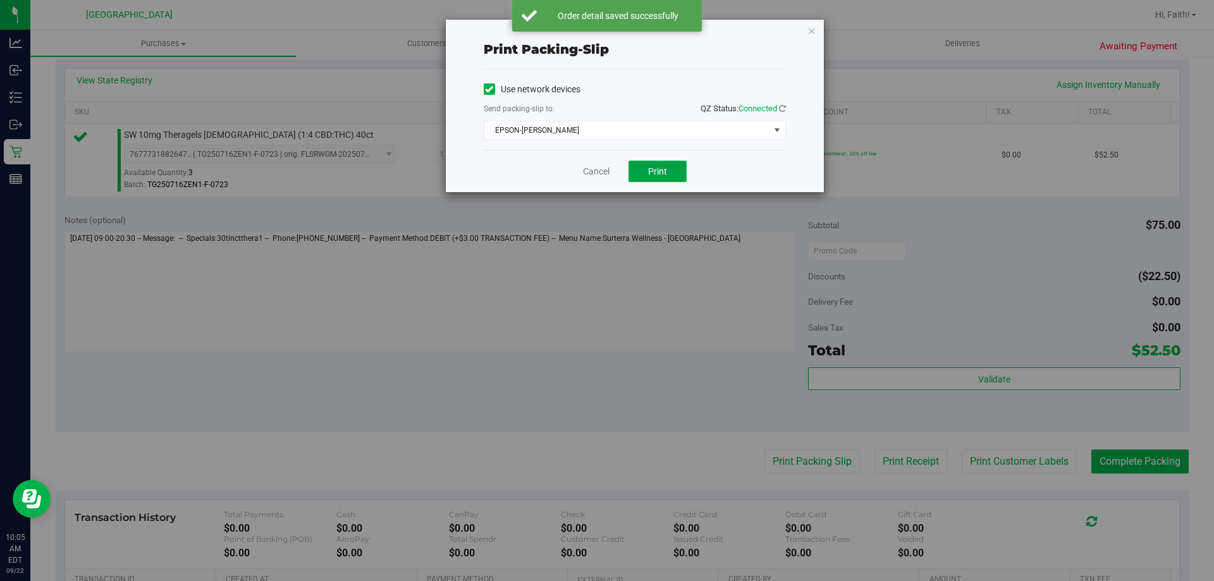
click at [652, 180] on button "Print" at bounding box center [657, 171] width 58 height 21
click at [811, 30] on icon "button" at bounding box center [811, 30] width 9 height 15
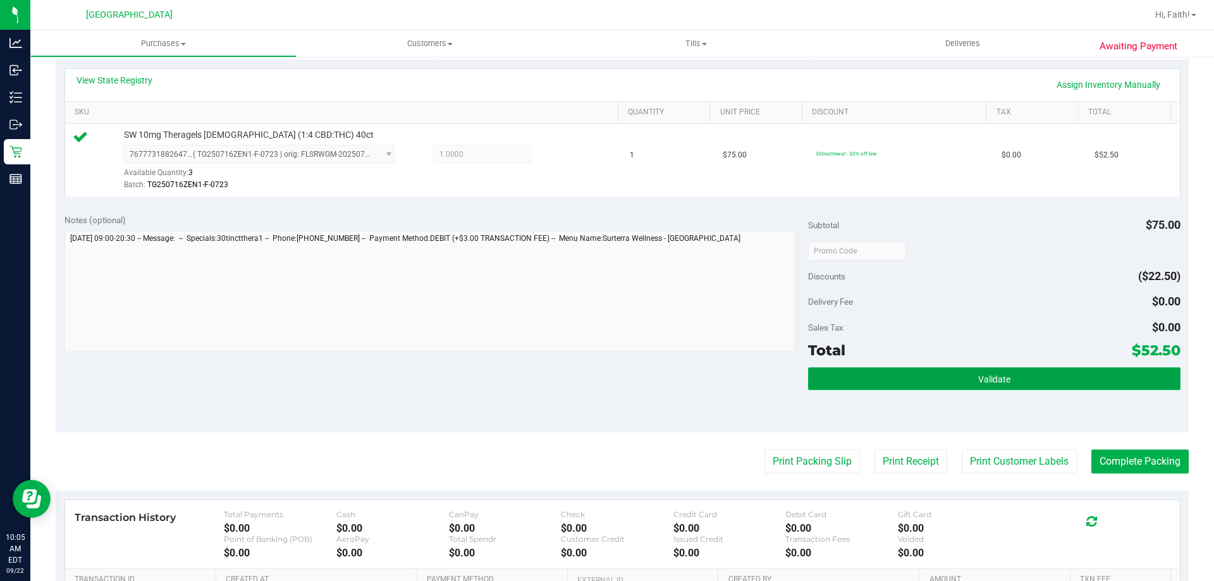
click at [998, 383] on span "Validate" at bounding box center [994, 379] width 32 height 10
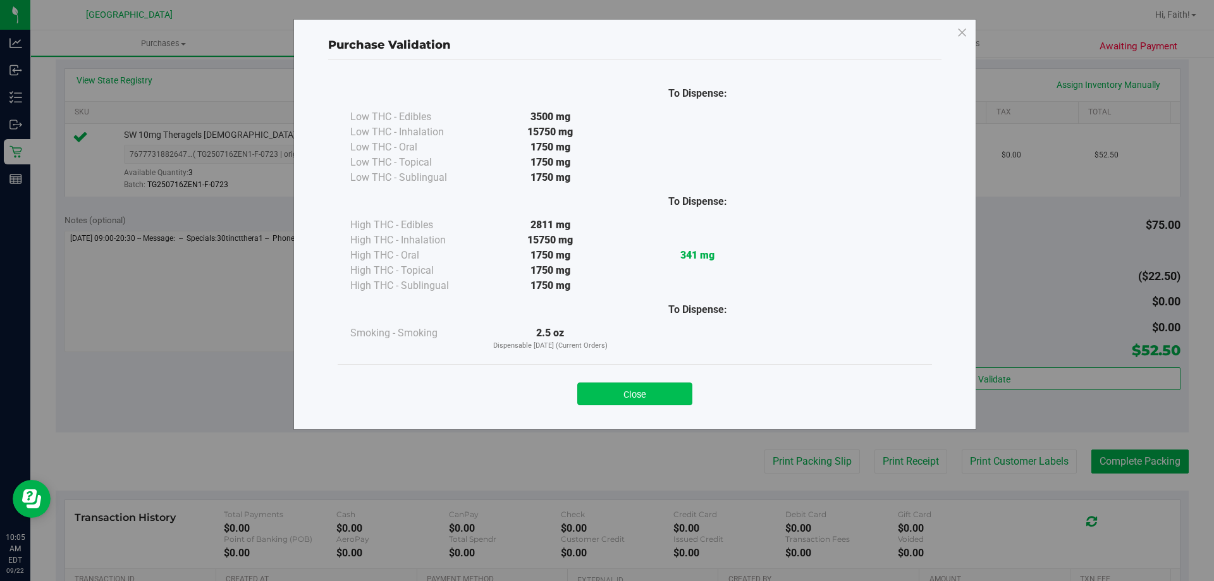
click at [630, 403] on button "Close" at bounding box center [634, 393] width 115 height 23
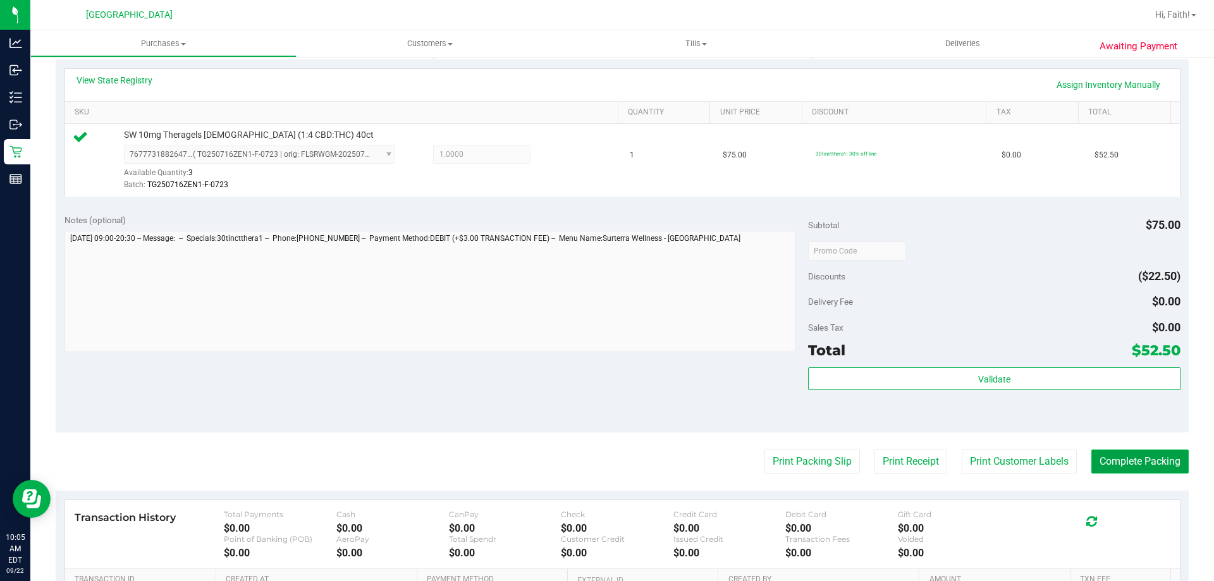
click at [1125, 461] on button "Complete Packing" at bounding box center [1139, 461] width 97 height 24
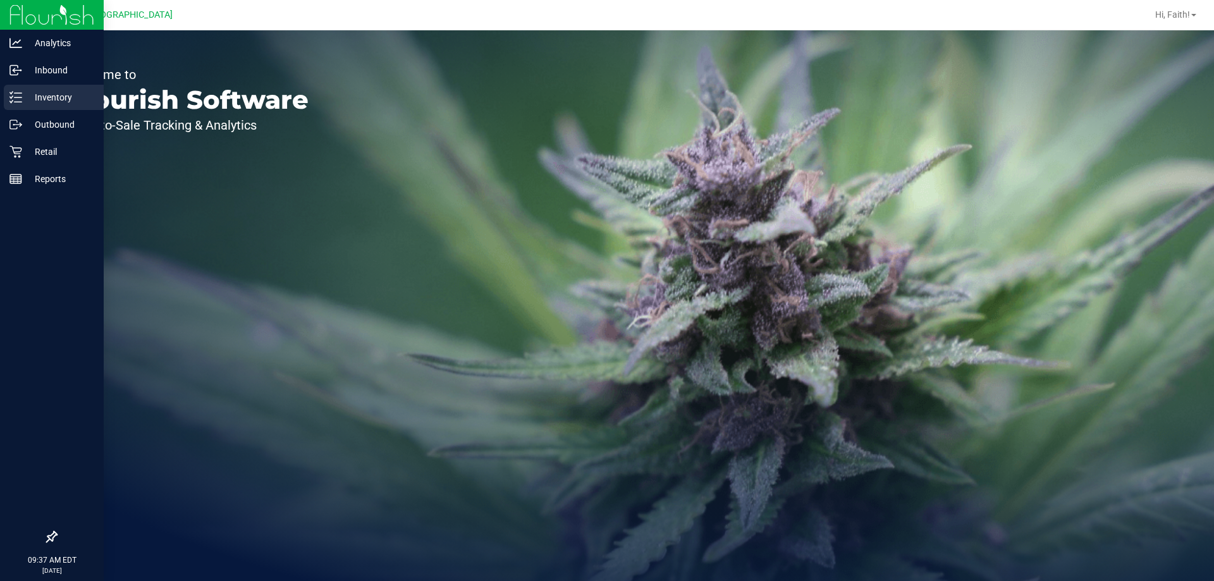
click at [69, 104] on p "Inventory" at bounding box center [60, 97] width 76 height 15
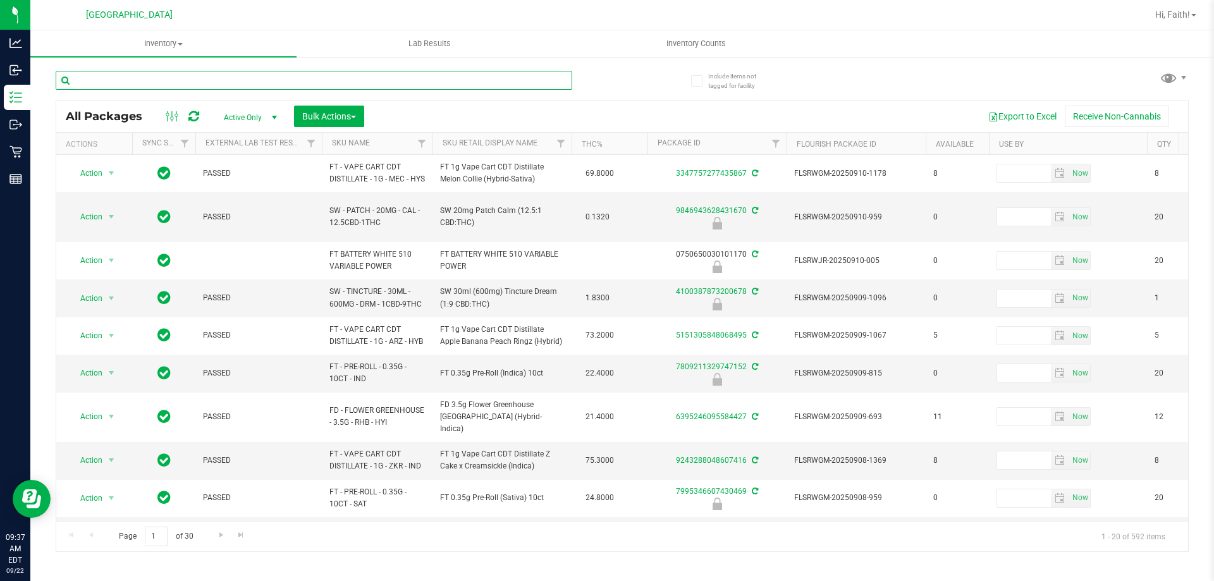
drag, startPoint x: 173, startPoint y: 81, endPoint x: 169, endPoint y: 68, distance: 13.6
click at [172, 79] on input "text" at bounding box center [314, 80] width 516 height 19
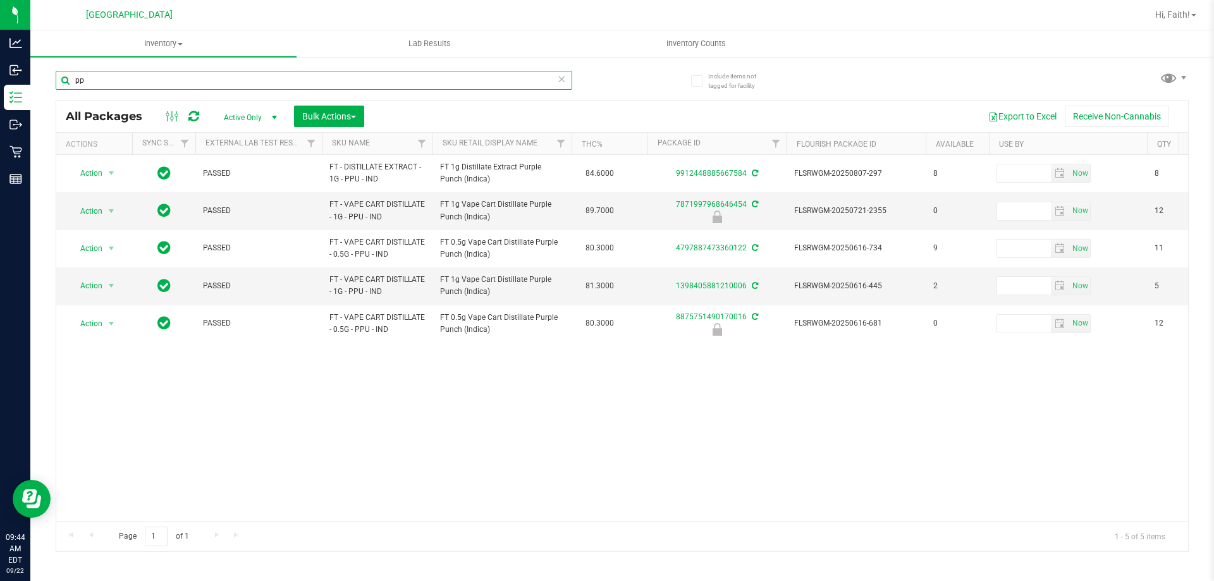
type input "p"
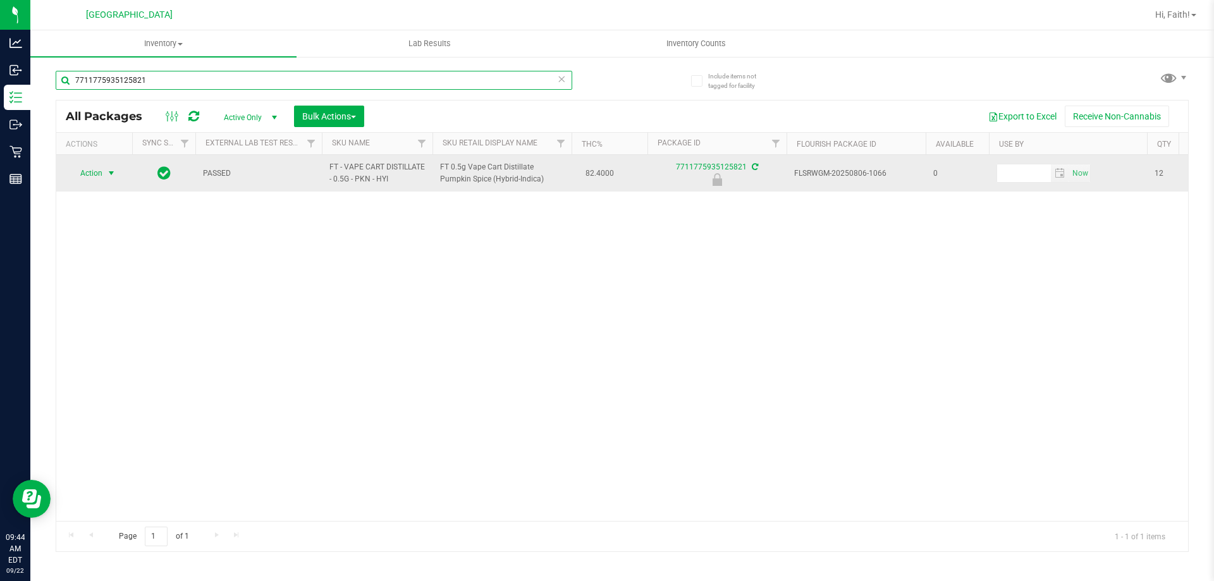
type input "7711775935125821"
click at [91, 174] on span "Action" at bounding box center [86, 173] width 34 height 18
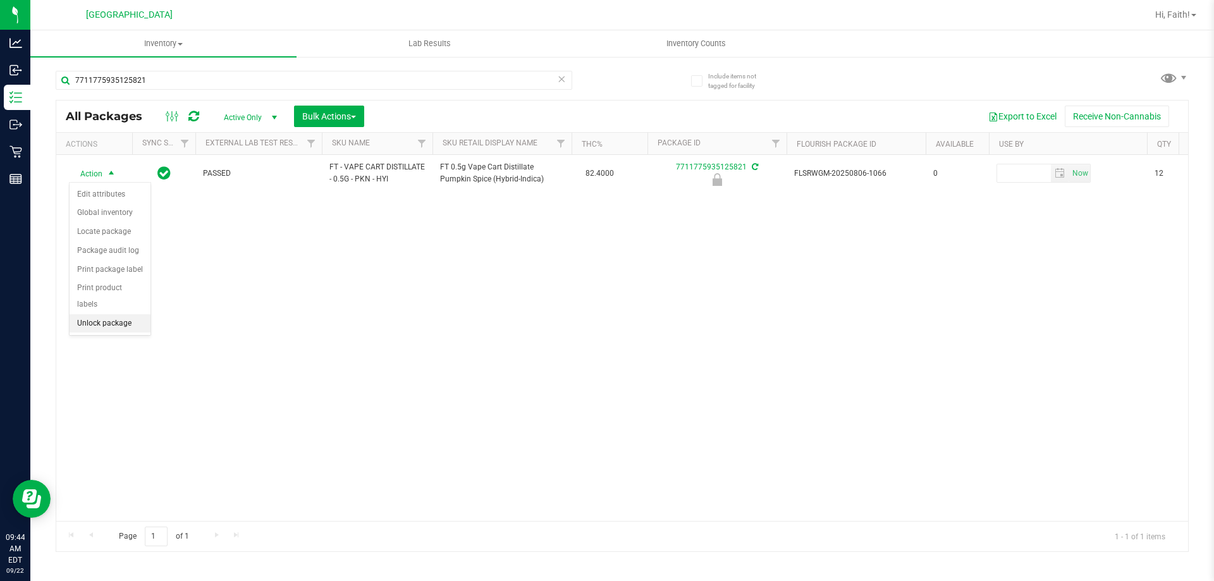
click at [125, 314] on li "Unlock package" at bounding box center [110, 323] width 81 height 19
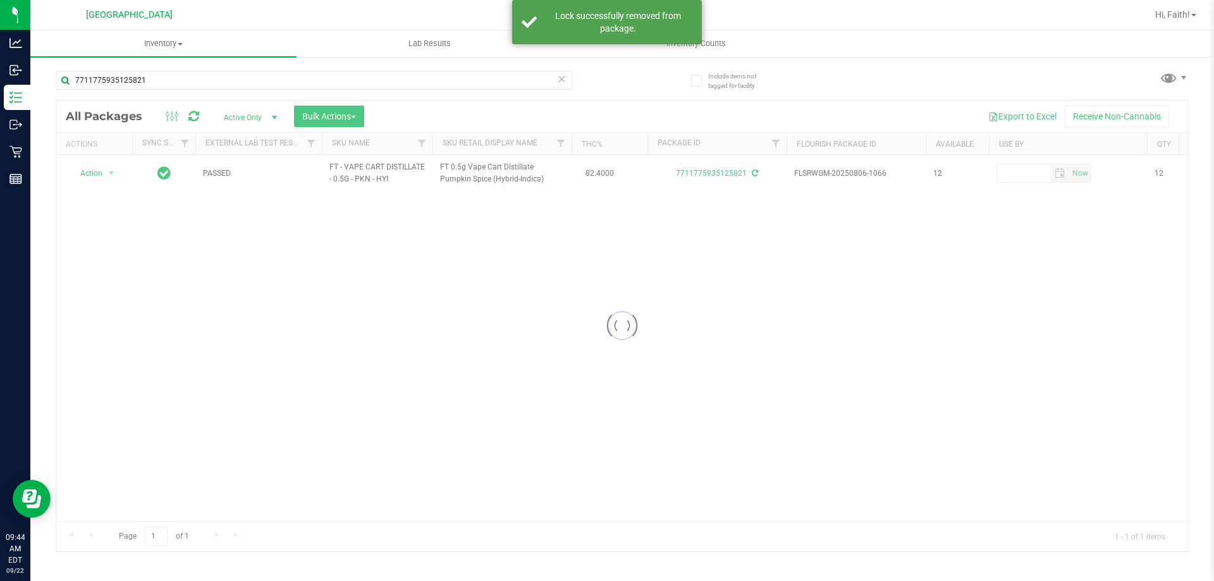
click at [89, 167] on div at bounding box center [621, 325] width 1131 height 451
click at [99, 178] on span "Action" at bounding box center [86, 173] width 34 height 18
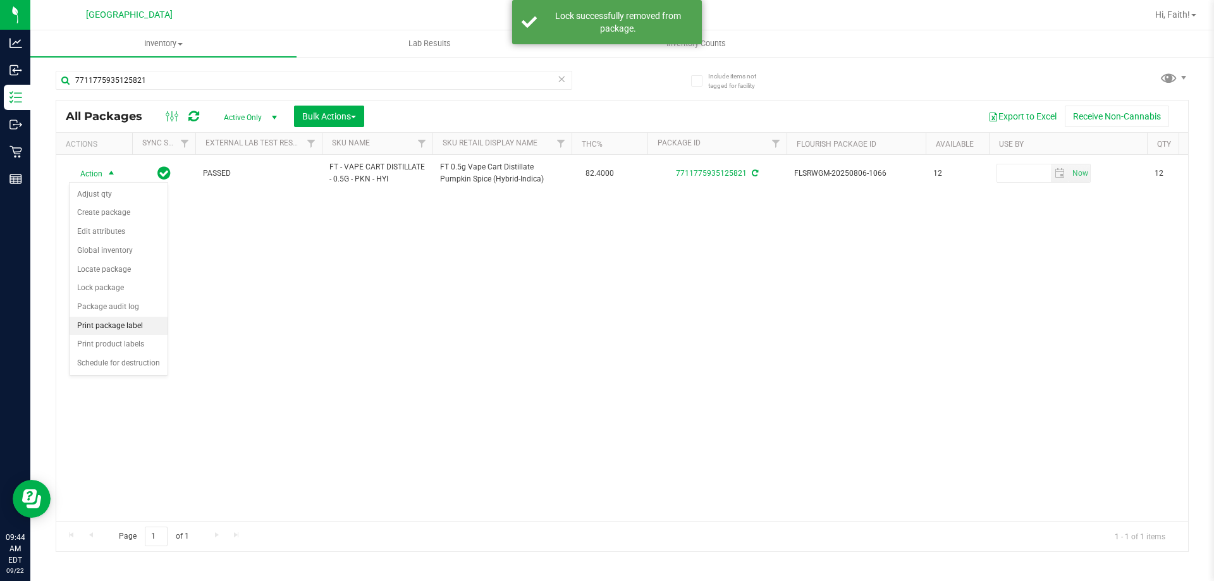
click at [108, 322] on li "Print package label" at bounding box center [119, 326] width 98 height 19
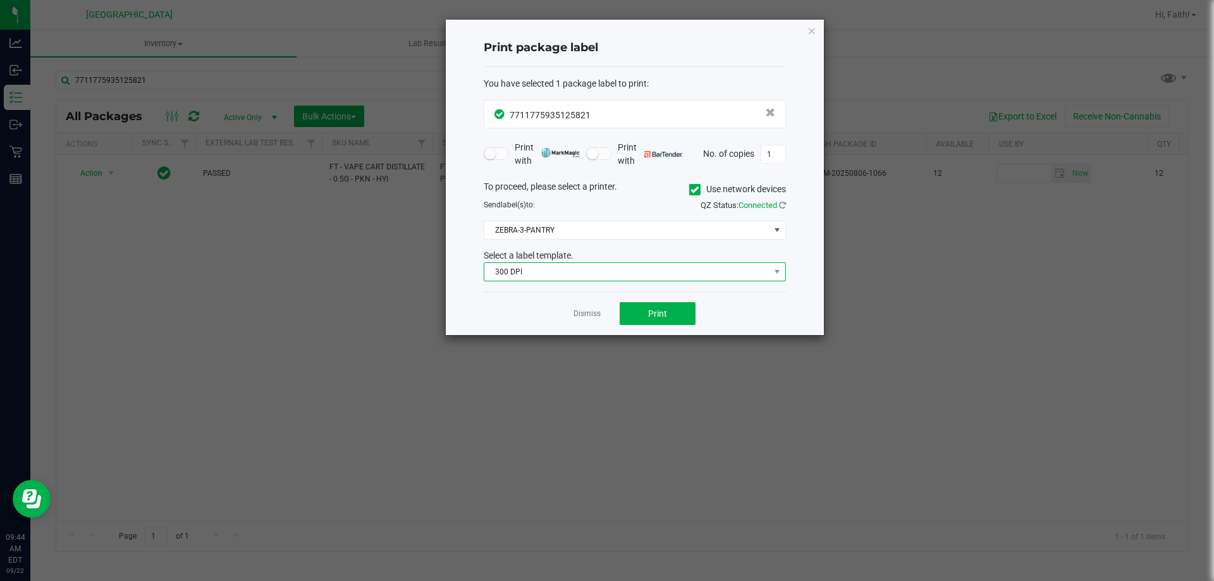
click at [559, 274] on span "300 DPI" at bounding box center [626, 272] width 285 height 18
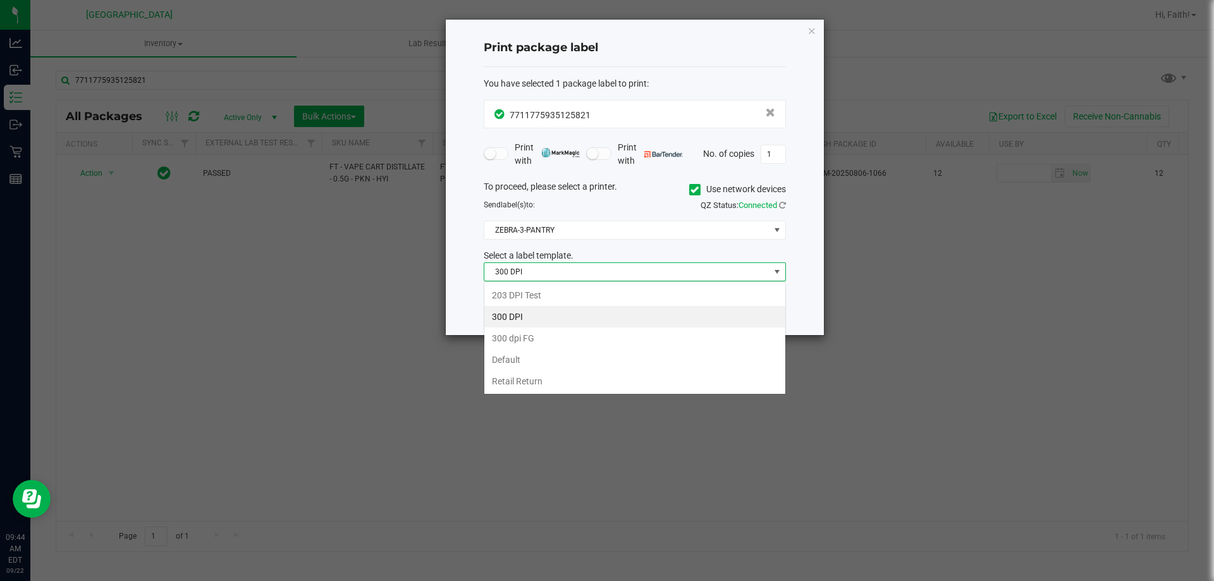
scroll to position [19, 302]
click at [542, 288] on li "203 DPI Test" at bounding box center [634, 294] width 301 height 21
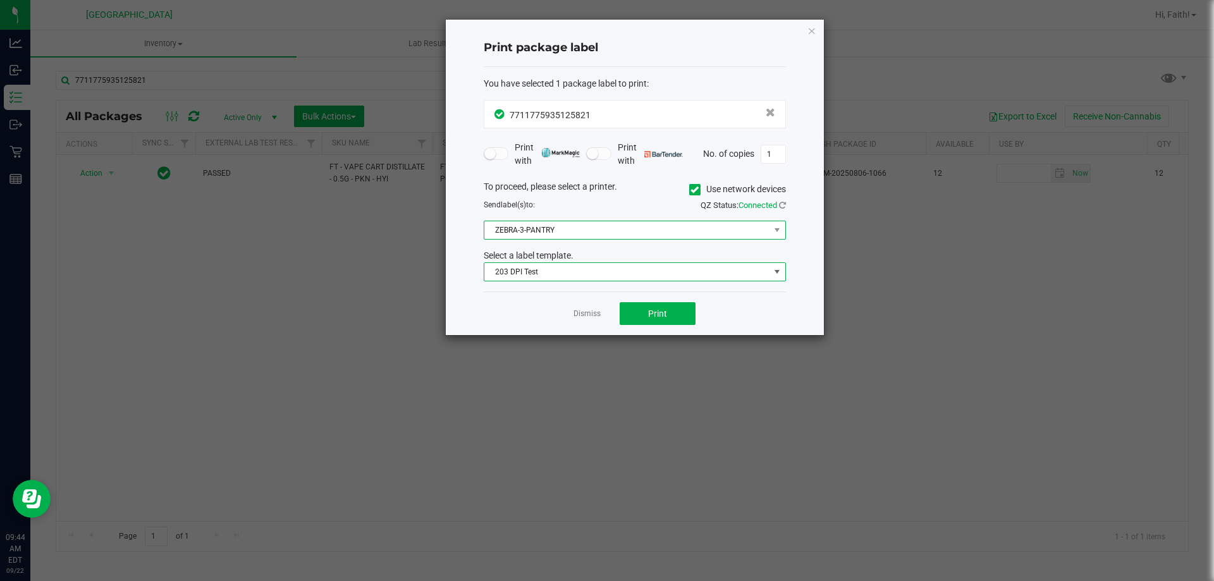
click at [525, 233] on span "ZEBRA-3-PANTRY" at bounding box center [626, 230] width 285 height 18
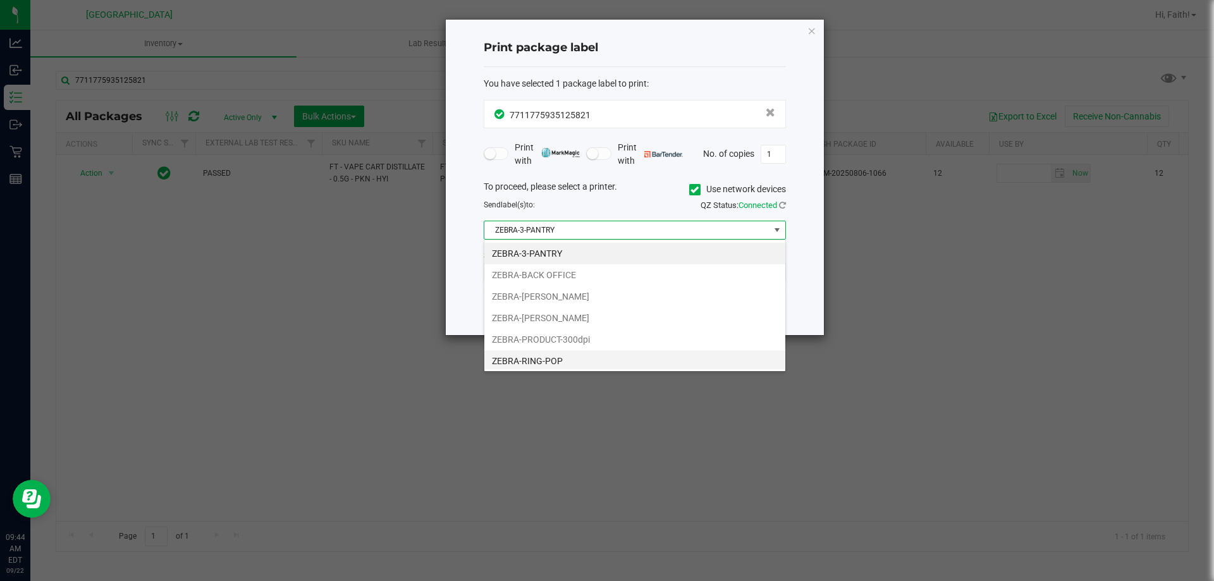
click at [540, 367] on li "ZEBRA-RING-POP" at bounding box center [634, 360] width 301 height 21
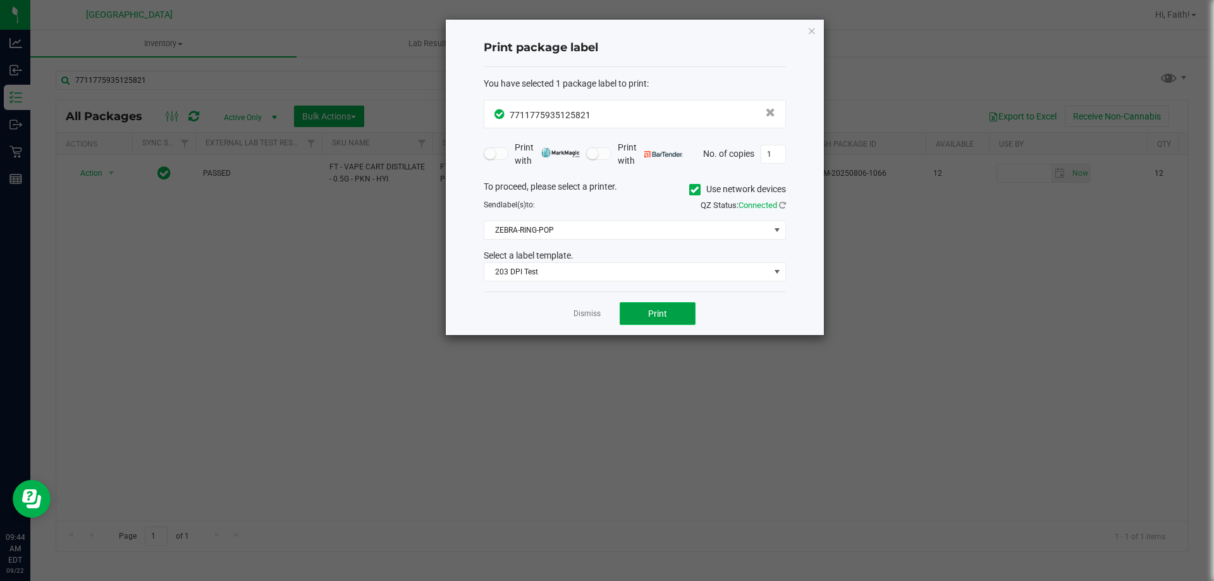
click at [630, 312] on button "Print" at bounding box center [657, 313] width 76 height 23
click at [812, 28] on icon "button" at bounding box center [811, 30] width 9 height 15
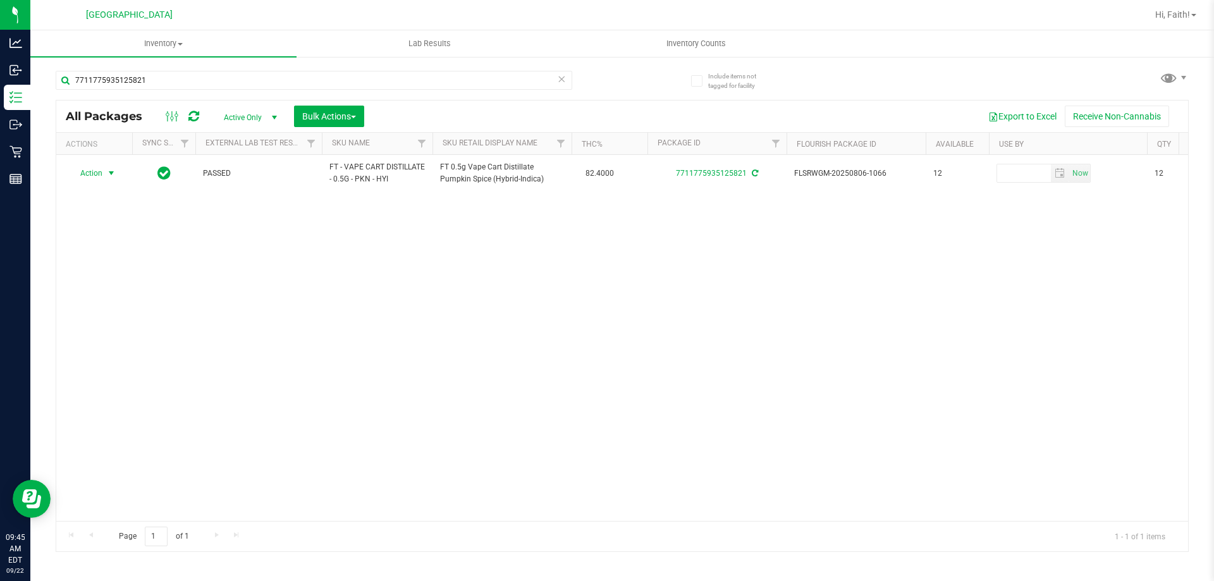
click at [564, 78] on icon at bounding box center [561, 78] width 9 height 15
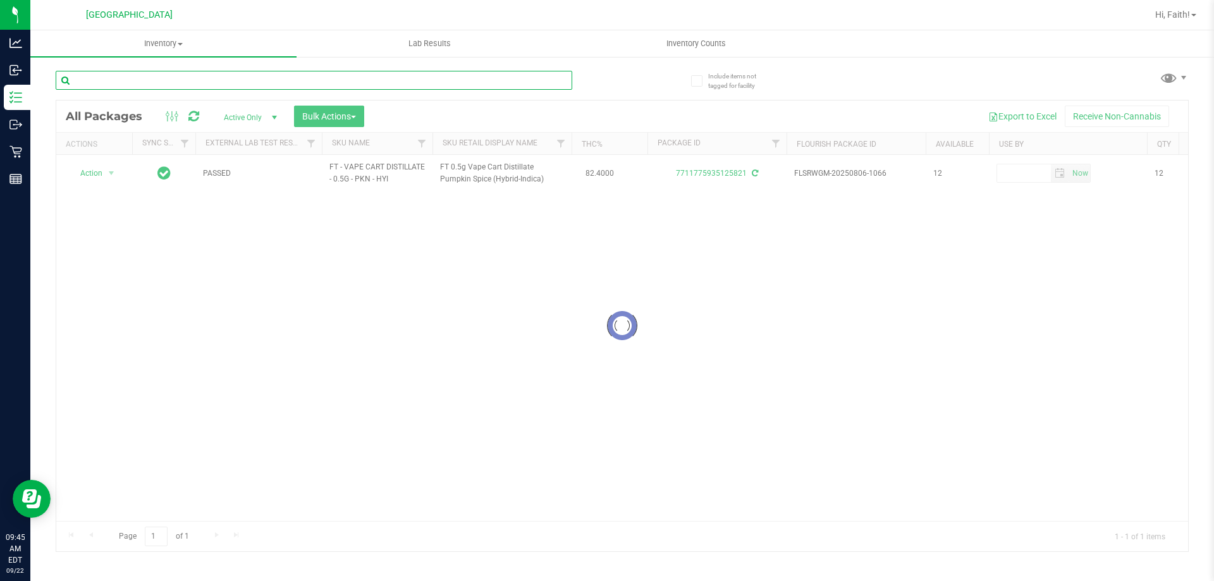
click at [522, 84] on input "text" at bounding box center [314, 80] width 516 height 19
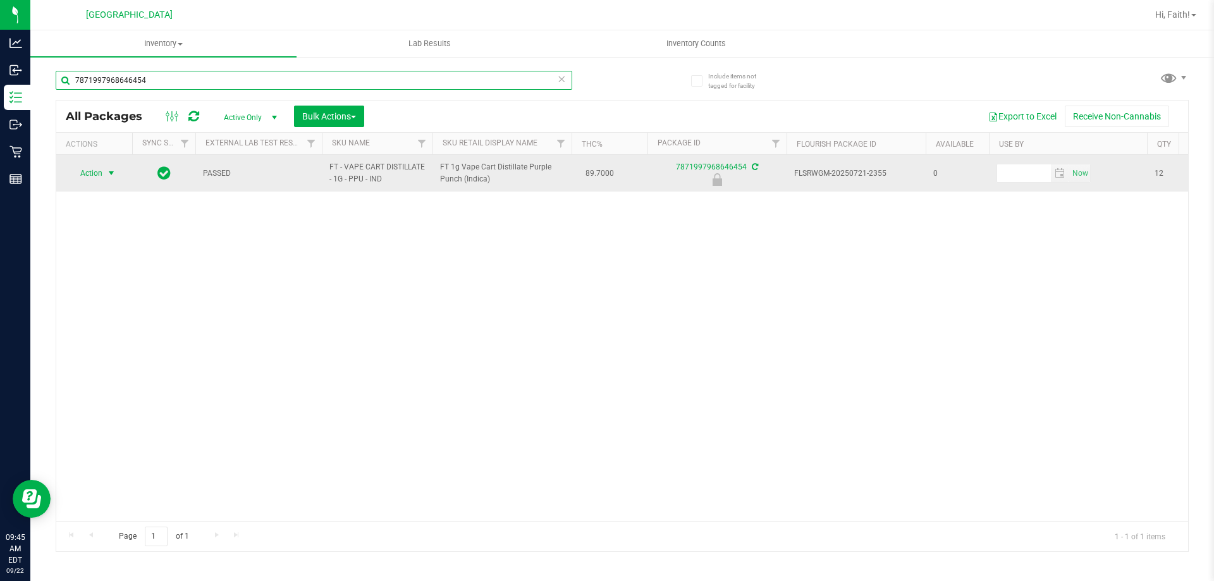
type input "7871997968646454"
click at [92, 183] on td "Action Action Edit attributes Global inventory Locate package Package audit log…" at bounding box center [94, 173] width 76 height 37
click at [91, 180] on span "Action" at bounding box center [86, 173] width 34 height 18
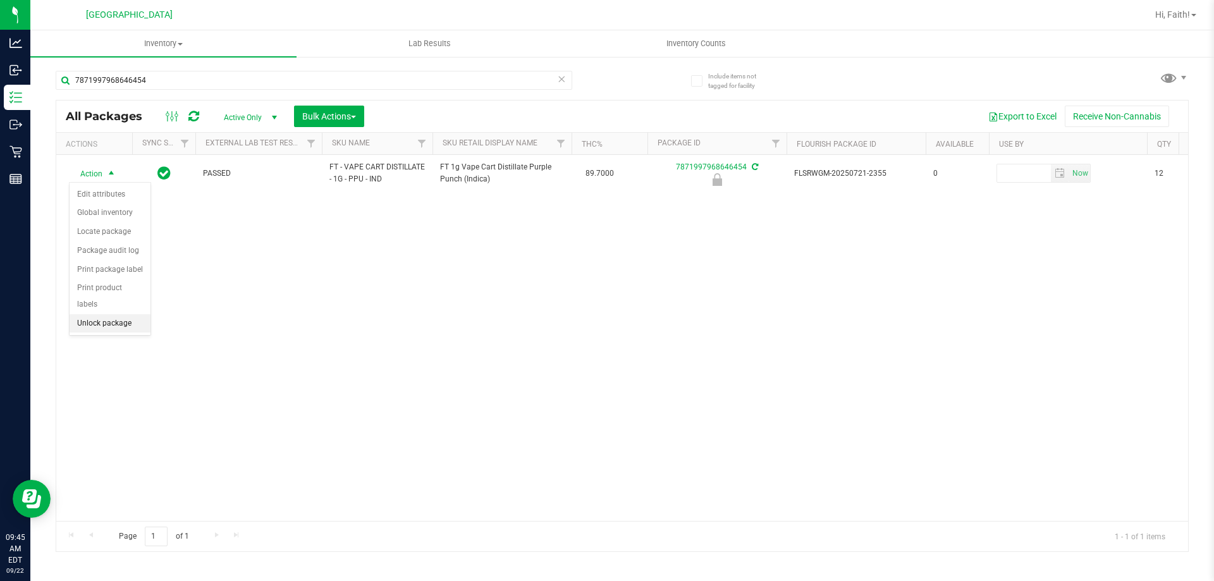
click at [100, 314] on li "Unlock package" at bounding box center [110, 323] width 81 height 19
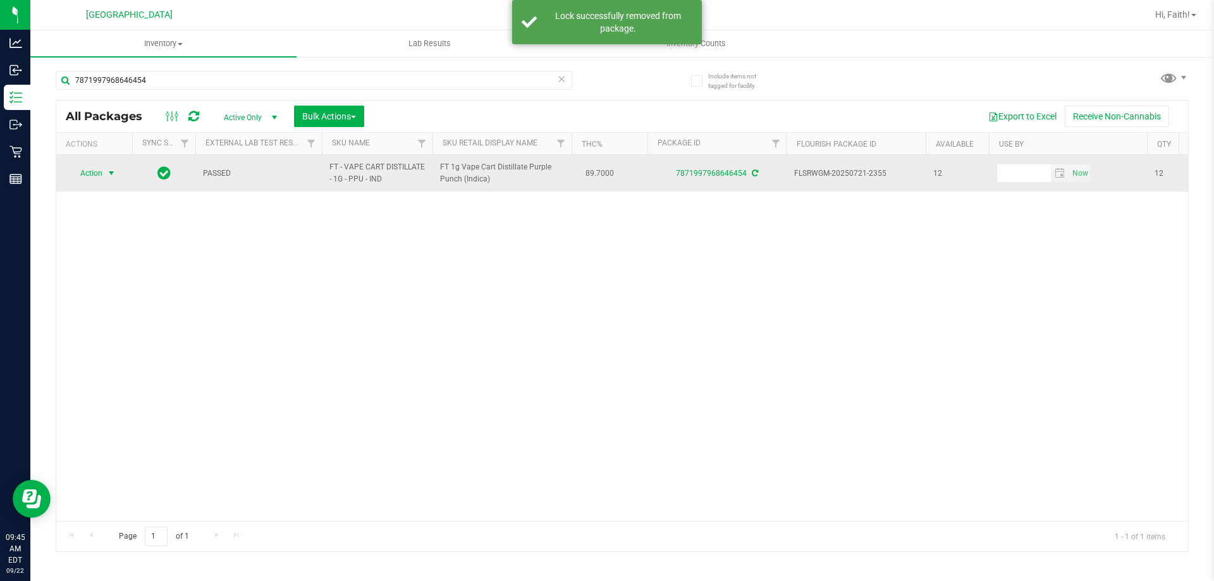
click at [92, 171] on span "Action" at bounding box center [86, 173] width 34 height 18
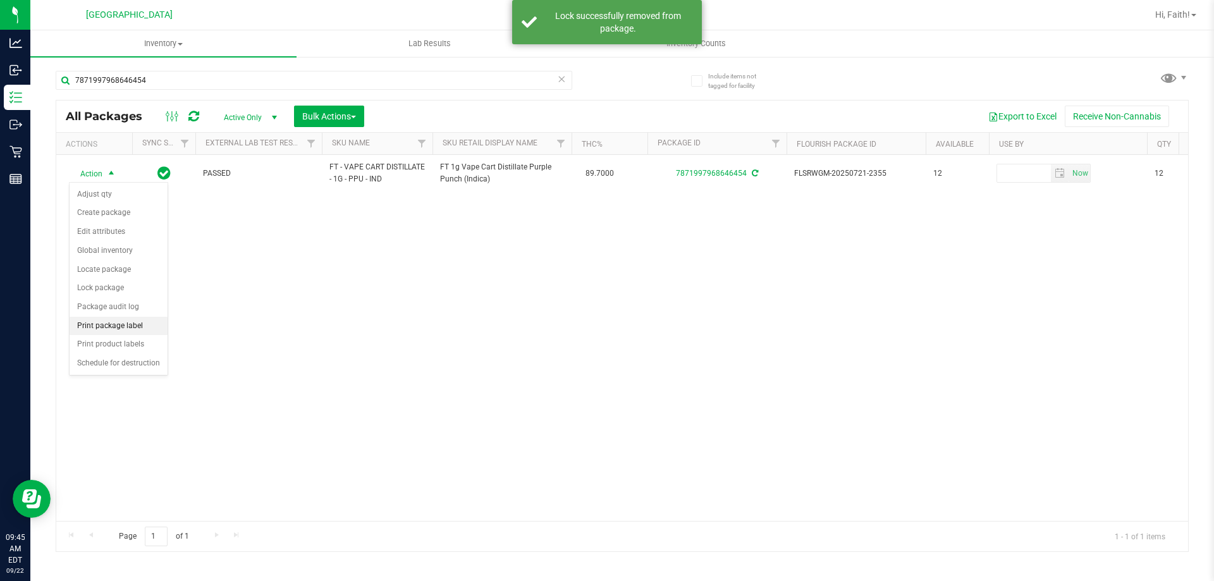
click at [140, 324] on li "Print package label" at bounding box center [119, 326] width 98 height 19
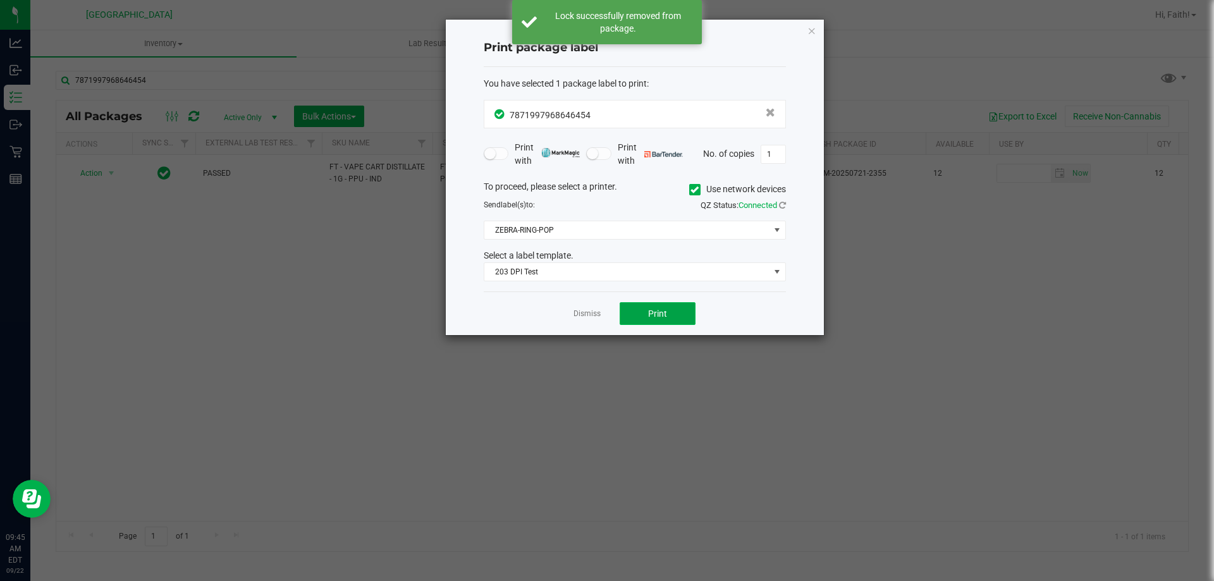
click at [647, 318] on button "Print" at bounding box center [657, 313] width 76 height 23
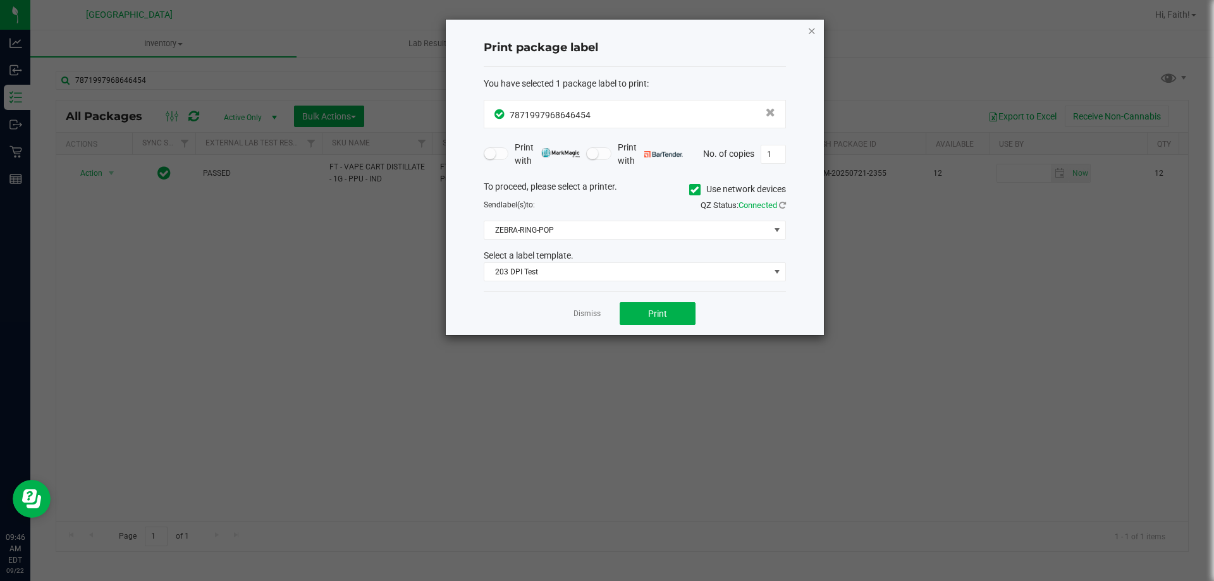
click at [812, 32] on icon "button" at bounding box center [811, 30] width 9 height 15
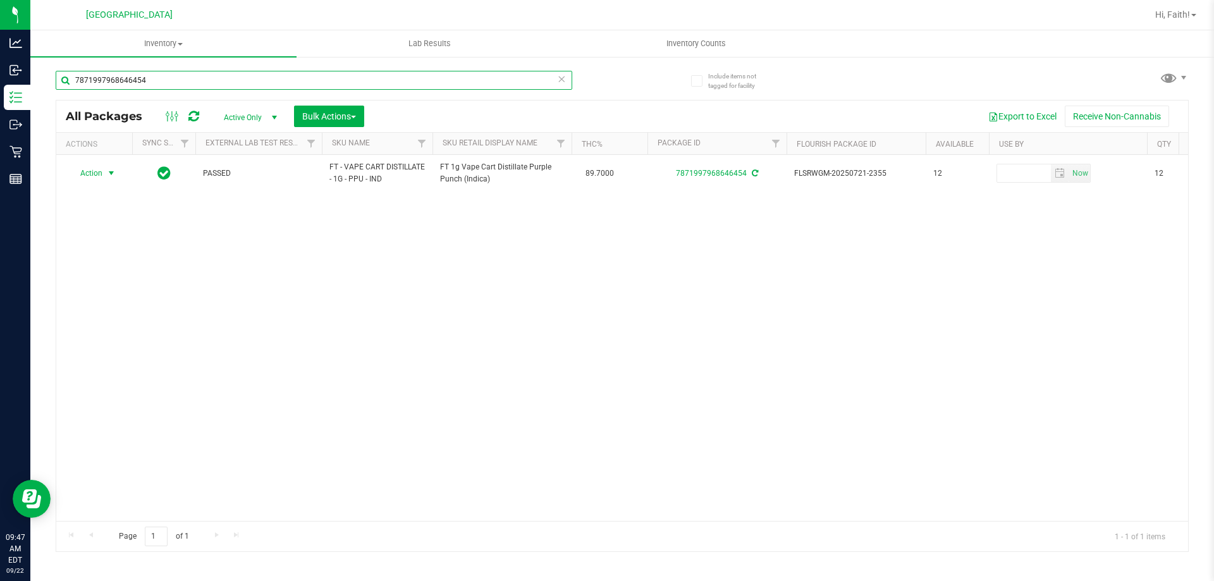
click at [401, 77] on input "7871997968646454" at bounding box center [314, 80] width 516 height 19
type input "7"
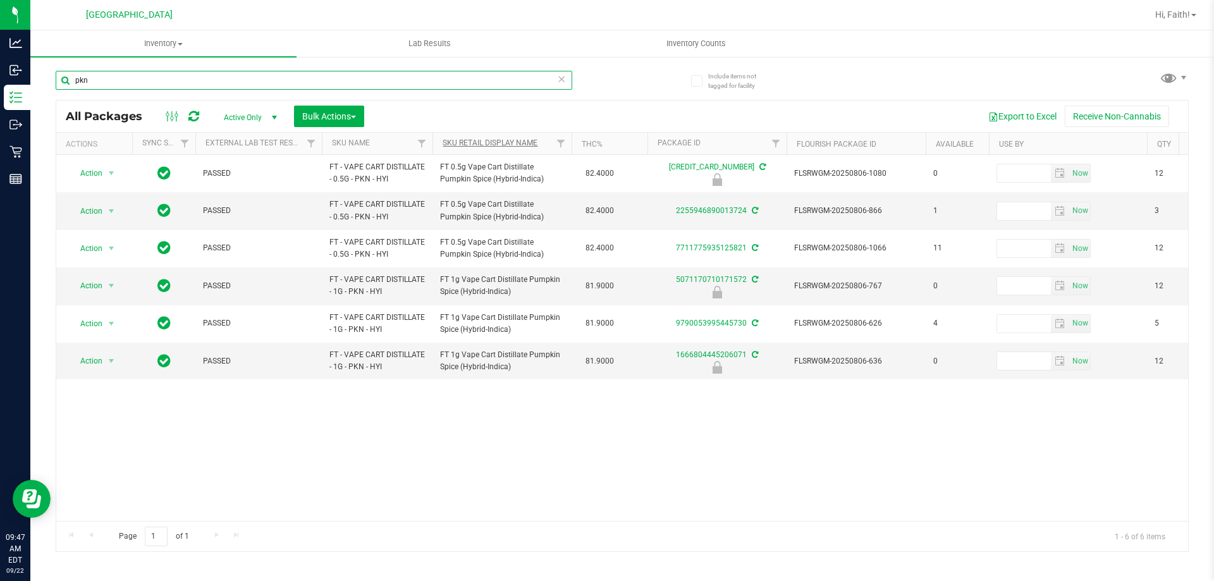
type input "pkn"
click at [503, 147] on link "Sku Retail Display Name" at bounding box center [489, 142] width 95 height 9
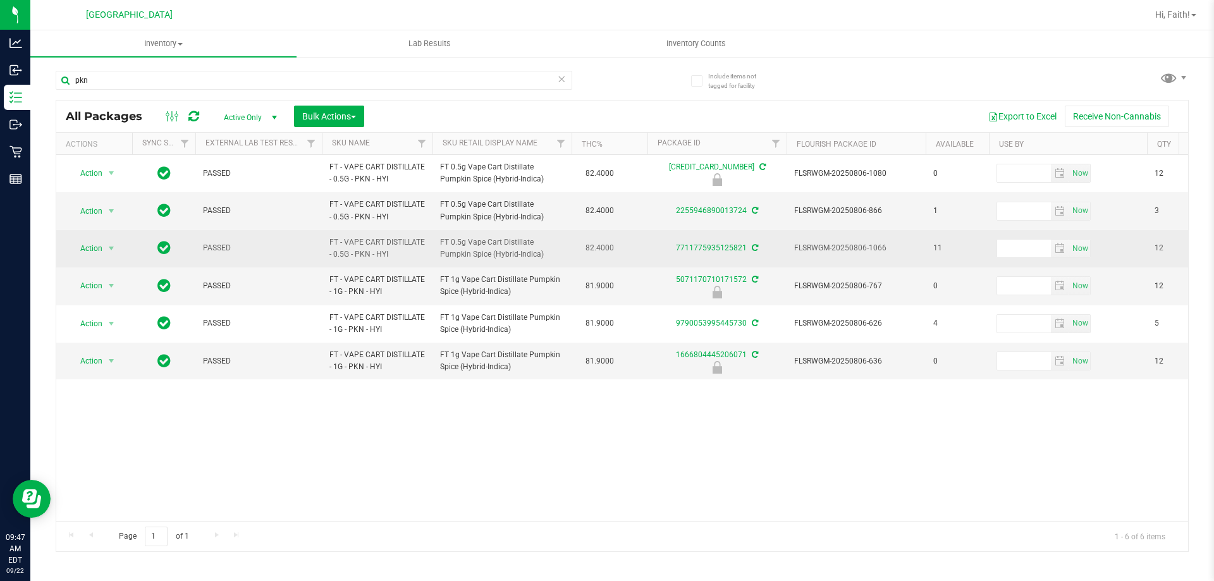
drag, startPoint x: 439, startPoint y: 238, endPoint x: 523, endPoint y: 258, distance: 85.7
click at [523, 258] on td "FT 0.5g Vape Cart Distillate Pumpkin Spice (Hybrid-Indica)" at bounding box center [501, 248] width 139 height 37
click at [521, 259] on span "FT 0.5g Vape Cart Distillate Pumpkin Spice (Hybrid-Indica)" at bounding box center [502, 248] width 124 height 24
drag, startPoint x: 582, startPoint y: 248, endPoint x: 618, endPoint y: 255, distance: 36.1
click at [618, 255] on span "82.4000" at bounding box center [599, 248] width 41 height 18
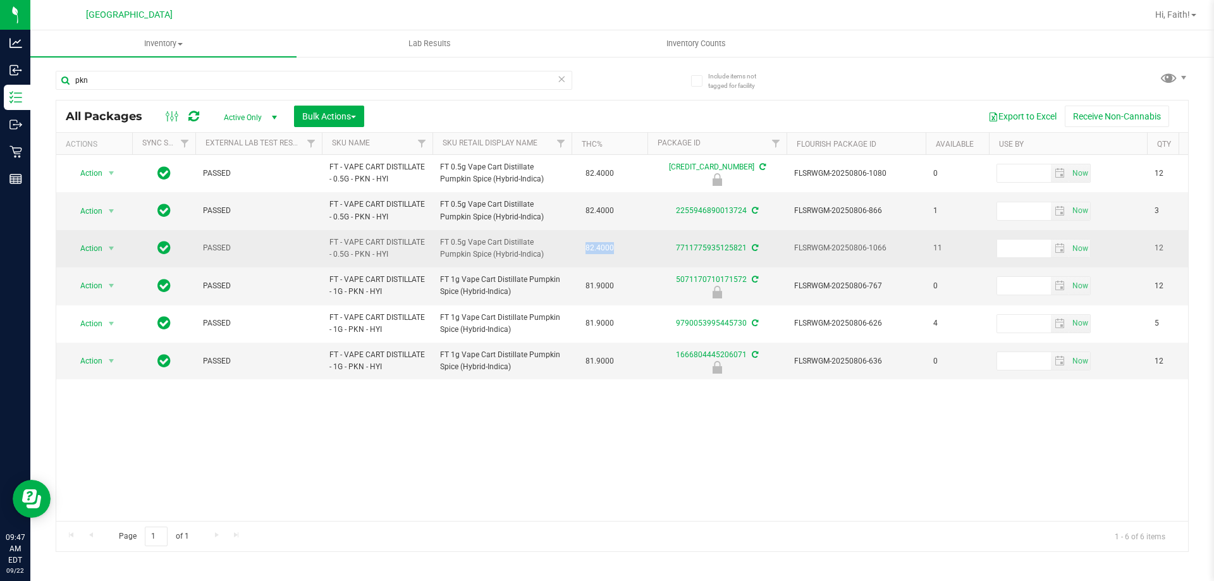
click at [617, 257] on span "82.4000" at bounding box center [599, 248] width 41 height 18
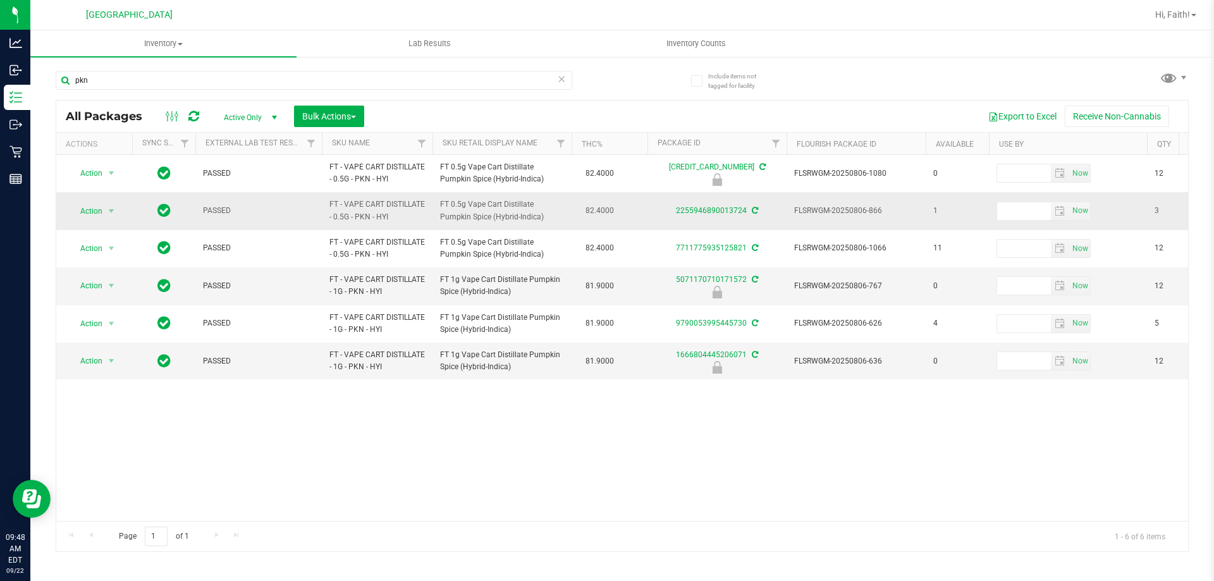
click at [934, 208] on span "1" at bounding box center [957, 211] width 48 height 12
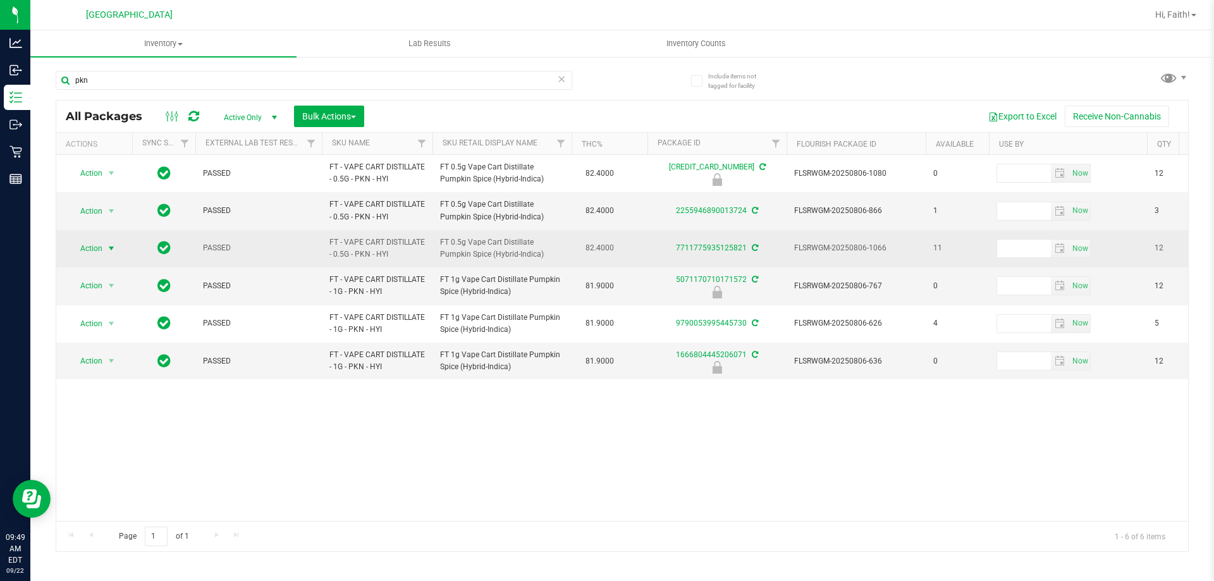
click at [114, 243] on span "select" at bounding box center [112, 249] width 16 height 18
click at [91, 235] on td "Action Action Adjust qty Create package Edit attributes Global inventory Locate…" at bounding box center [94, 248] width 76 height 37
click at [99, 242] on span "Action" at bounding box center [86, 249] width 34 height 18
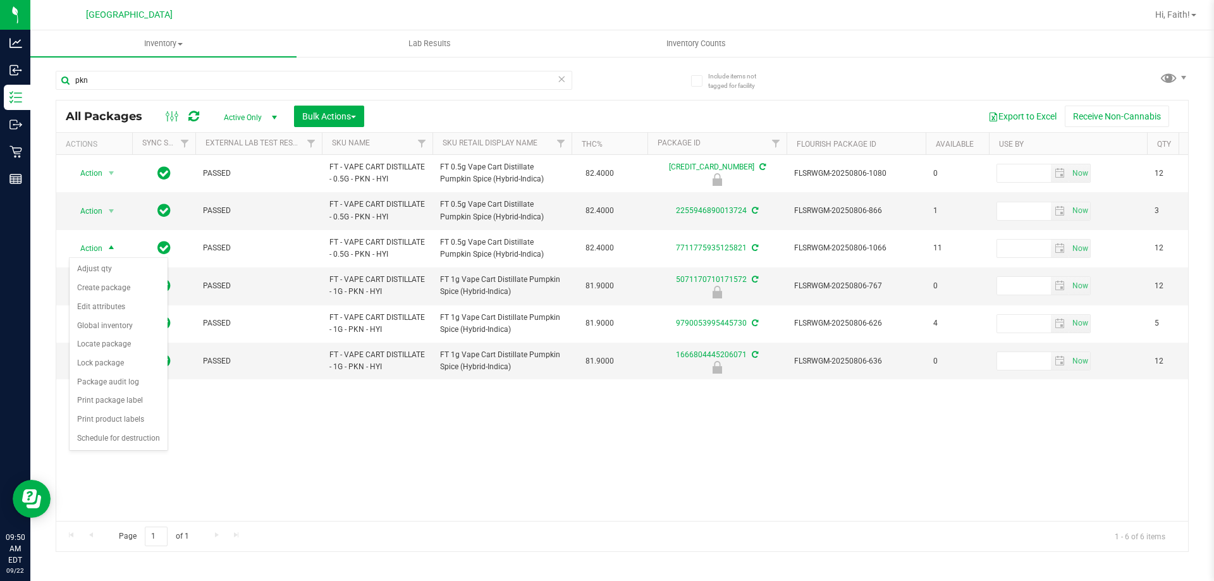
click at [369, 470] on div "Action Action Edit attributes Global inventory Locate package Package audit log…" at bounding box center [621, 338] width 1131 height 366
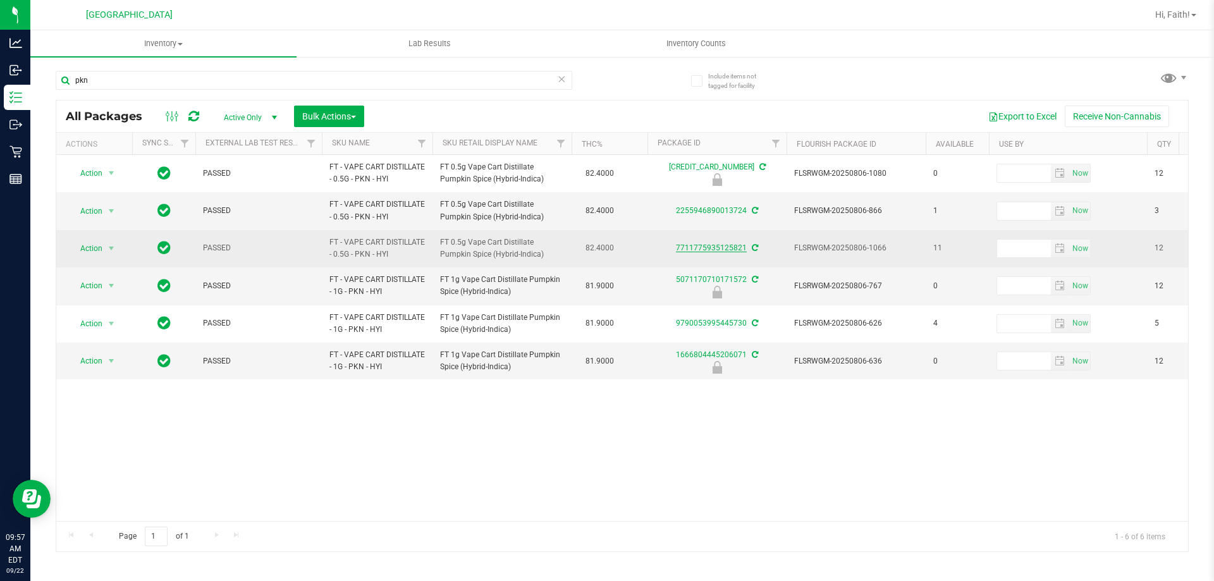
click at [700, 248] on link "7711775935125821" at bounding box center [711, 247] width 71 height 9
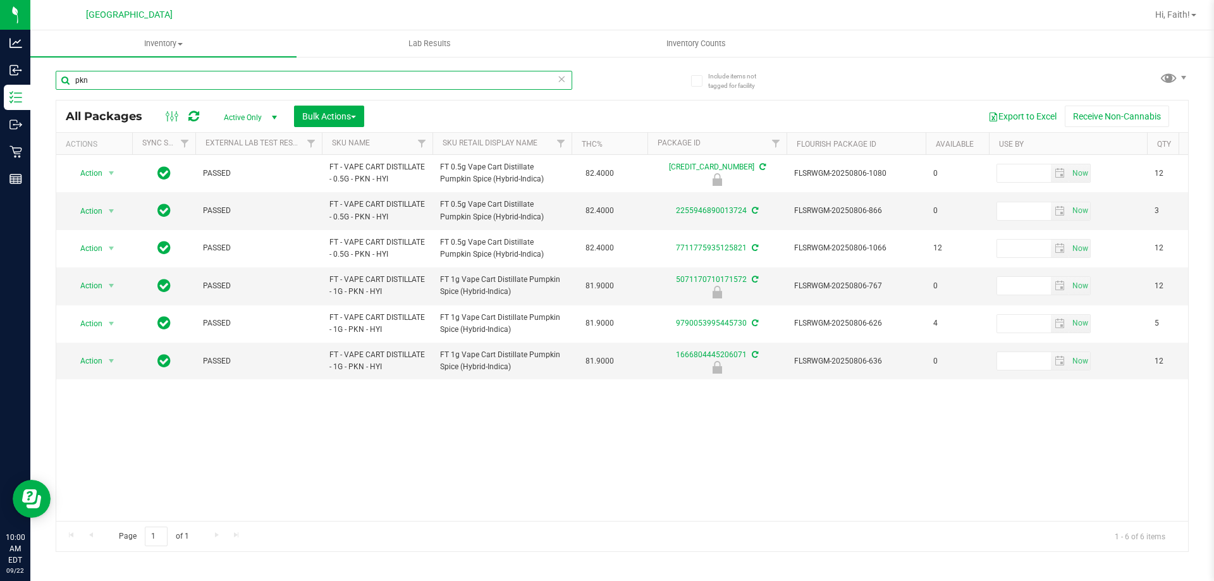
click at [109, 80] on input "pkn" at bounding box center [314, 80] width 516 height 19
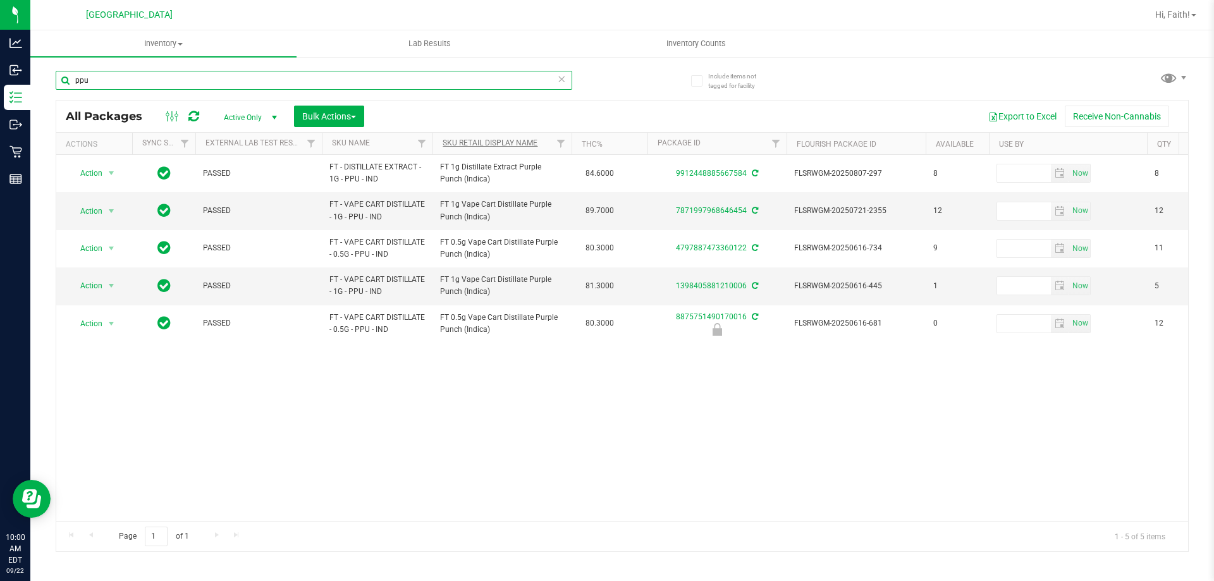
type input "ppu"
click at [496, 140] on link "Sku Retail Display Name" at bounding box center [489, 142] width 95 height 9
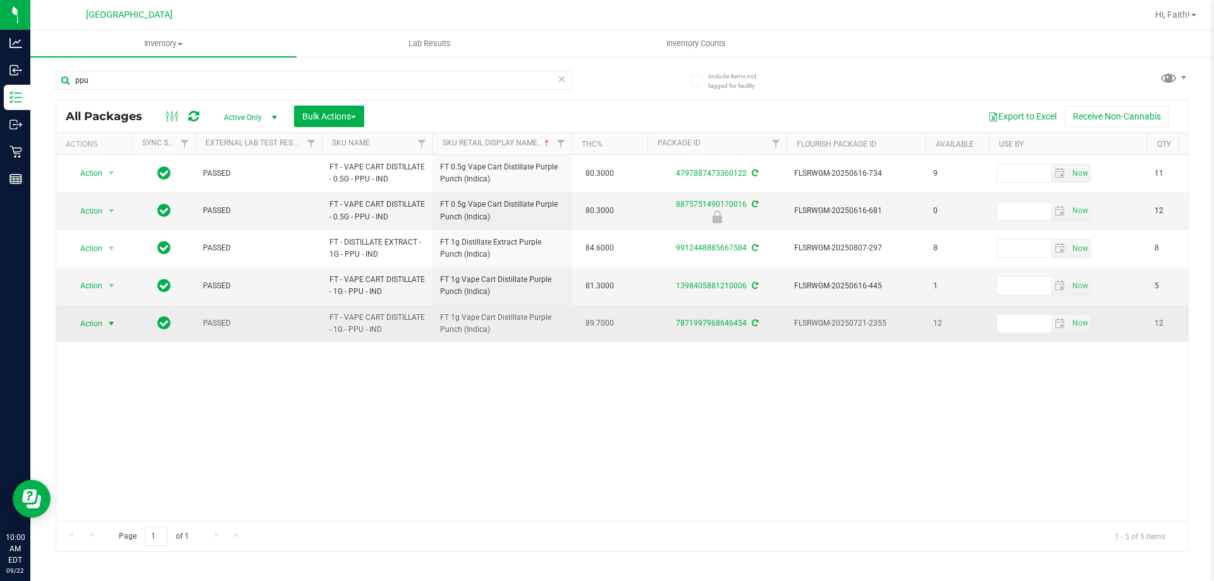
click at [106, 315] on span "select" at bounding box center [112, 324] width 16 height 18
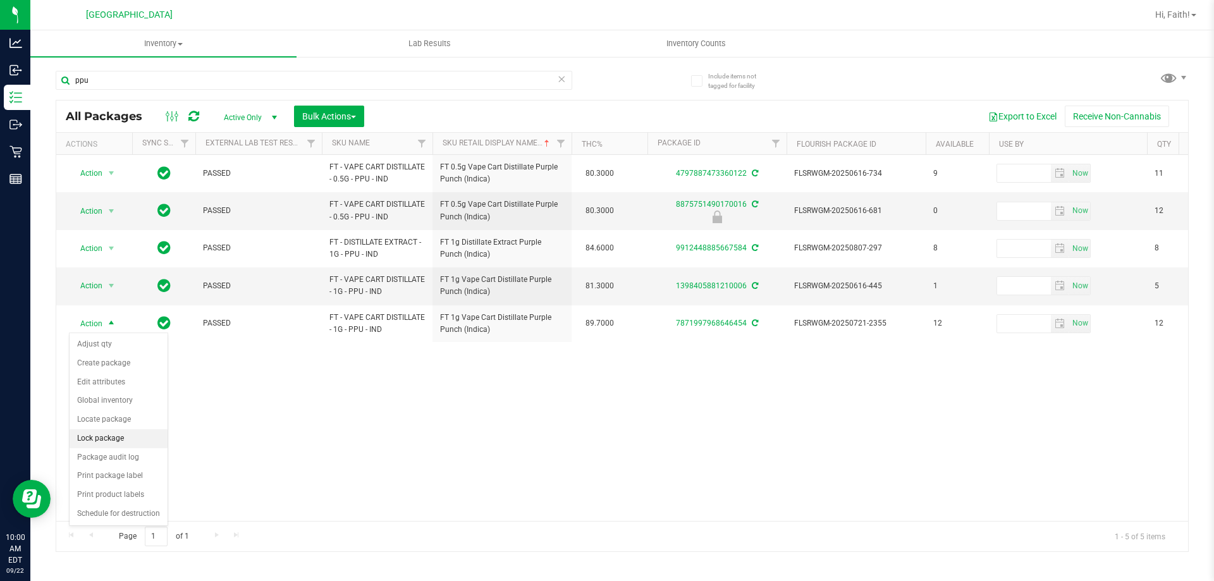
click at [126, 437] on li "Lock package" at bounding box center [119, 438] width 98 height 19
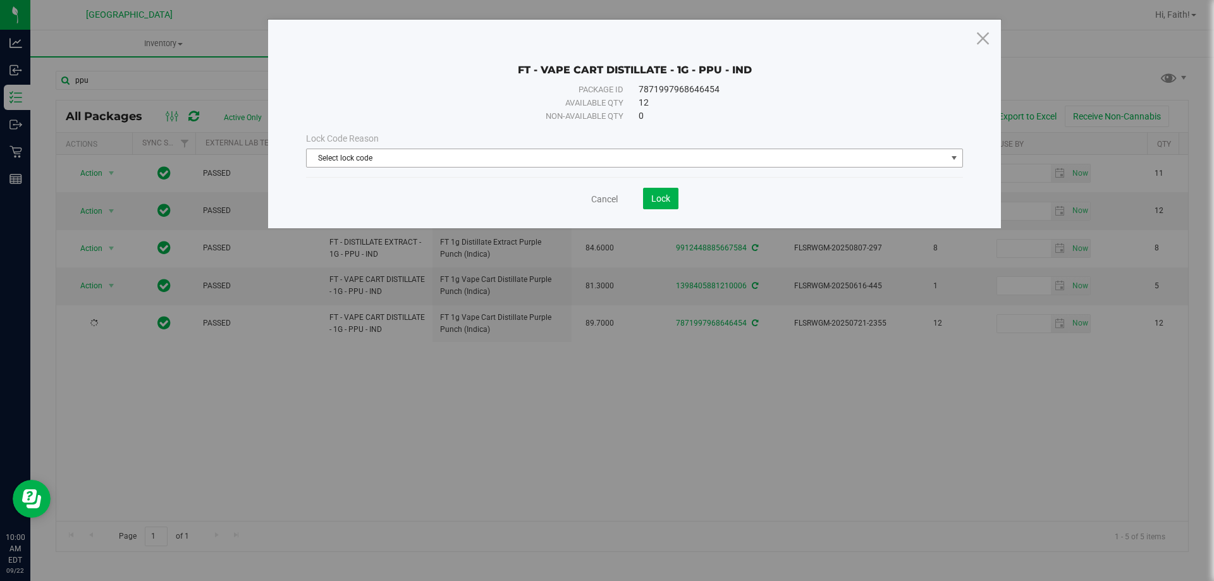
click at [351, 166] on span "Select lock code" at bounding box center [627, 158] width 640 height 18
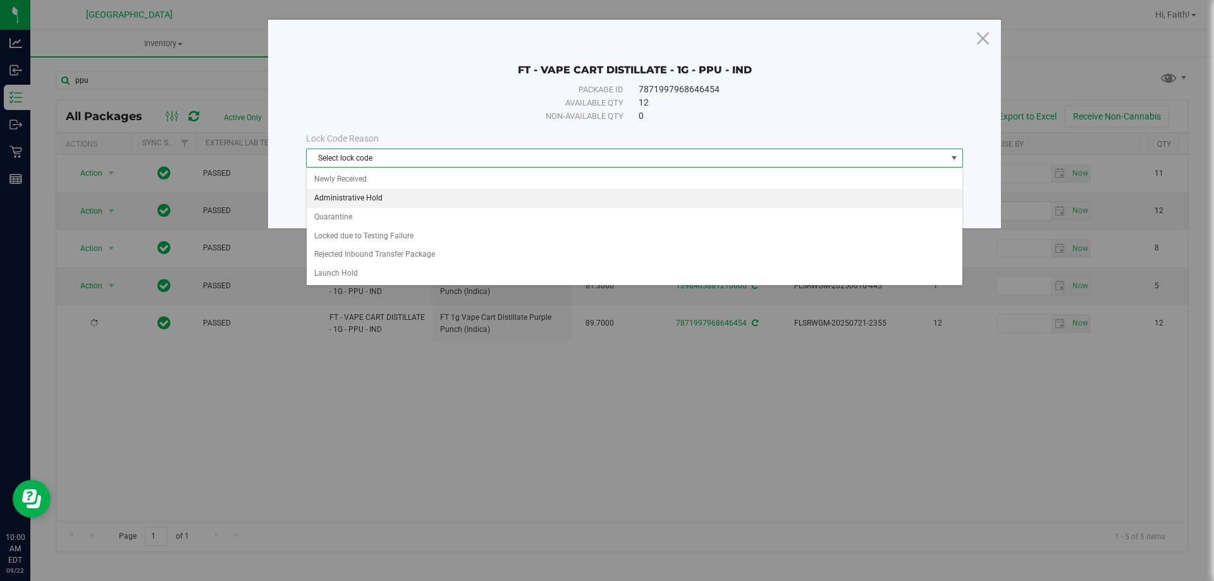
click at [355, 195] on li "Administrative Hold" at bounding box center [634, 198] width 655 height 19
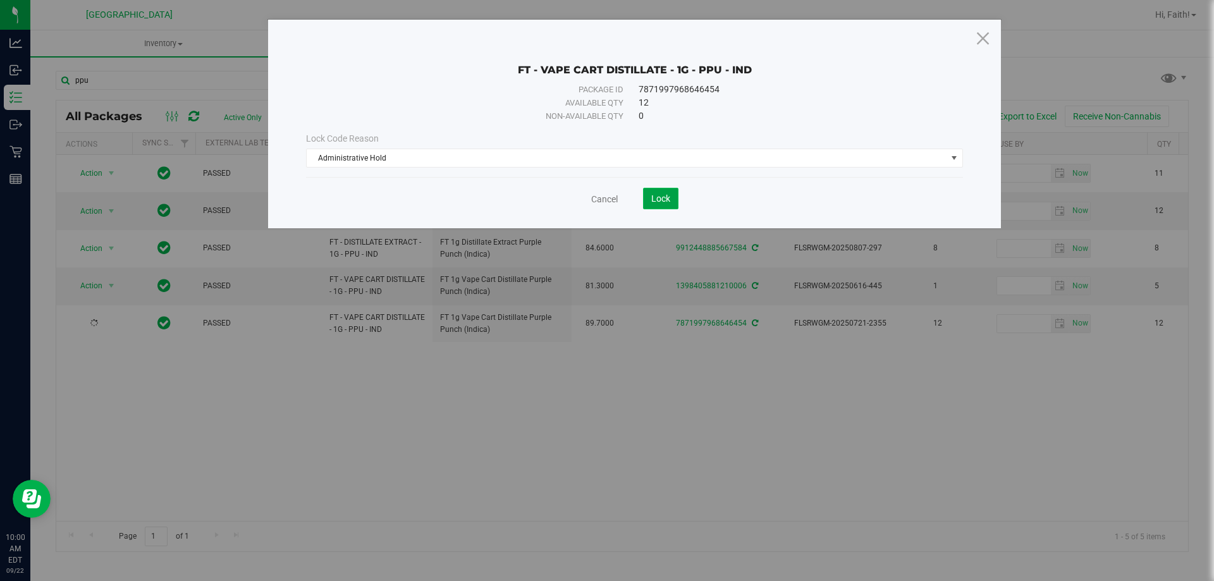
click at [666, 207] on button "Lock" at bounding box center [660, 198] width 35 height 21
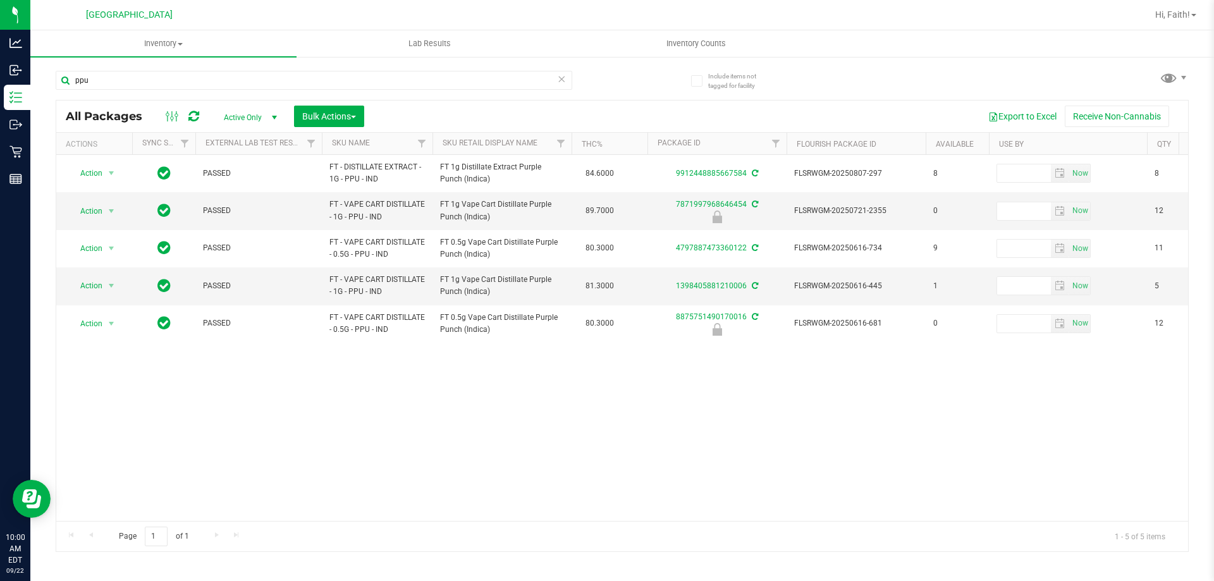
click at [100, 90] on div "ppu" at bounding box center [314, 85] width 516 height 29
click at [97, 85] on input "ppu" at bounding box center [314, 80] width 516 height 19
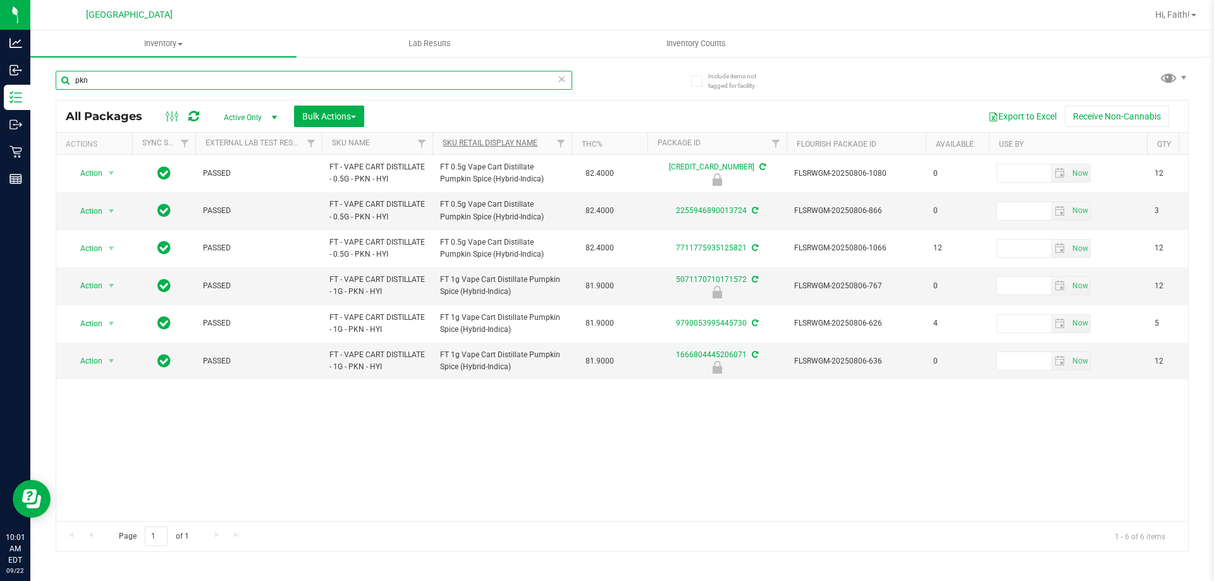
type input "pkn"
click at [504, 145] on link "Sku Retail Display Name" at bounding box center [489, 142] width 95 height 9
type input "p"
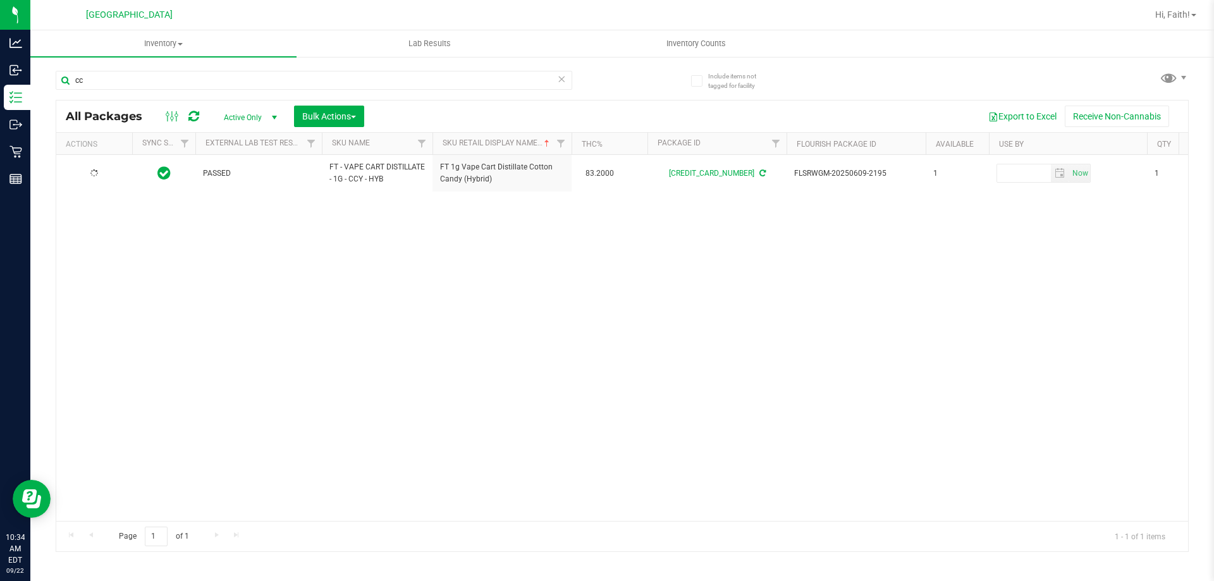
type input "c"
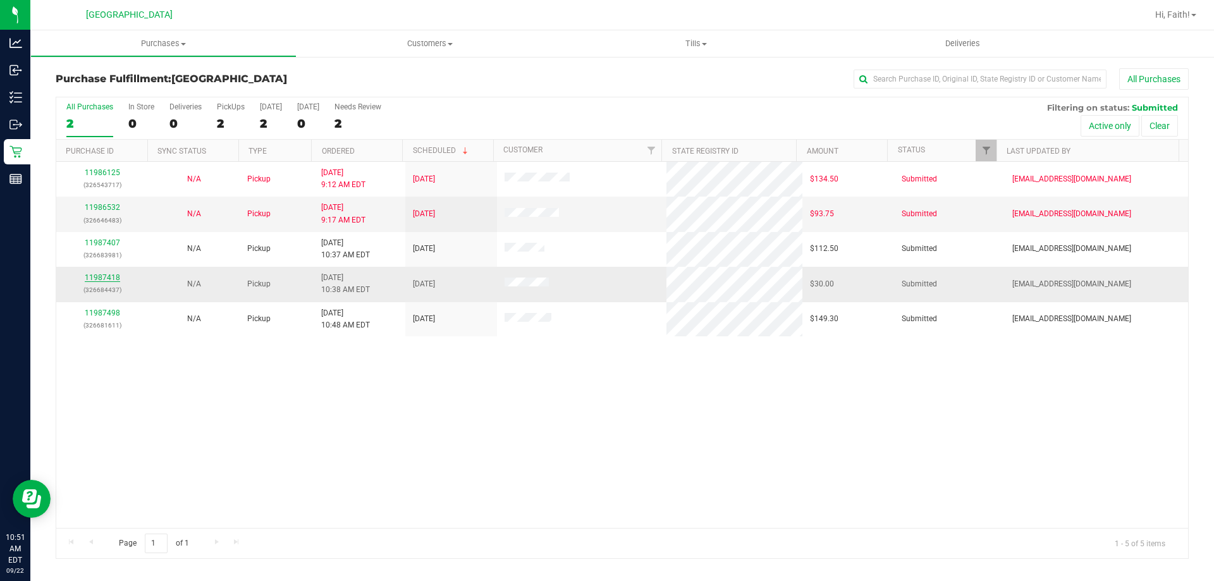
click at [116, 281] on link "11987418" at bounding box center [102, 277] width 35 height 9
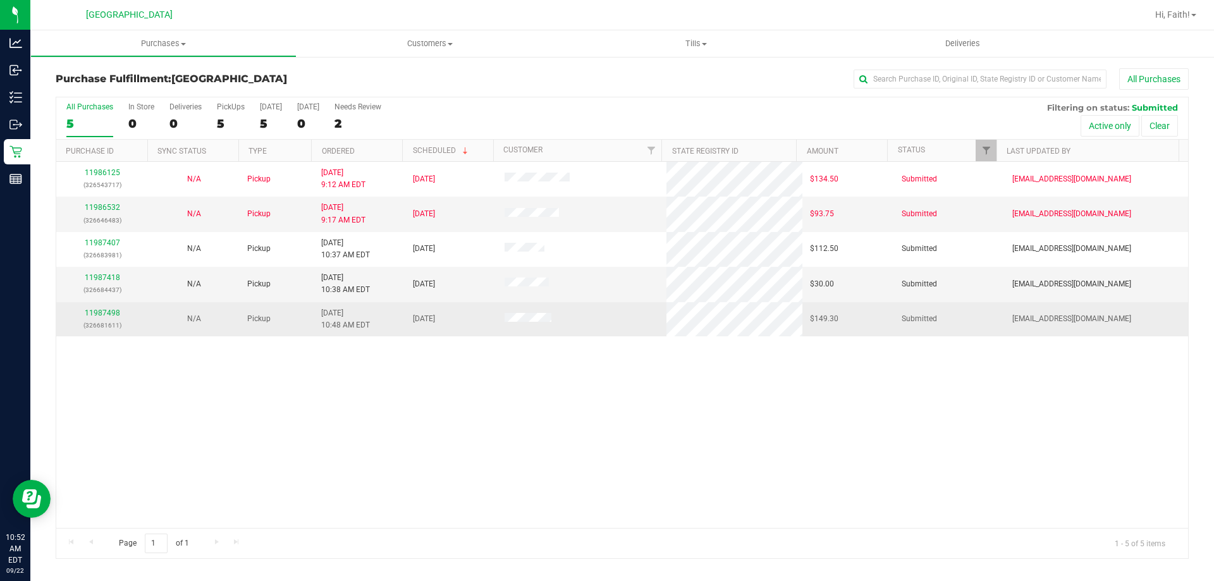
click at [118, 317] on div "11987498 (326681611)" at bounding box center [102, 319] width 76 height 24
click at [116, 312] on link "11987498" at bounding box center [102, 312] width 35 height 9
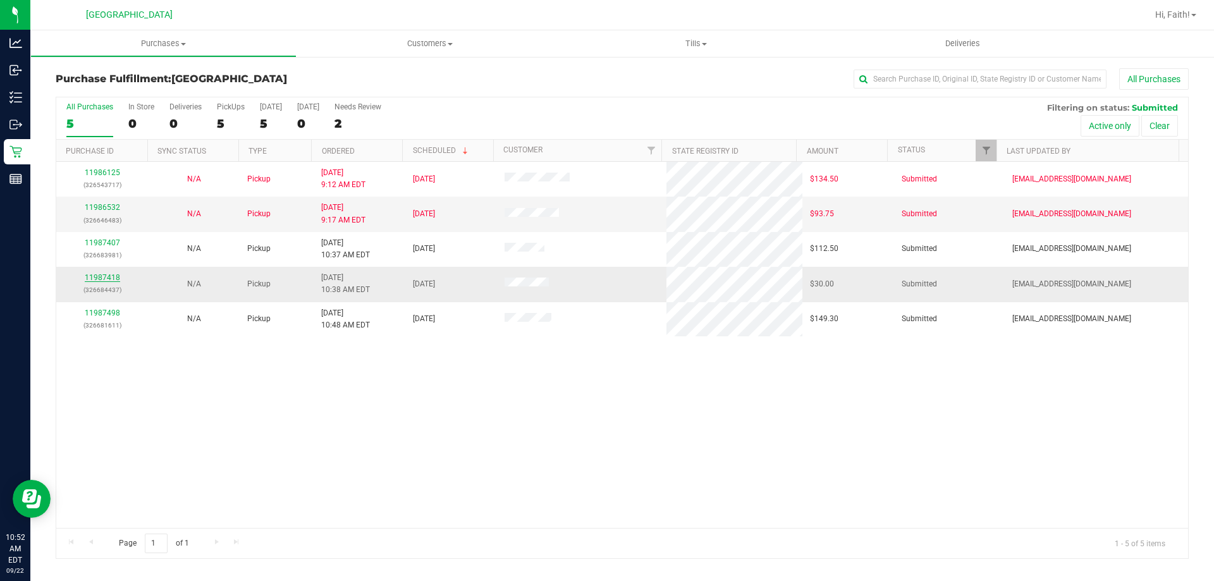
click at [109, 276] on link "11987418" at bounding box center [102, 277] width 35 height 9
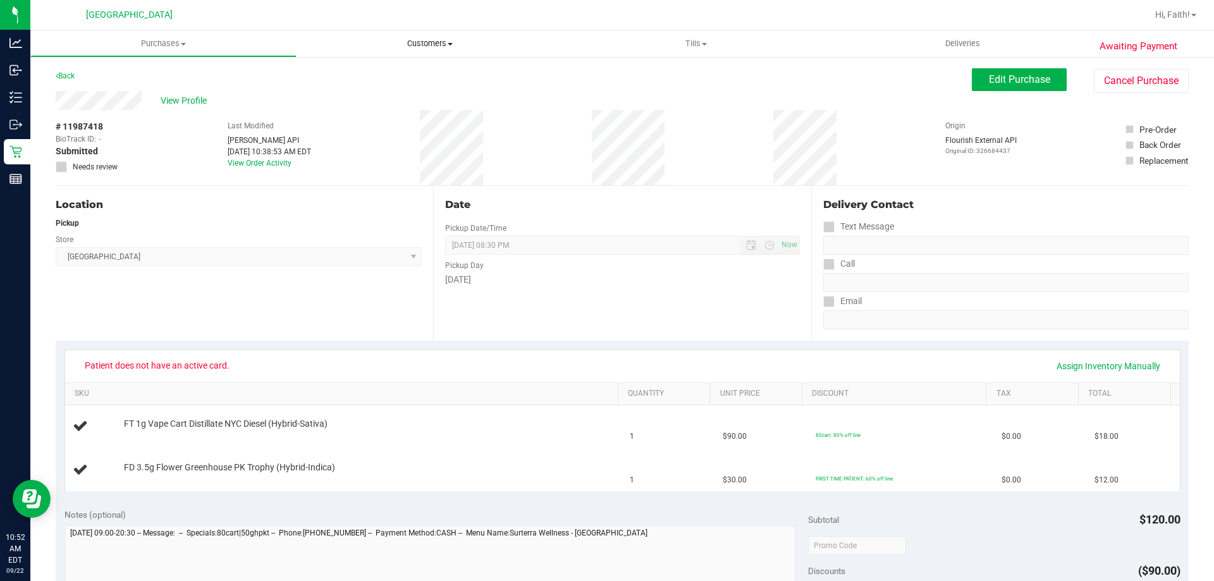
click at [439, 48] on span "Customers" at bounding box center [429, 43] width 266 height 11
click at [419, 73] on li "All customers" at bounding box center [429, 76] width 266 height 15
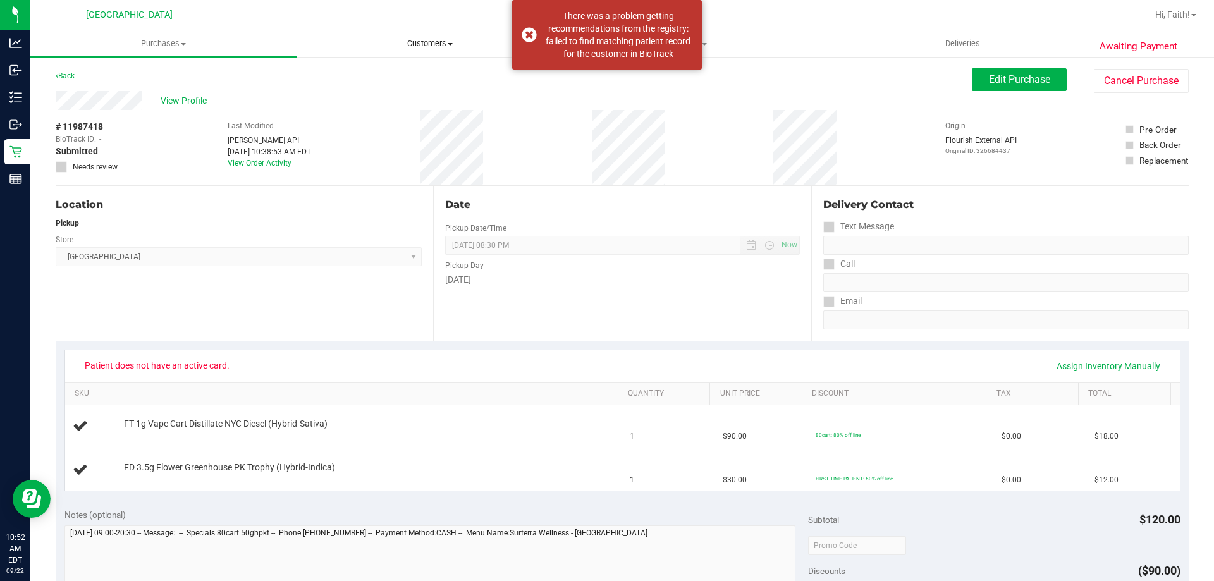
click at [442, 44] on span "Customers" at bounding box center [429, 43] width 265 height 11
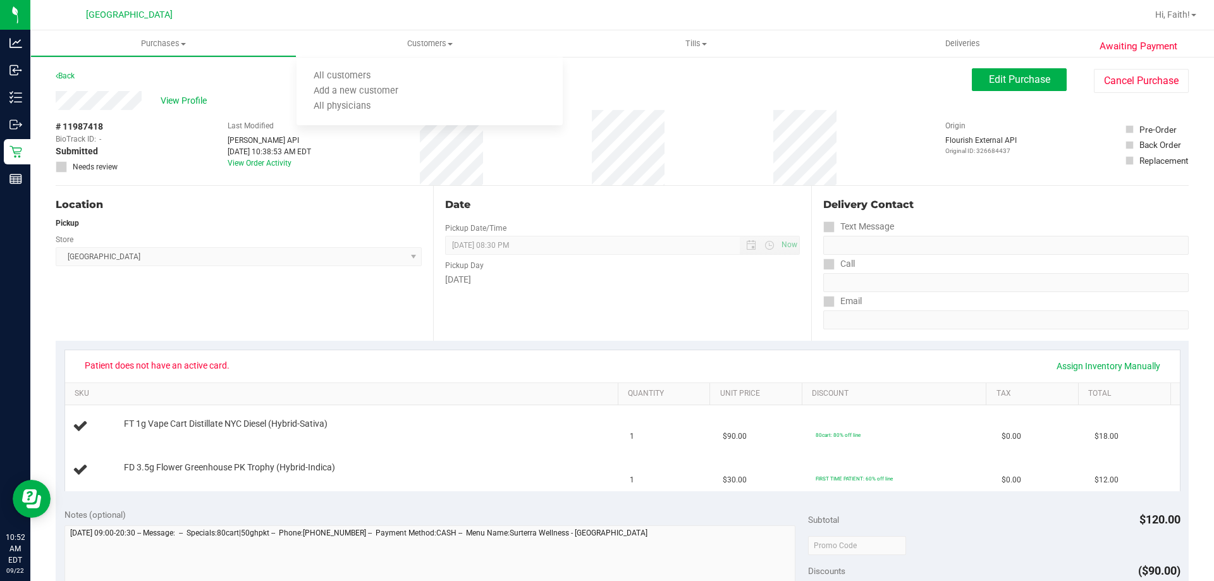
click at [715, 97] on div "View Profile" at bounding box center [514, 100] width 916 height 19
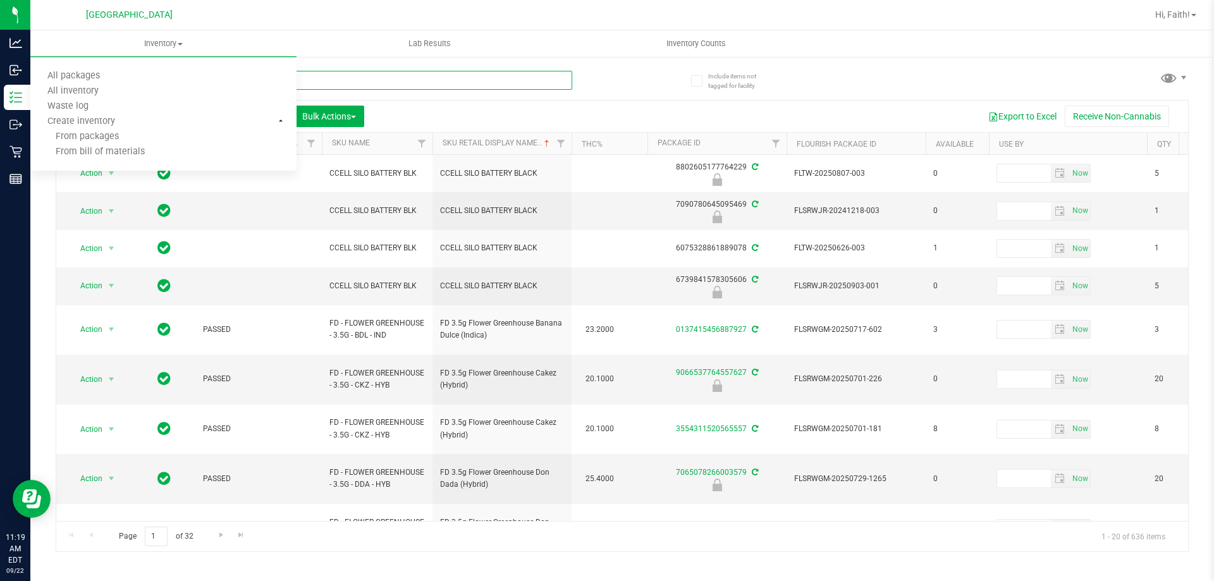
click at [446, 83] on input "text" at bounding box center [314, 80] width 516 height 19
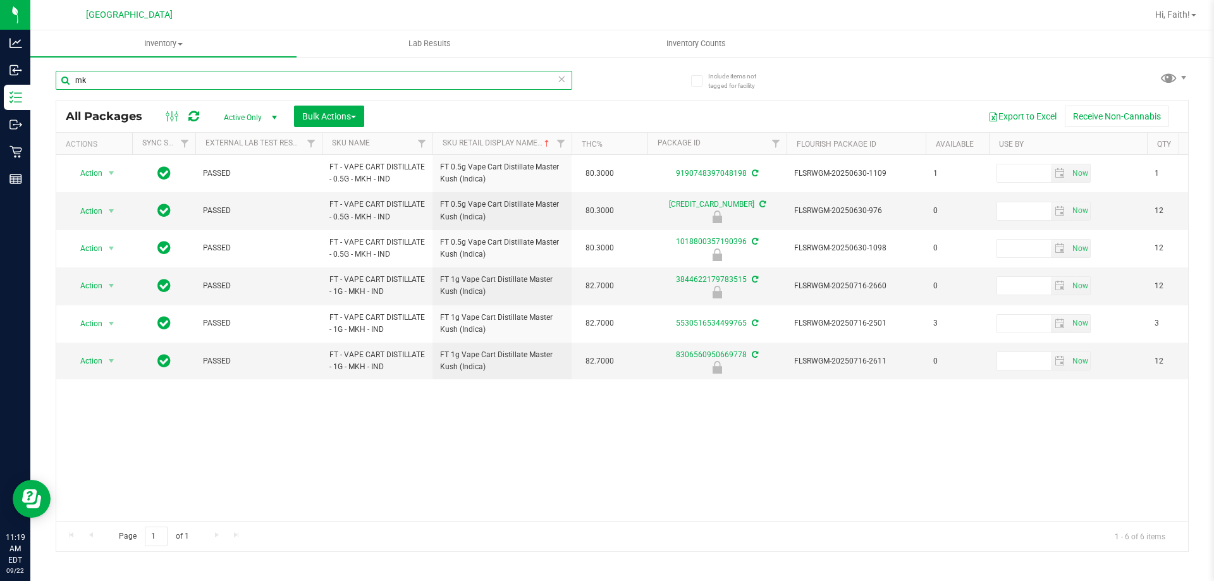
type input "m"
type input "d"
